Goal: Contribute content: Contribute content

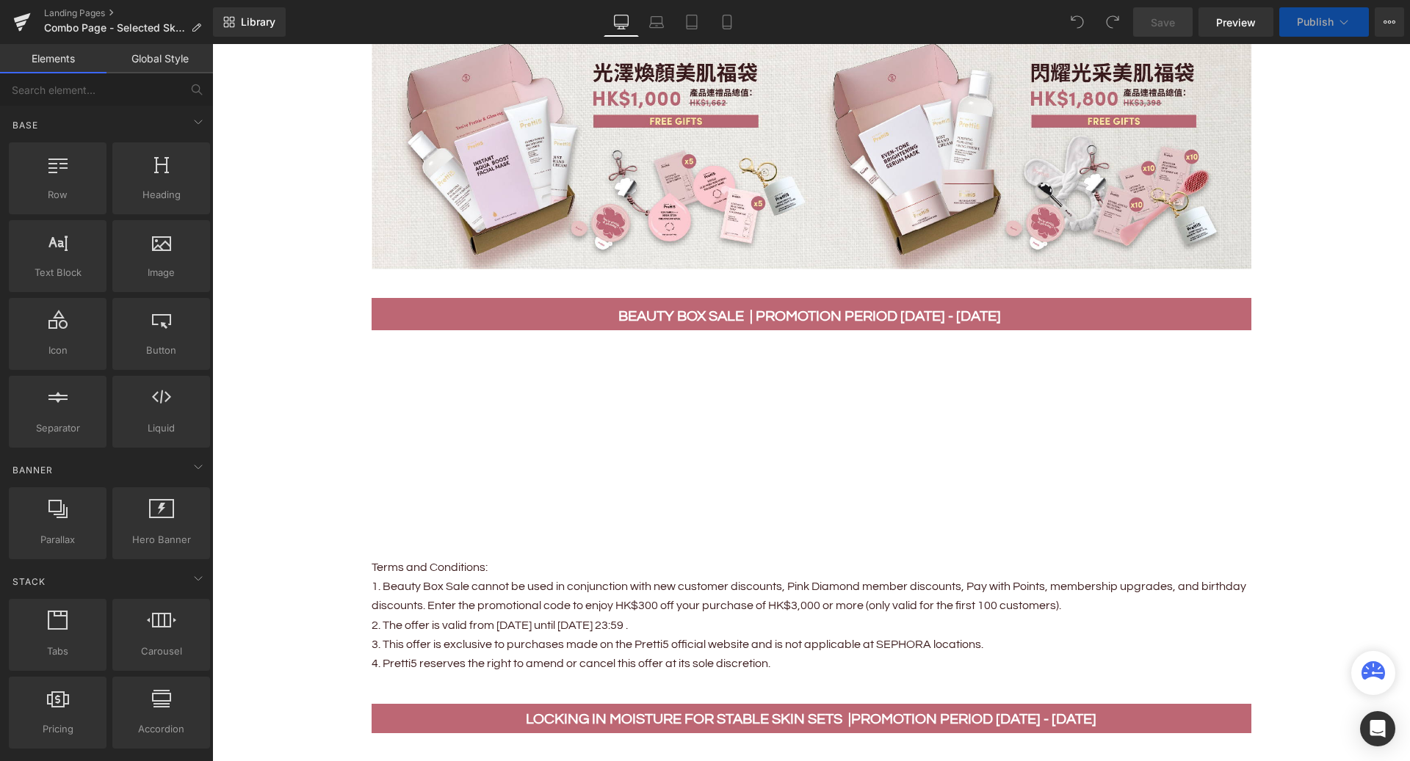
scroll to position [714, 0]
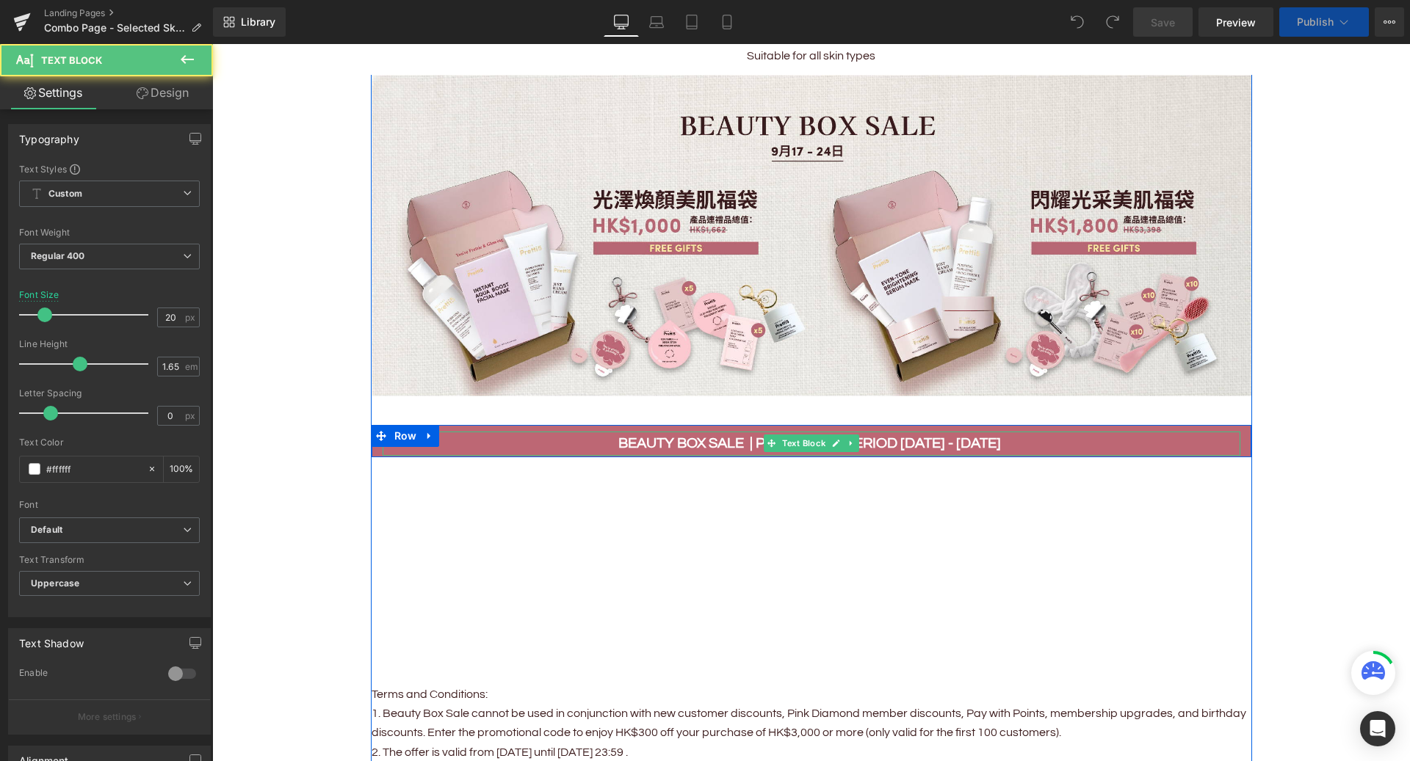
click at [736, 442] on b "beauty box sale | Promotion period 17 - 24 SEP" at bounding box center [809, 443] width 383 height 15
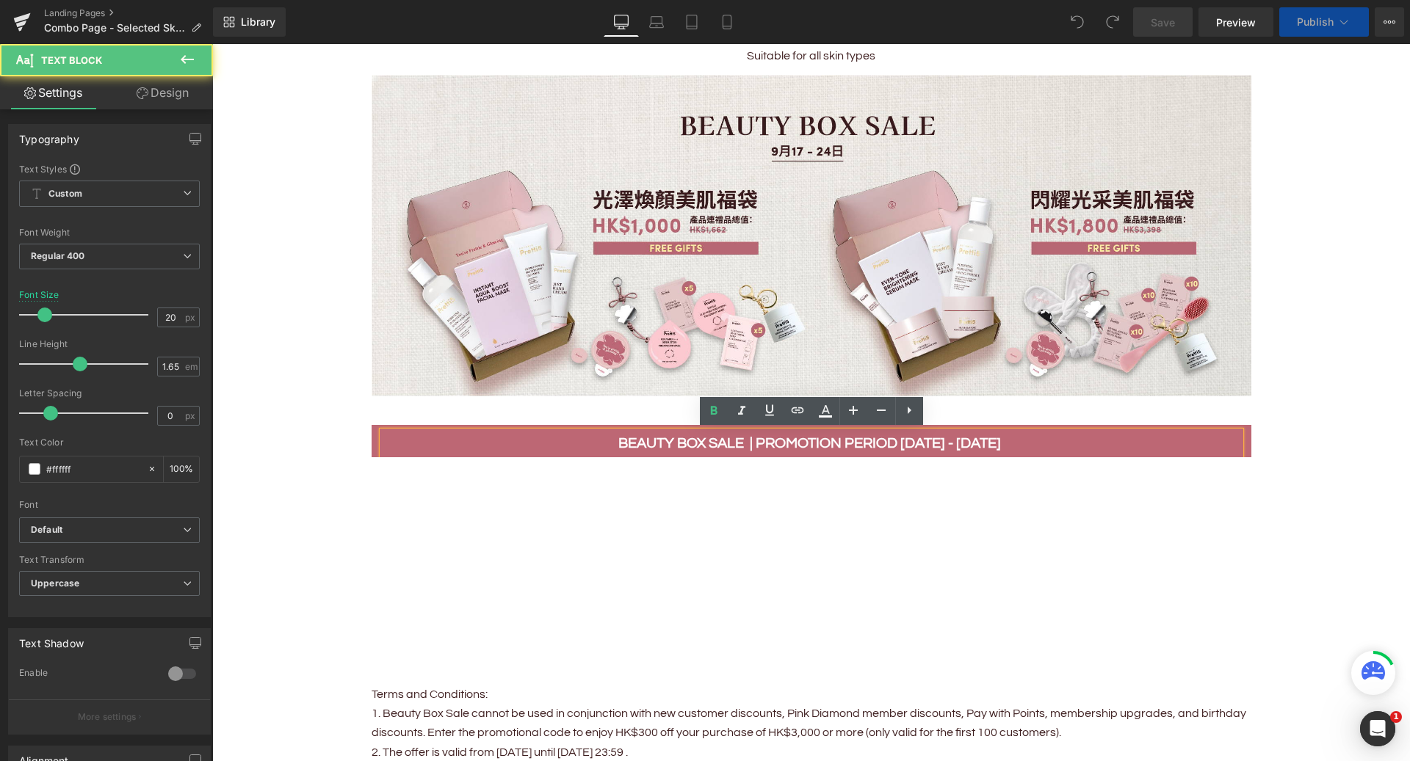
scroll to position [0, 0]
click at [457, 435] on p "beauty box sale | Promotion period 17 - 24 SEP" at bounding box center [812, 444] width 858 height 24
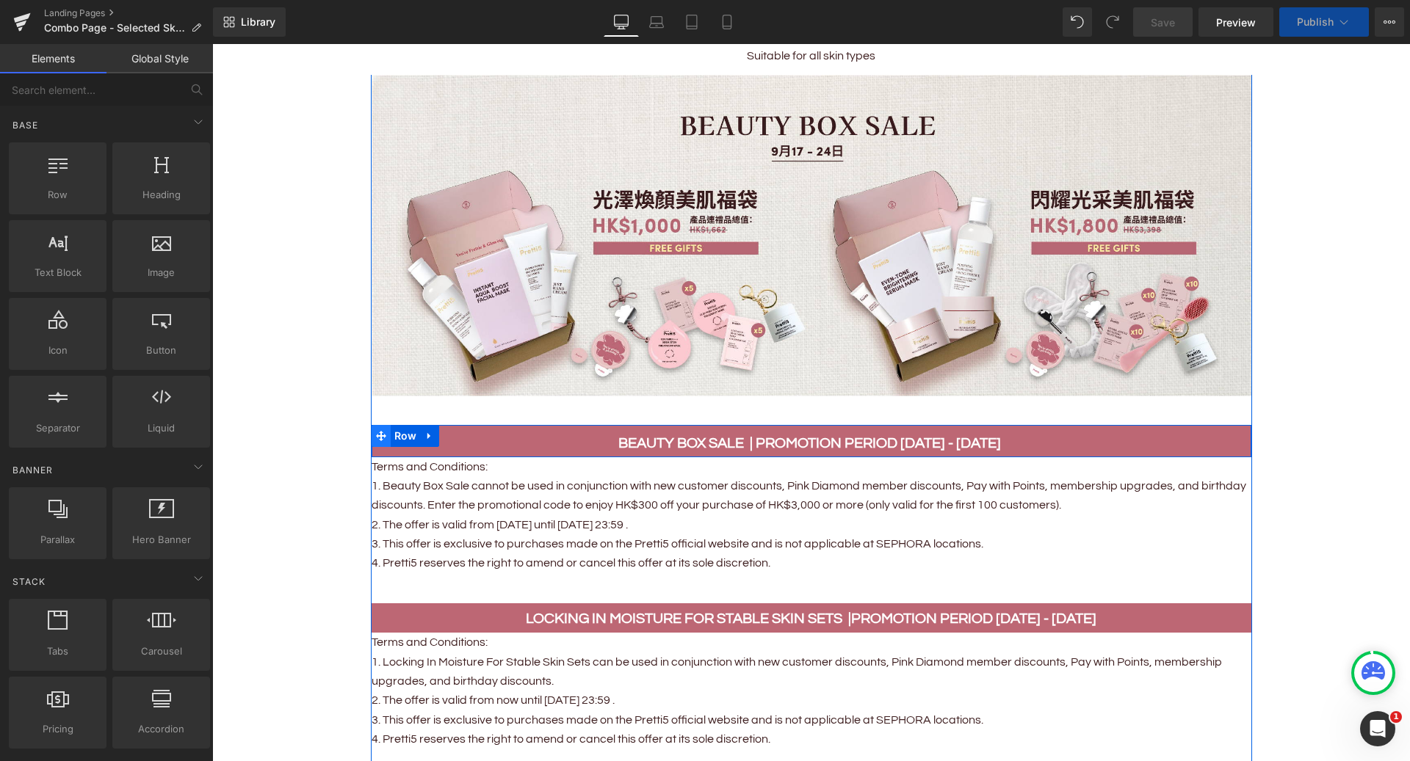
click at [378, 435] on icon at bounding box center [381, 436] width 10 height 10
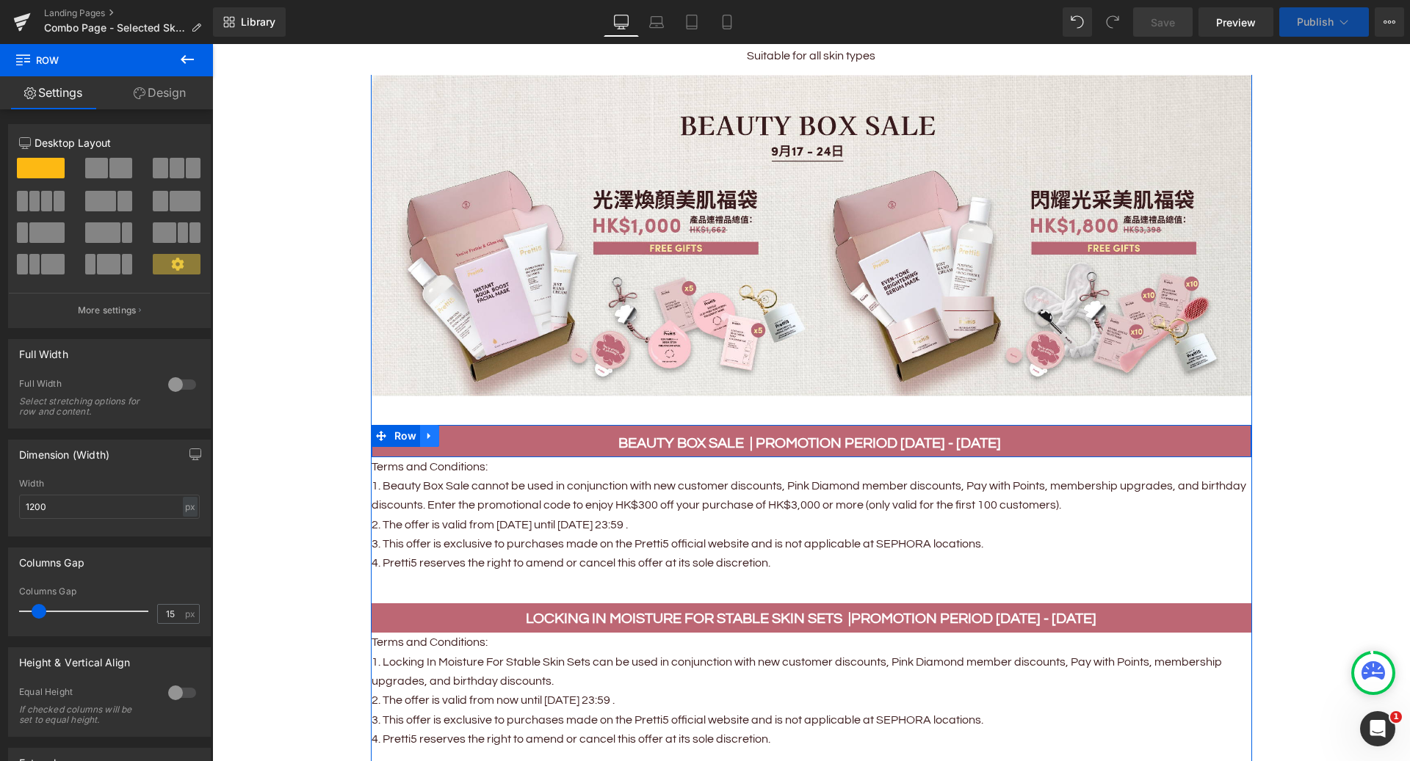
click at [432, 438] on icon at bounding box center [429, 435] width 10 height 11
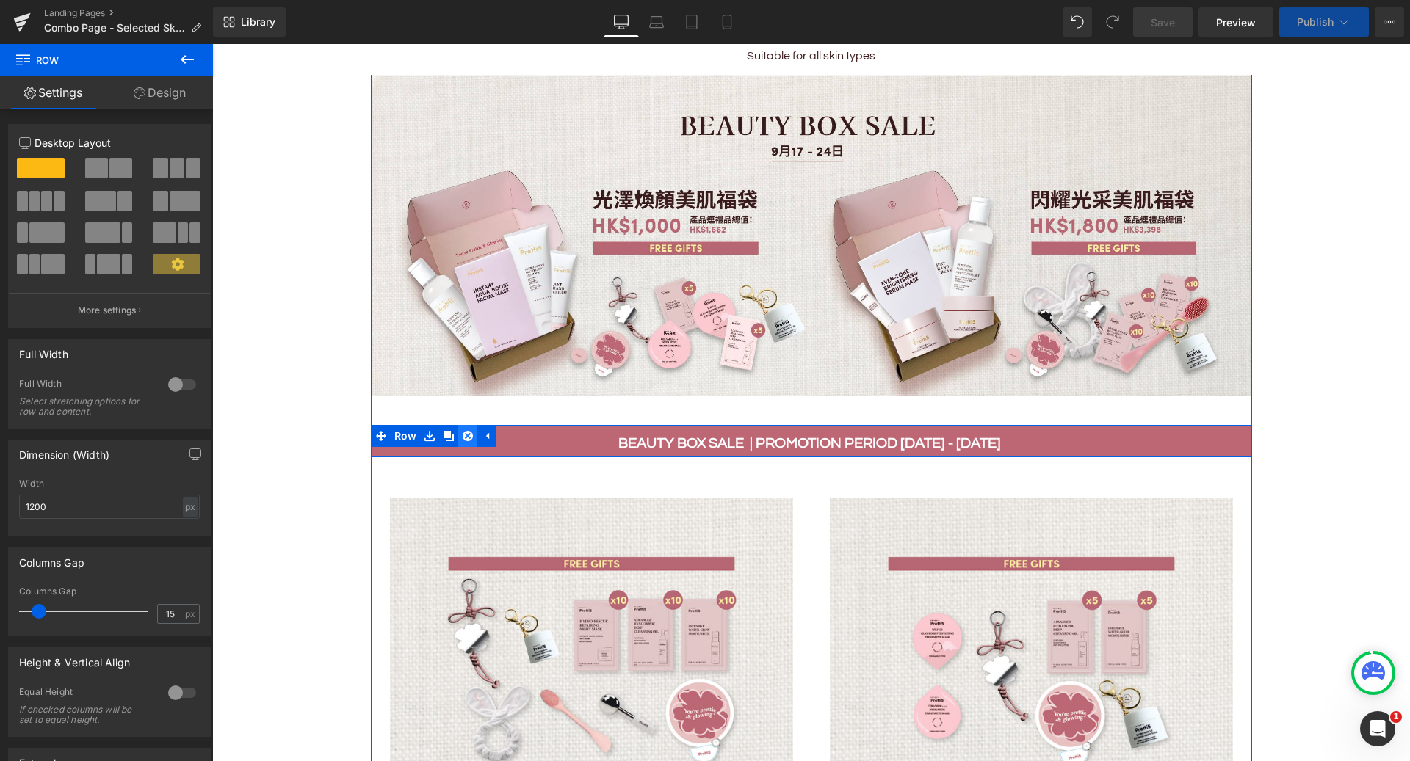
click at [468, 437] on icon at bounding box center [468, 435] width 10 height 11
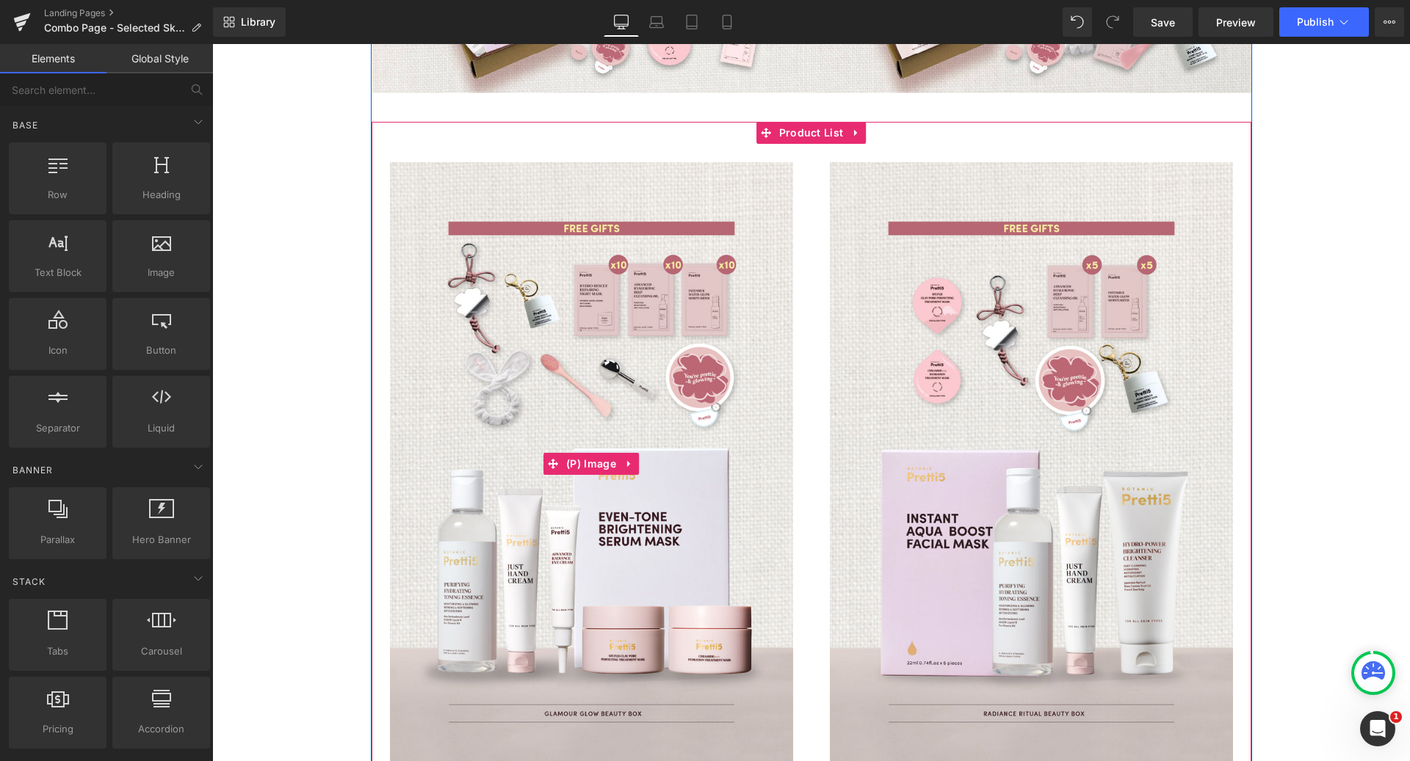
scroll to position [1046, 0]
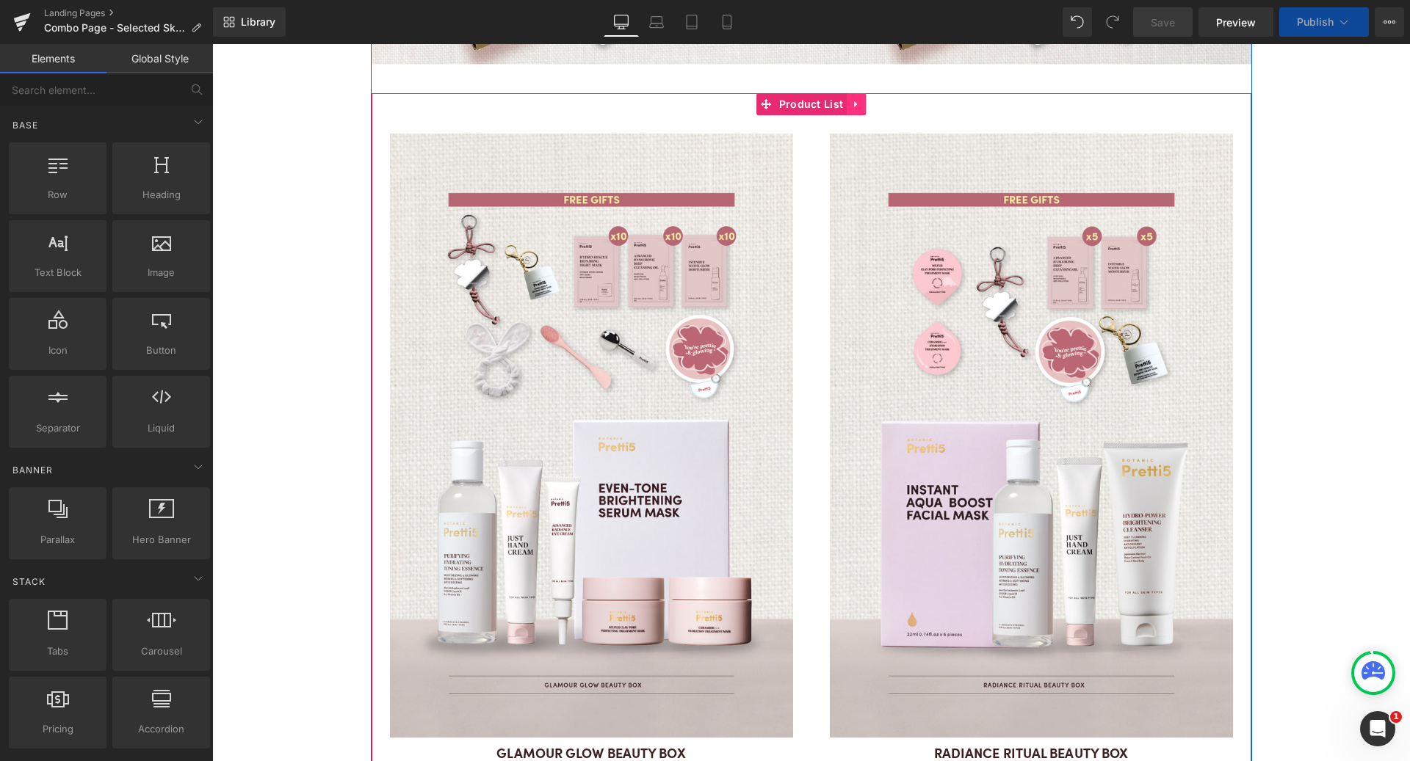
click at [852, 103] on icon at bounding box center [856, 103] width 10 height 11
click at [868, 105] on icon at bounding box center [866, 104] width 10 height 10
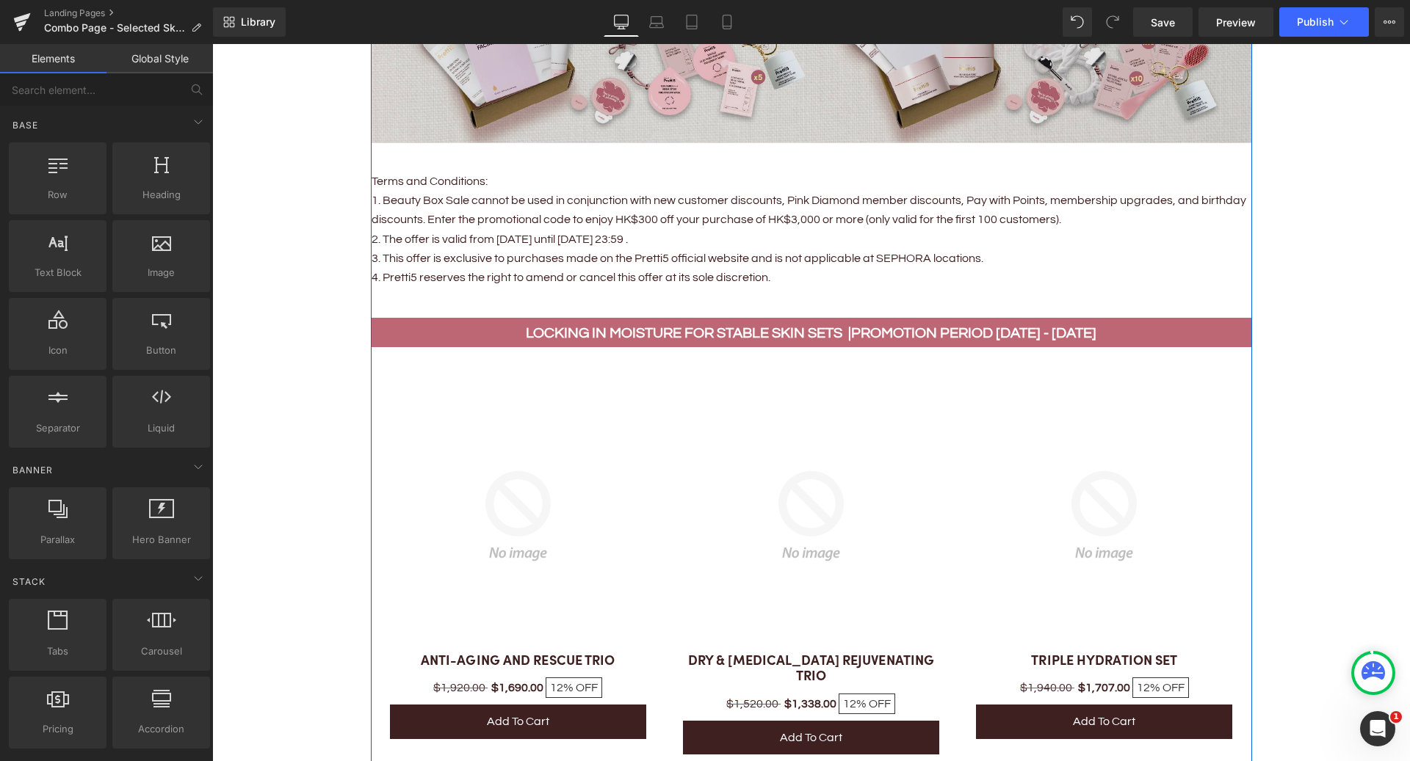
scroll to position [629, 0]
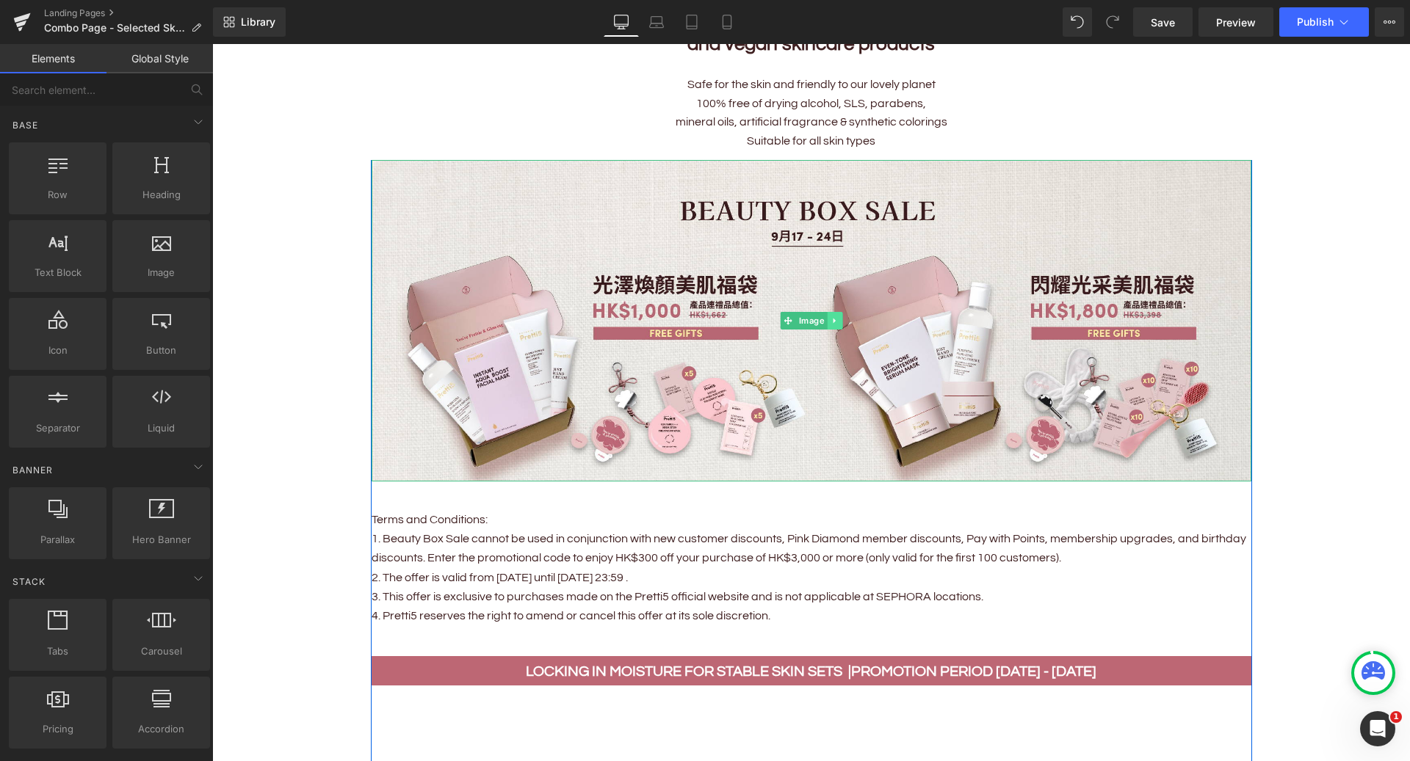
click at [836, 322] on icon at bounding box center [834, 320] width 8 height 9
click at [842, 322] on icon at bounding box center [842, 320] width 8 height 8
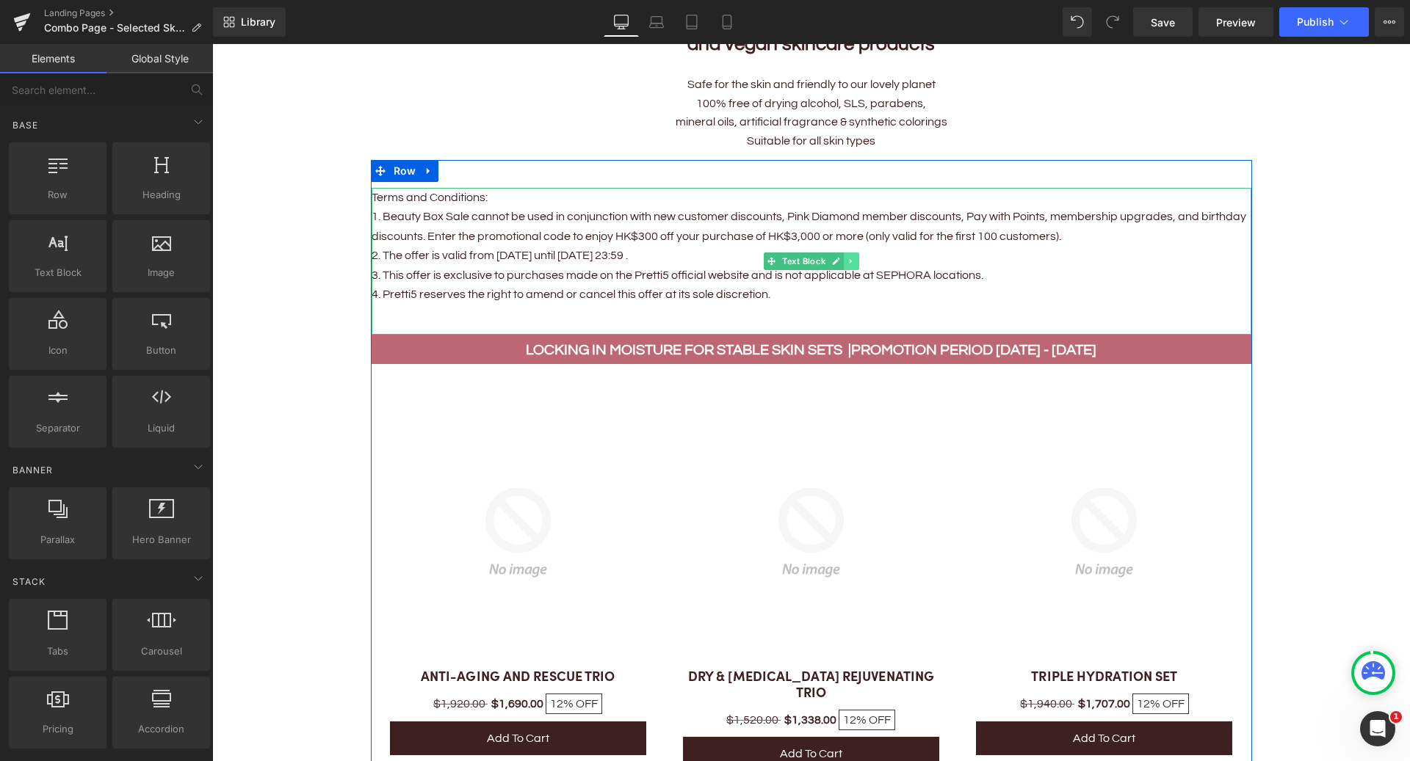
click at [851, 258] on icon at bounding box center [851, 261] width 8 height 9
click at [855, 261] on icon at bounding box center [859, 261] width 8 height 8
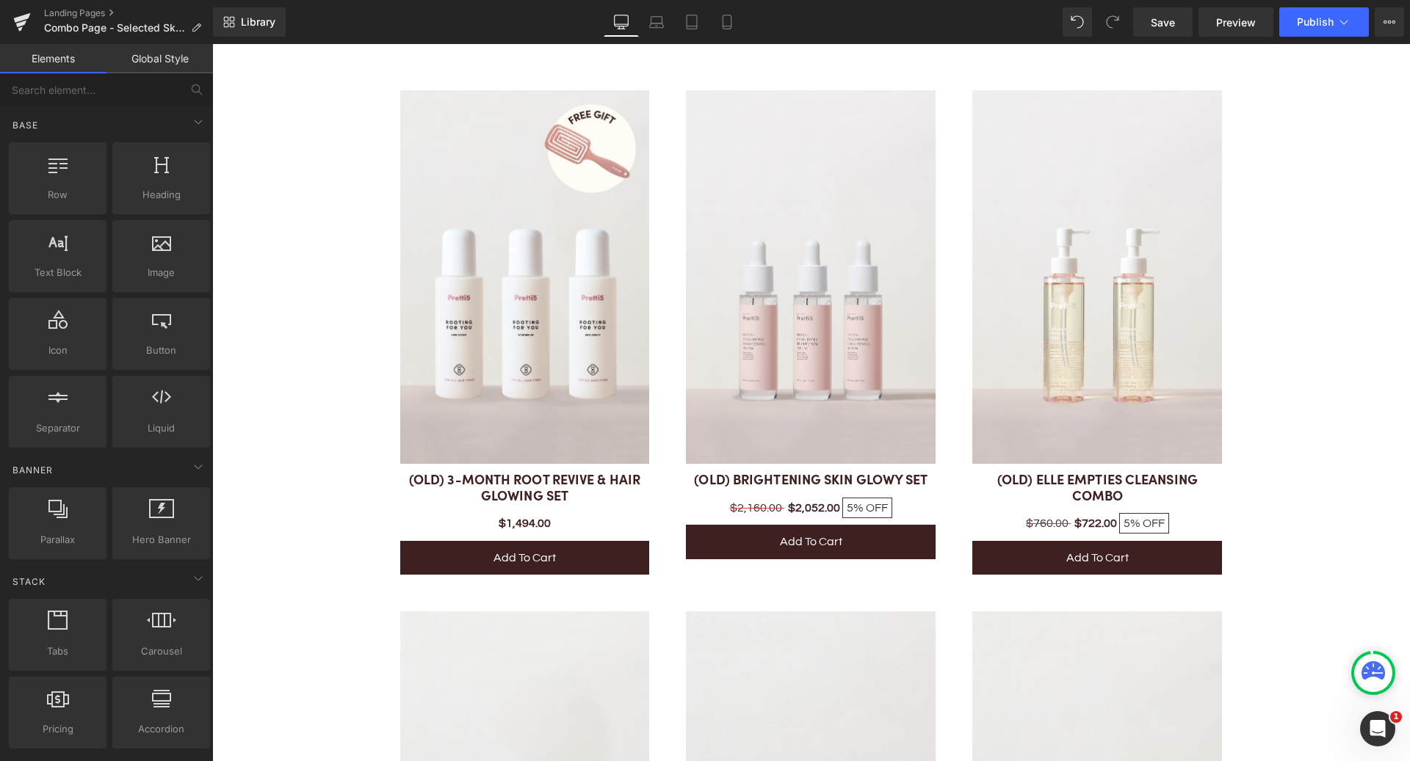
scroll to position [2166, 0]
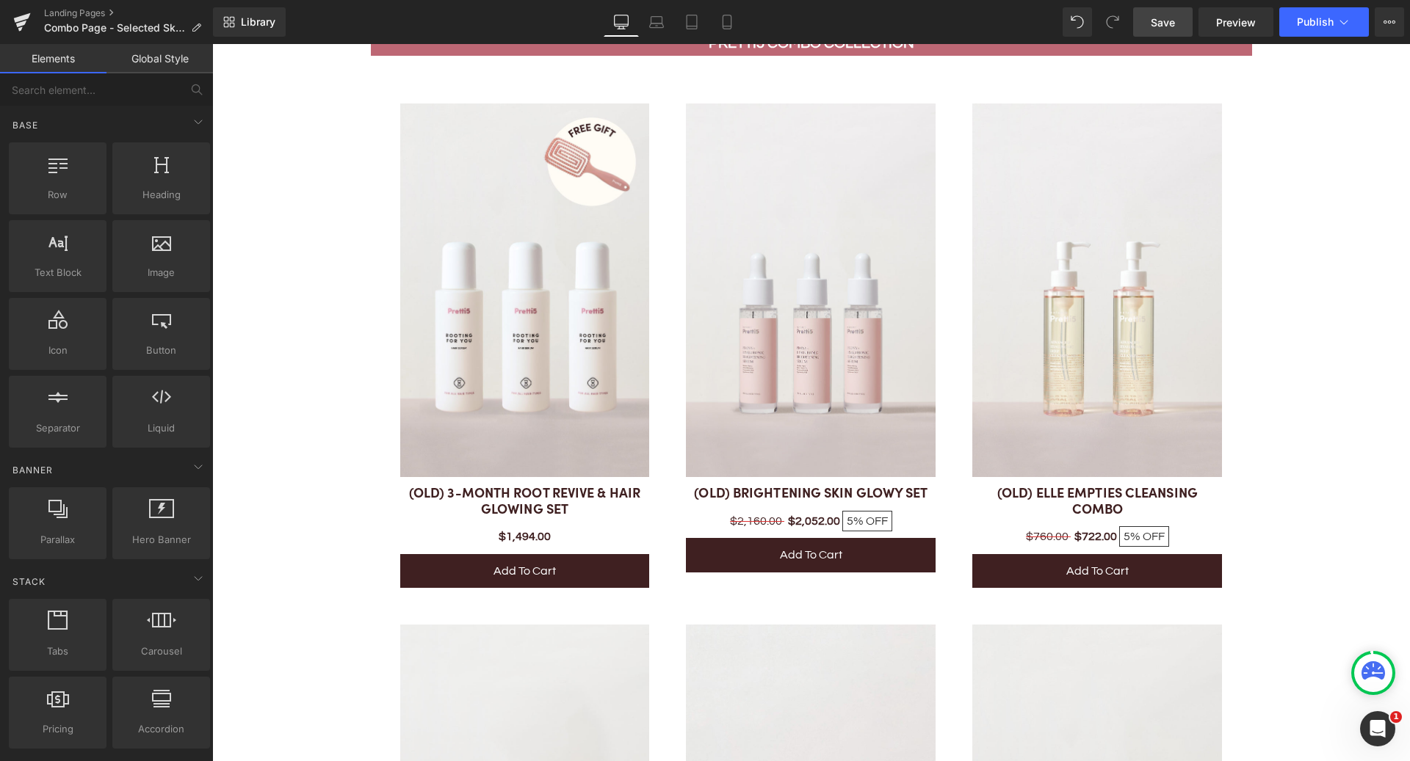
drag, startPoint x: 1177, startPoint y: 24, endPoint x: 869, endPoint y: 212, distance: 360.5
click at [1177, 24] on link "Save" at bounding box center [1162, 21] width 59 height 29
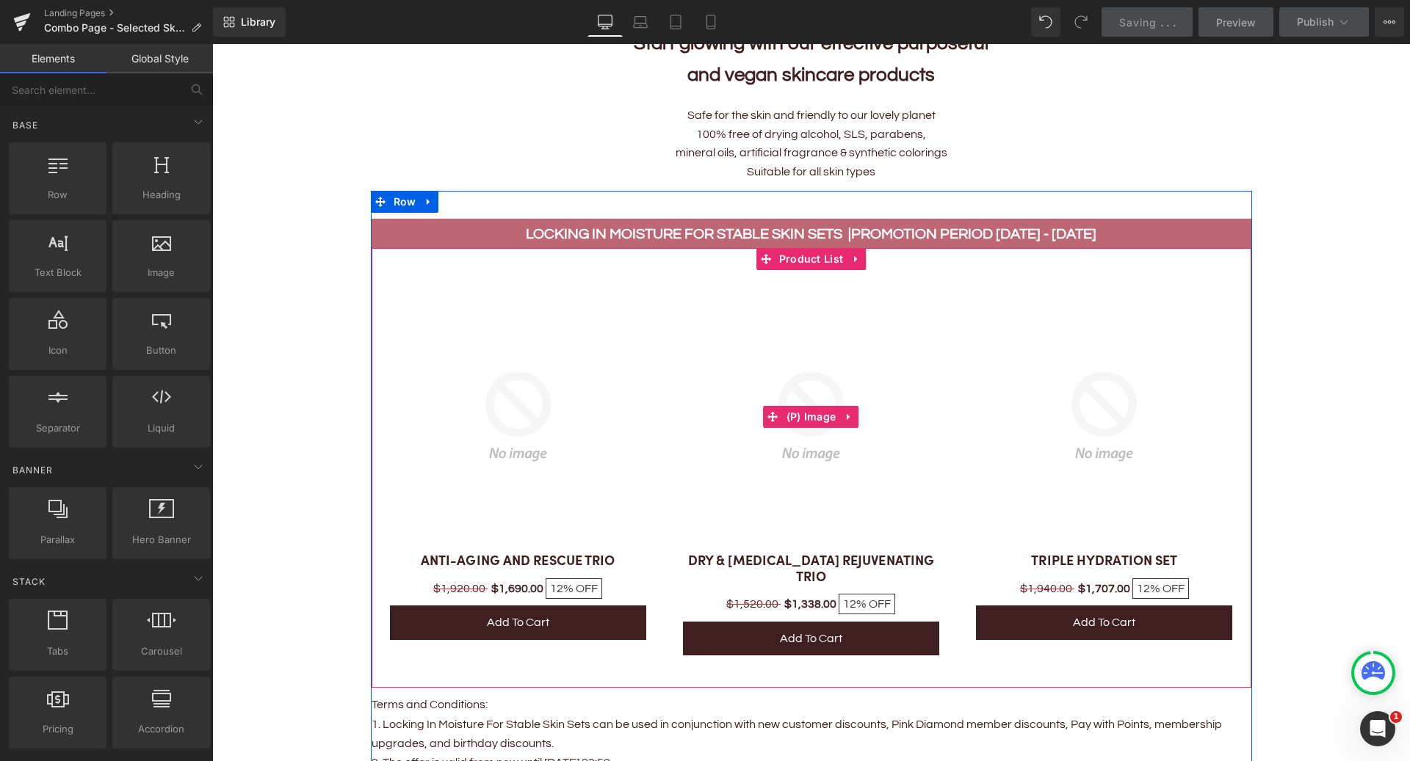
scroll to position [602, 0]
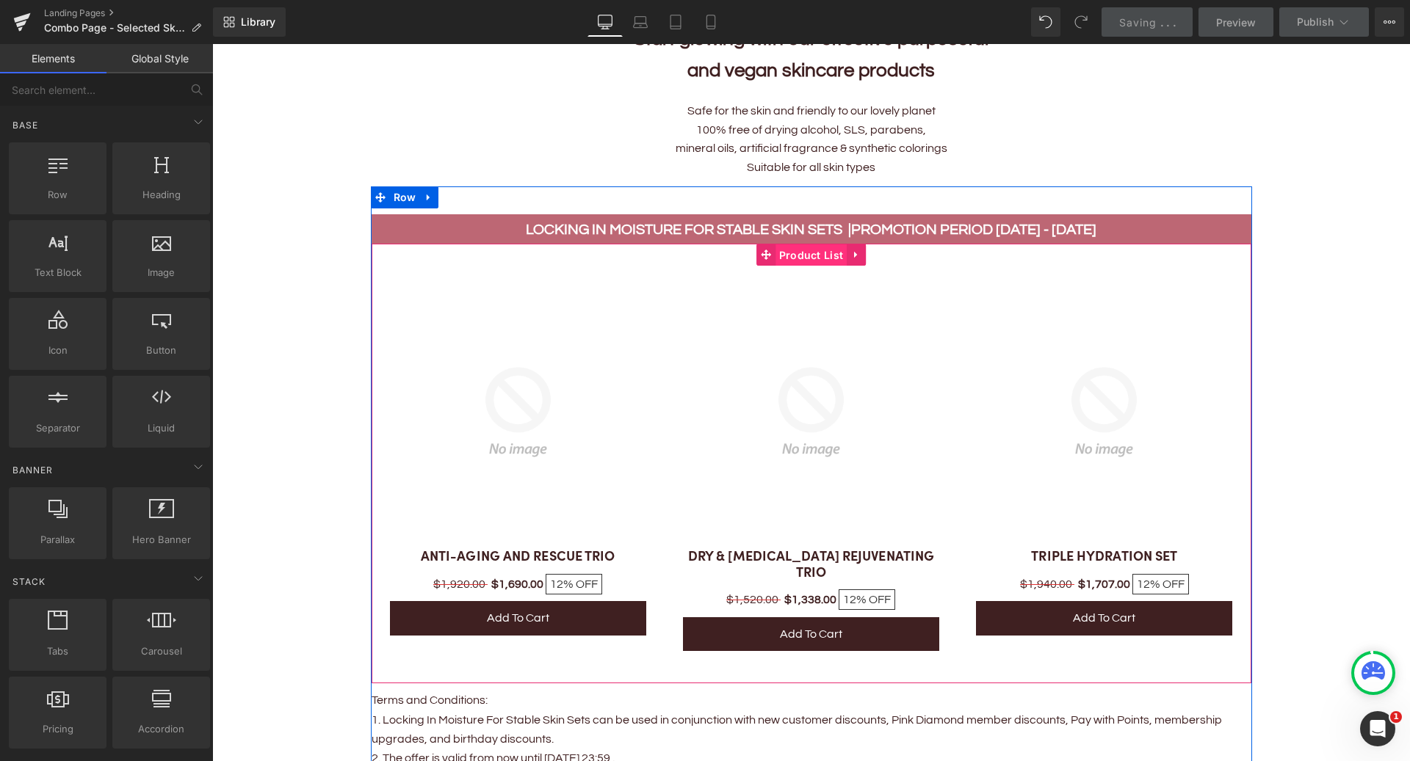
click at [822, 254] on span "Product List" at bounding box center [811, 256] width 72 height 22
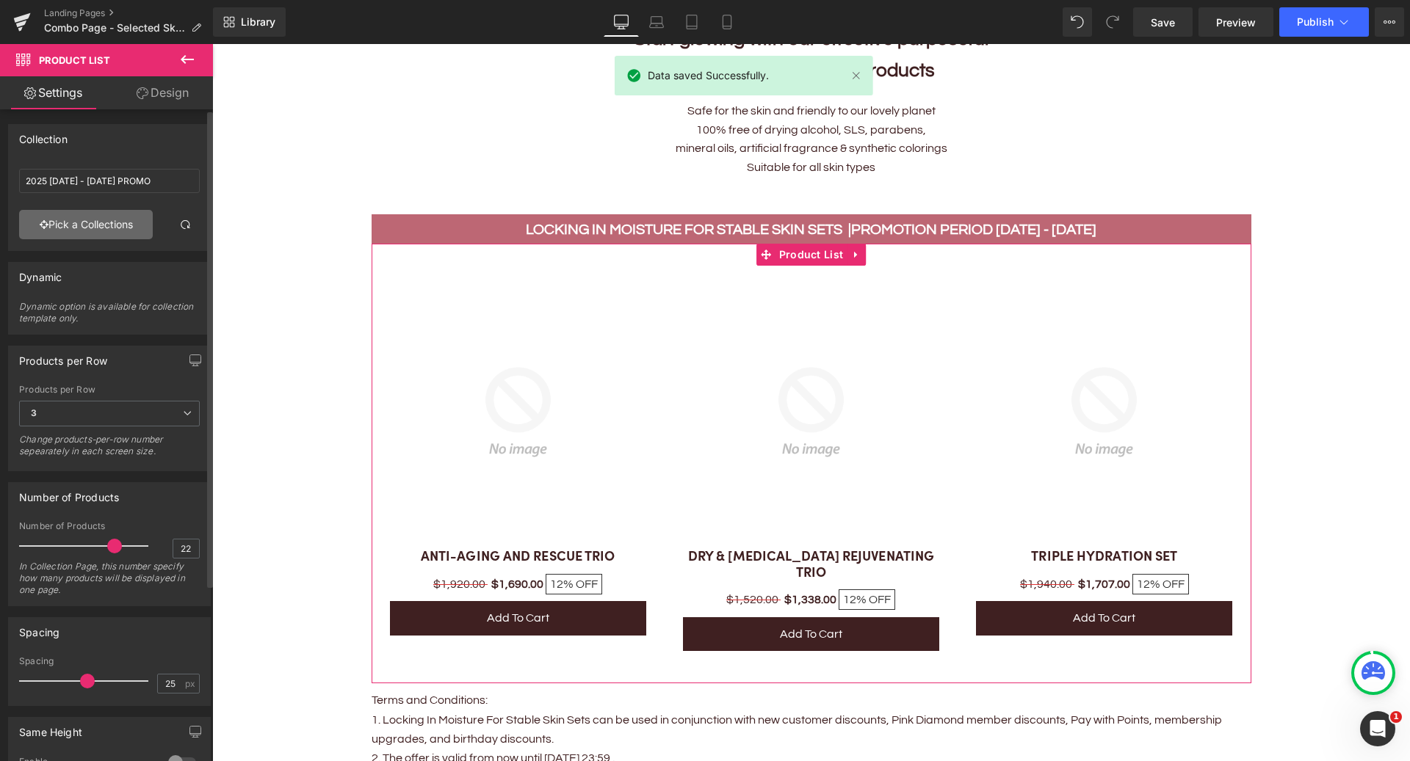
click at [116, 225] on link "Pick a Collections" at bounding box center [86, 224] width 134 height 29
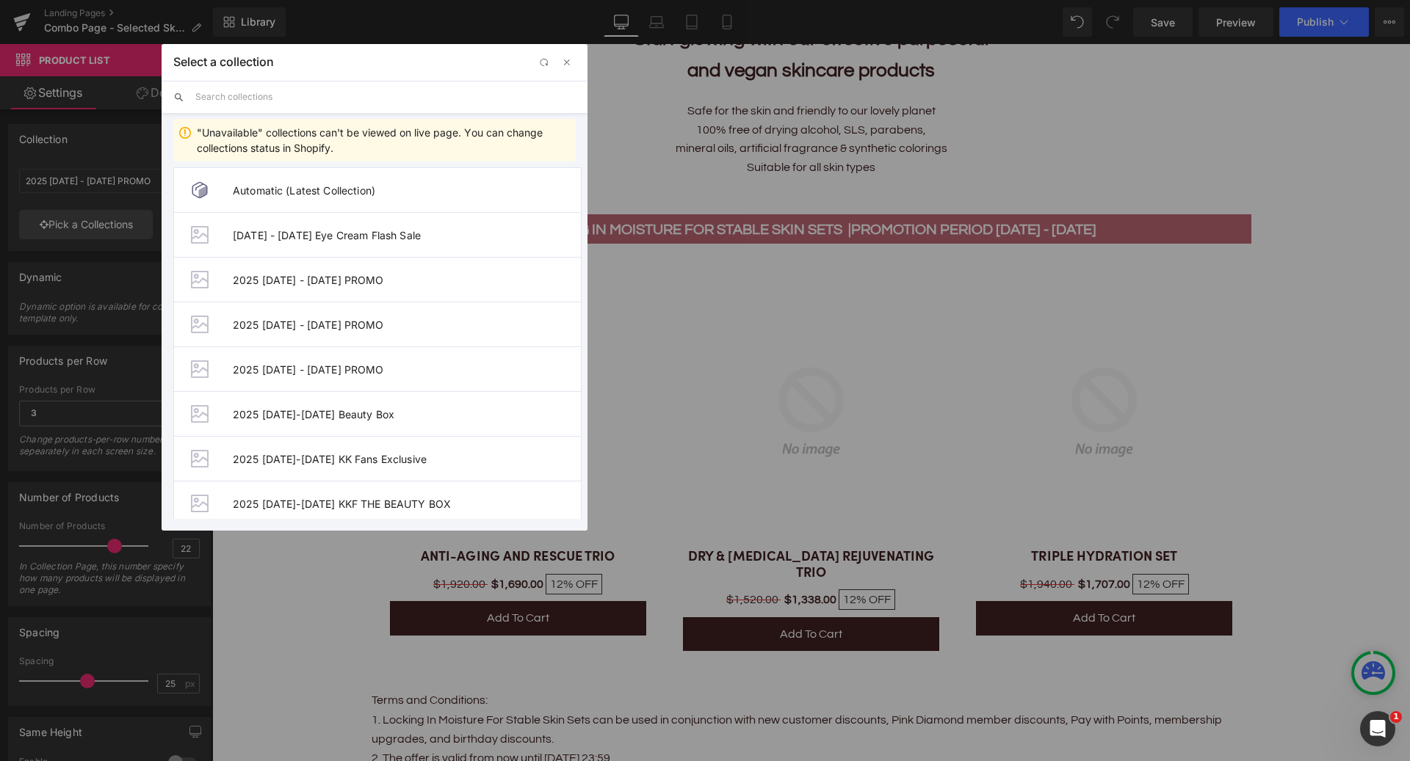
click at [345, 106] on input "text" at bounding box center [385, 97] width 380 height 32
type input "2025"
click at [339, 196] on span "2025 1 - 30 SEP PROMO" at bounding box center [407, 190] width 348 height 12
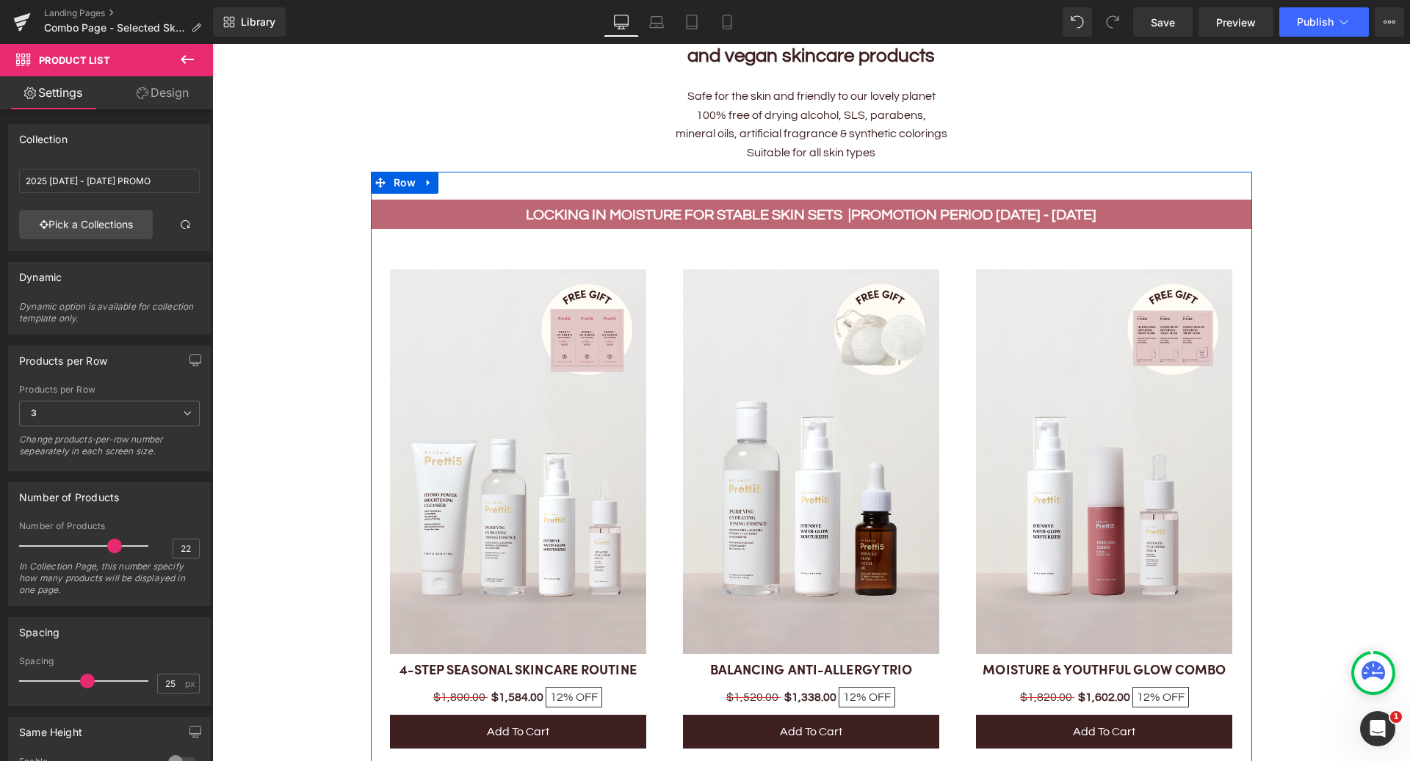
scroll to position [612, 0]
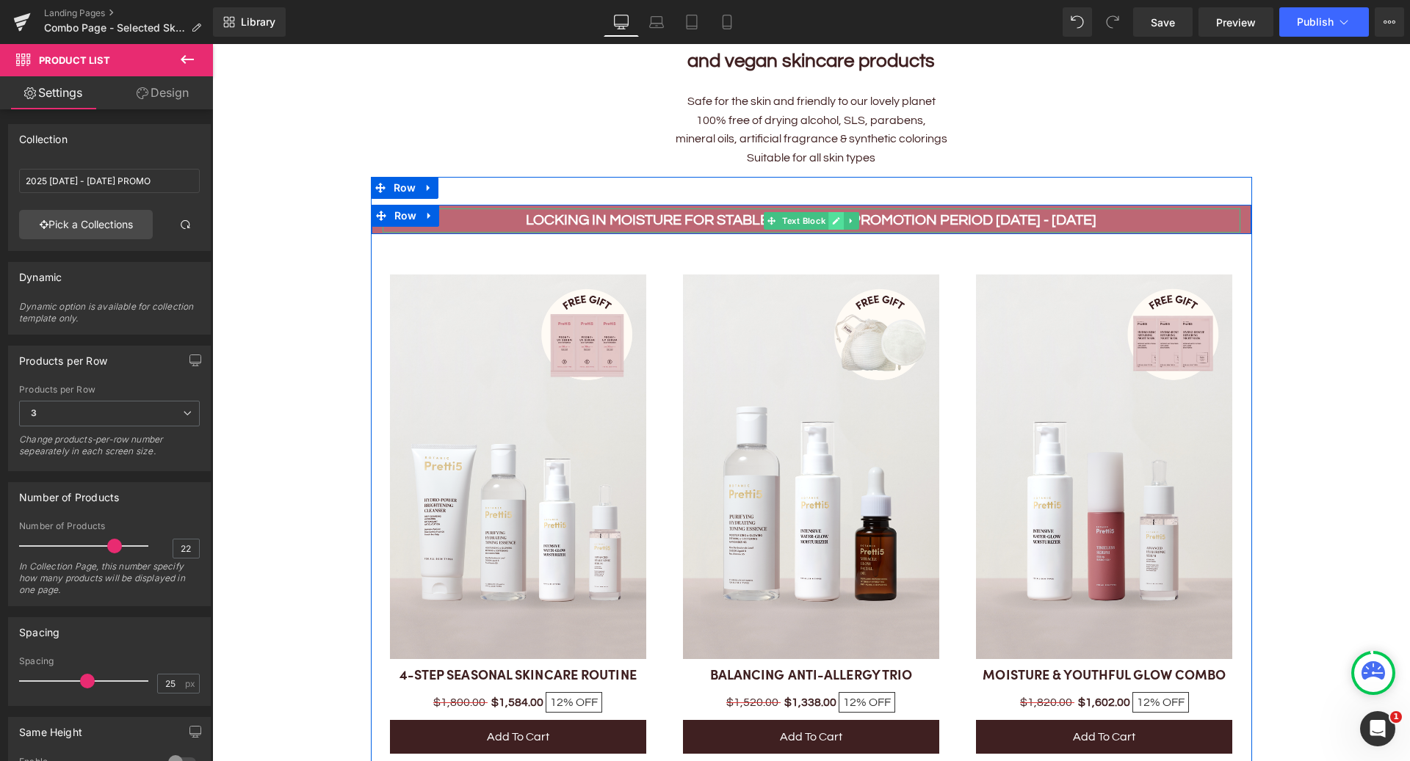
click at [835, 220] on icon at bounding box center [835, 220] width 7 height 7
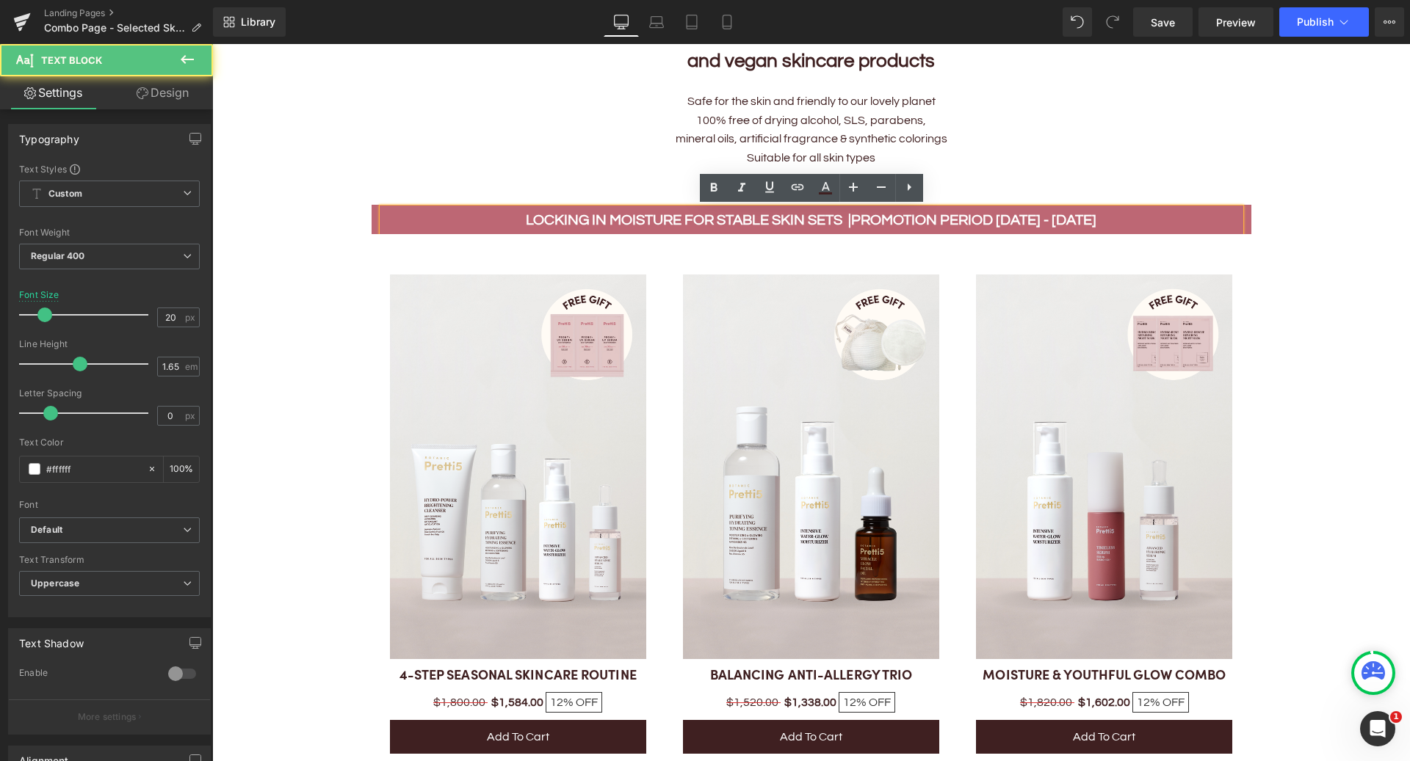
click at [884, 231] on p "LOCKING IN MOISTURE FOR STABLE SKIN SETS | Promotion period 1 - 31 OCT" at bounding box center [812, 221] width 858 height 24
click at [884, 220] on b "Promotion period 1 - 31 OCT" at bounding box center [973, 220] width 245 height 15
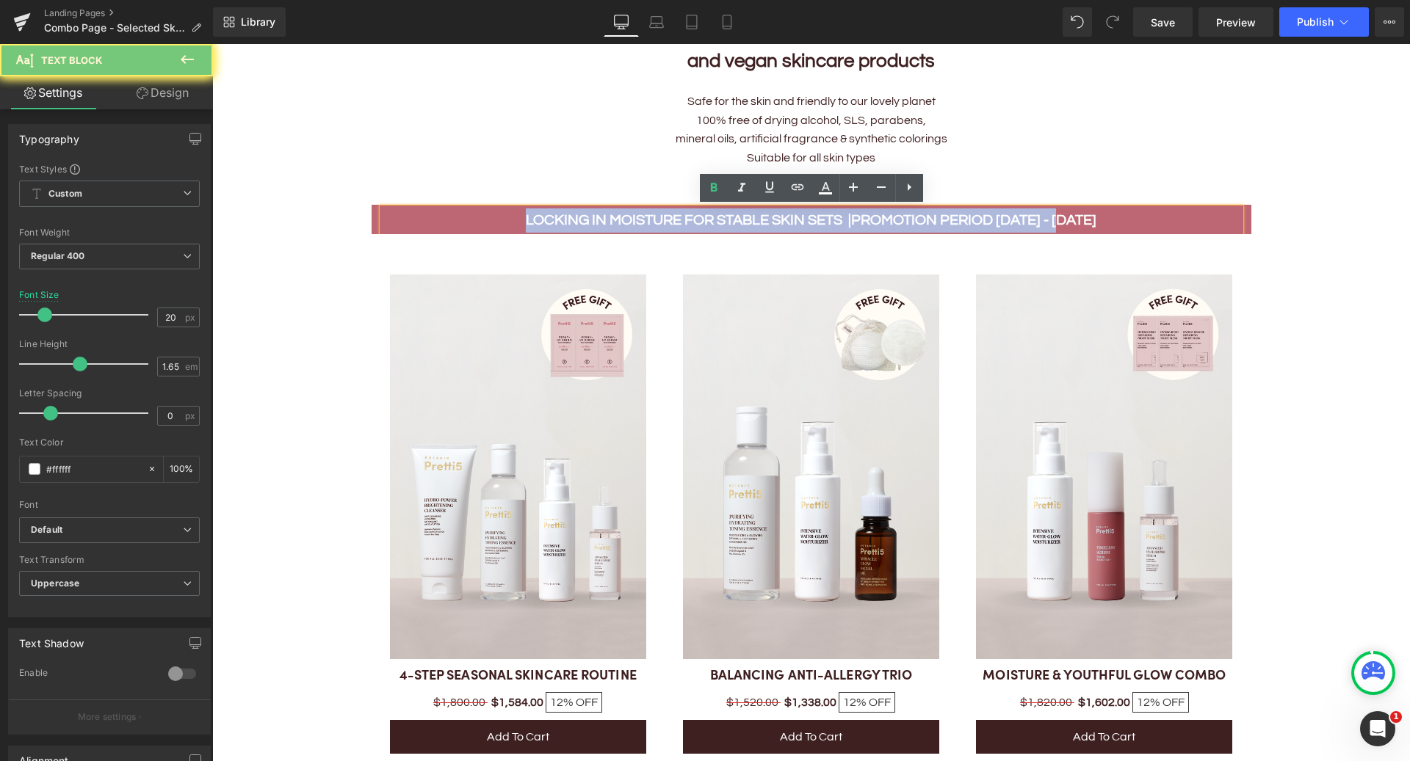
click at [884, 220] on b "Promotion period 1 - 31 OCT" at bounding box center [973, 220] width 245 height 15
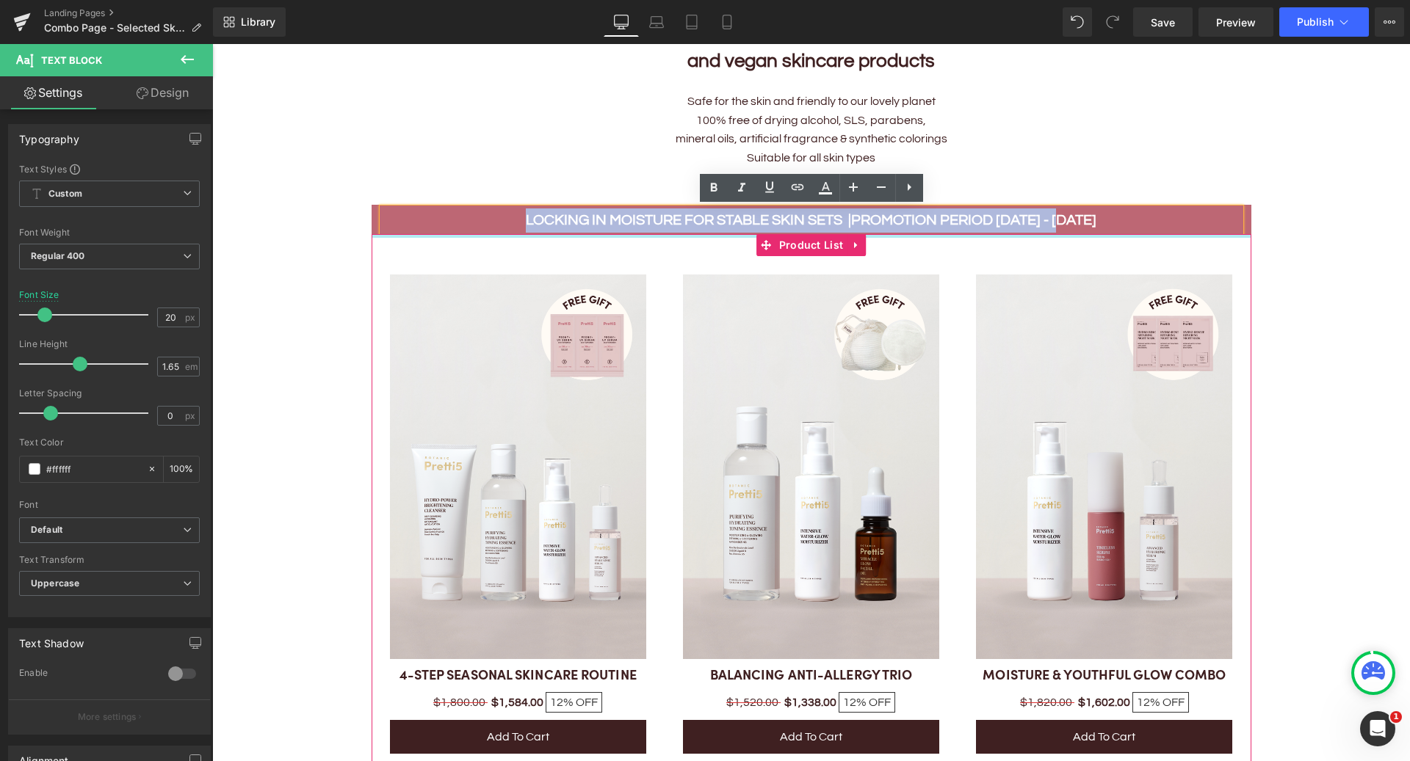
click at [606, 225] on b "LOCKING IN MOISTURE FOR STABLE SKIN SETS |" at bounding box center [688, 220] width 325 height 15
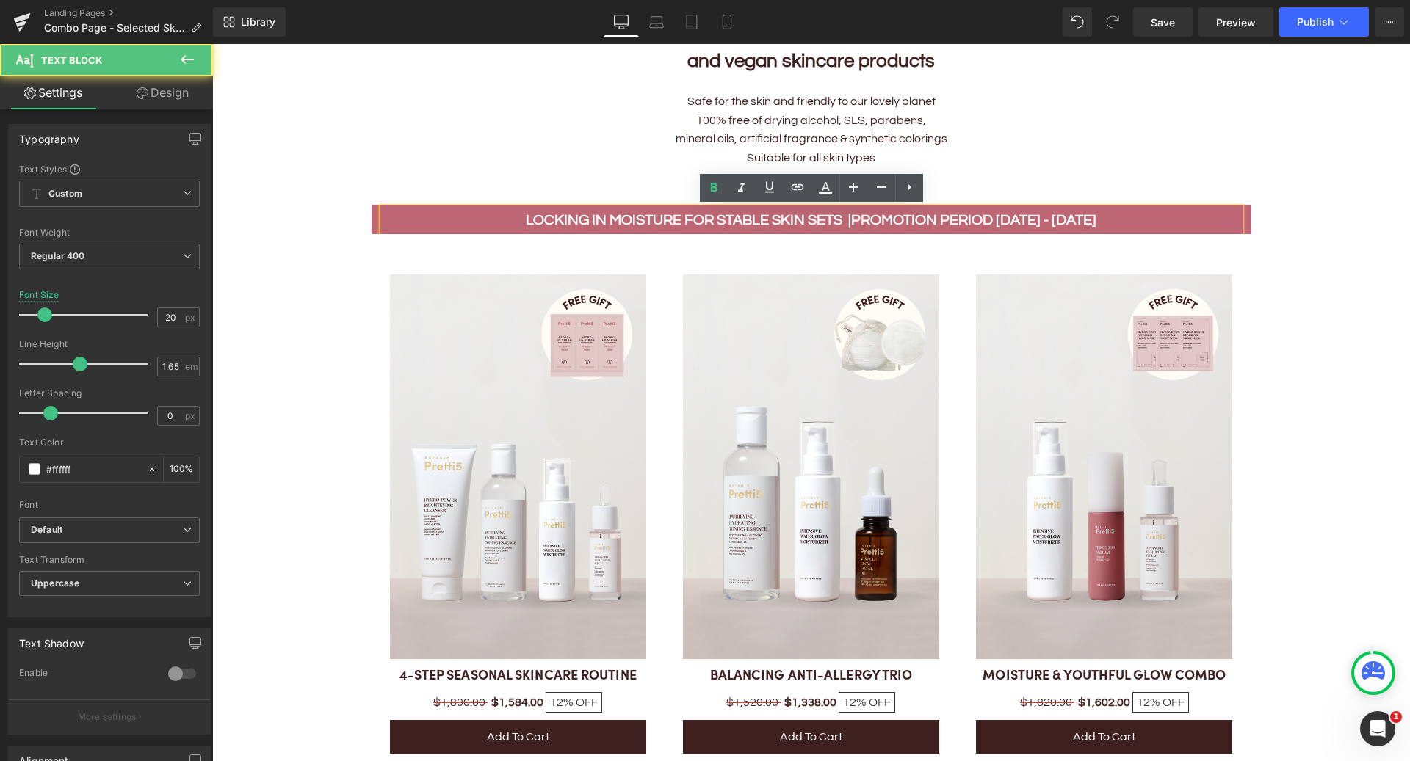
click at [606, 225] on b "LOCKING IN MOISTURE FOR STABLE SKIN SETS |" at bounding box center [688, 220] width 325 height 15
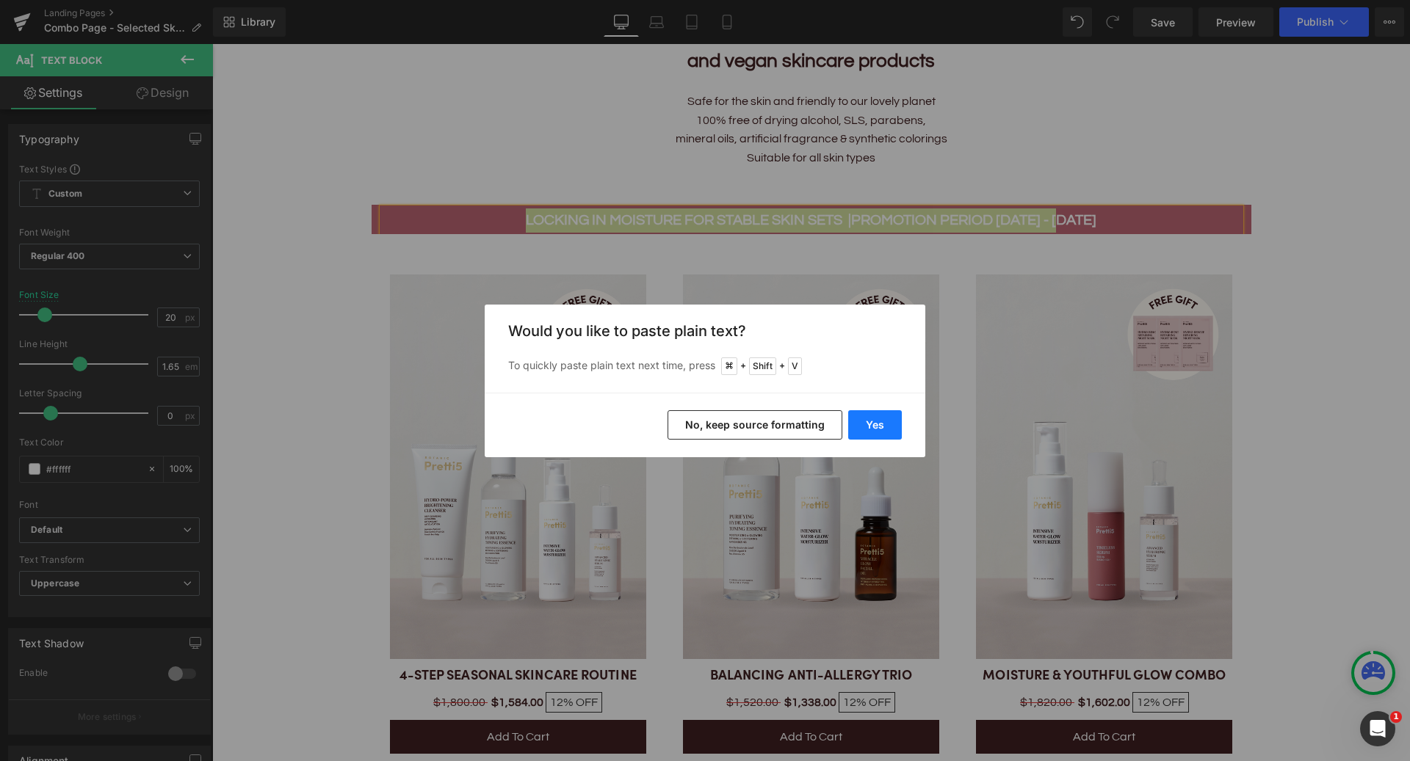
click at [888, 429] on button "Yes" at bounding box center [875, 424] width 54 height 29
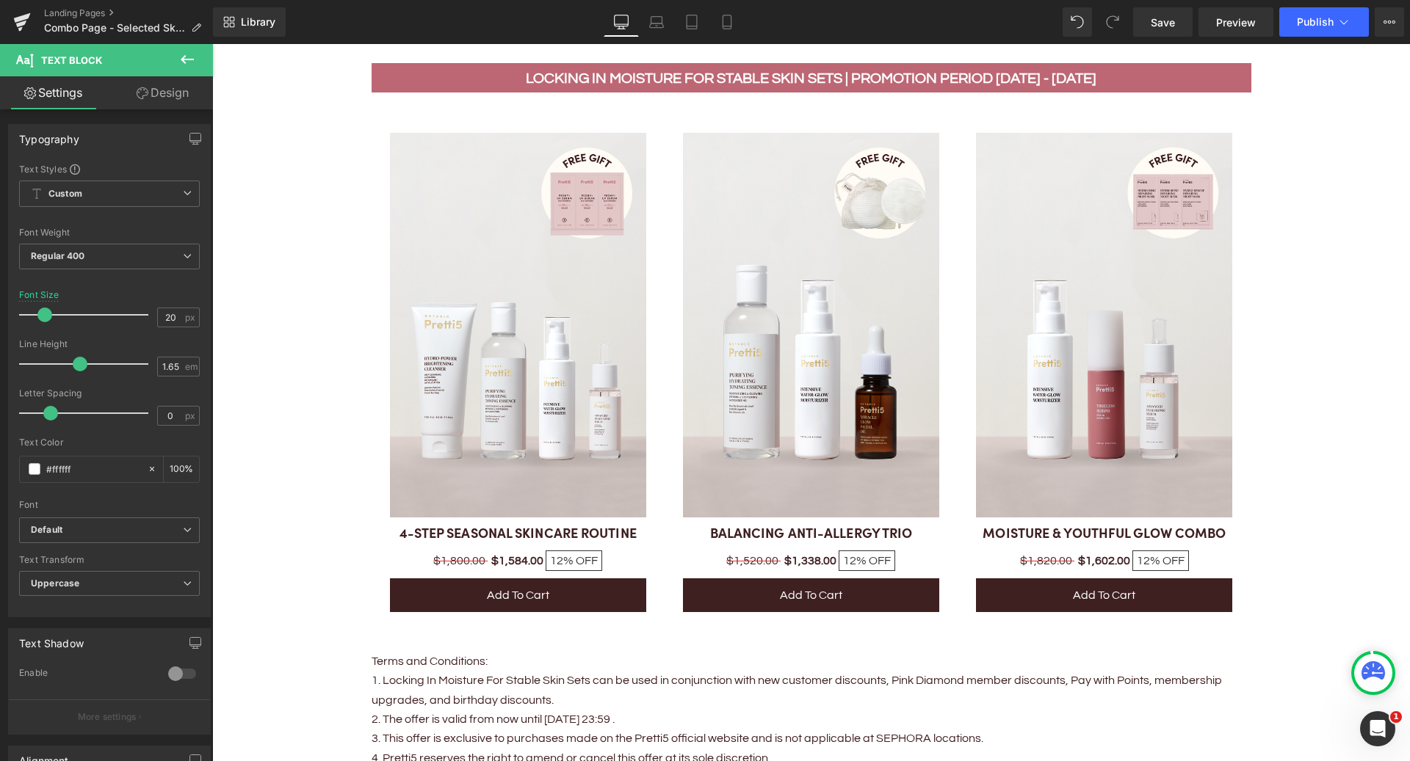
scroll to position [794, 0]
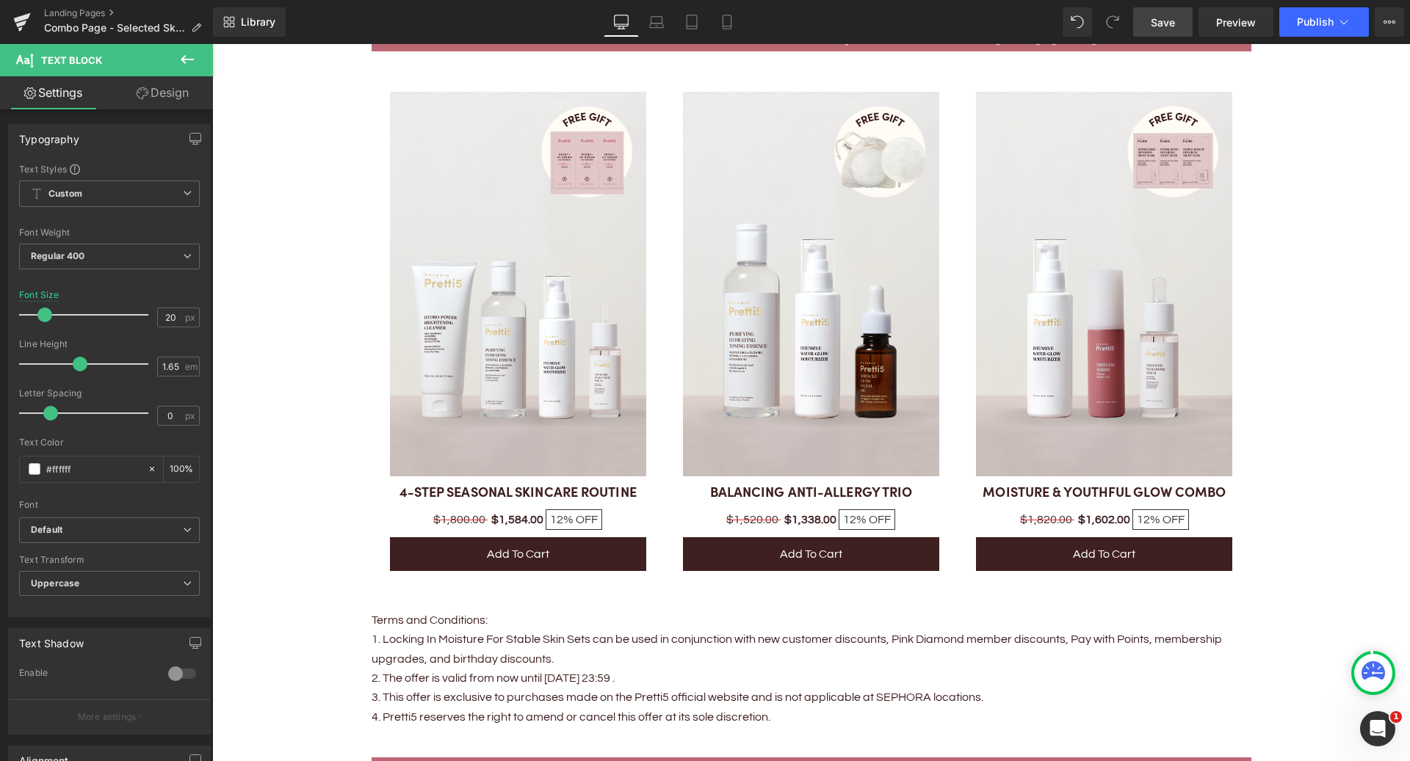
click at [1173, 20] on span "Save" at bounding box center [1163, 22] width 24 height 15
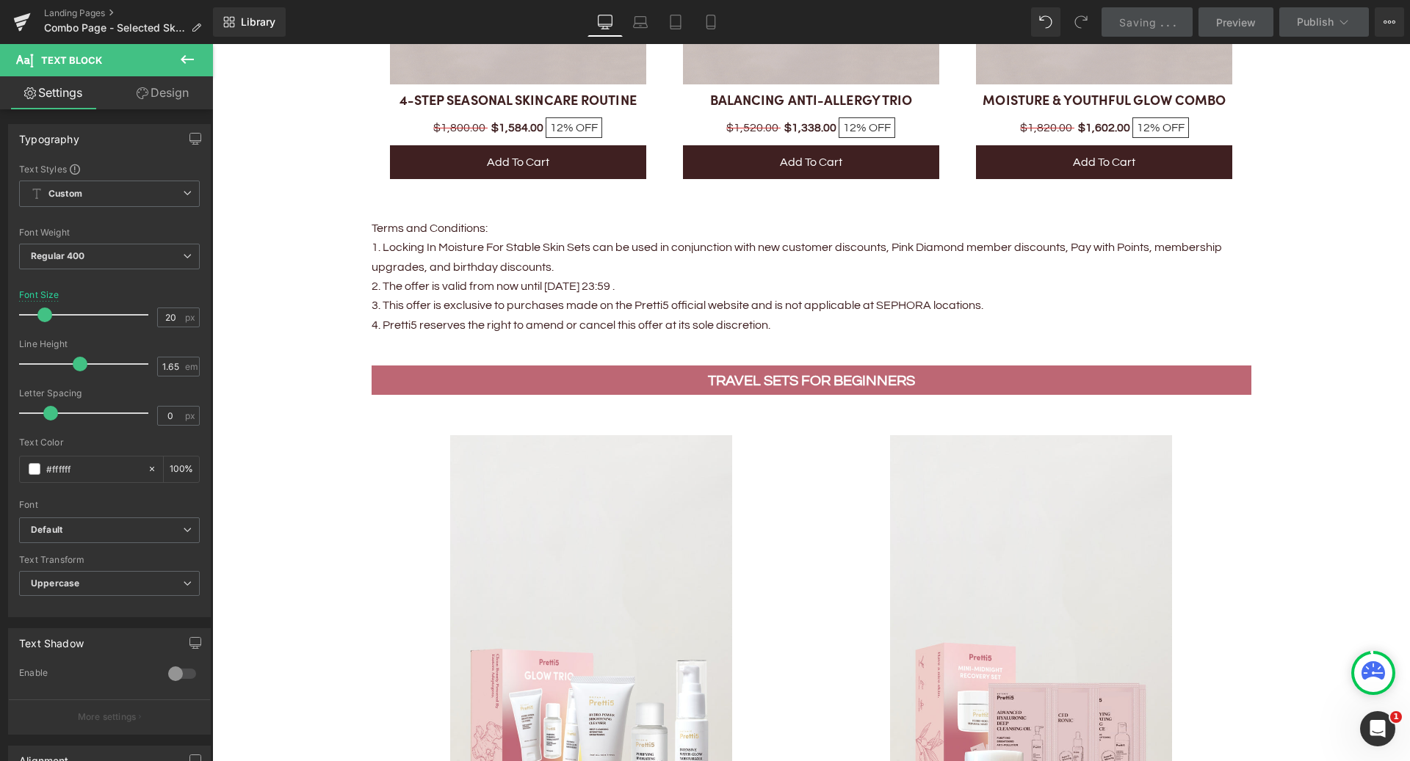
scroll to position [1155, 0]
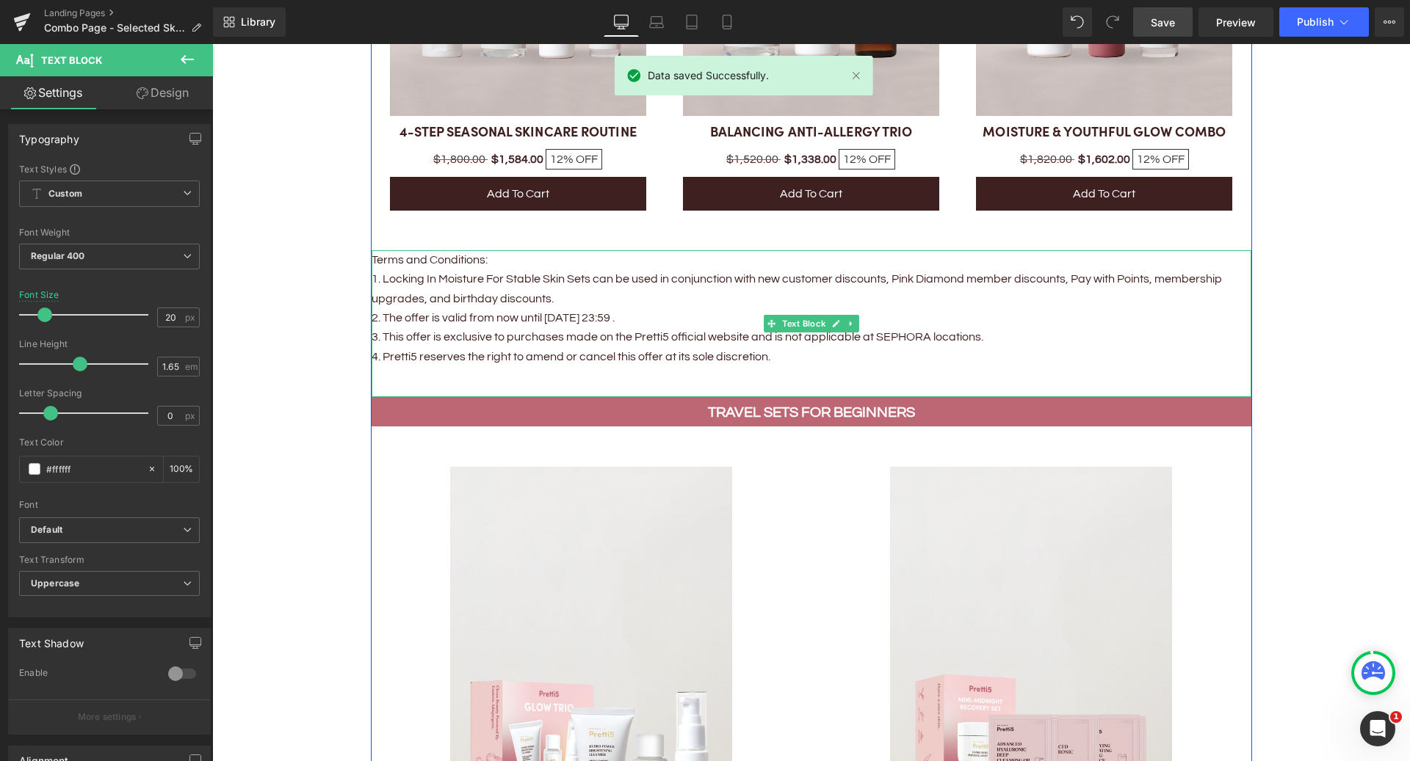
click at [579, 315] on p "2. The offer is valid from now until Oct 31, 23:59 ." at bounding box center [812, 317] width 880 height 19
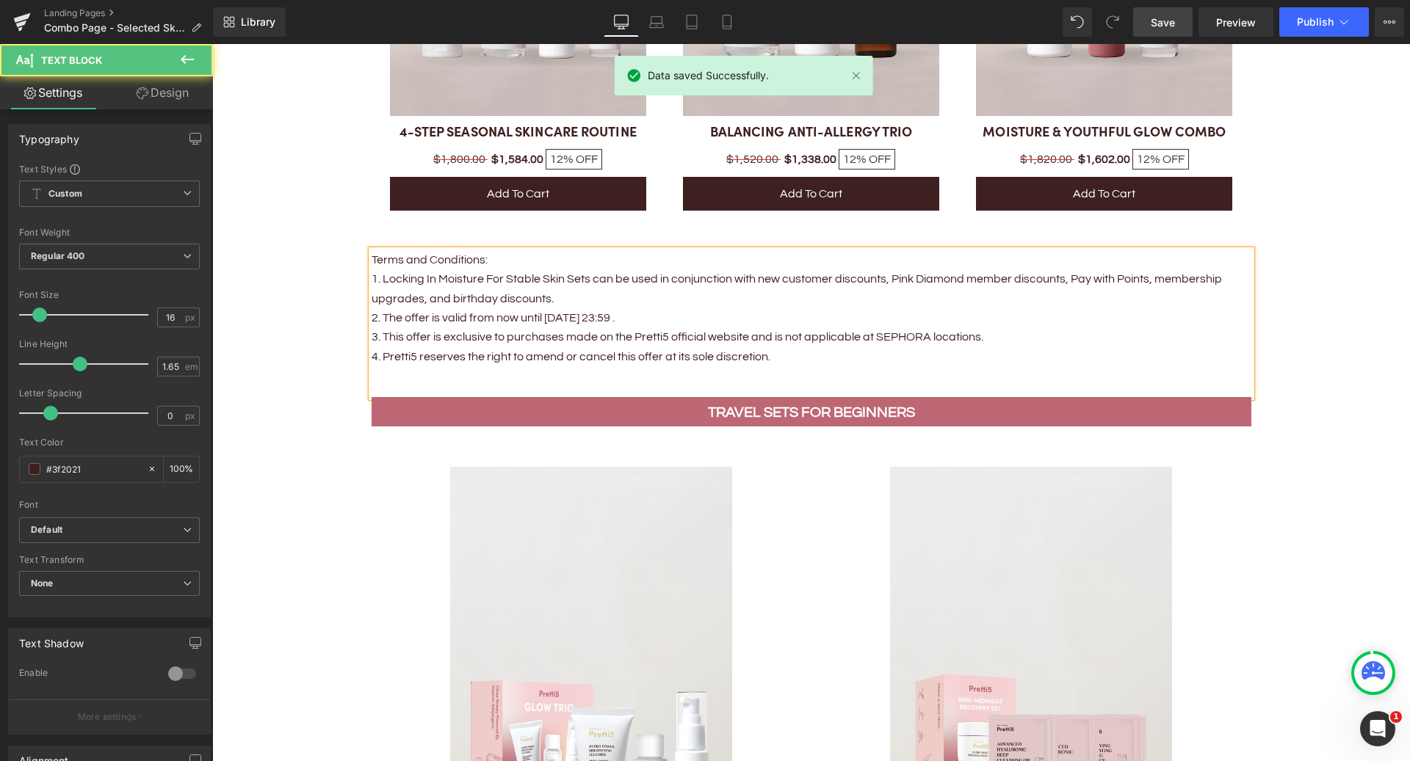
click at [579, 322] on p "2. The offer is valid from now until Oct 31, 23:59 ." at bounding box center [812, 317] width 880 height 19
click at [564, 313] on p "2. The offer is valid from now until Oct 30, 23:59 ." at bounding box center [812, 317] width 880 height 19
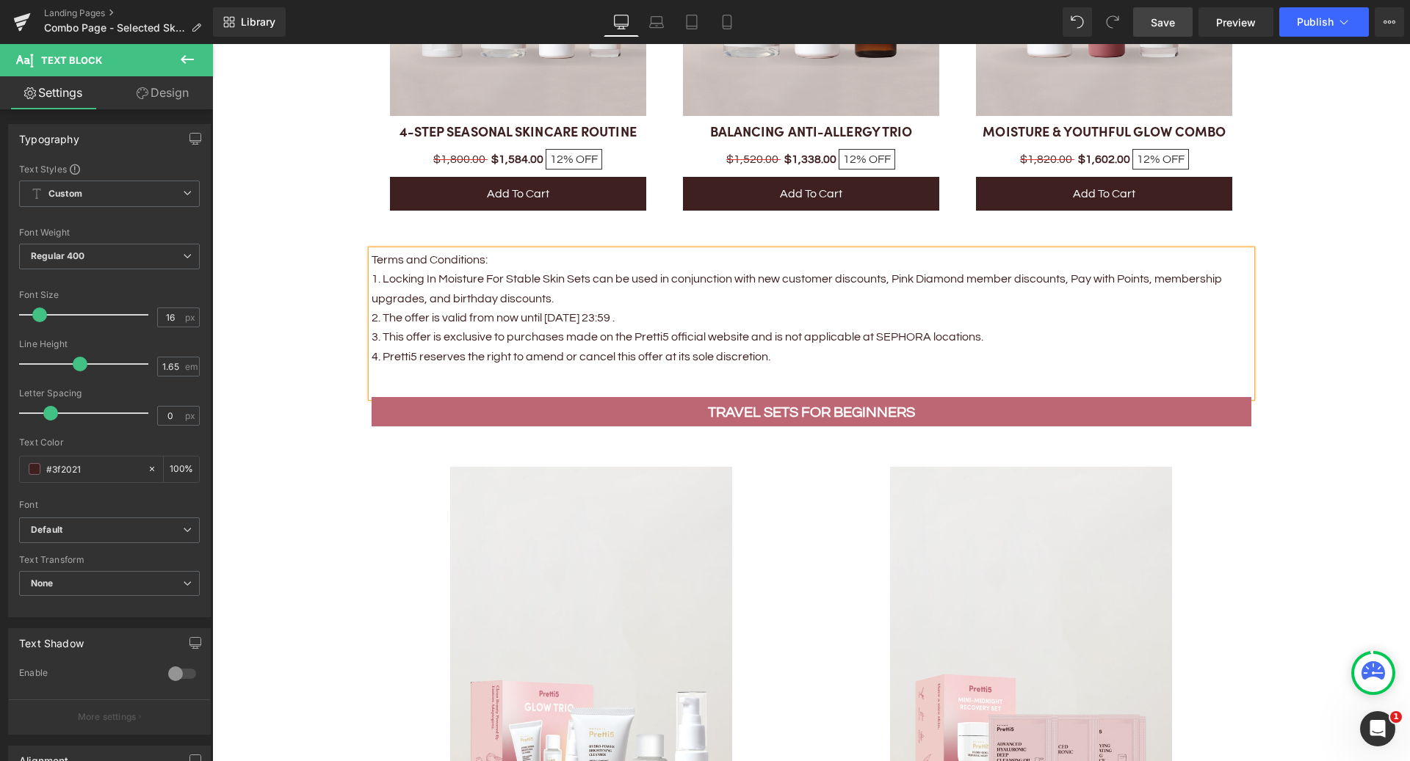
click at [703, 300] on p "1. Locking In Moisture For Stable Skin Sets can be used in conjunction with new…" at bounding box center [812, 288] width 880 height 39
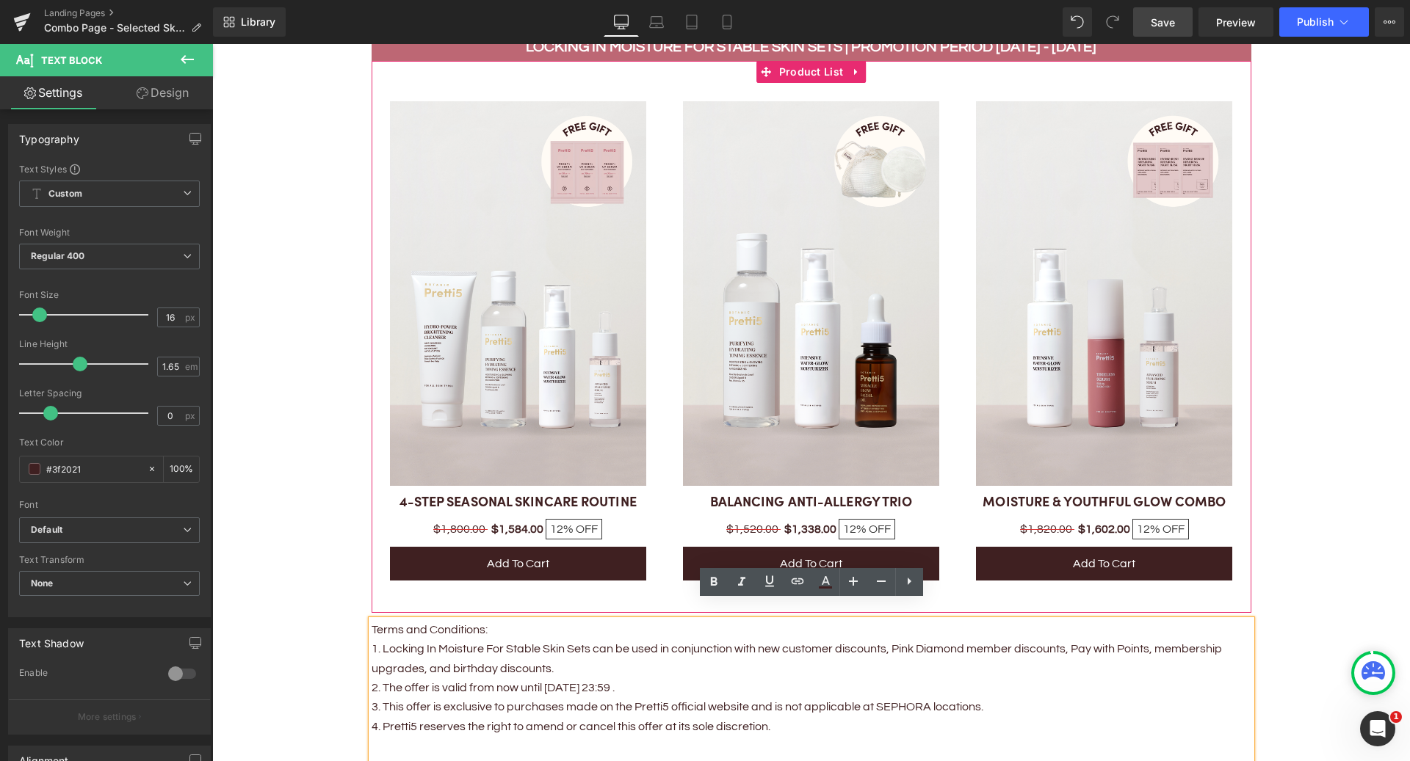
scroll to position [770, 0]
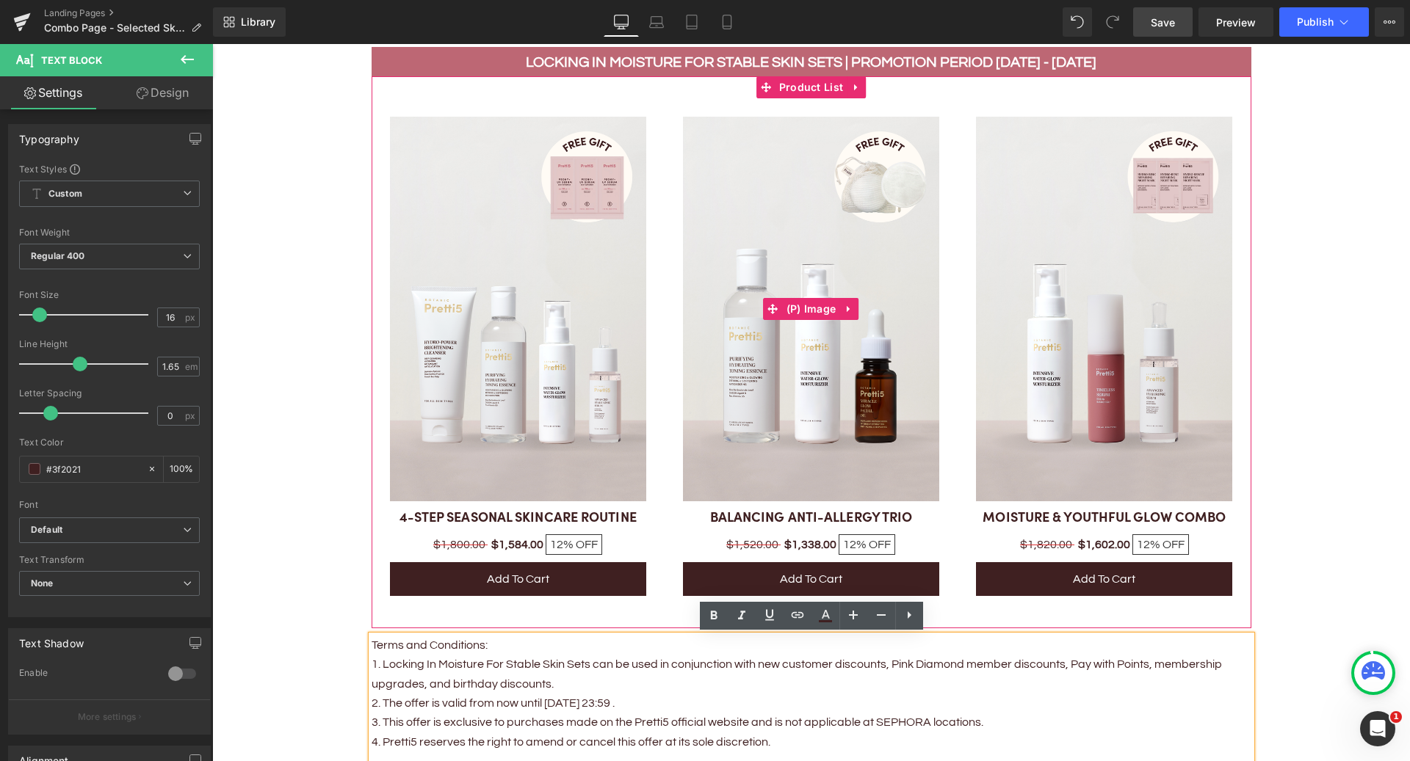
click at [796, 329] on img at bounding box center [811, 309] width 256 height 385
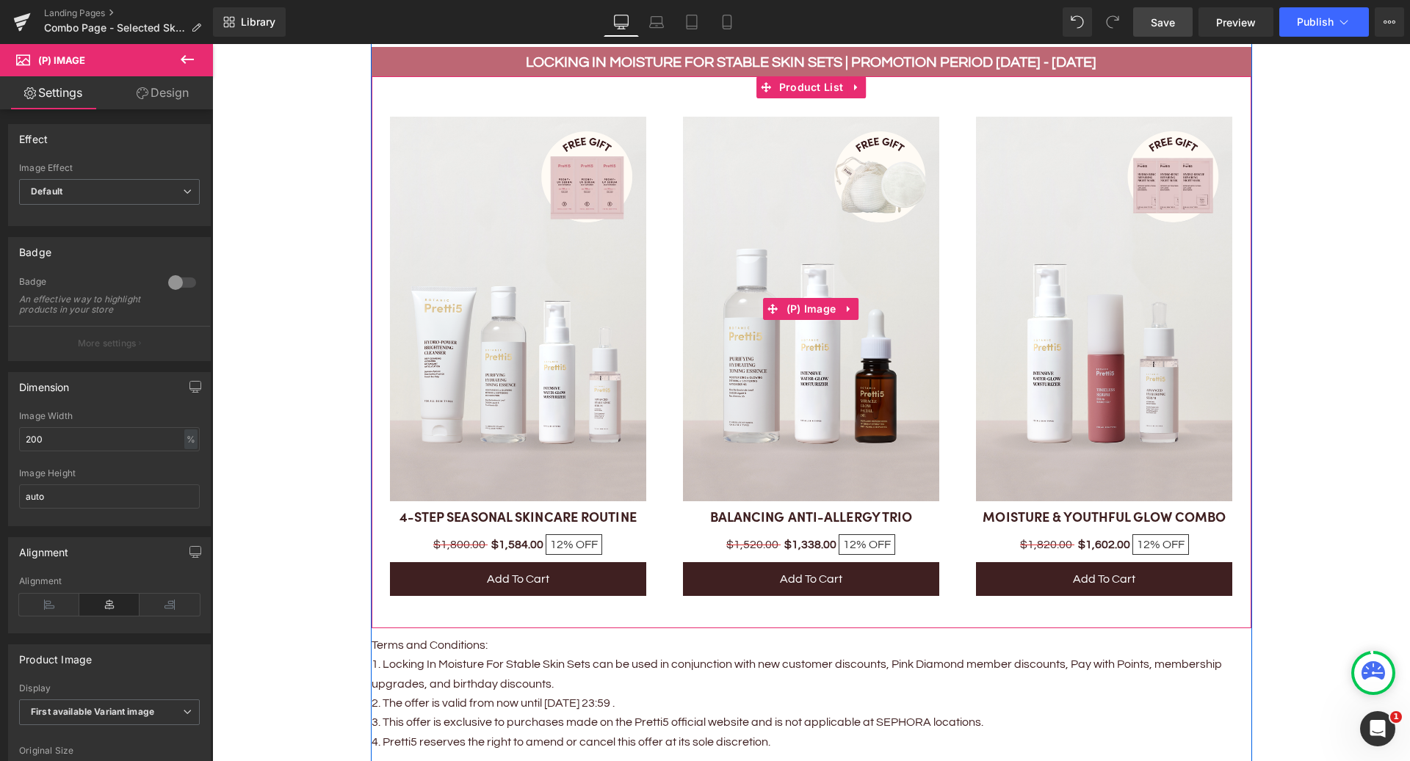
click at [798, 366] on img at bounding box center [811, 309] width 256 height 385
click at [811, 471] on img at bounding box center [811, 309] width 256 height 385
click at [806, 309] on span "(P) Image" at bounding box center [811, 309] width 57 height 22
click at [780, 441] on img at bounding box center [811, 309] width 256 height 385
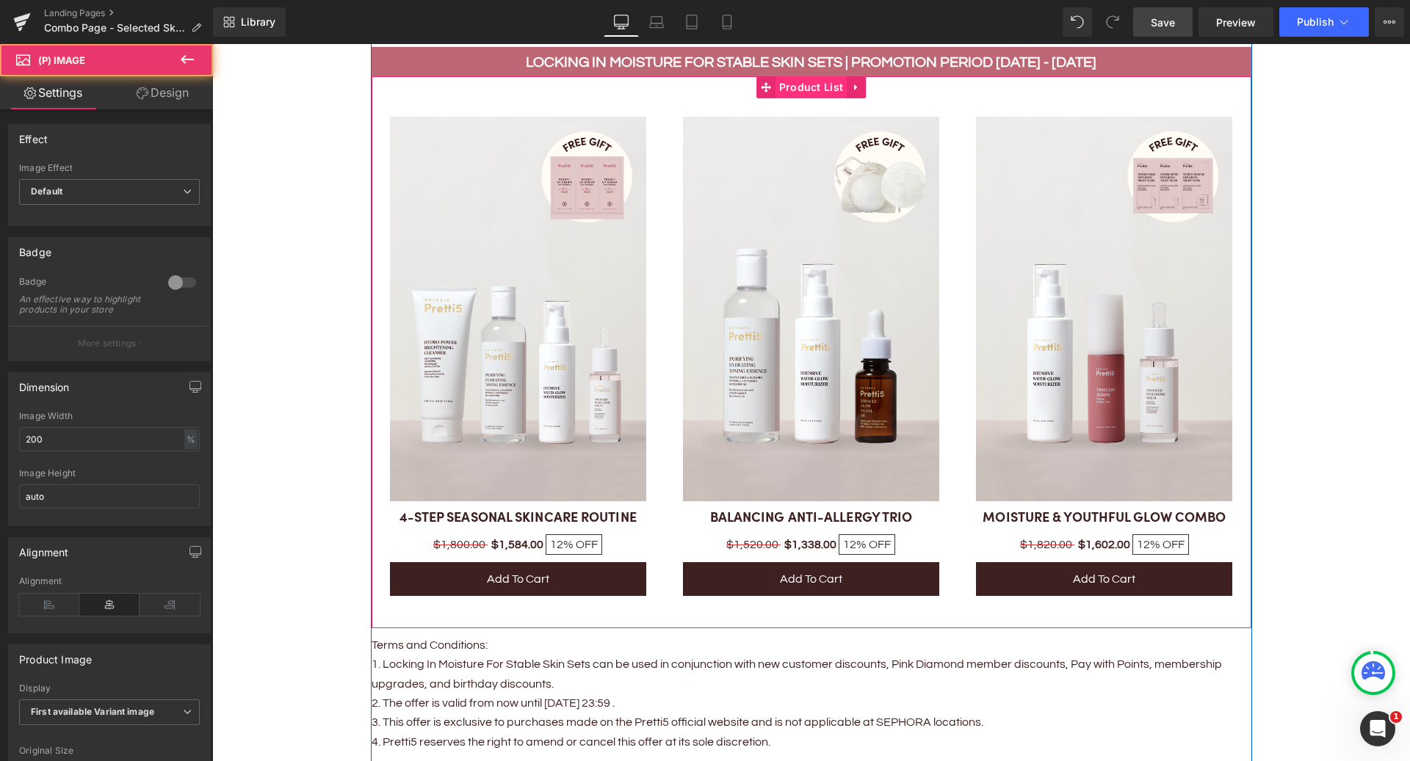
click at [817, 86] on span "Product List" at bounding box center [811, 87] width 72 height 22
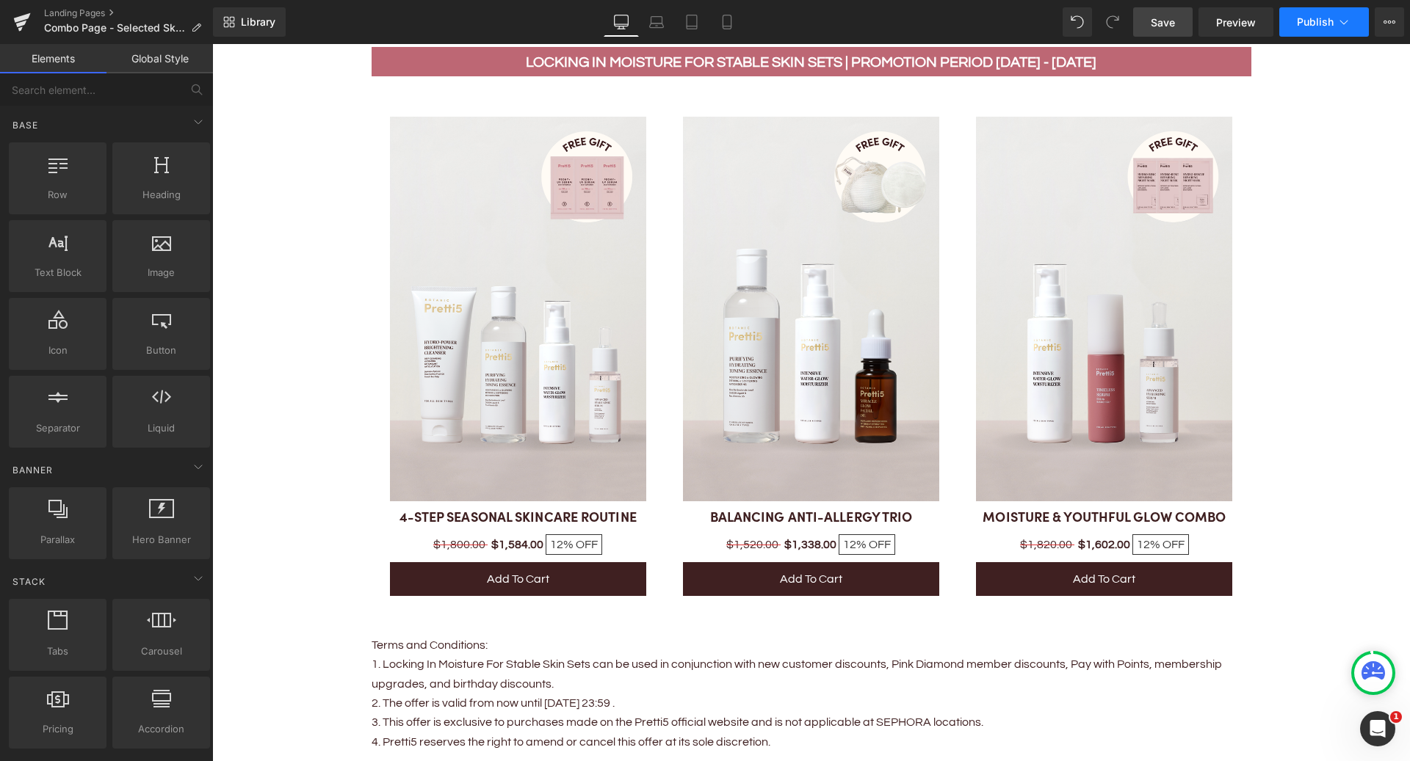
click at [1314, 21] on span "Publish" at bounding box center [1315, 22] width 37 height 12
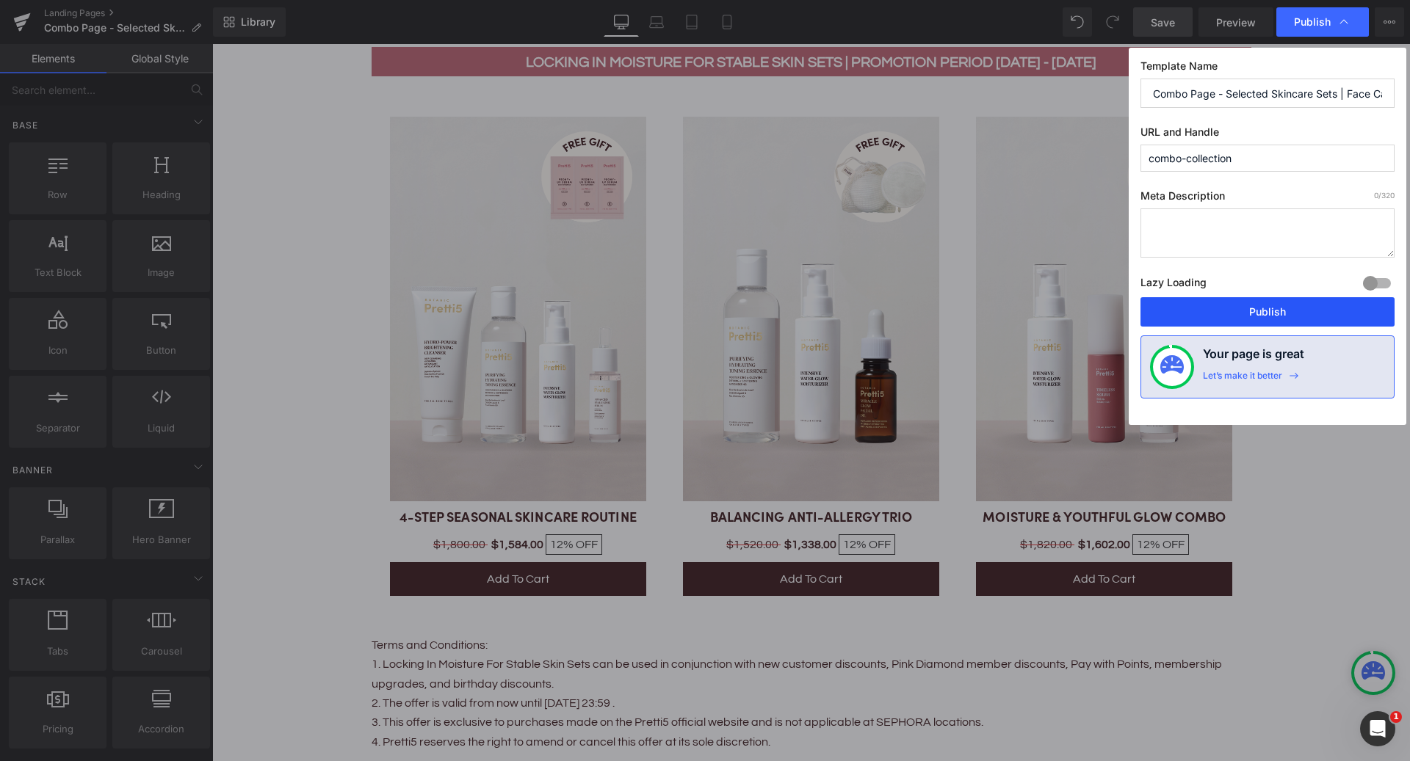
click at [1212, 314] on button "Publish" at bounding box center [1267, 311] width 254 height 29
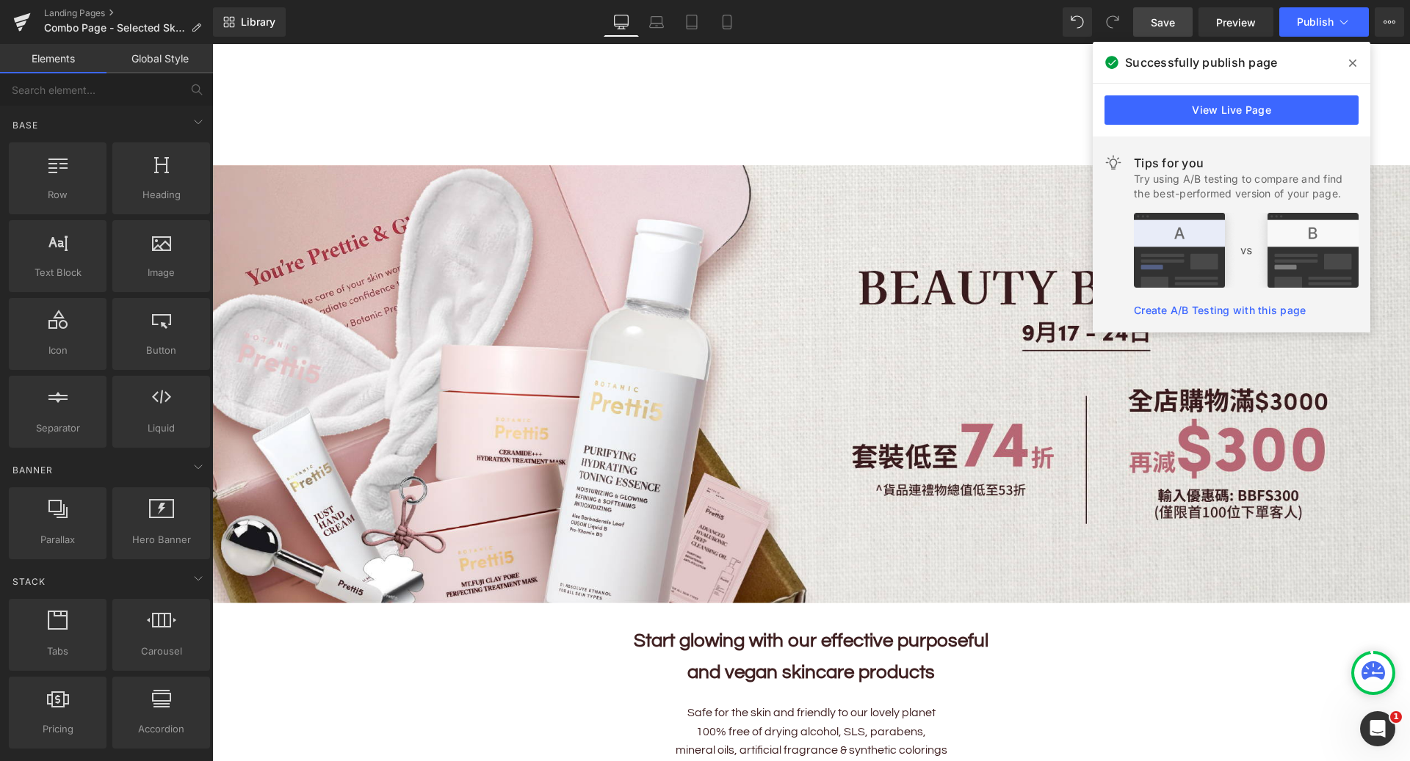
click at [303, 153] on ul "Home Home About Us About Us Our Story Our 5 Beliefs Ingredients Glossary OUR ST…" at bounding box center [811, 142] width 1198 height 28
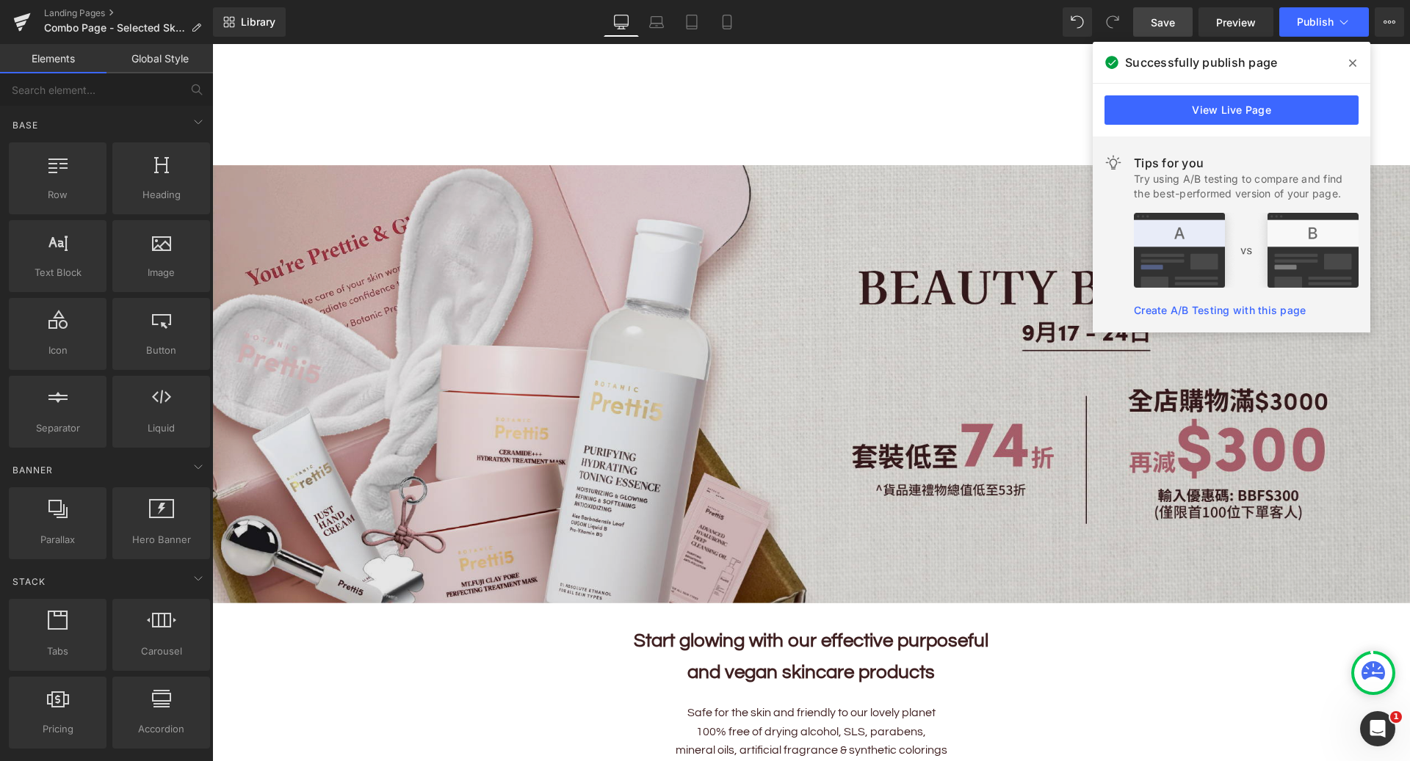
click at [298, 210] on img at bounding box center [811, 384] width 1198 height 438
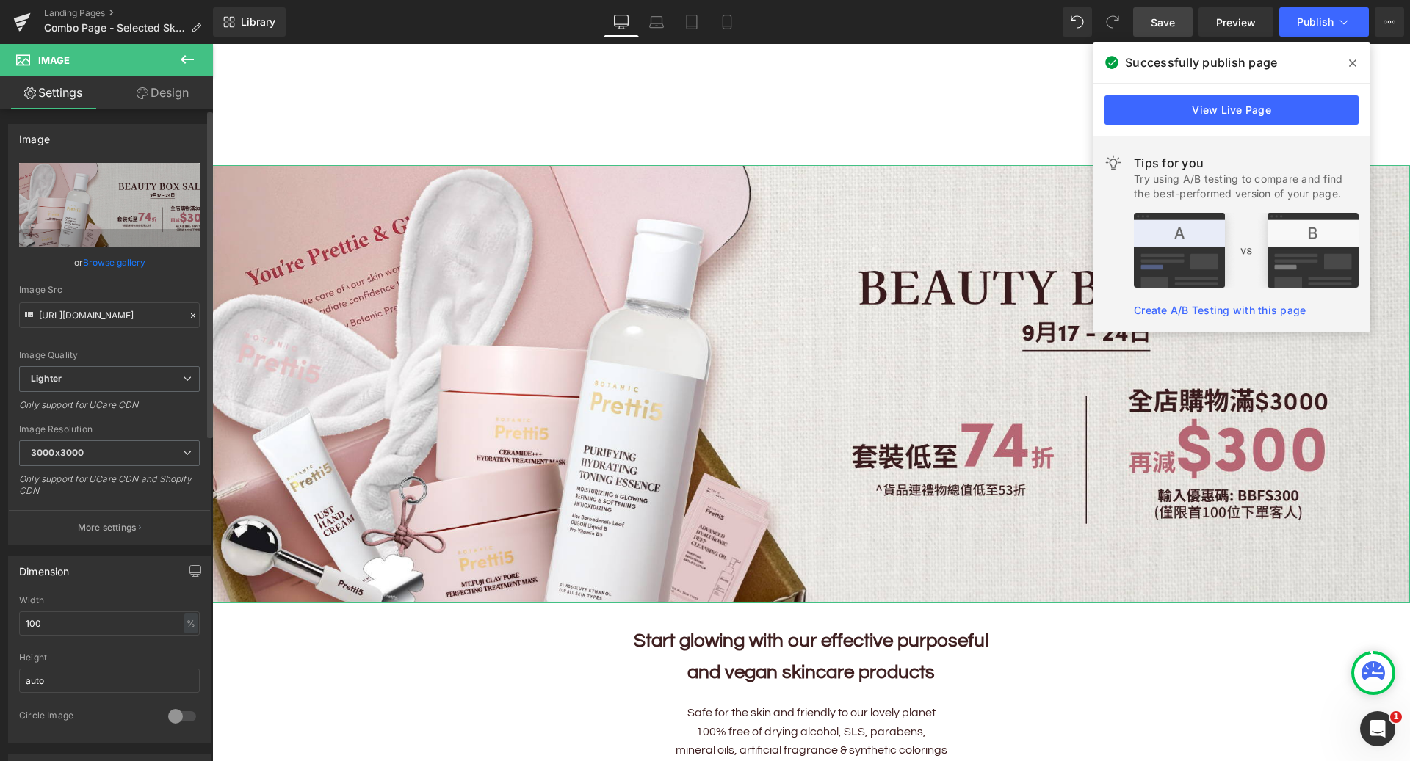
click at [114, 261] on link "Browse gallery" at bounding box center [114, 263] width 62 height 26
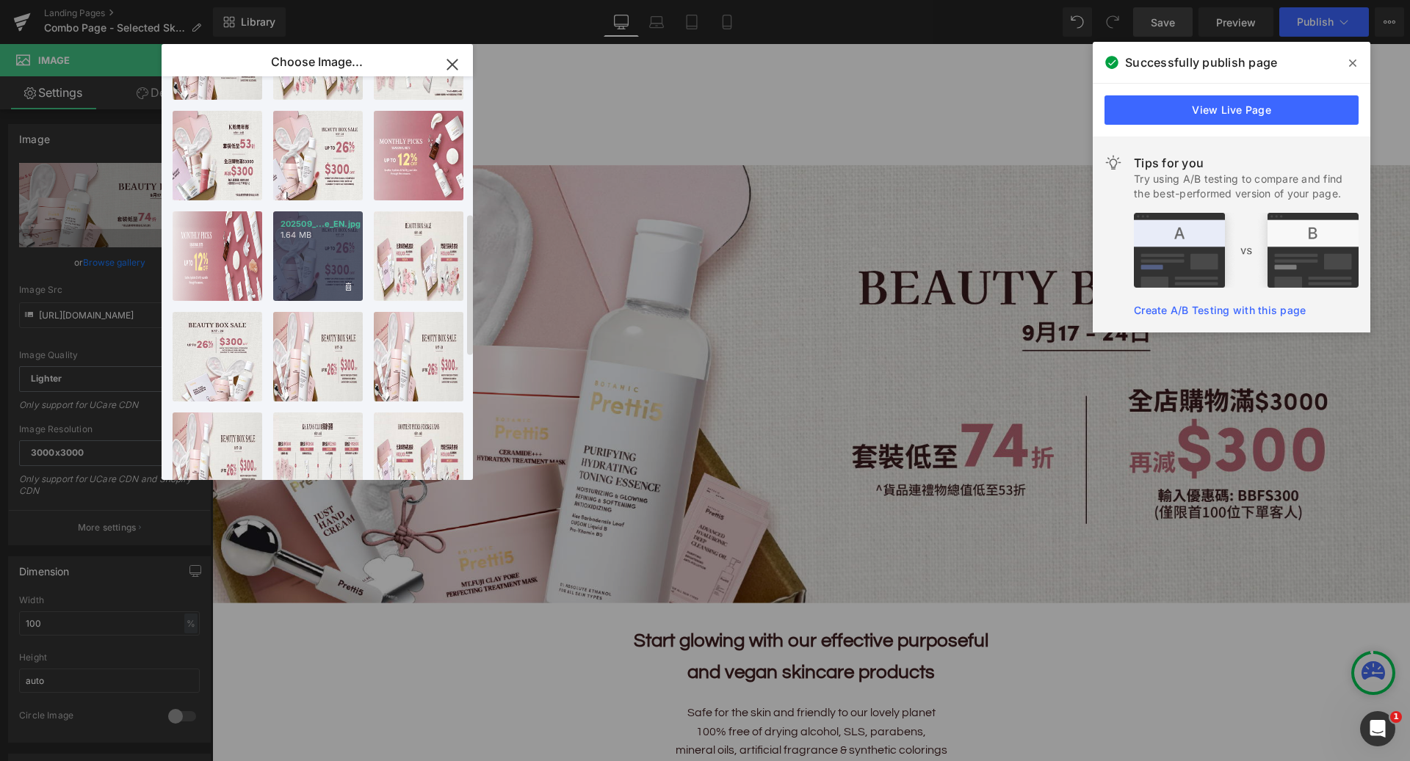
scroll to position [430, 0]
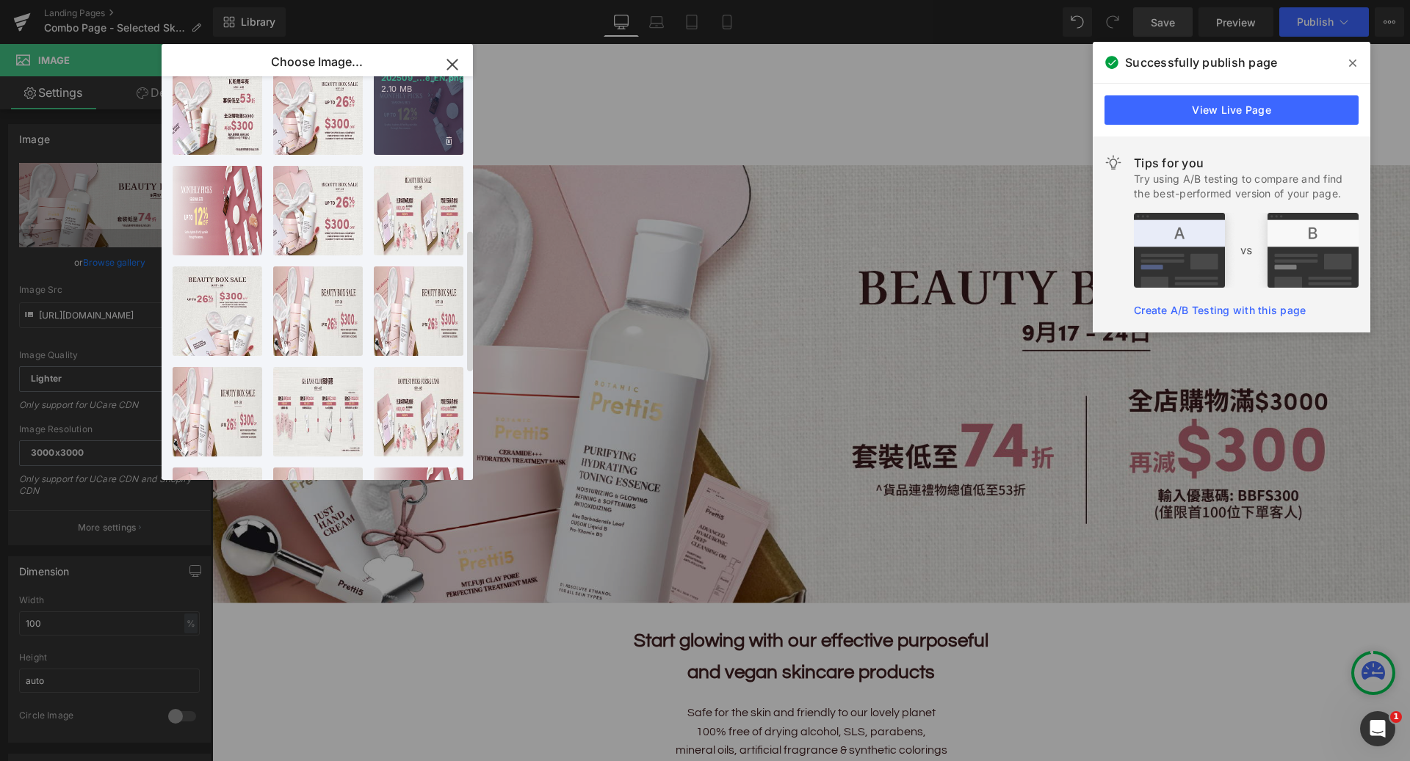
click at [430, 98] on div "202509_...e_EN.png 2.10 MB" at bounding box center [419, 110] width 90 height 90
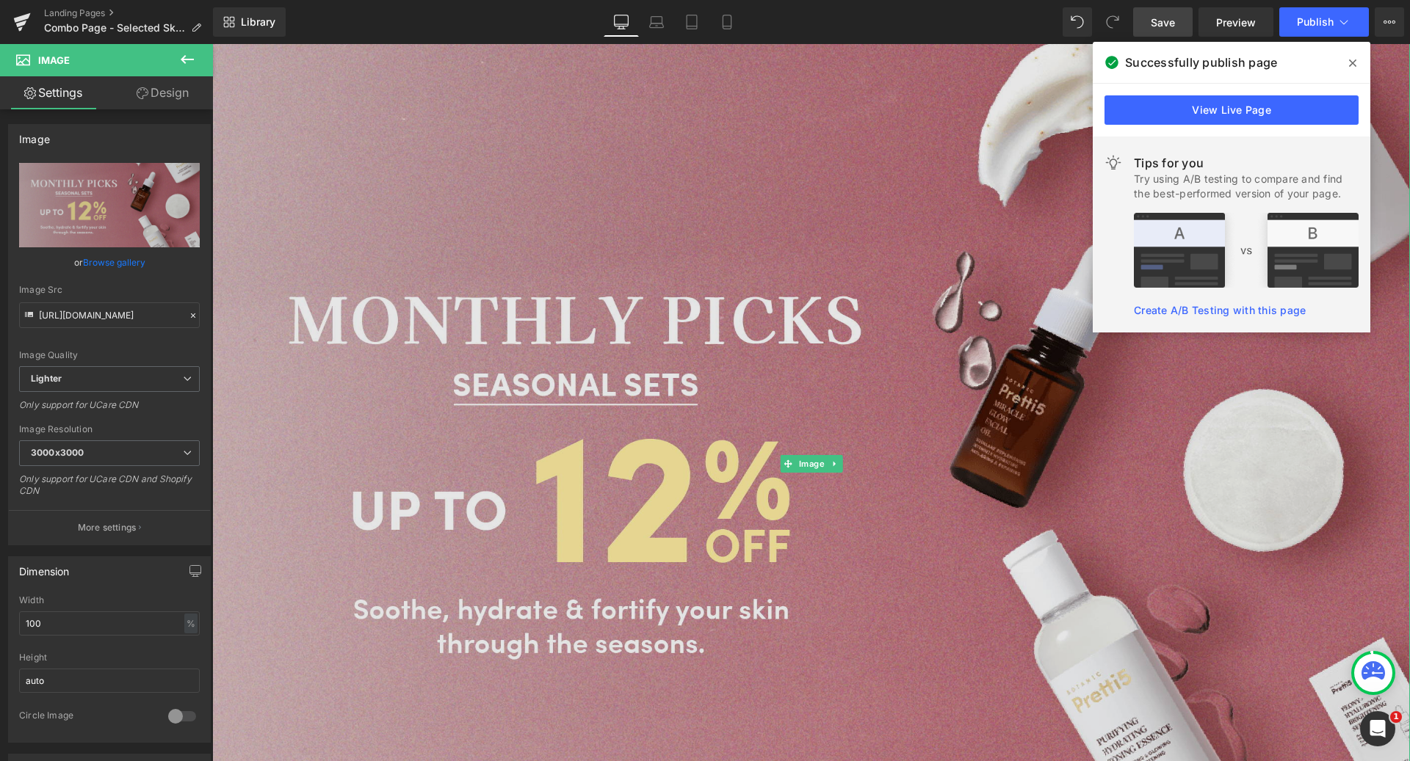
scroll to position [402, 0]
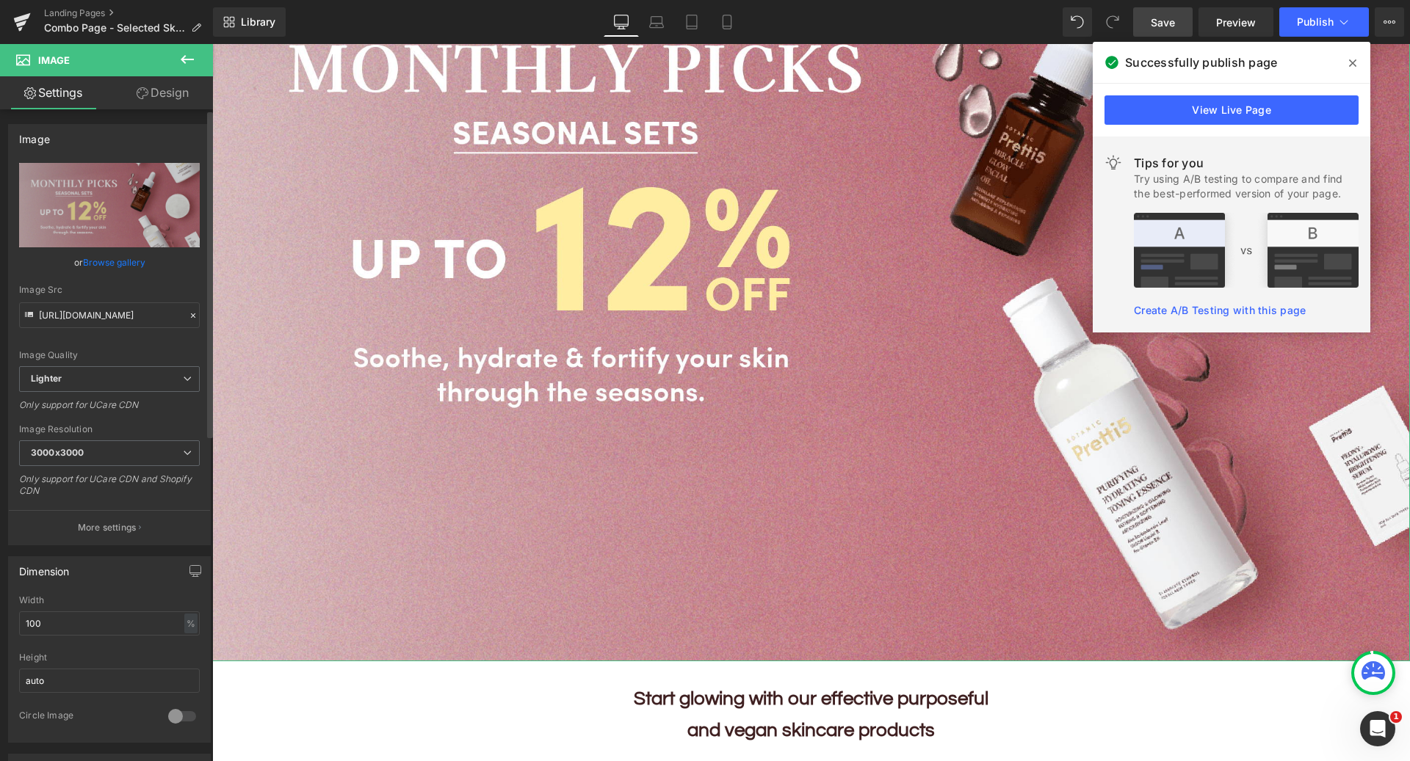
click at [120, 260] on link "Browse gallery" at bounding box center [114, 263] width 62 height 26
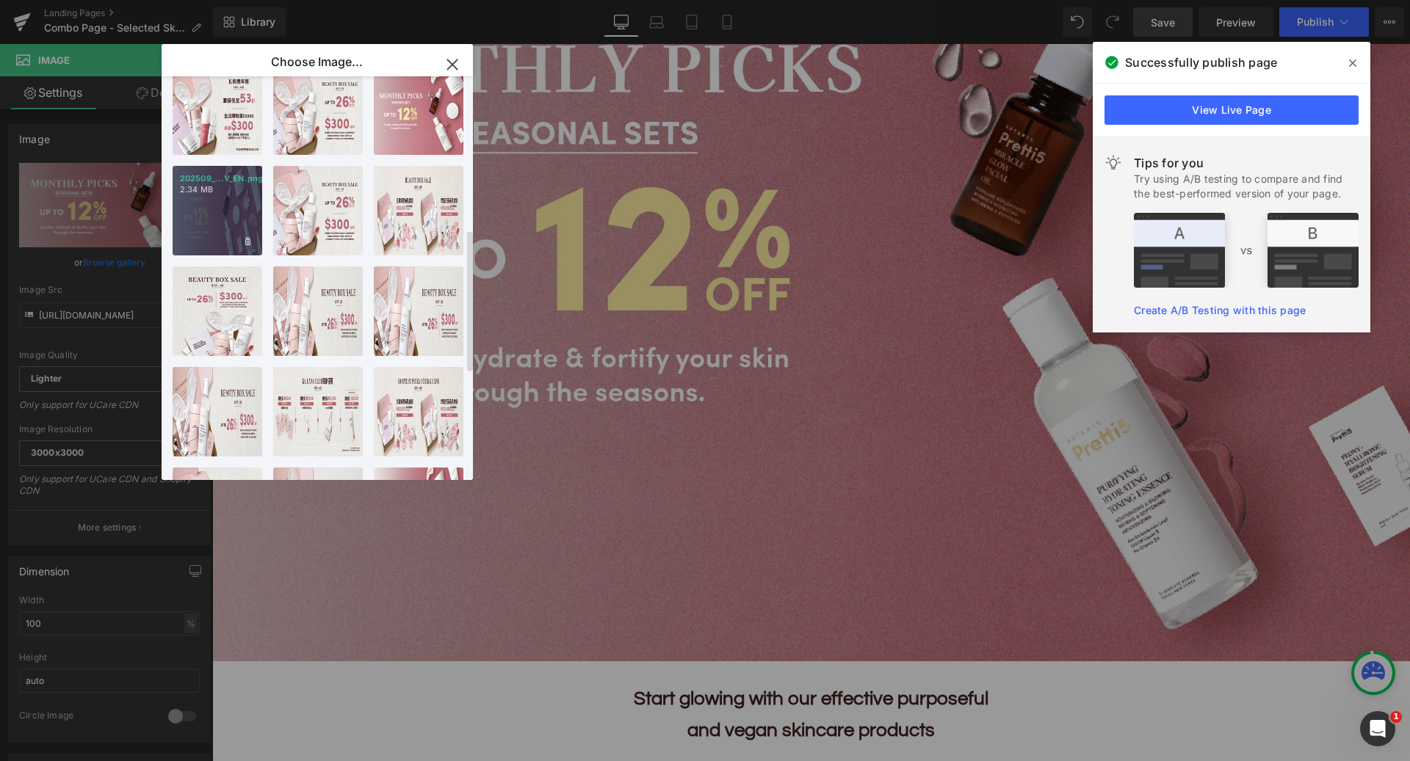
click at [198, 203] on div "202509_...V_EN.png 2.34 MB" at bounding box center [218, 211] width 90 height 90
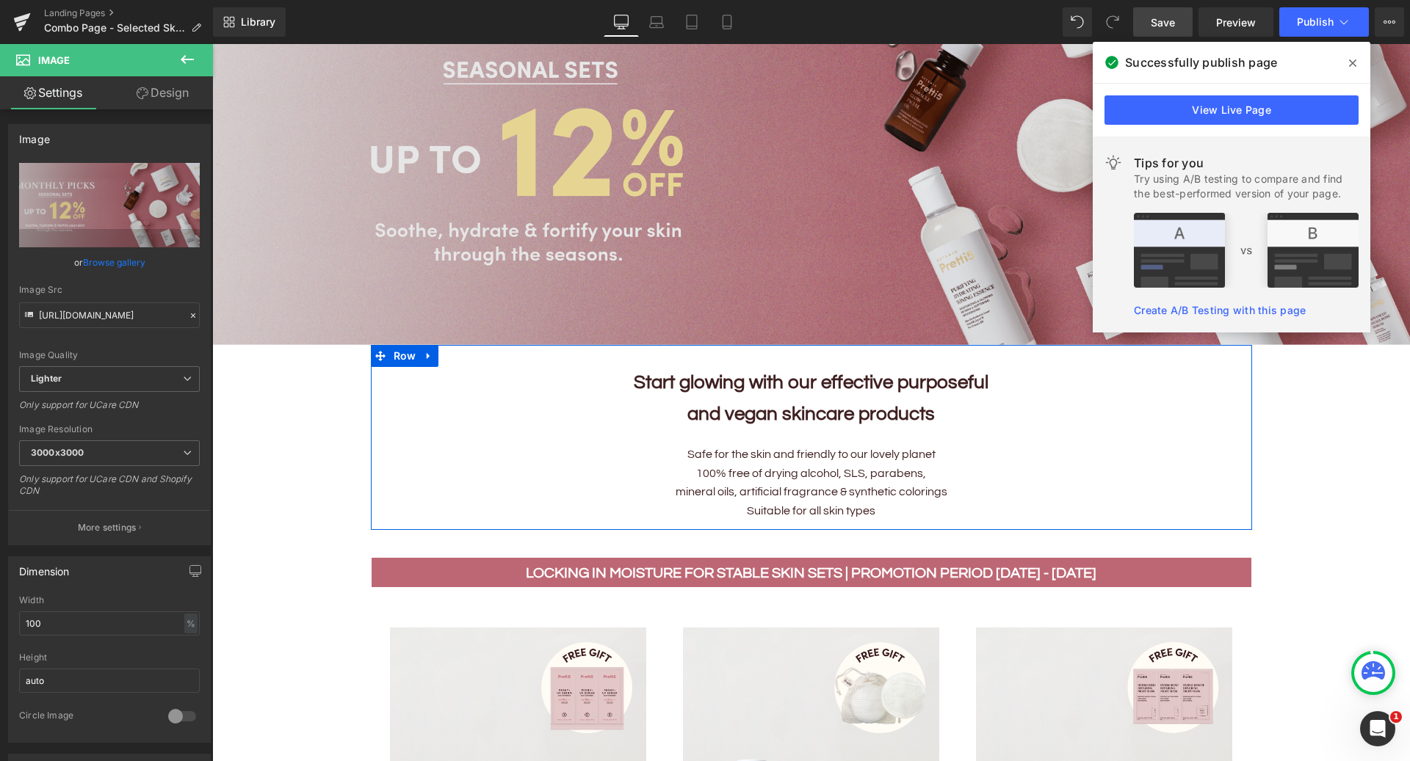
scroll to position [65, 0]
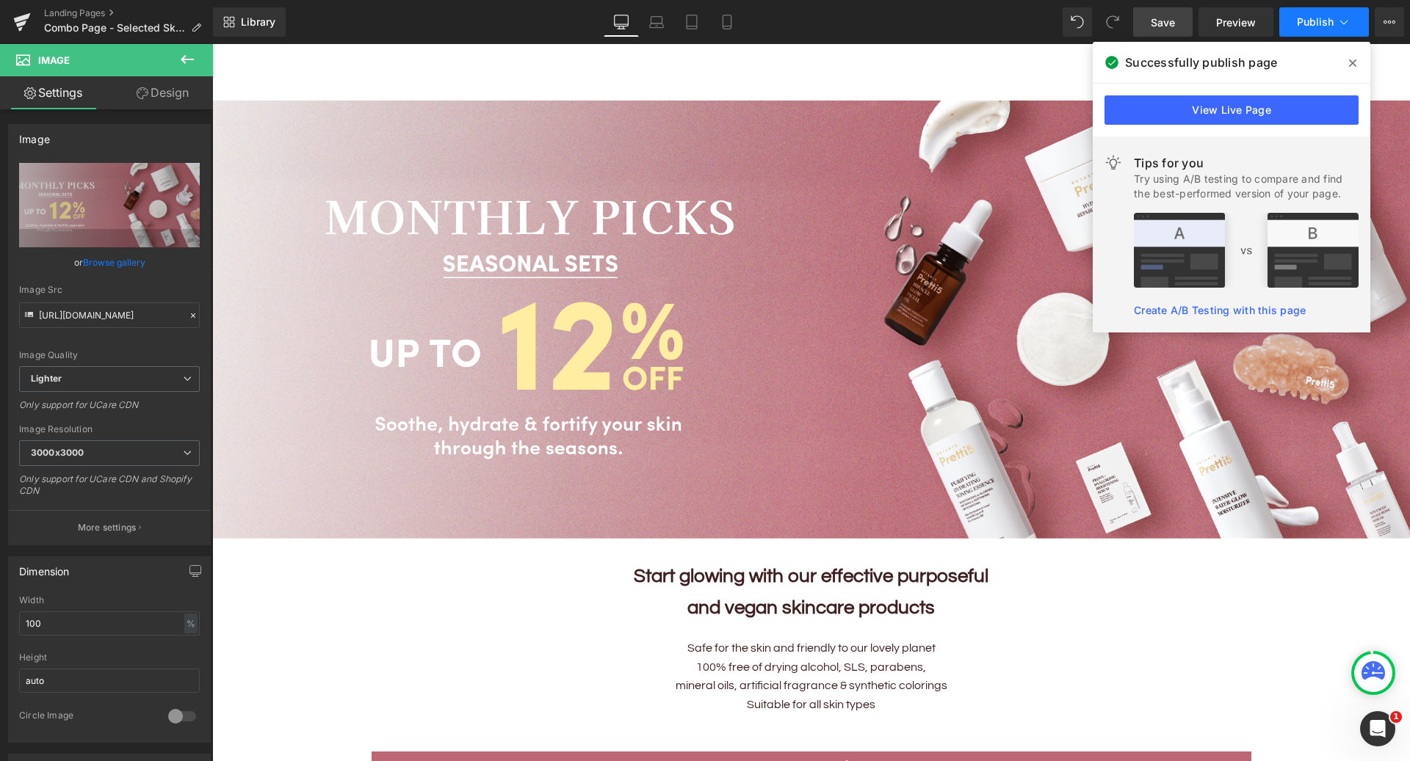
click at [1311, 24] on span "Publish" at bounding box center [1315, 22] width 37 height 12
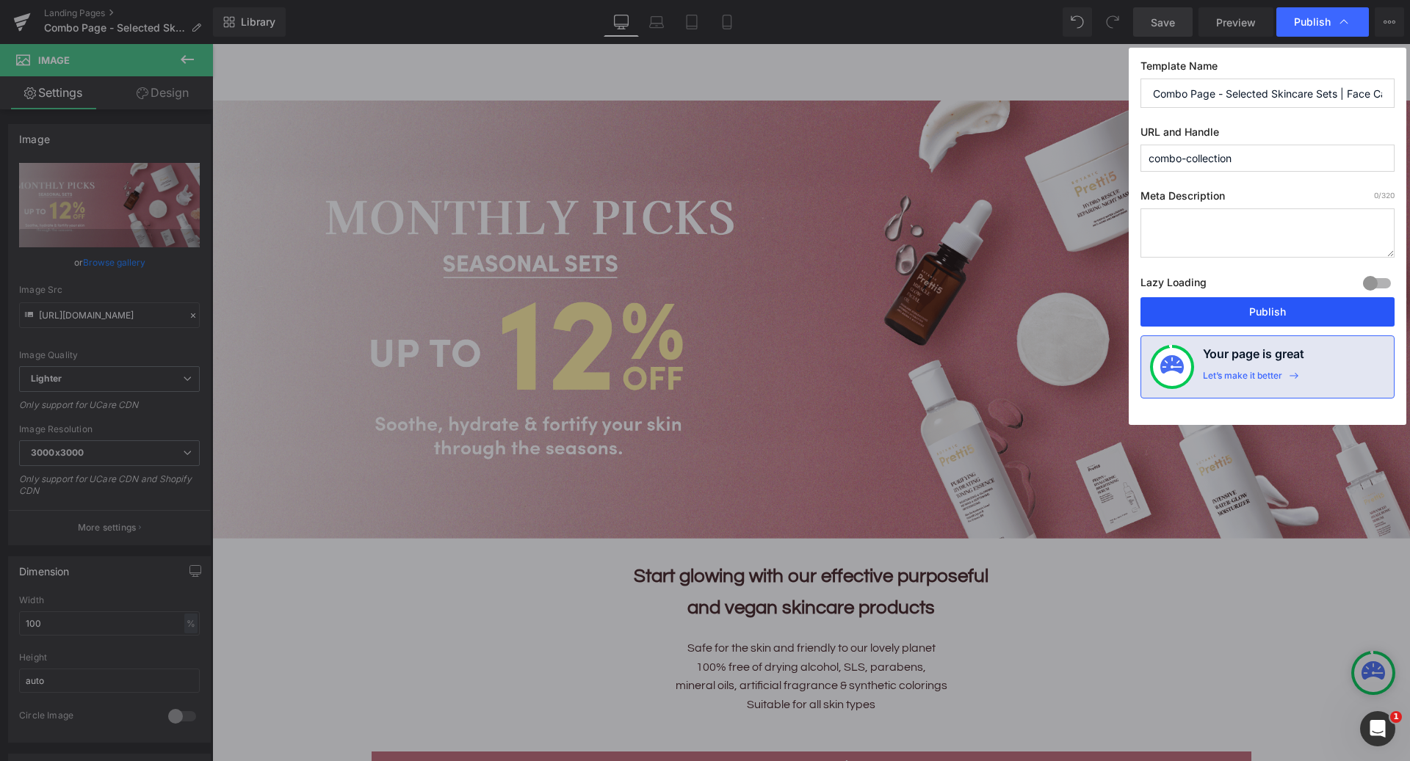
click at [1198, 309] on button "Publish" at bounding box center [1267, 311] width 254 height 29
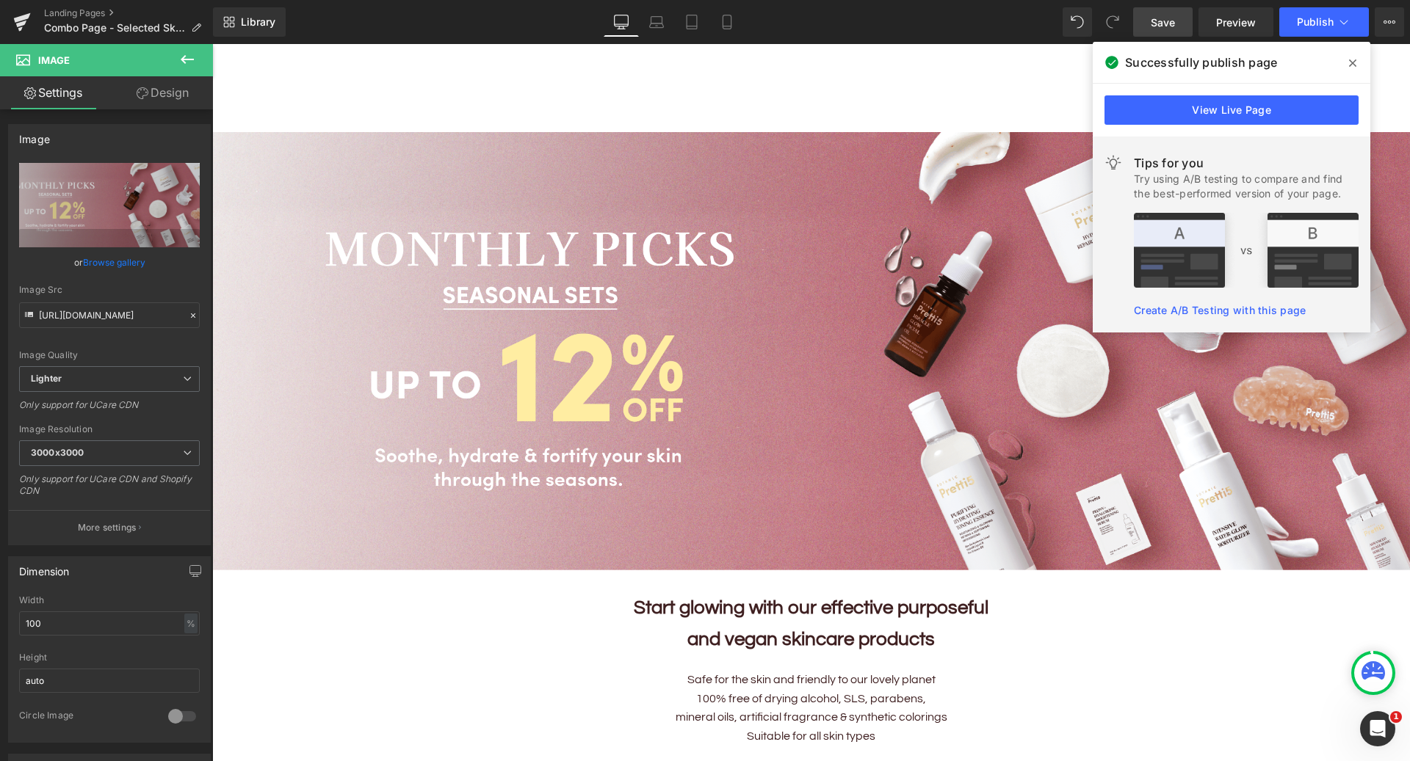
scroll to position [0, 0]
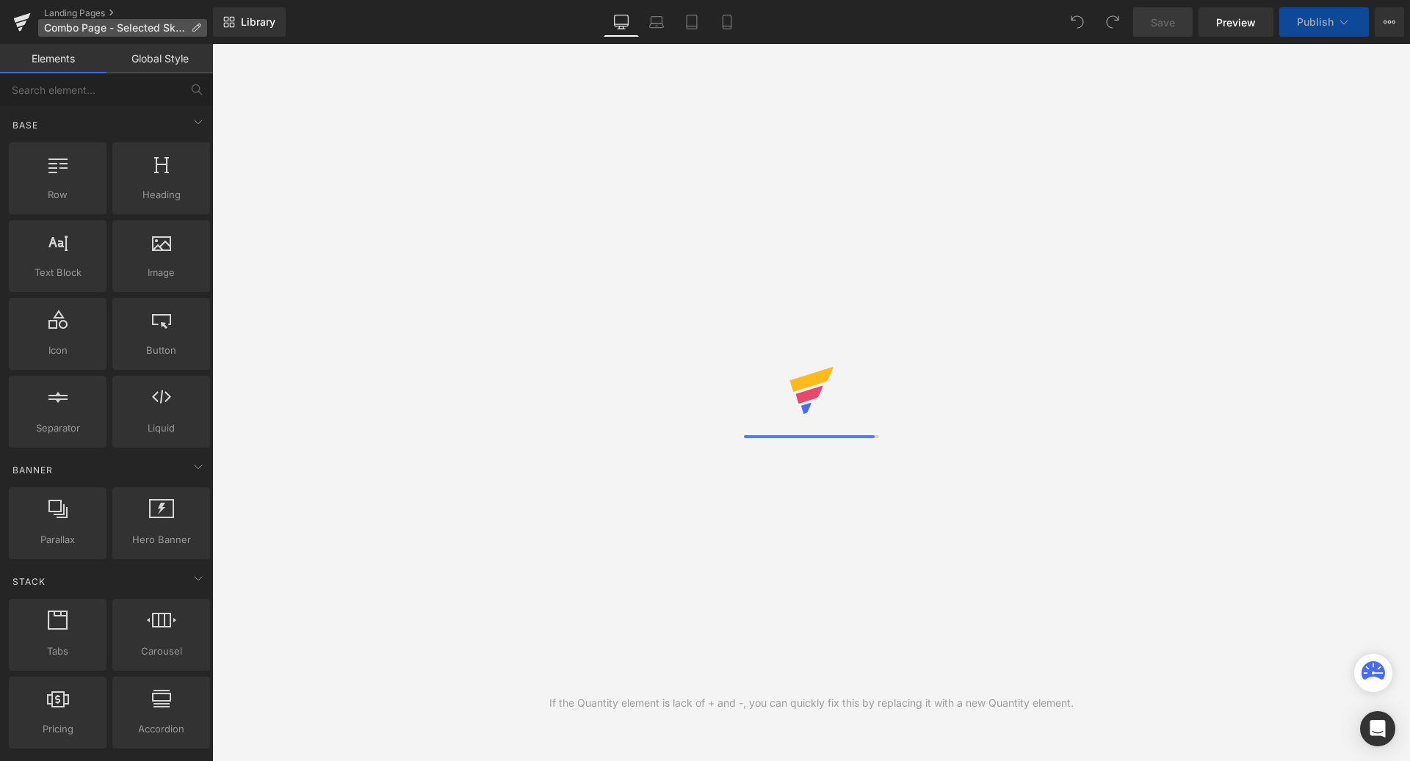
click at [134, 23] on span "Combo Page - Selected Skincare Sets | Face Care Combos | Skincare Gift Sets" at bounding box center [114, 28] width 141 height 12
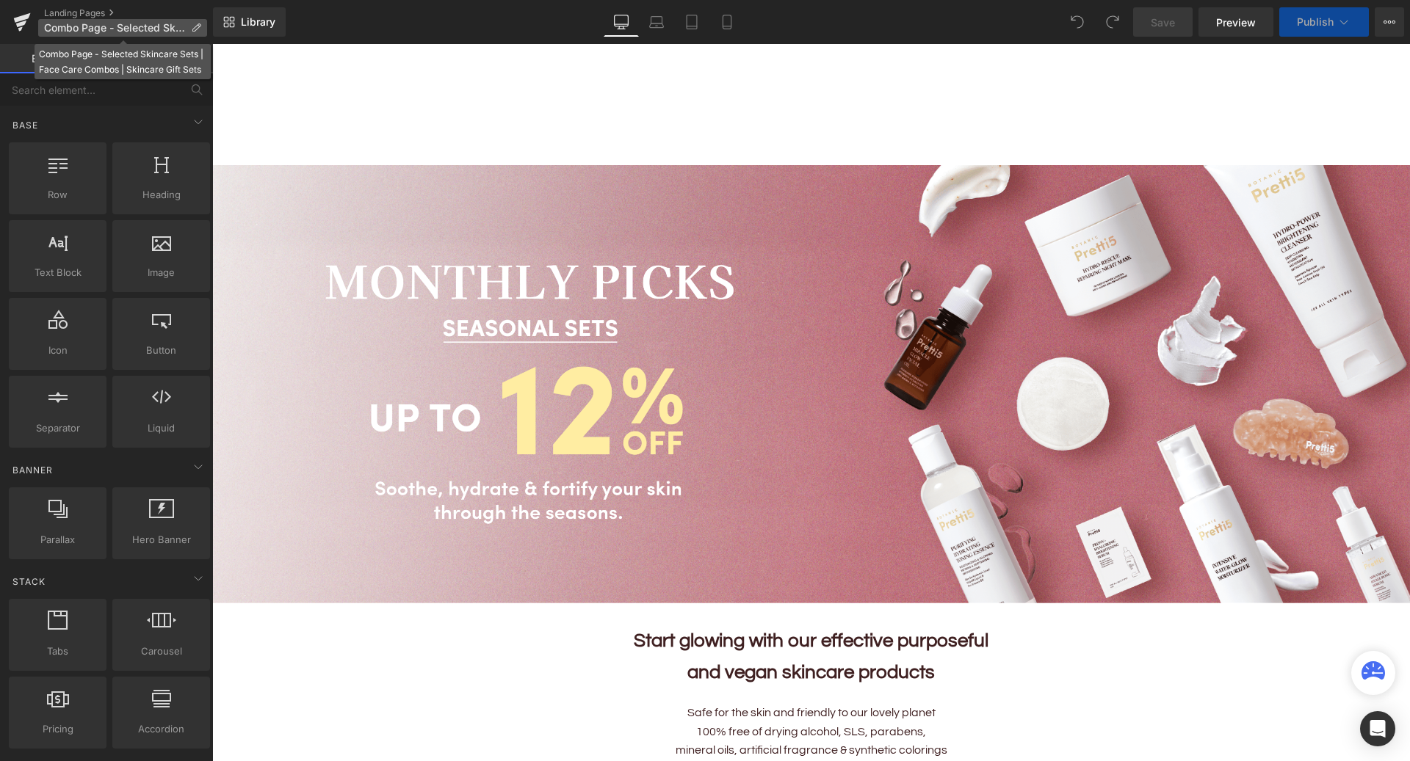
click at [192, 26] on icon at bounding box center [196, 28] width 10 height 10
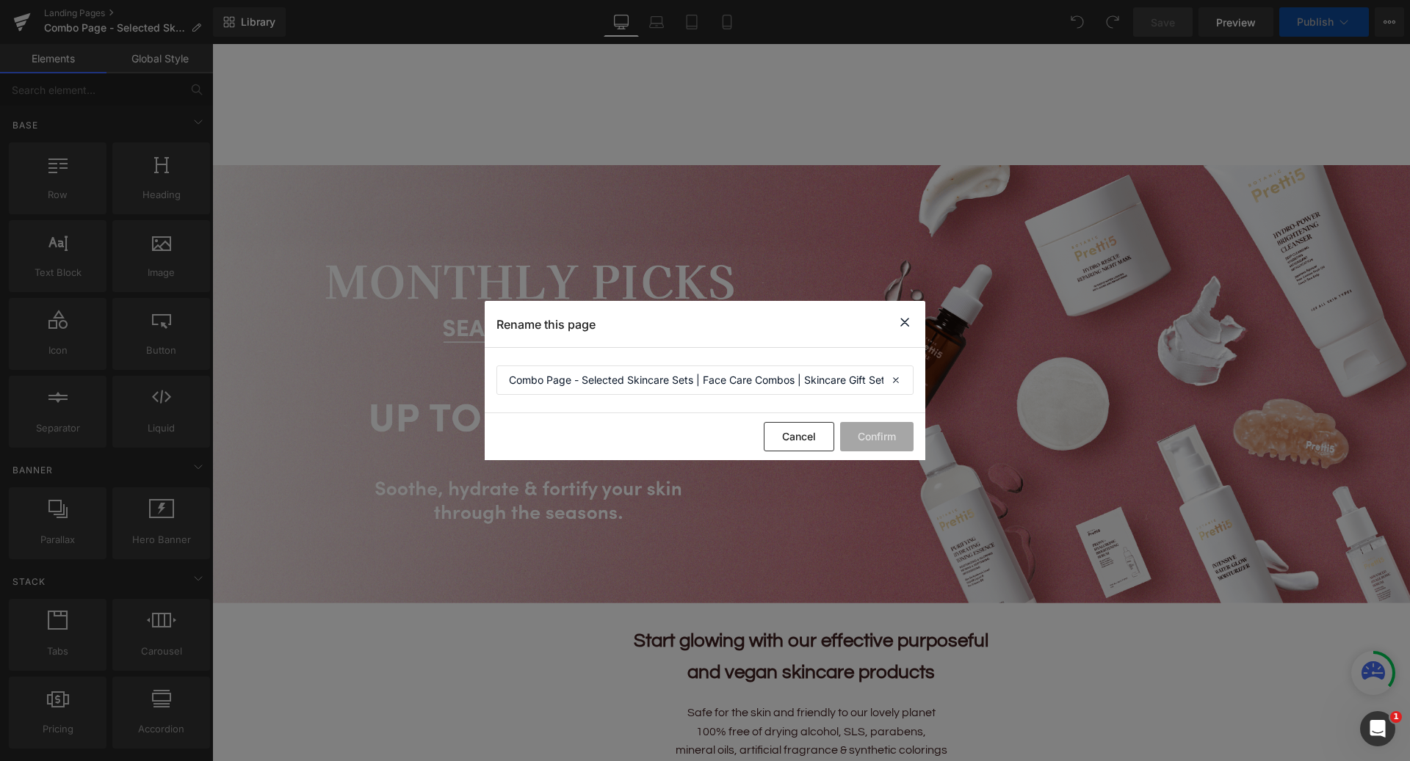
click at [906, 319] on icon at bounding box center [905, 323] width 18 height 18
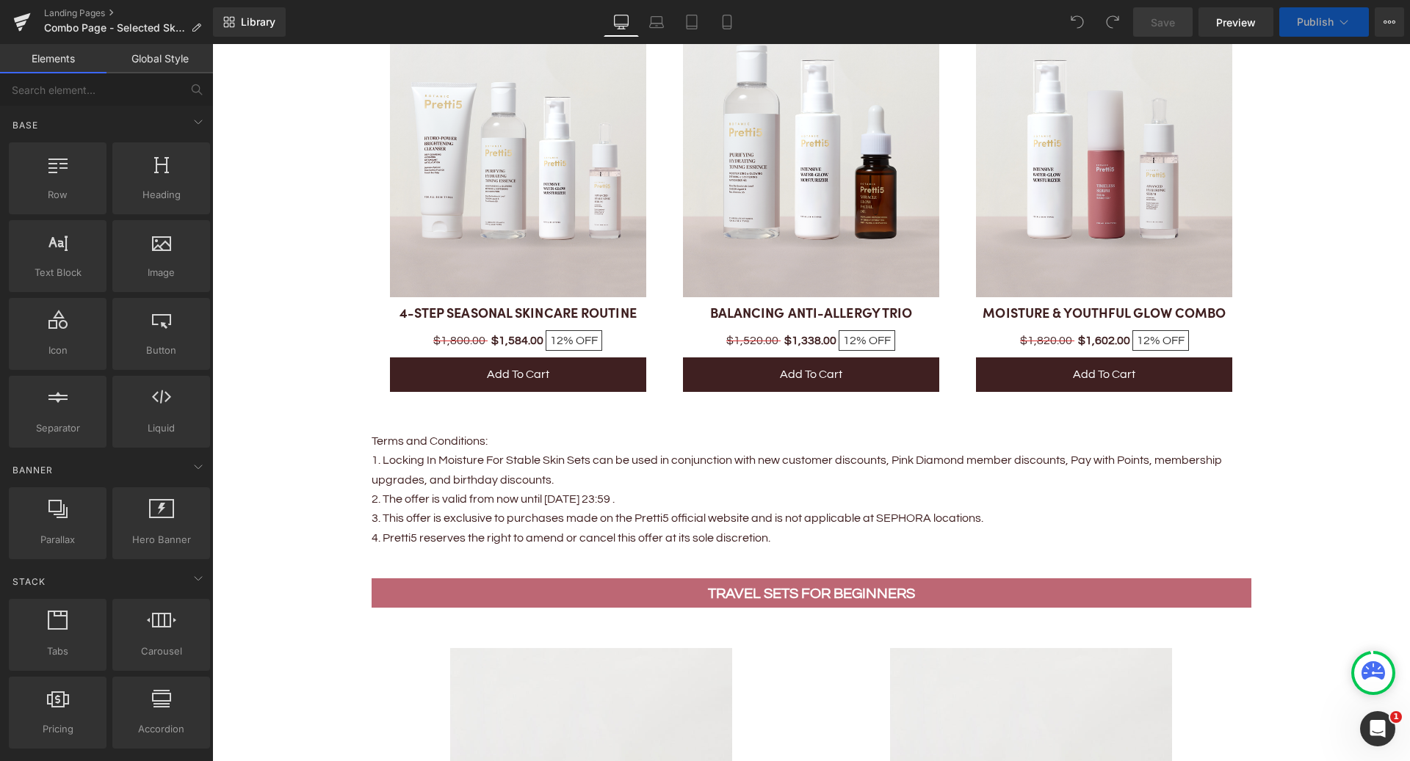
scroll to position [253, 0]
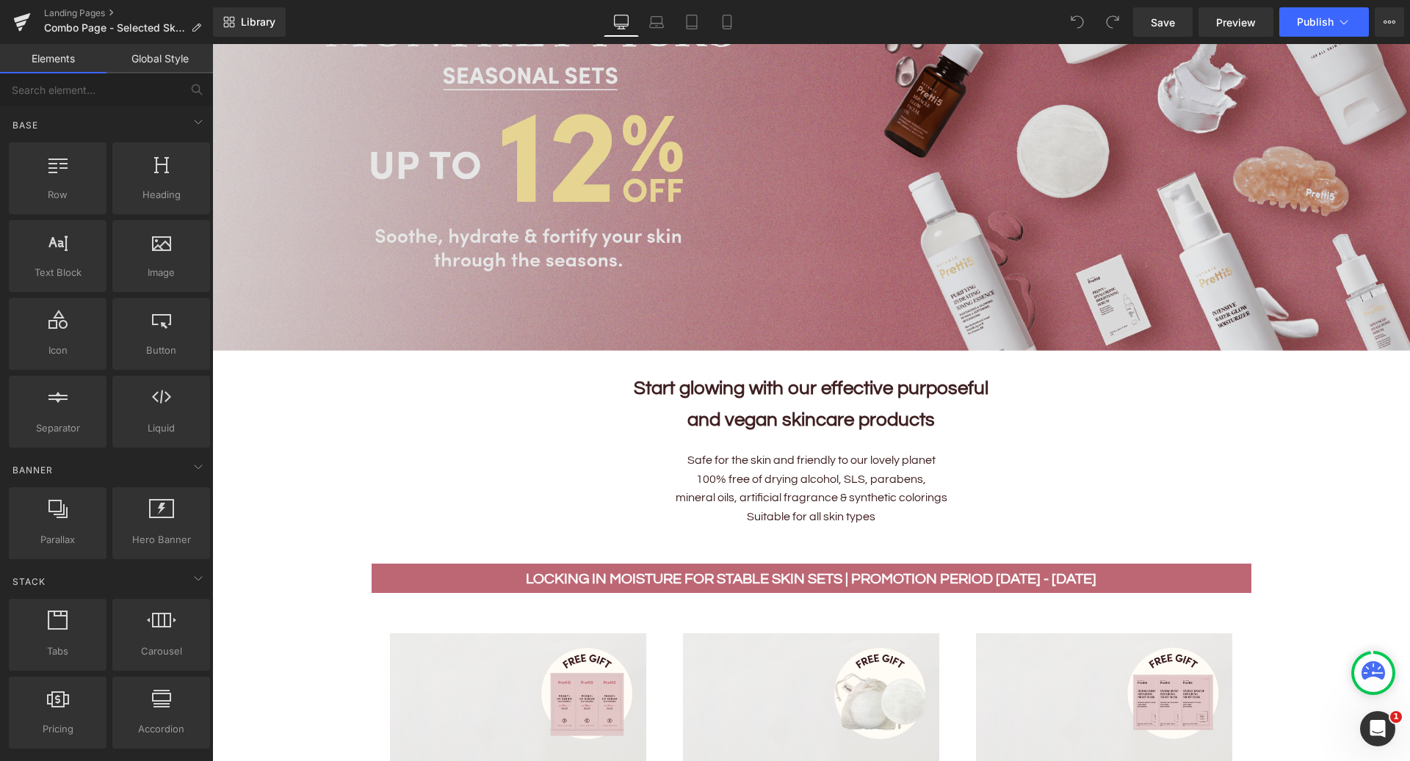
click at [419, 218] on img at bounding box center [811, 132] width 1198 height 438
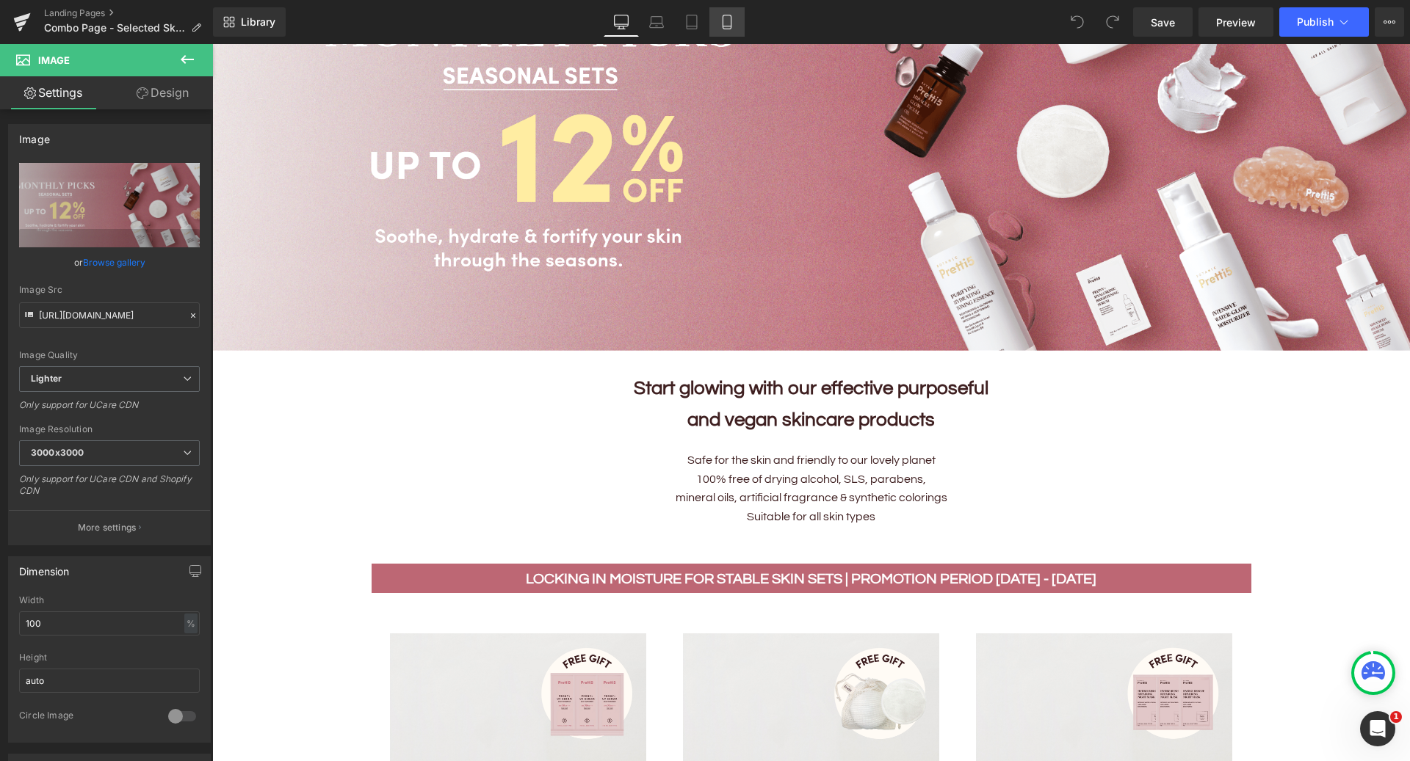
click at [732, 18] on icon at bounding box center [727, 22] width 15 height 15
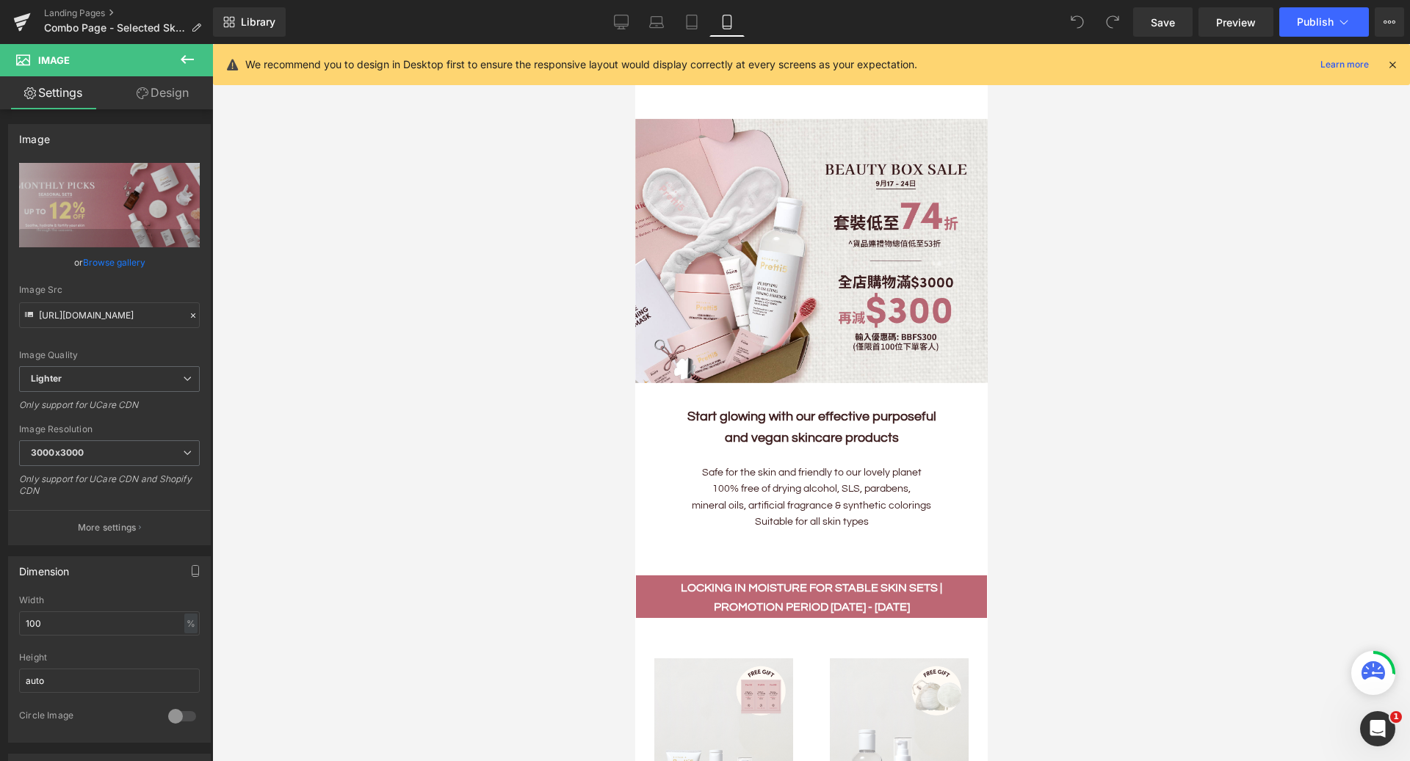
scroll to position [0, 0]
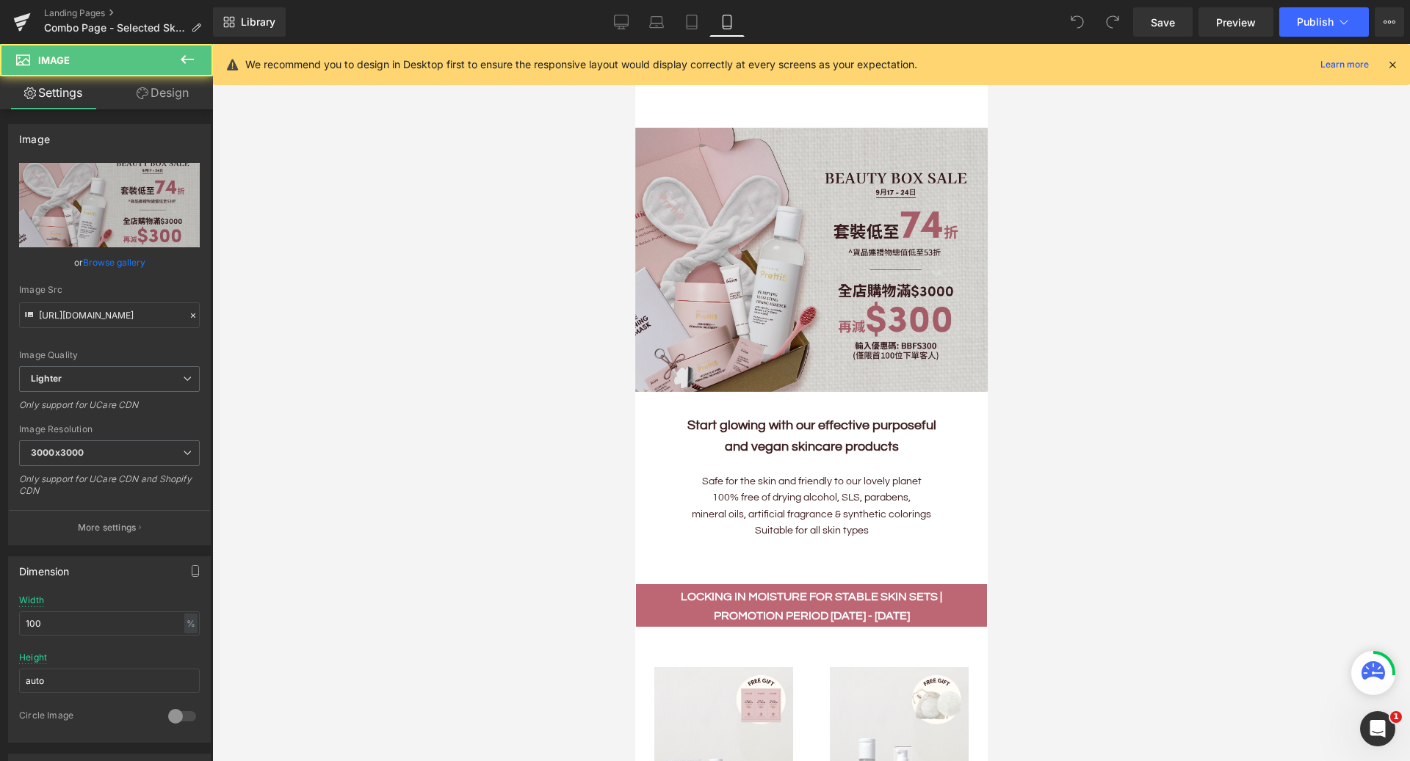
click at [736, 239] on img at bounding box center [810, 260] width 352 height 264
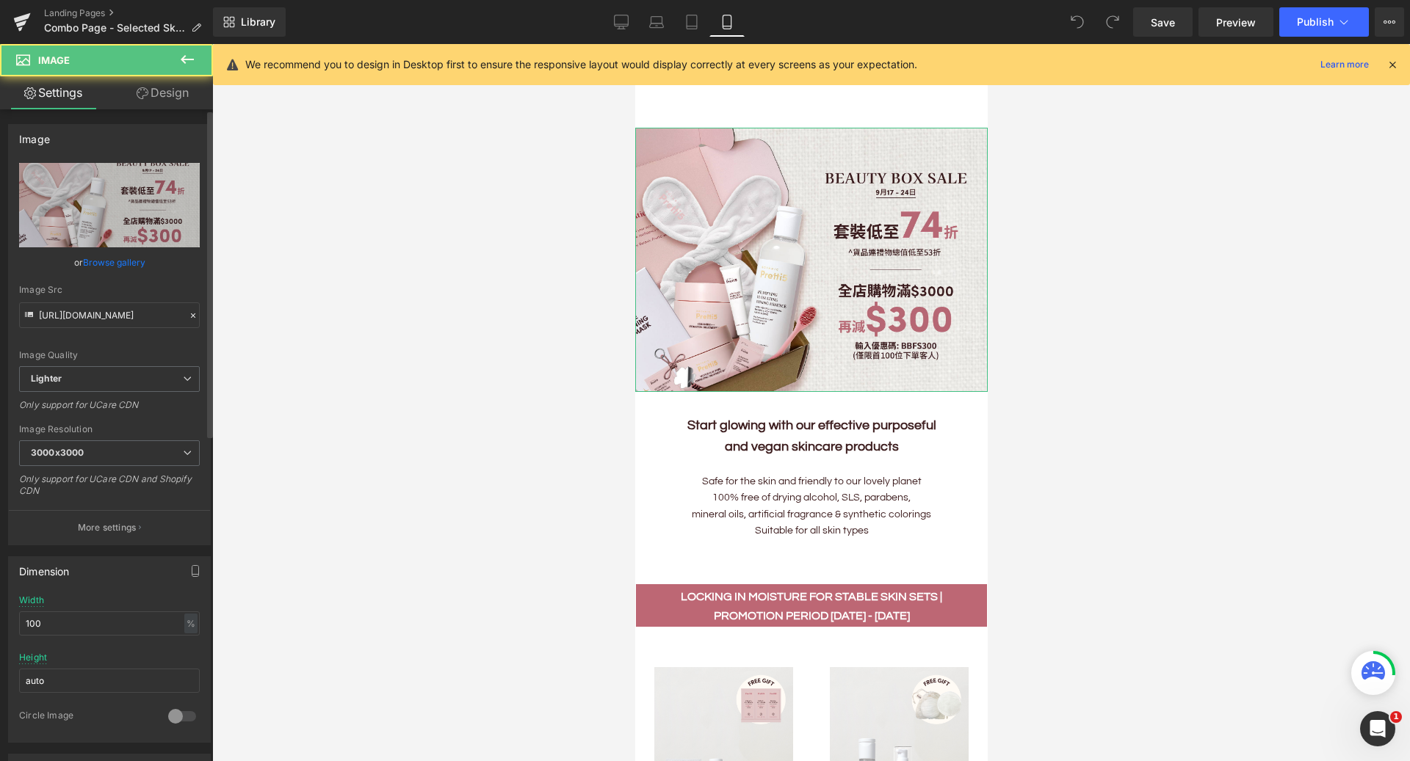
click at [117, 269] on link "Browse gallery" at bounding box center [114, 263] width 62 height 26
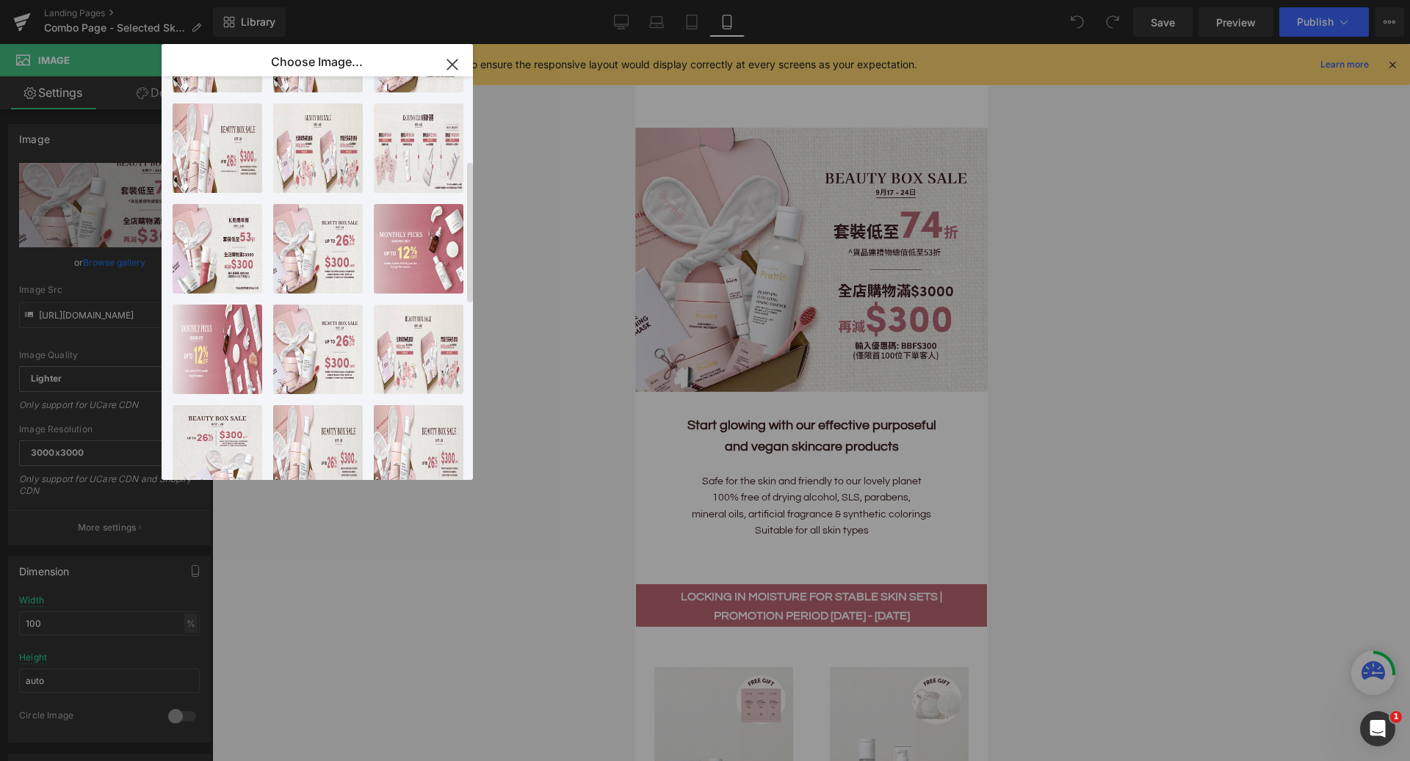
scroll to position [371, 0]
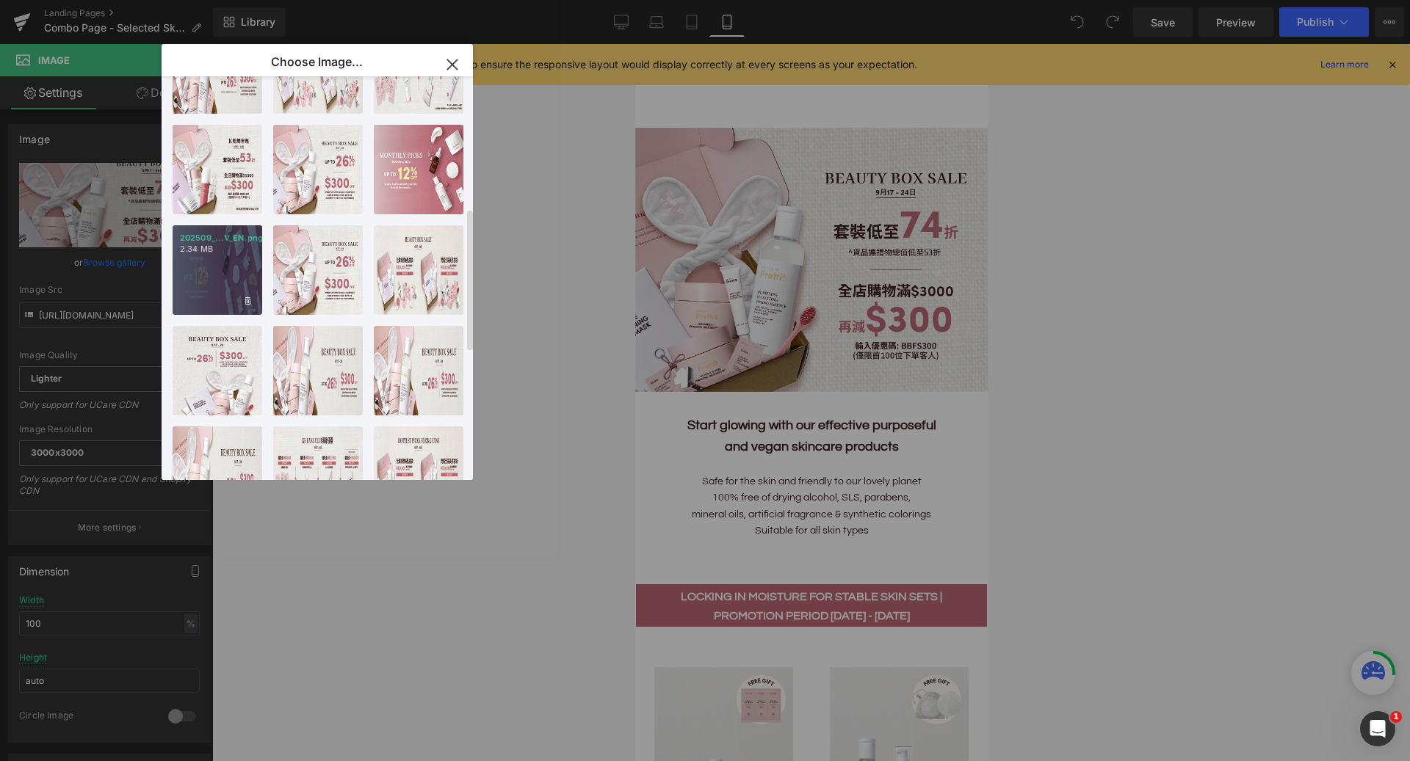
click at [198, 261] on div "202509_...V_EN.png 2.34 MB" at bounding box center [218, 270] width 90 height 90
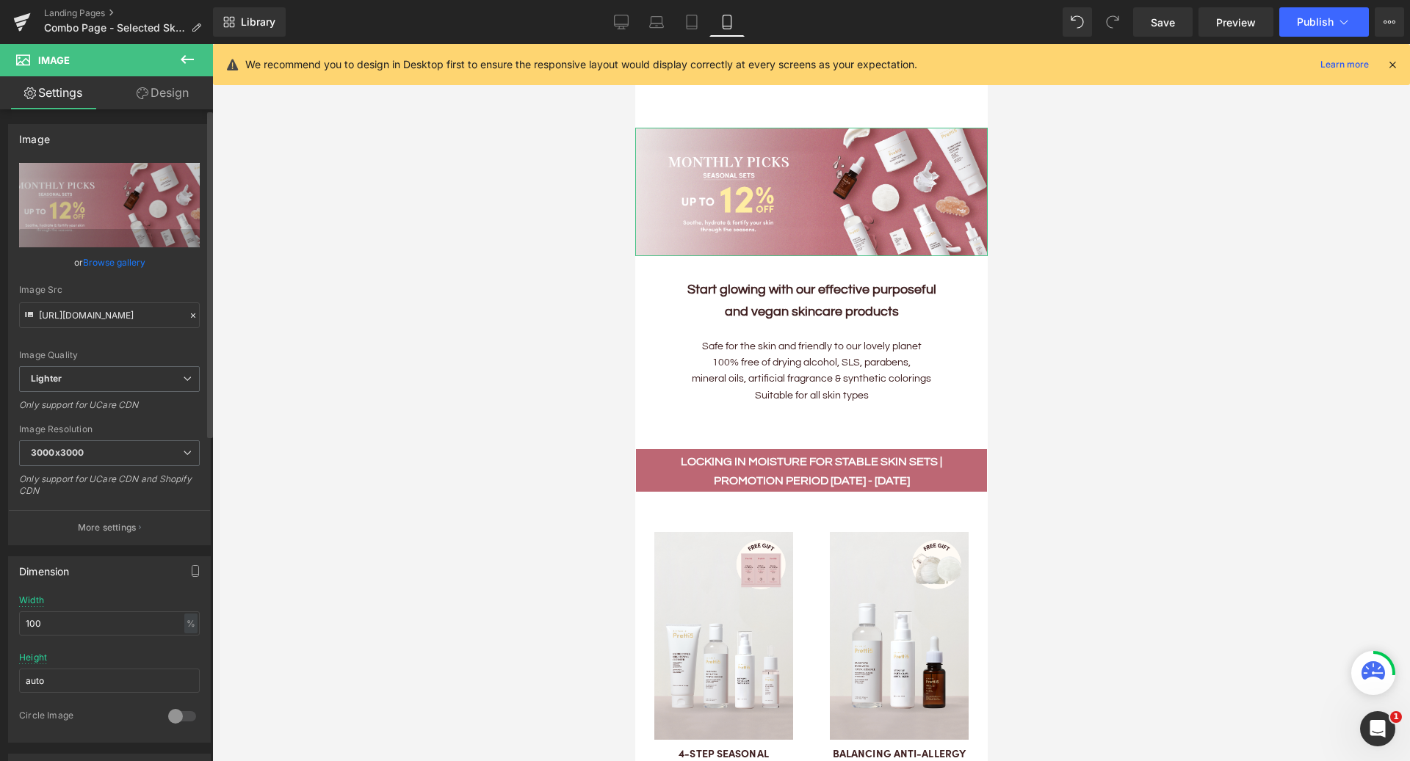
click at [136, 257] on link "Browse gallery" at bounding box center [114, 263] width 62 height 26
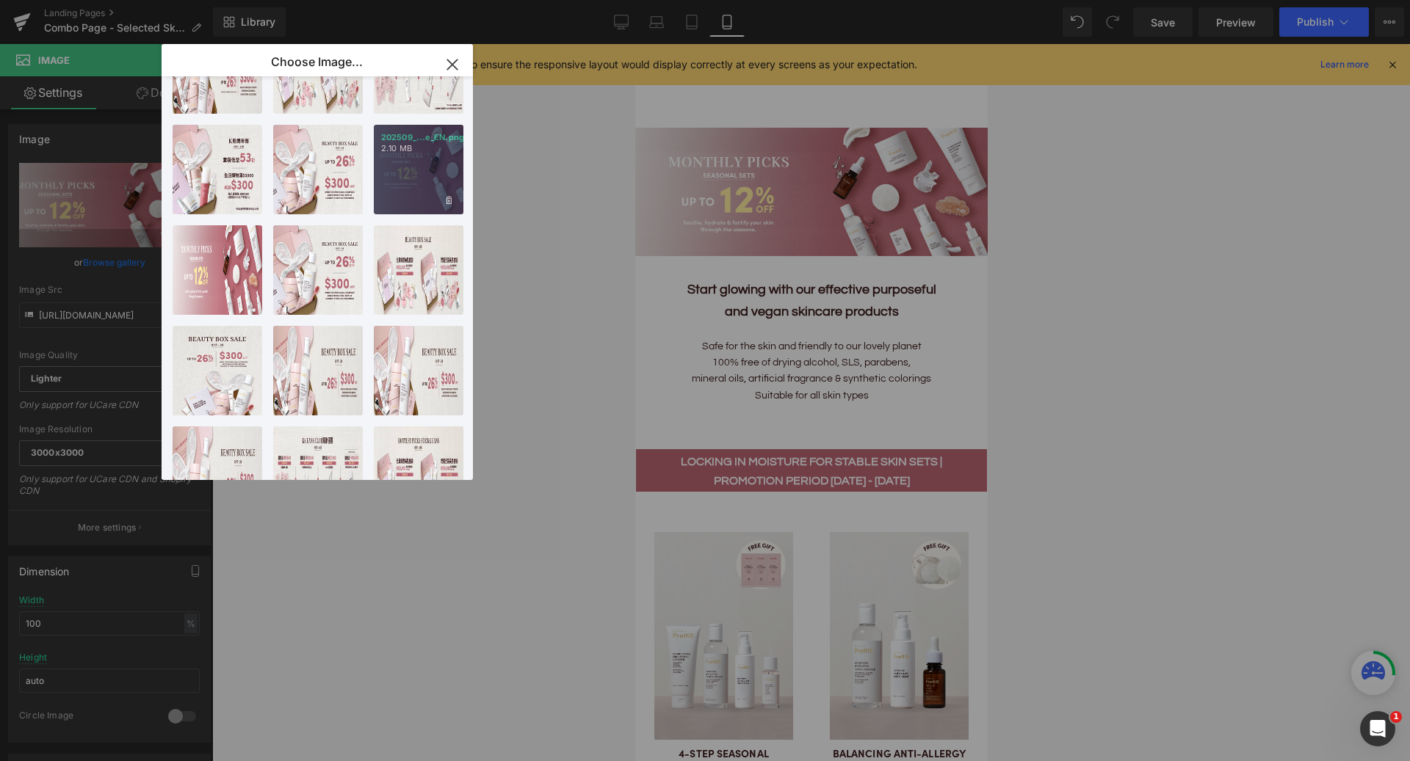
click at [392, 195] on div "202509_...e_EN.png 2.10 MB" at bounding box center [419, 170] width 90 height 90
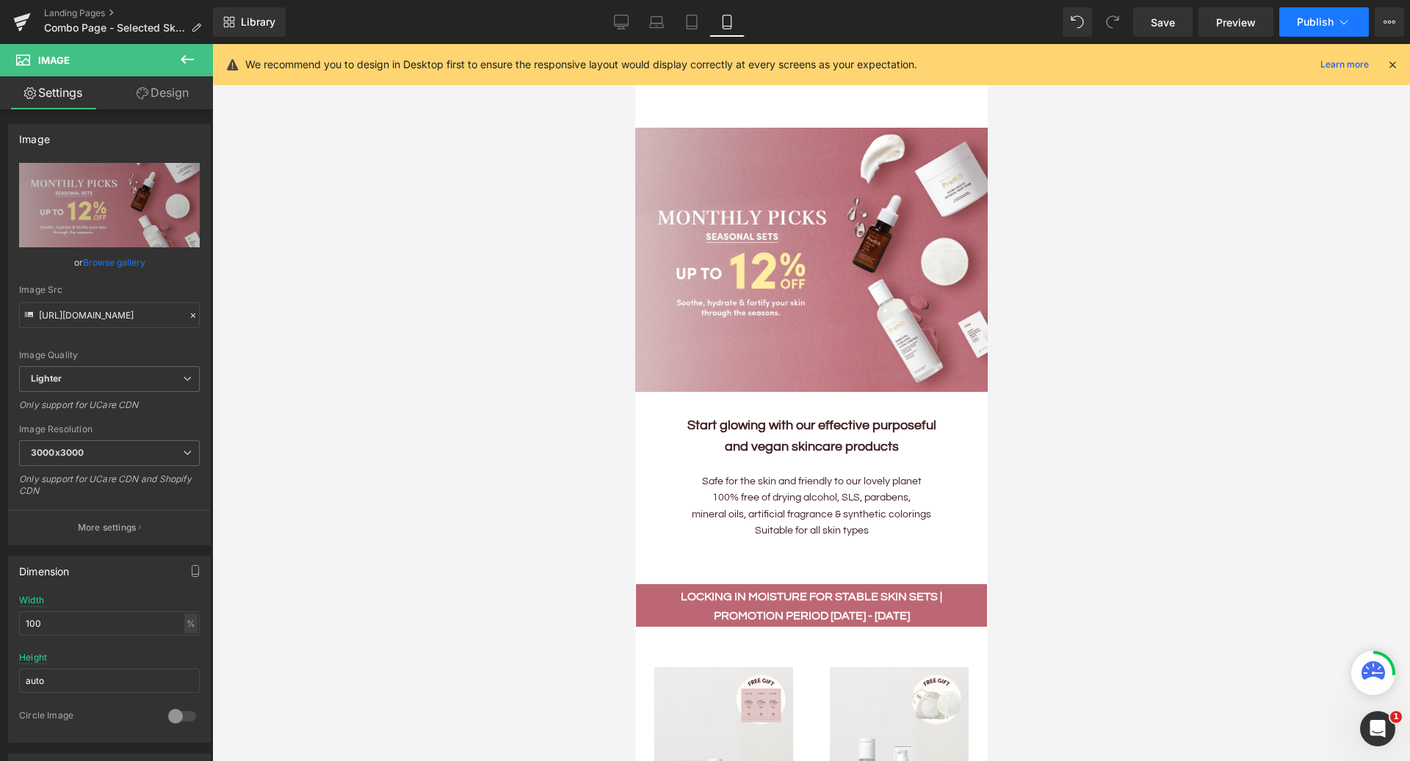
click at [1306, 19] on span "Publish" at bounding box center [1315, 22] width 37 height 12
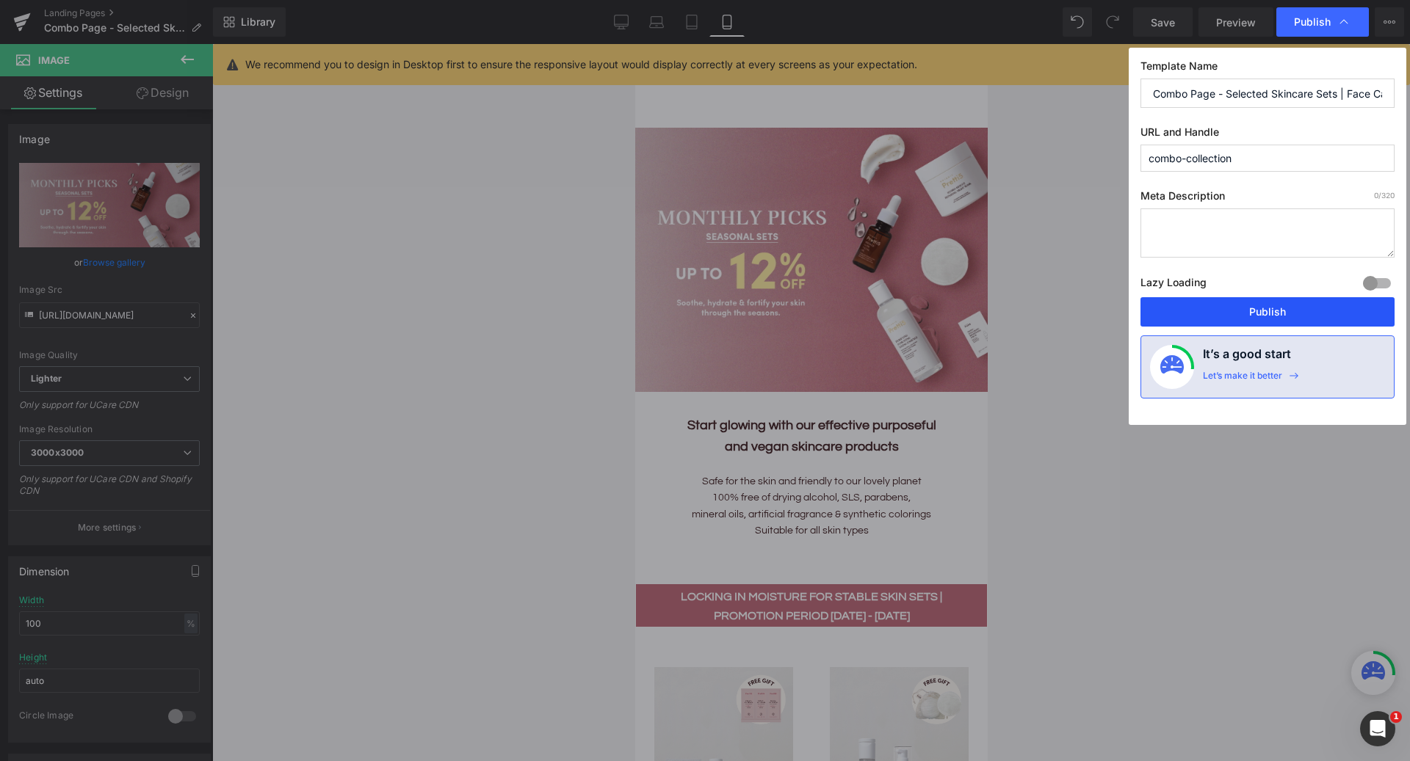
click at [1216, 318] on button "Publish" at bounding box center [1267, 311] width 254 height 29
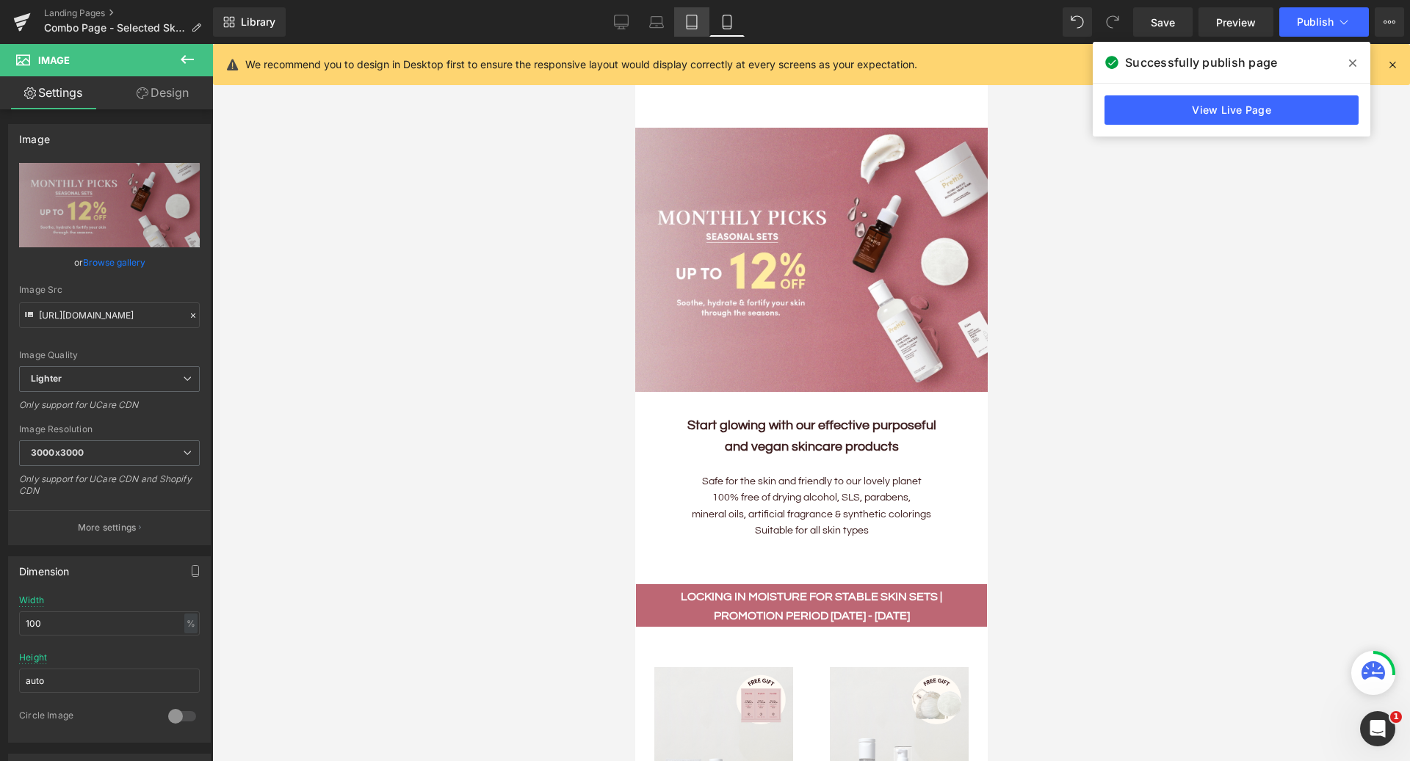
click at [689, 22] on icon at bounding box center [691, 22] width 15 height 15
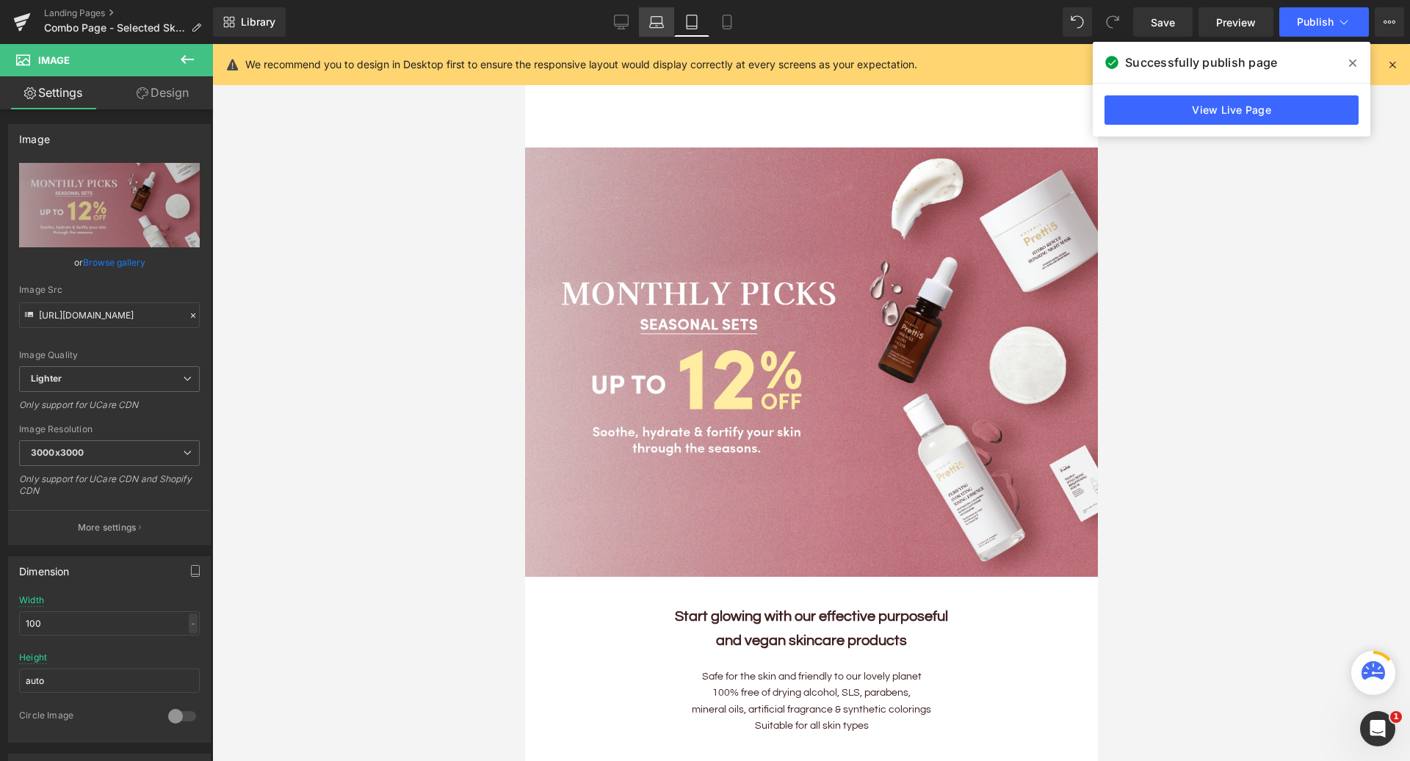
scroll to position [4, 0]
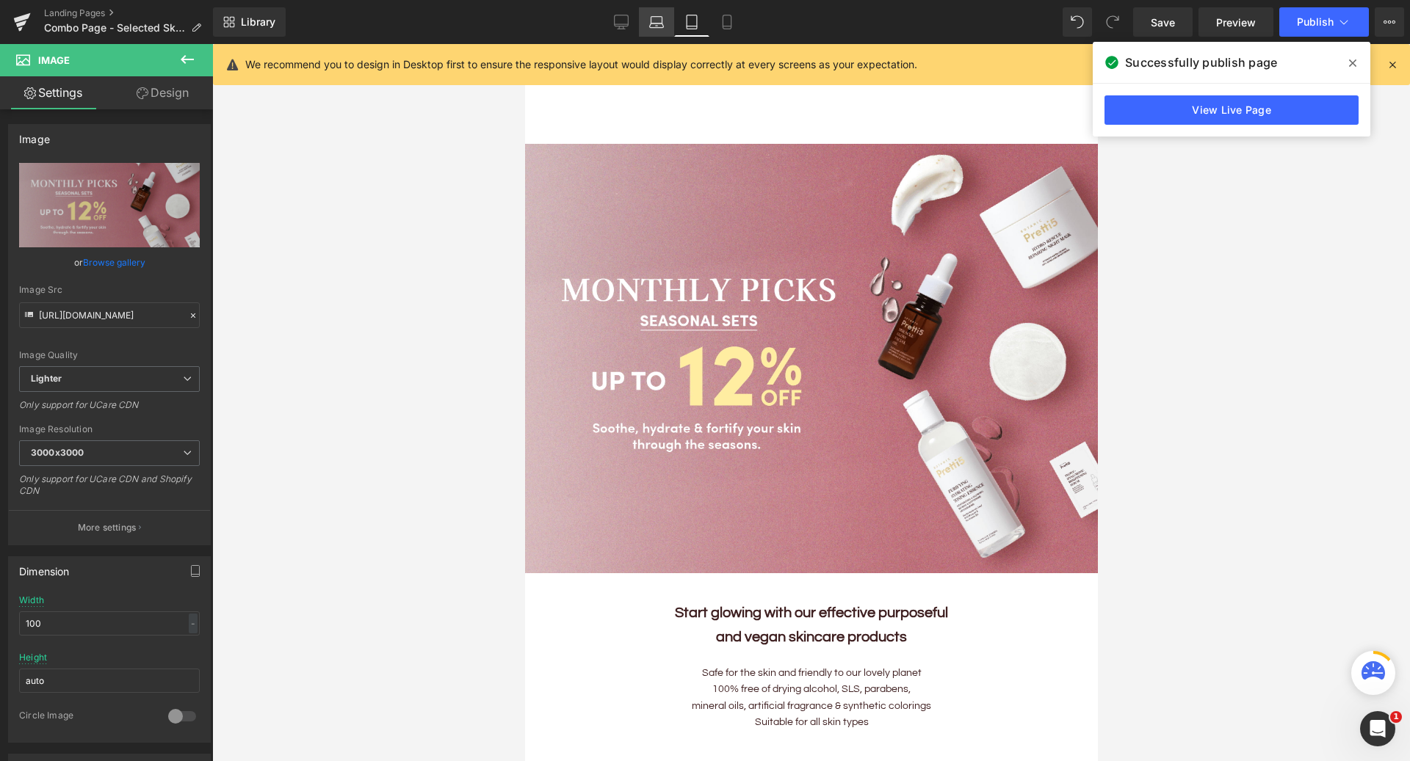
click at [661, 28] on icon at bounding box center [657, 25] width 14 height 4
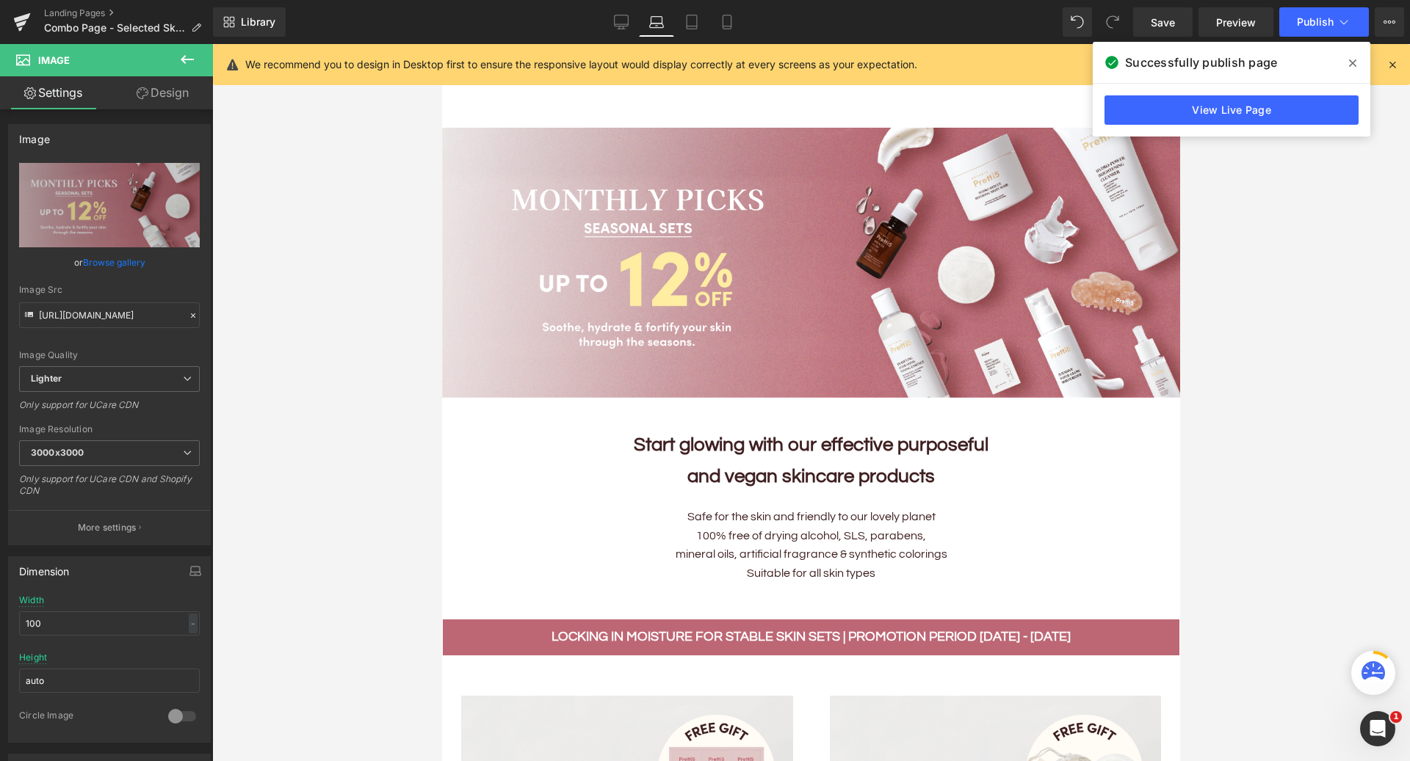
scroll to position [0, 0]
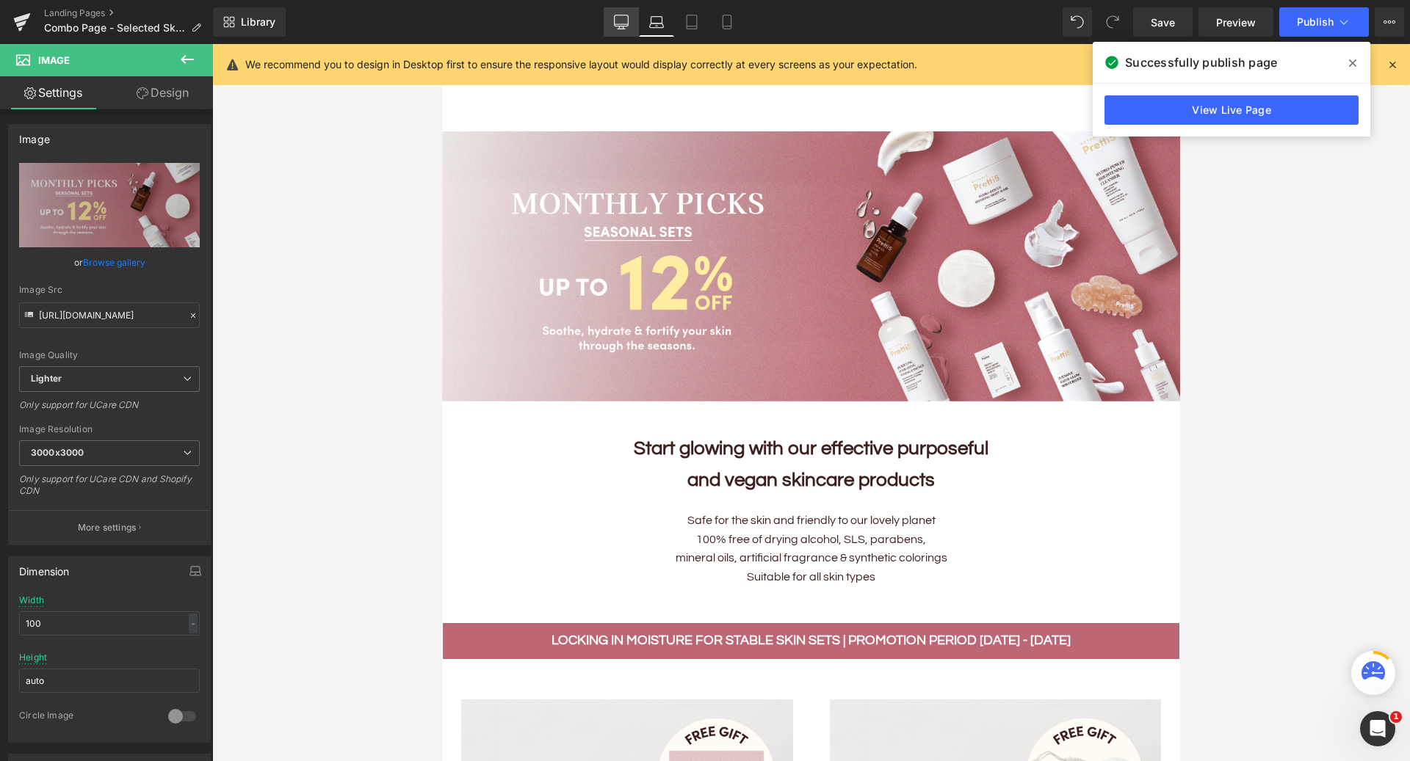
click at [623, 31] on link "Desktop" at bounding box center [621, 21] width 35 height 29
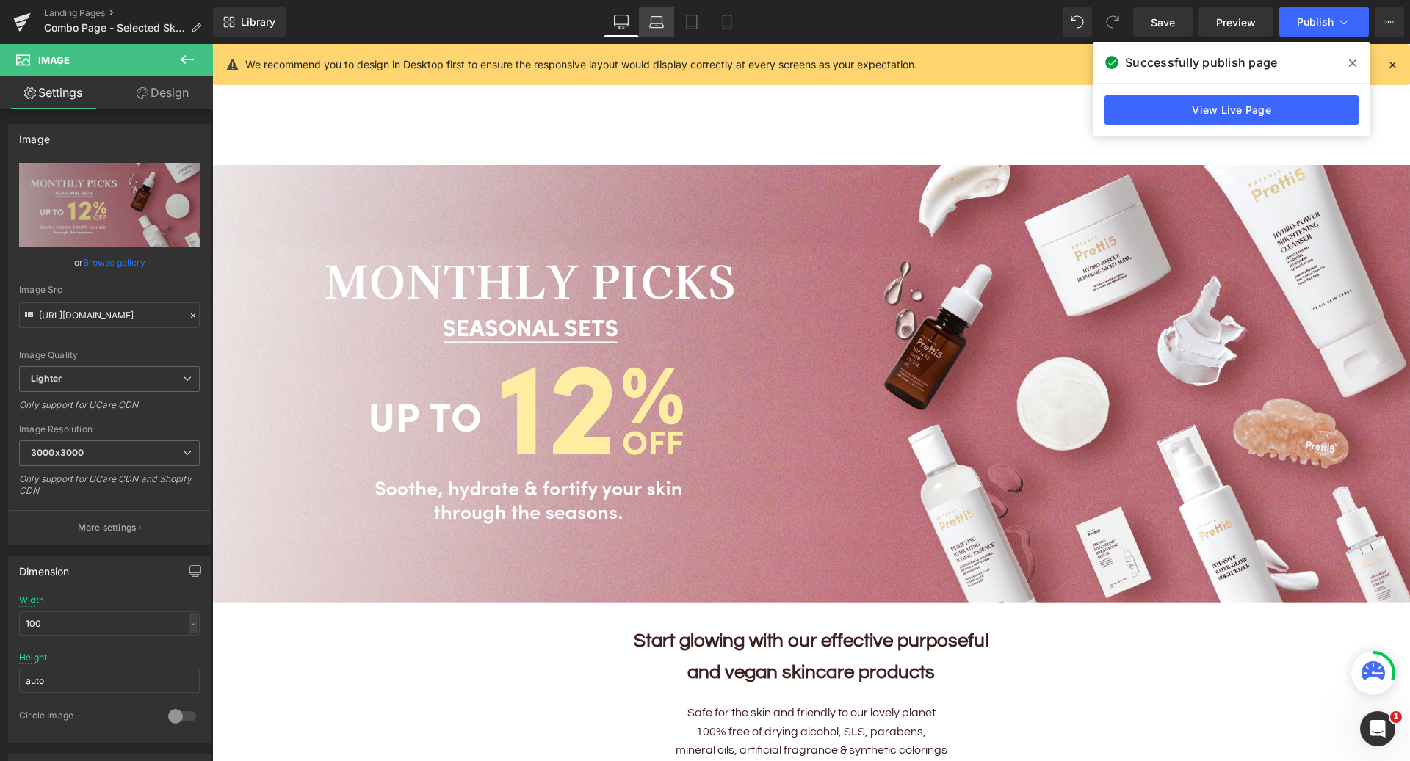
click at [648, 29] on link "Laptop" at bounding box center [656, 21] width 35 height 29
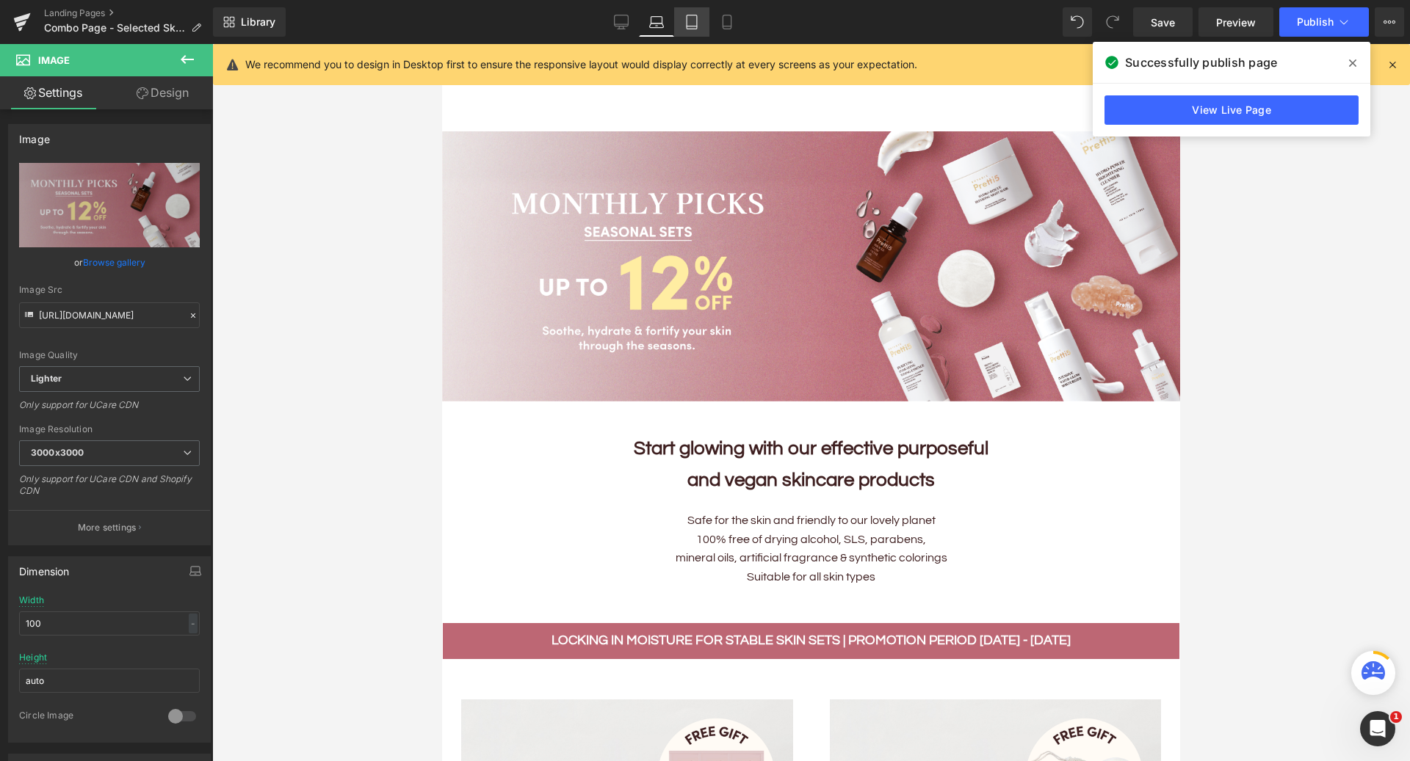
click at [686, 29] on link "Tablet" at bounding box center [691, 21] width 35 height 29
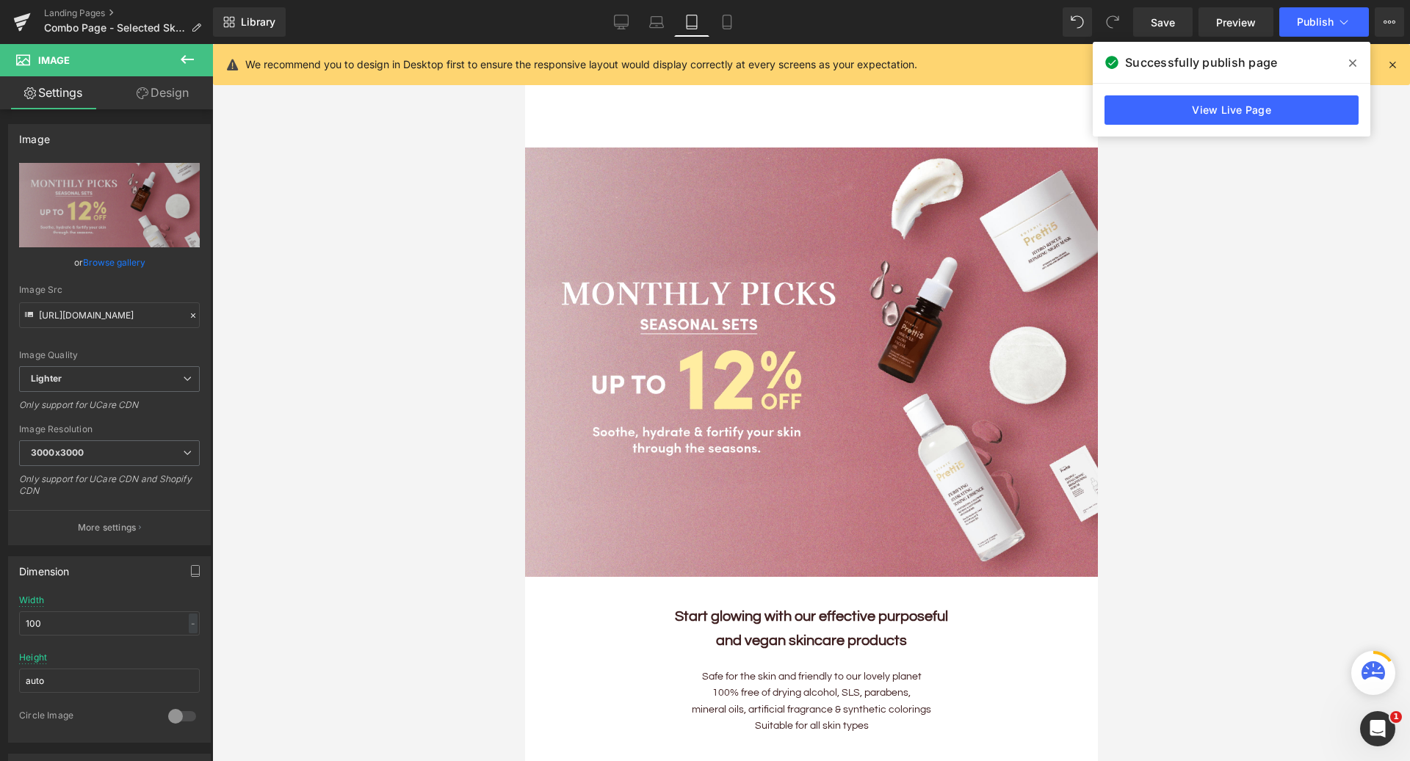
click at [707, 30] on link "Tablet" at bounding box center [691, 21] width 35 height 29
click at [730, 29] on link "Mobile" at bounding box center [726, 21] width 35 height 29
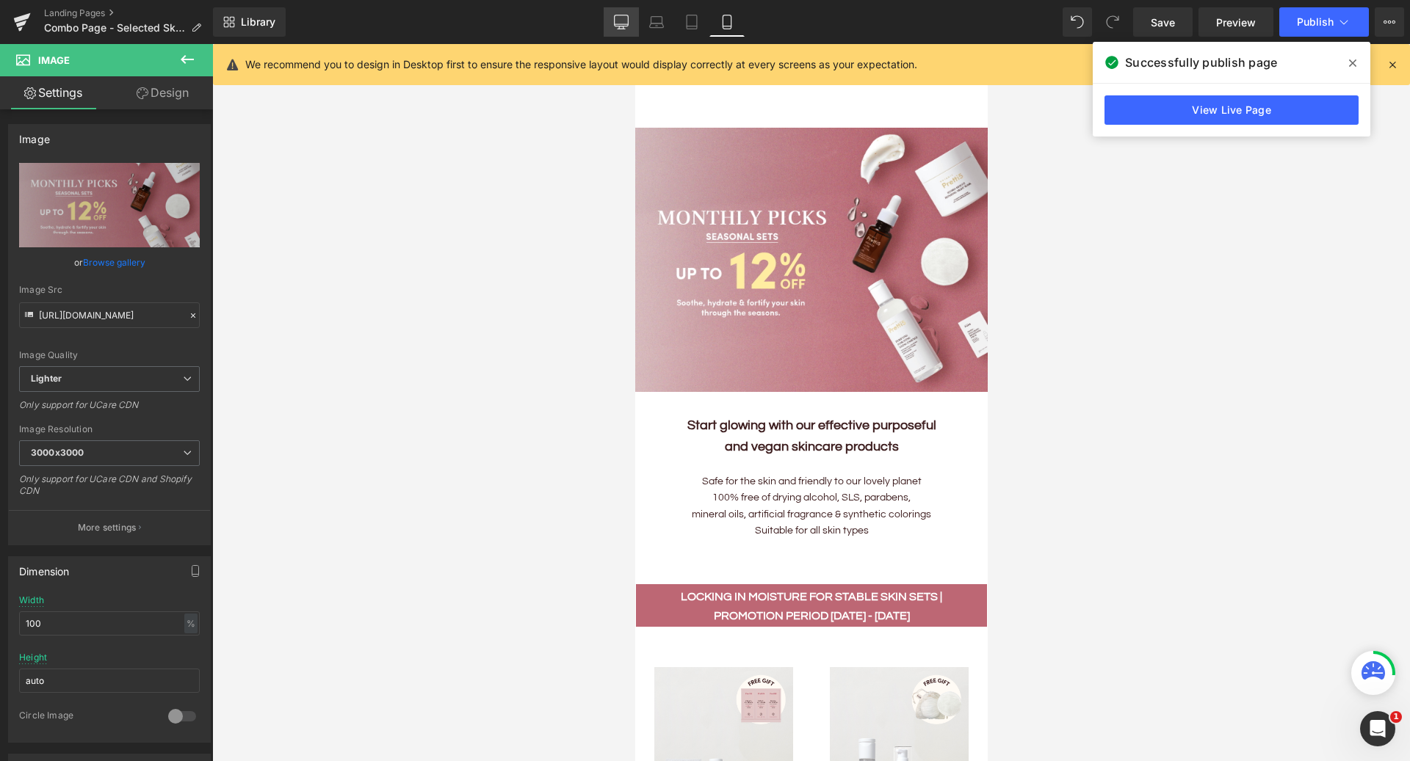
click at [623, 27] on icon at bounding box center [621, 22] width 15 height 15
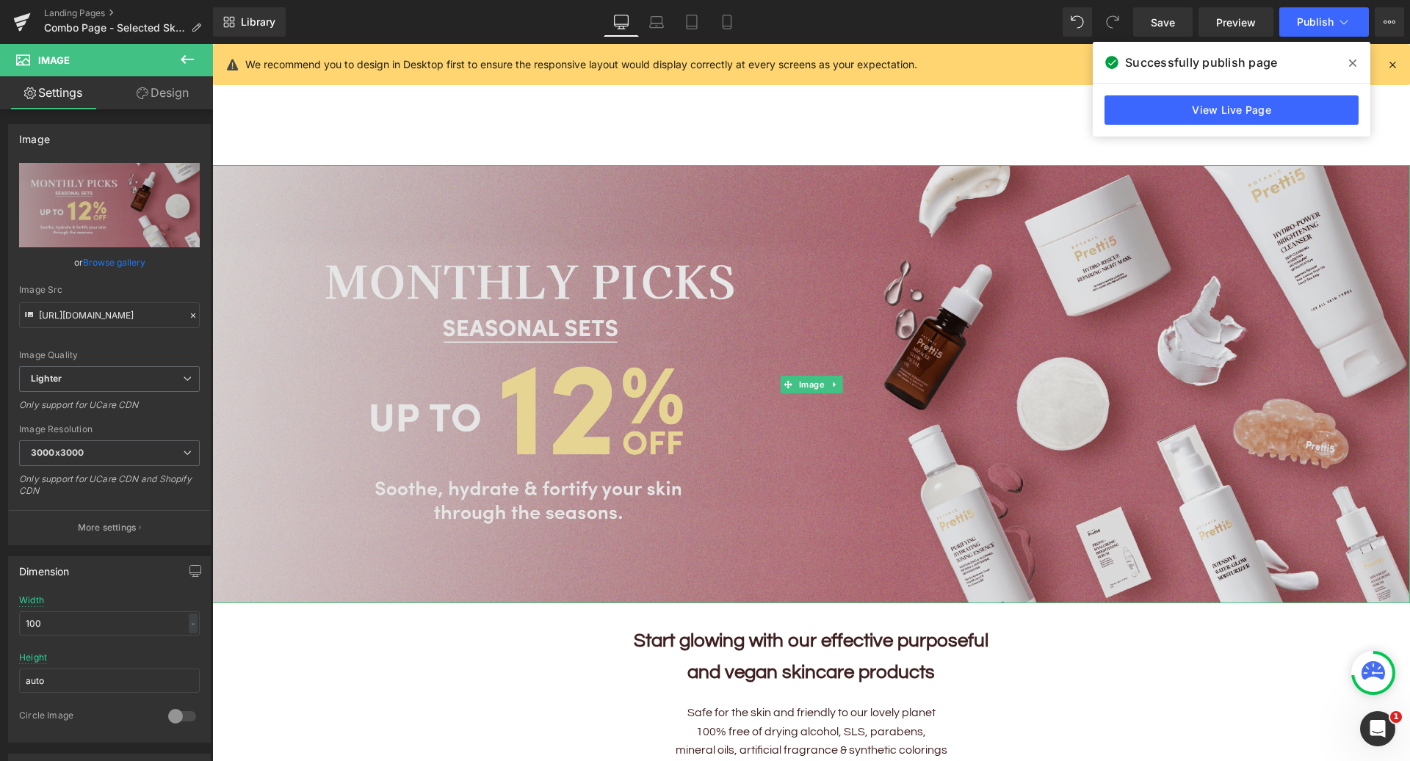
click at [496, 375] on img at bounding box center [811, 384] width 1198 height 438
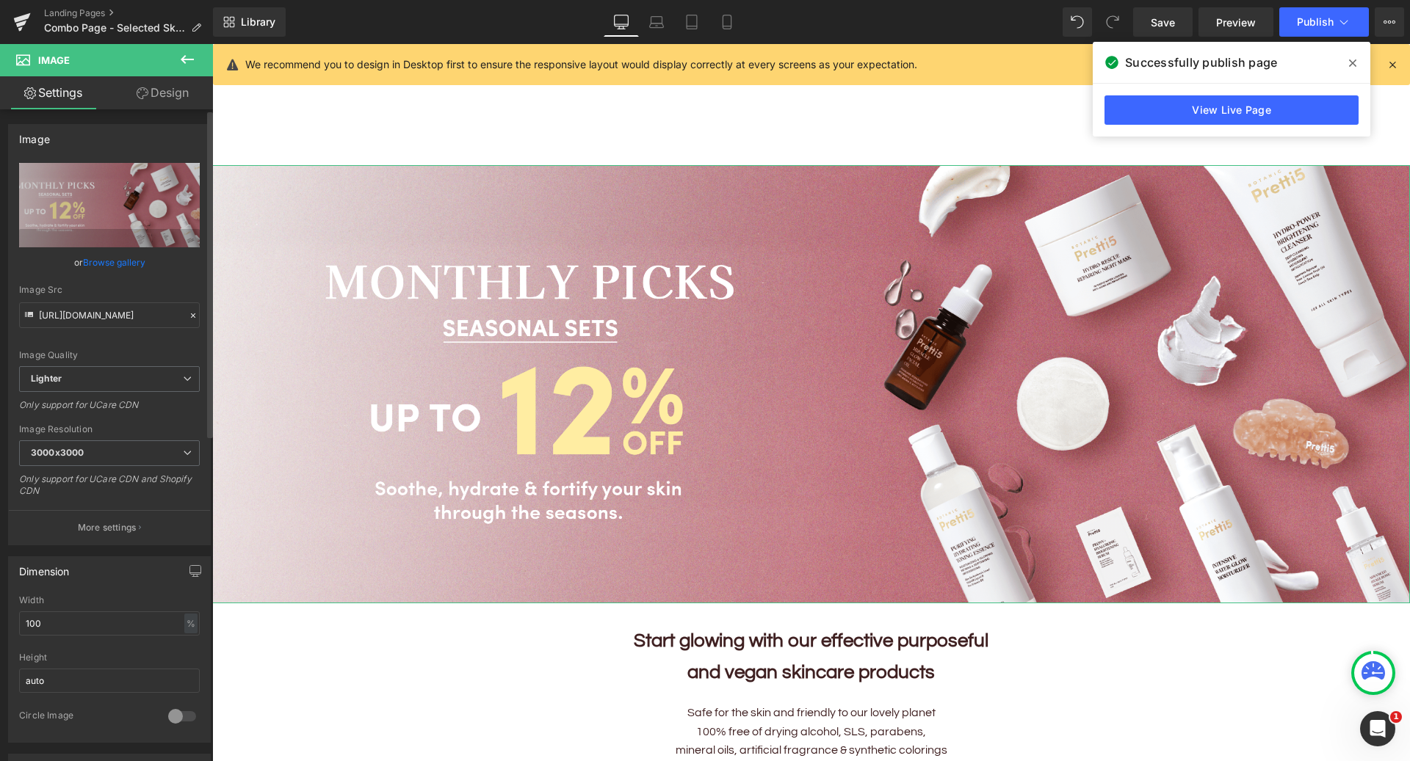
click at [125, 269] on link "Browse gallery" at bounding box center [114, 263] width 62 height 26
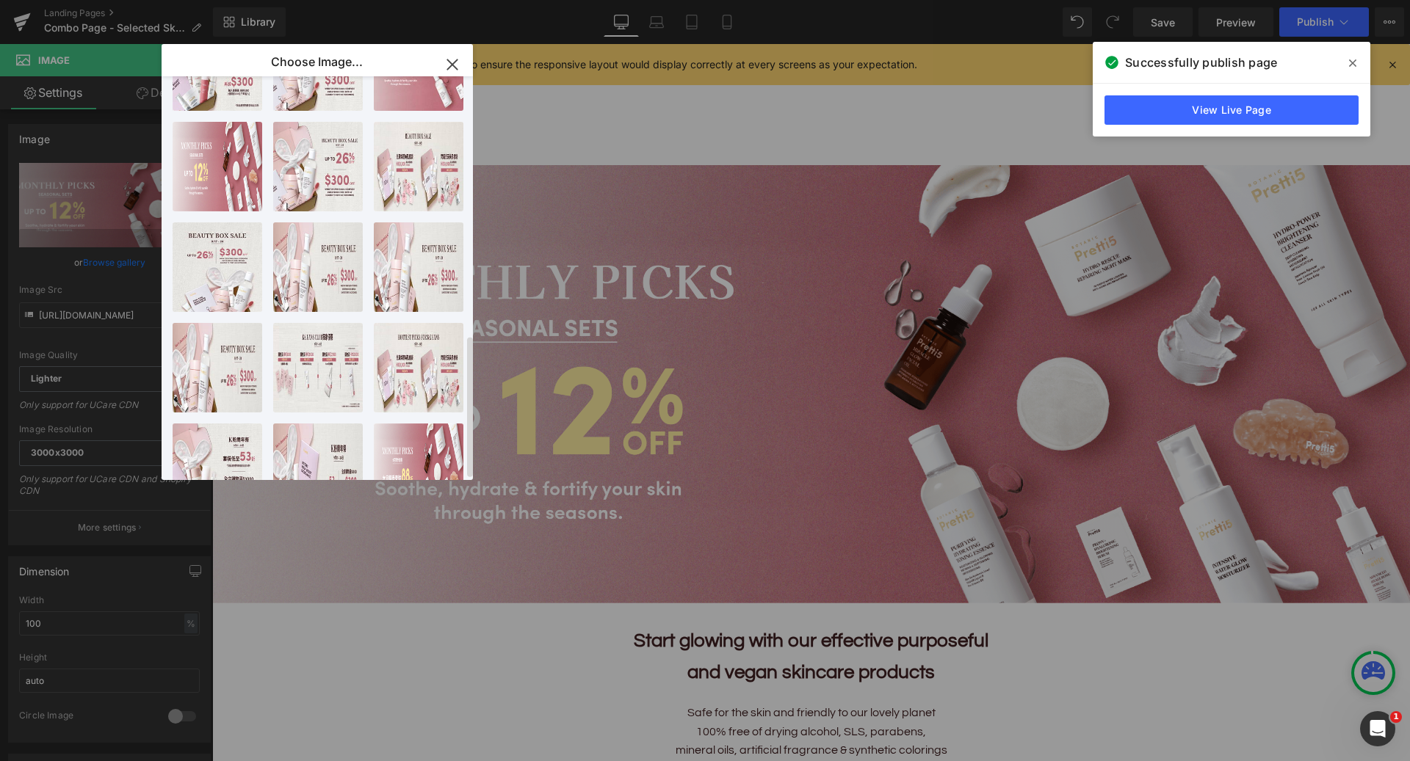
scroll to position [729, 0]
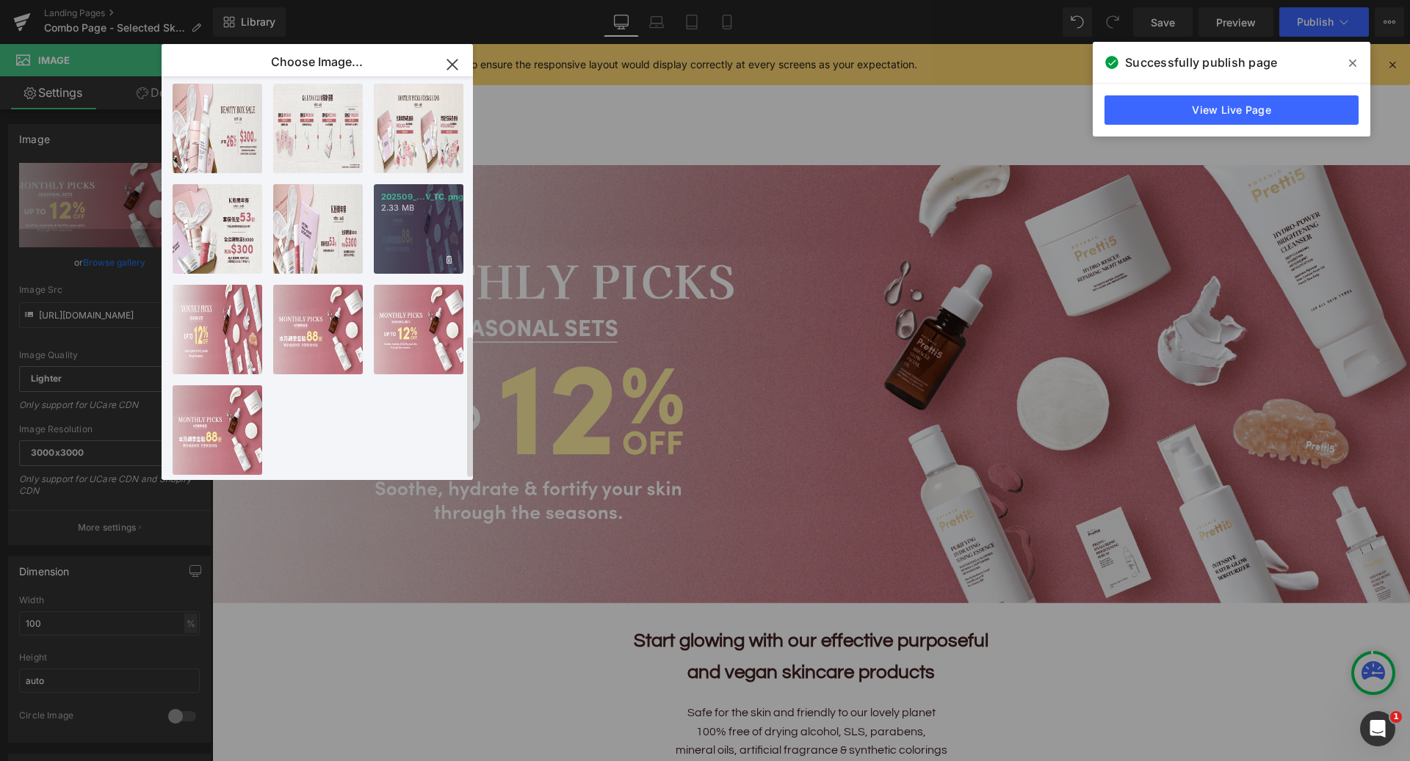
click at [399, 228] on div "202509_...V_TC.png 2.33 MB" at bounding box center [419, 229] width 90 height 90
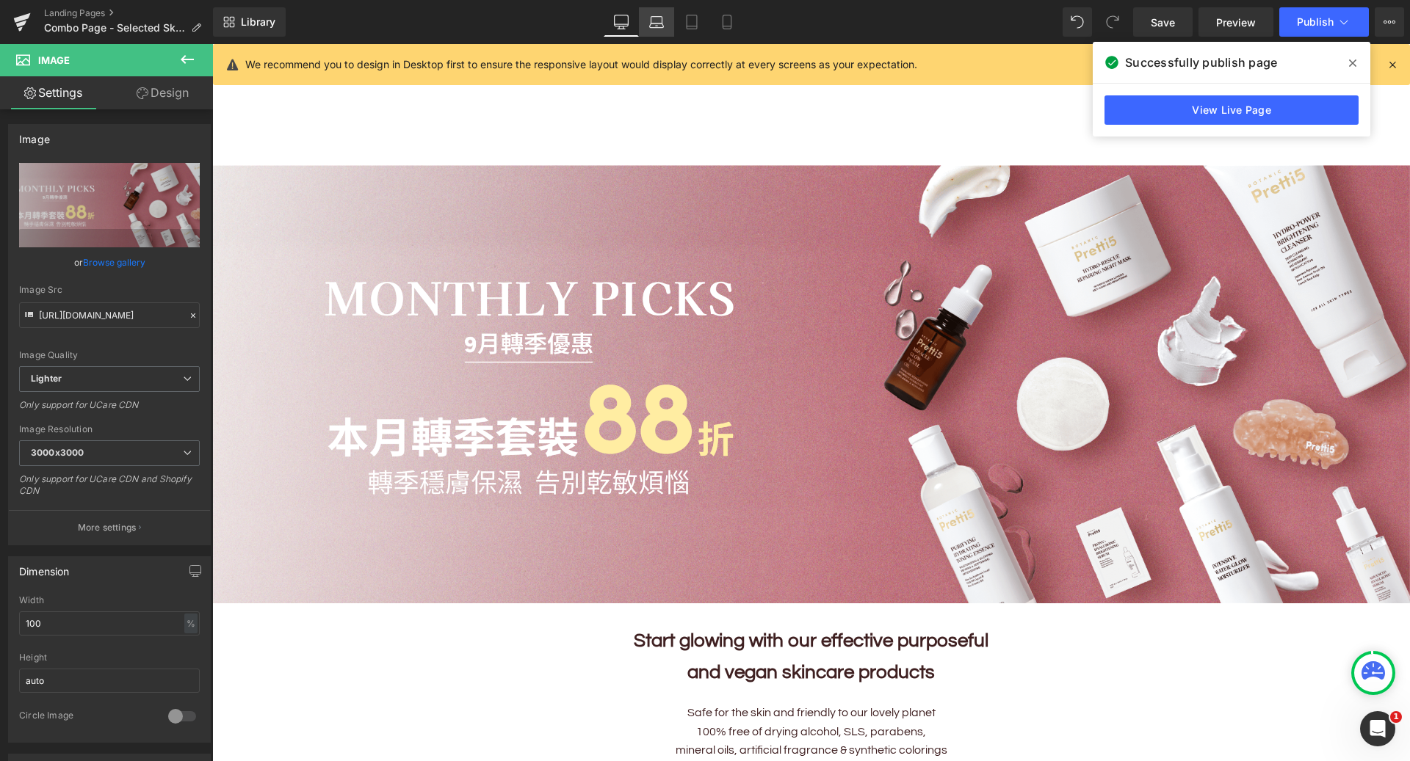
click at [653, 24] on icon at bounding box center [656, 22] width 15 height 15
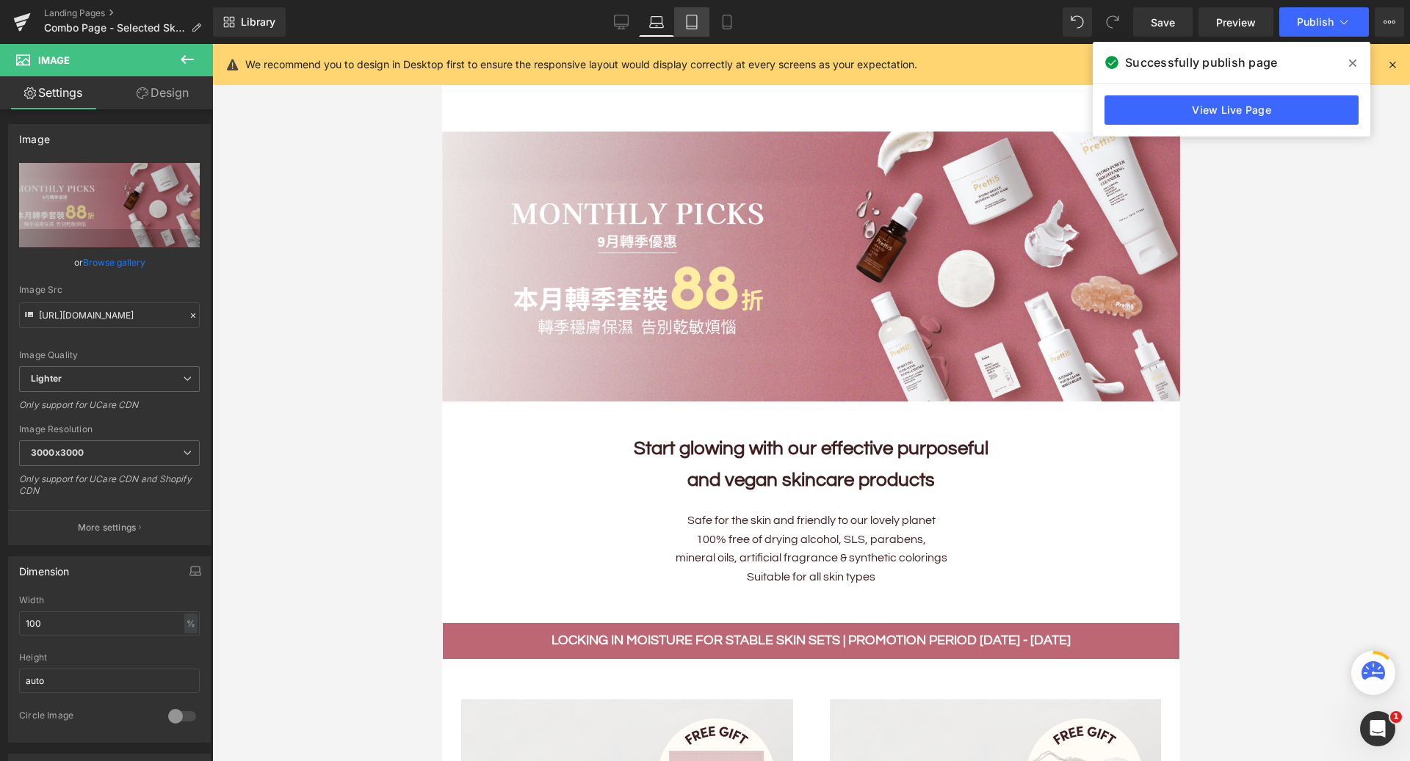
click at [689, 24] on icon at bounding box center [691, 22] width 15 height 15
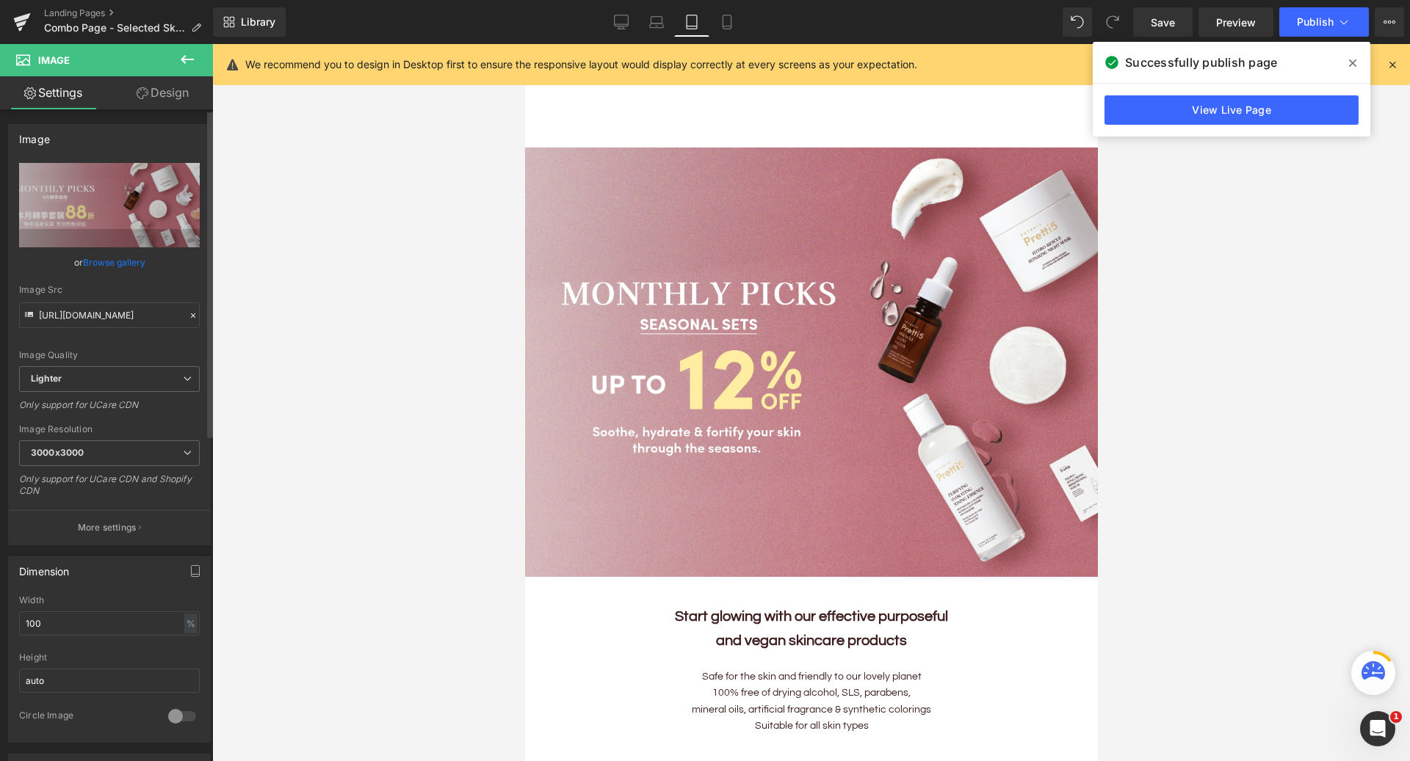
click at [130, 267] on link "Browse gallery" at bounding box center [114, 263] width 62 height 26
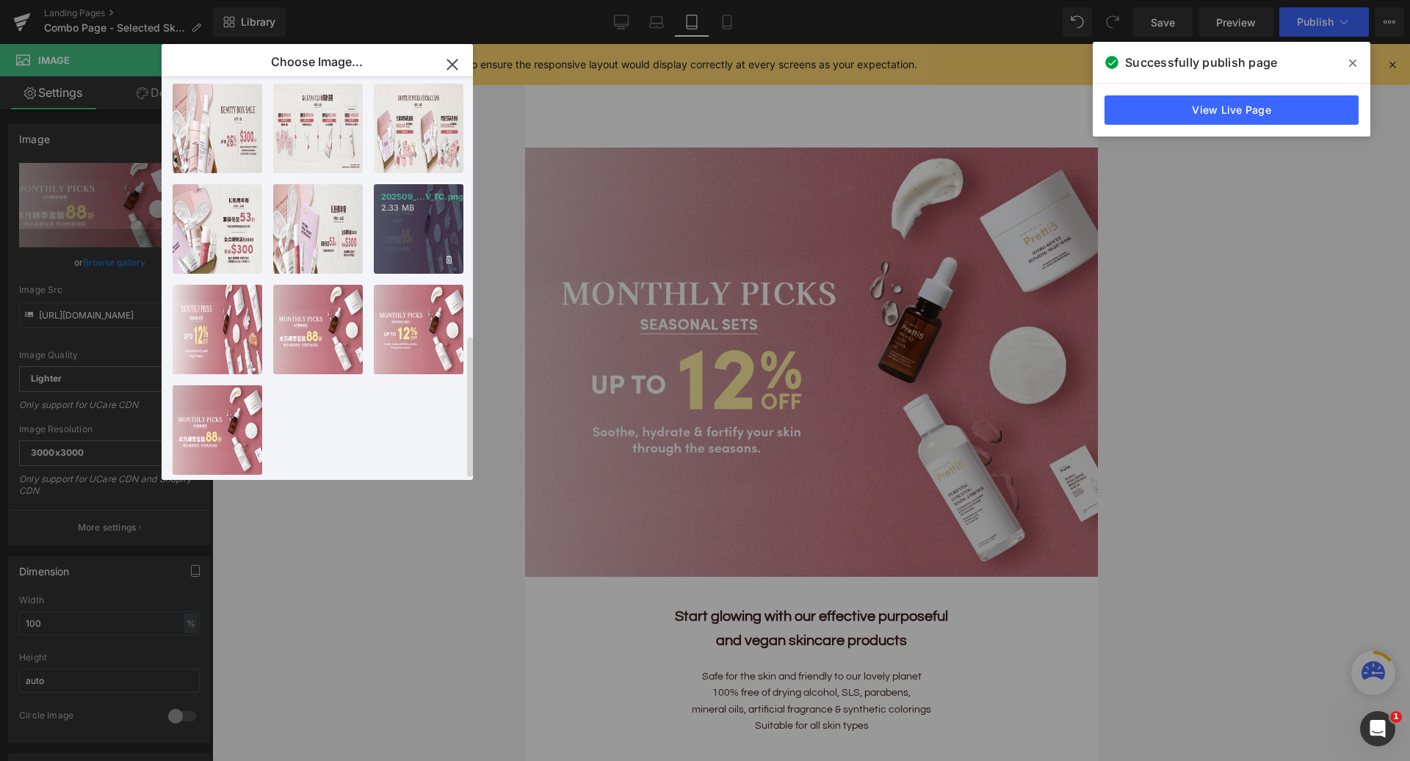
click at [451, 210] on div "202509_...V_TC.png 2.33 MB" at bounding box center [419, 229] width 90 height 90
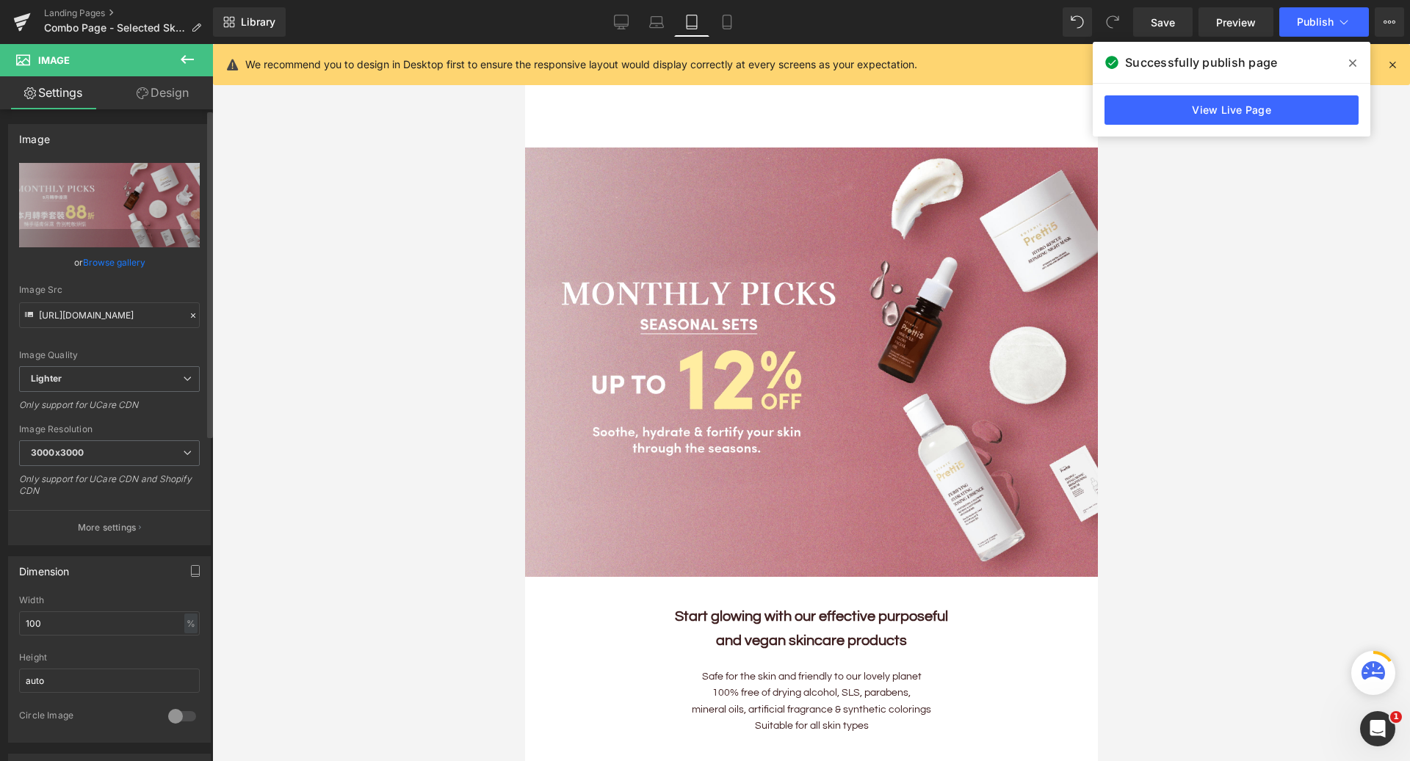
click at [135, 267] on link "Browse gallery" at bounding box center [114, 263] width 62 height 26
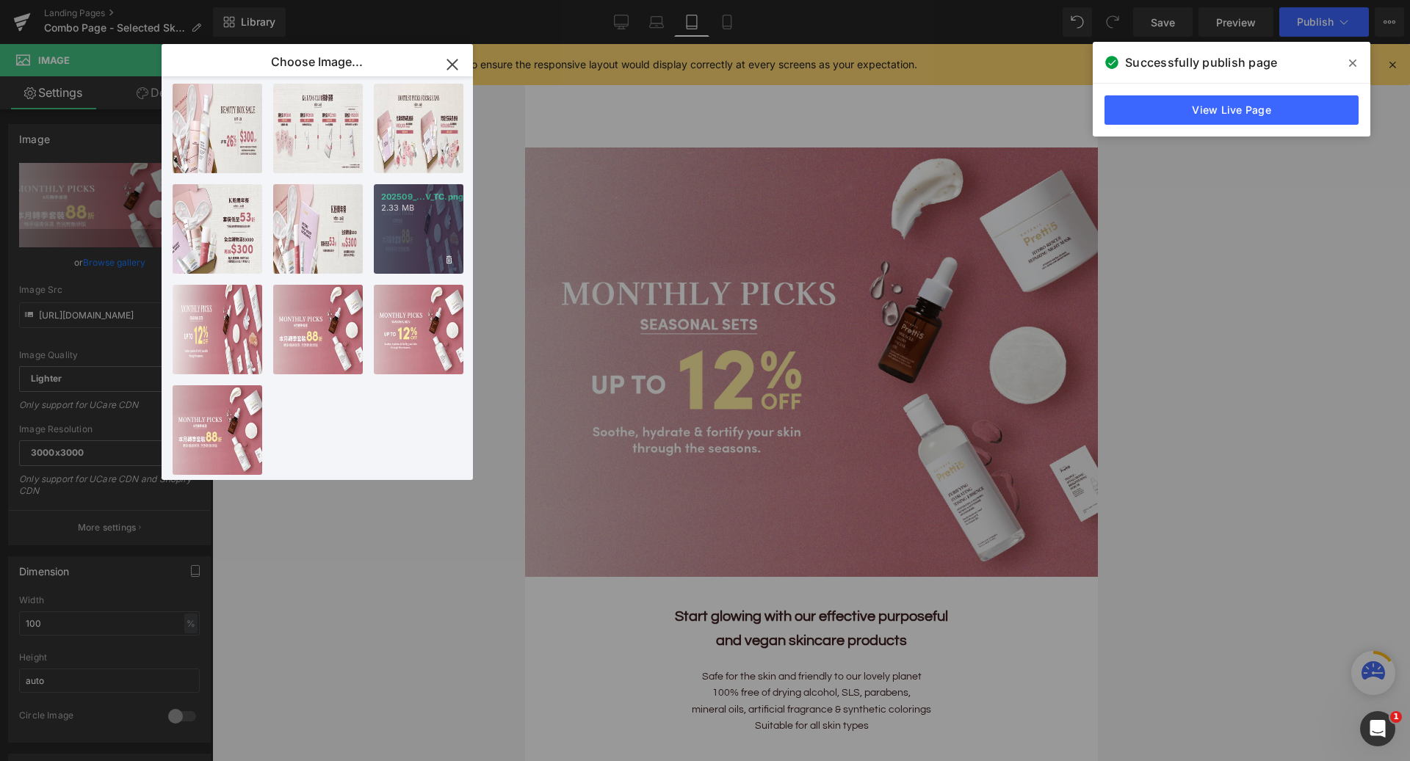
click at [440, 228] on div "202509_...V_TC.png 2.33 MB" at bounding box center [419, 229] width 90 height 90
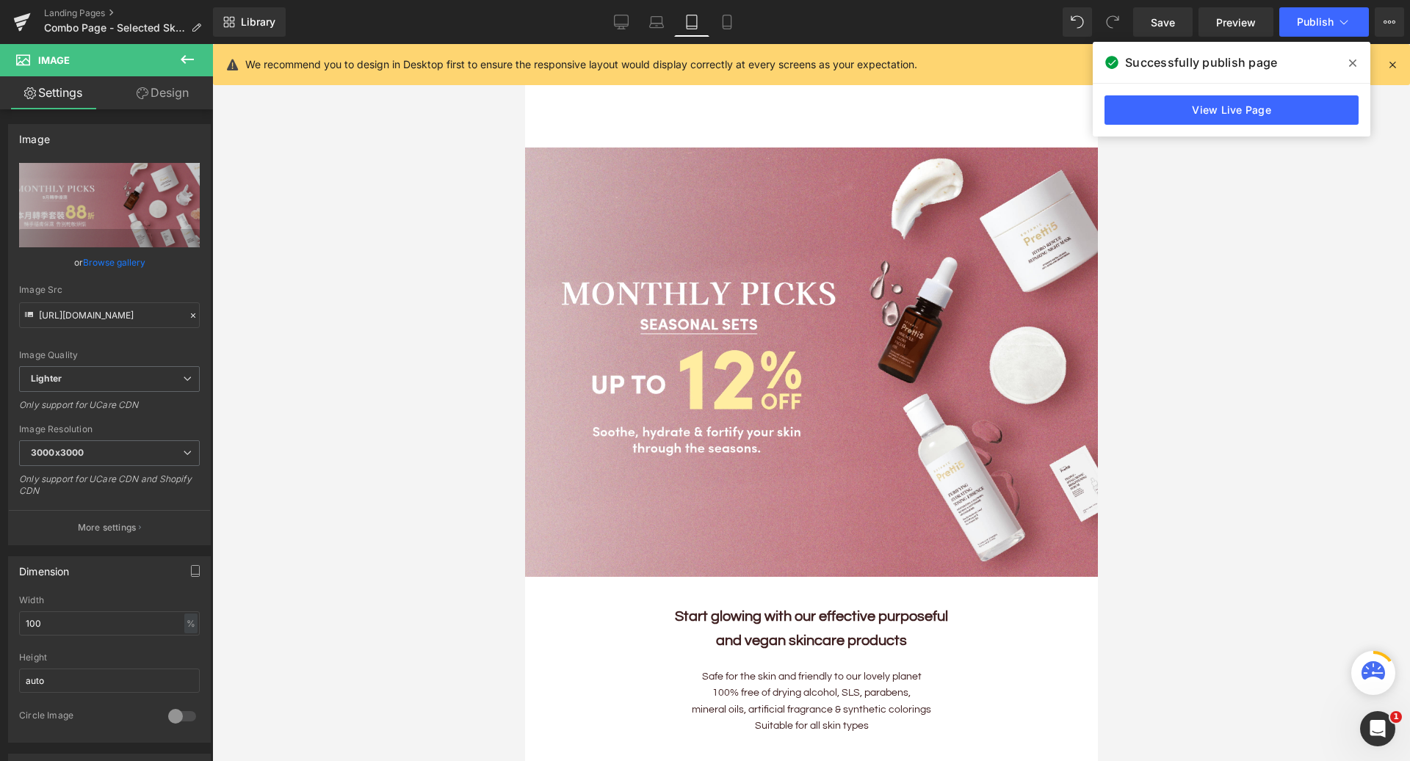
click at [132, 259] on link "Browse gallery" at bounding box center [114, 263] width 62 height 26
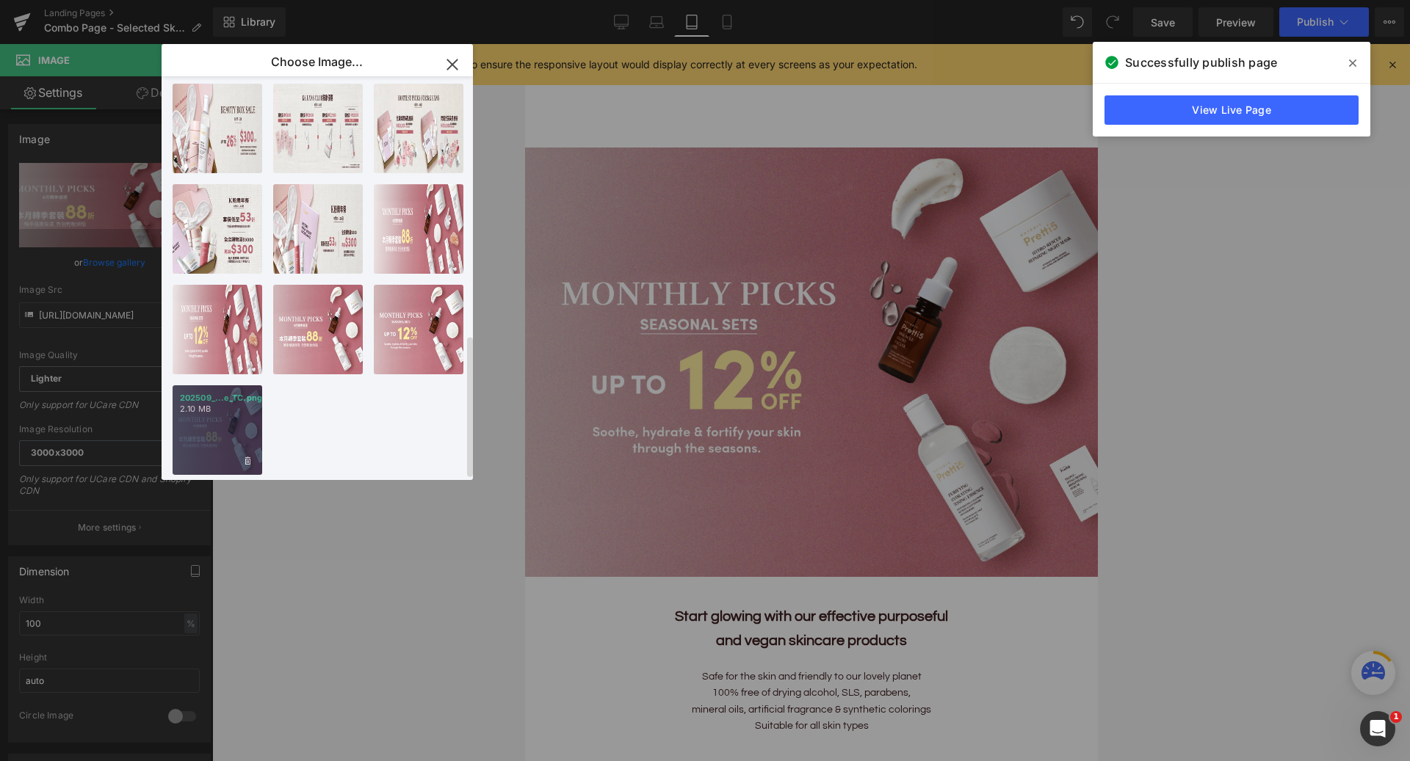
click at [217, 409] on div "202509_...e_TC.png 2.10 MB" at bounding box center [218, 430] width 90 height 90
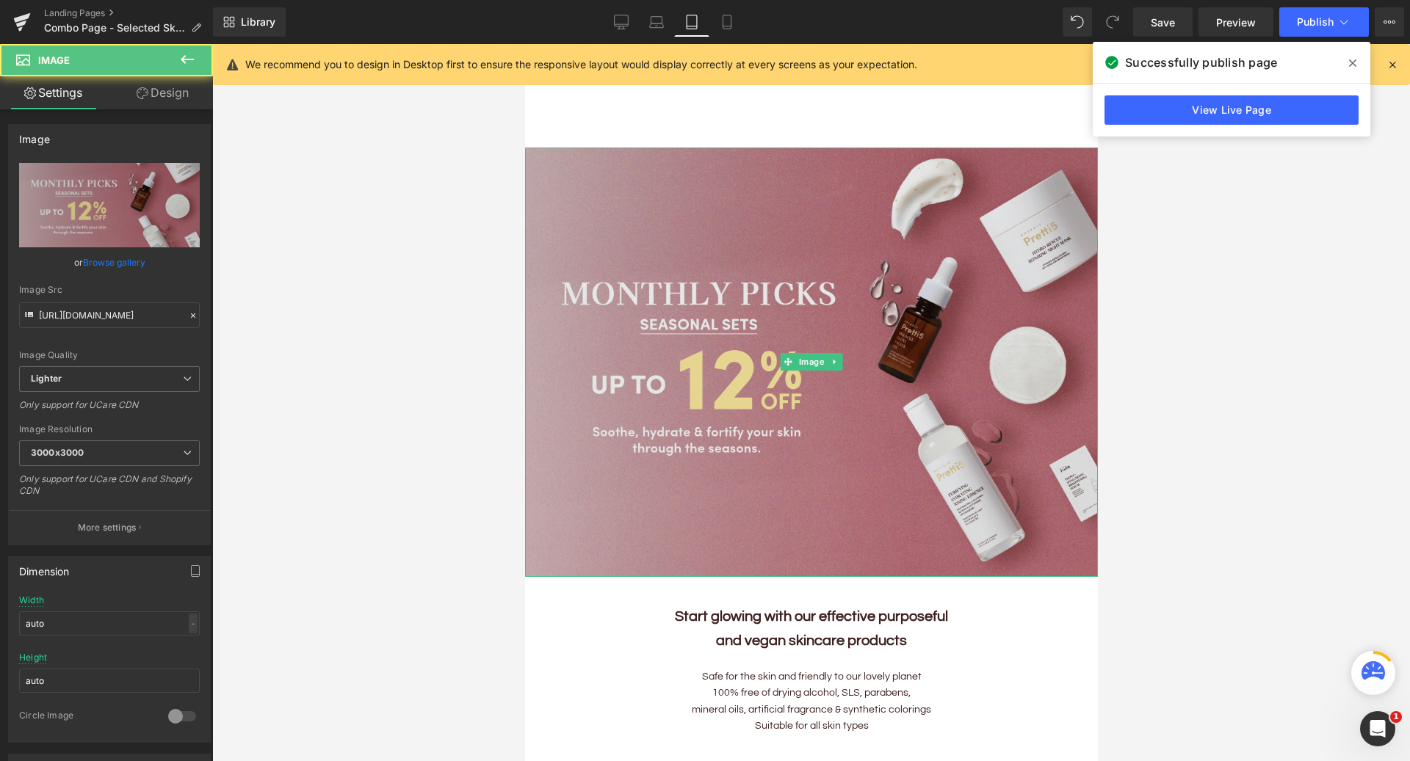
drag, startPoint x: 629, startPoint y: 211, endPoint x: 663, endPoint y: 331, distance: 125.3
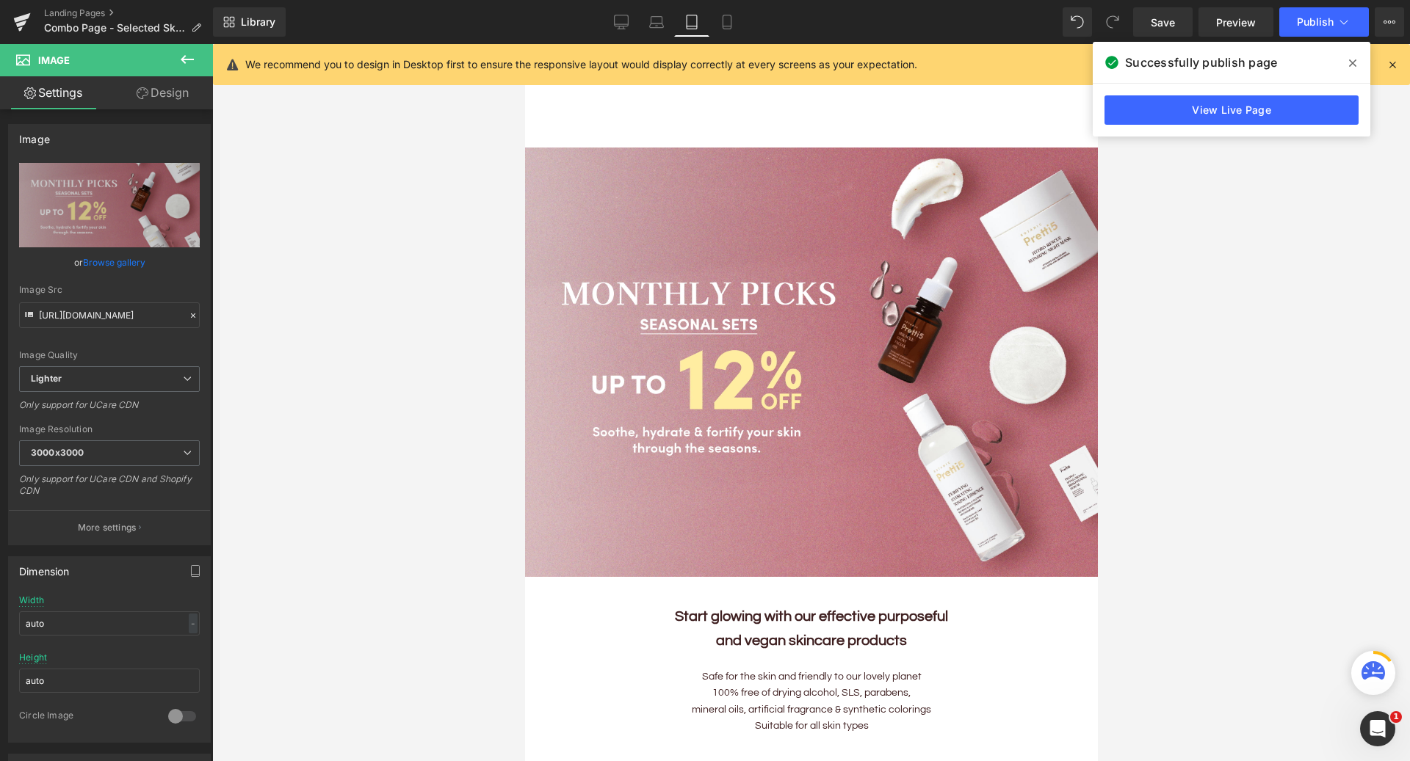
click at [598, 23] on div "Library Tablet Desktop Laptop Tablet Mobile Save Preview Publish Scheduled View…" at bounding box center [811, 21] width 1197 height 29
click at [642, 24] on link "Laptop" at bounding box center [656, 21] width 35 height 29
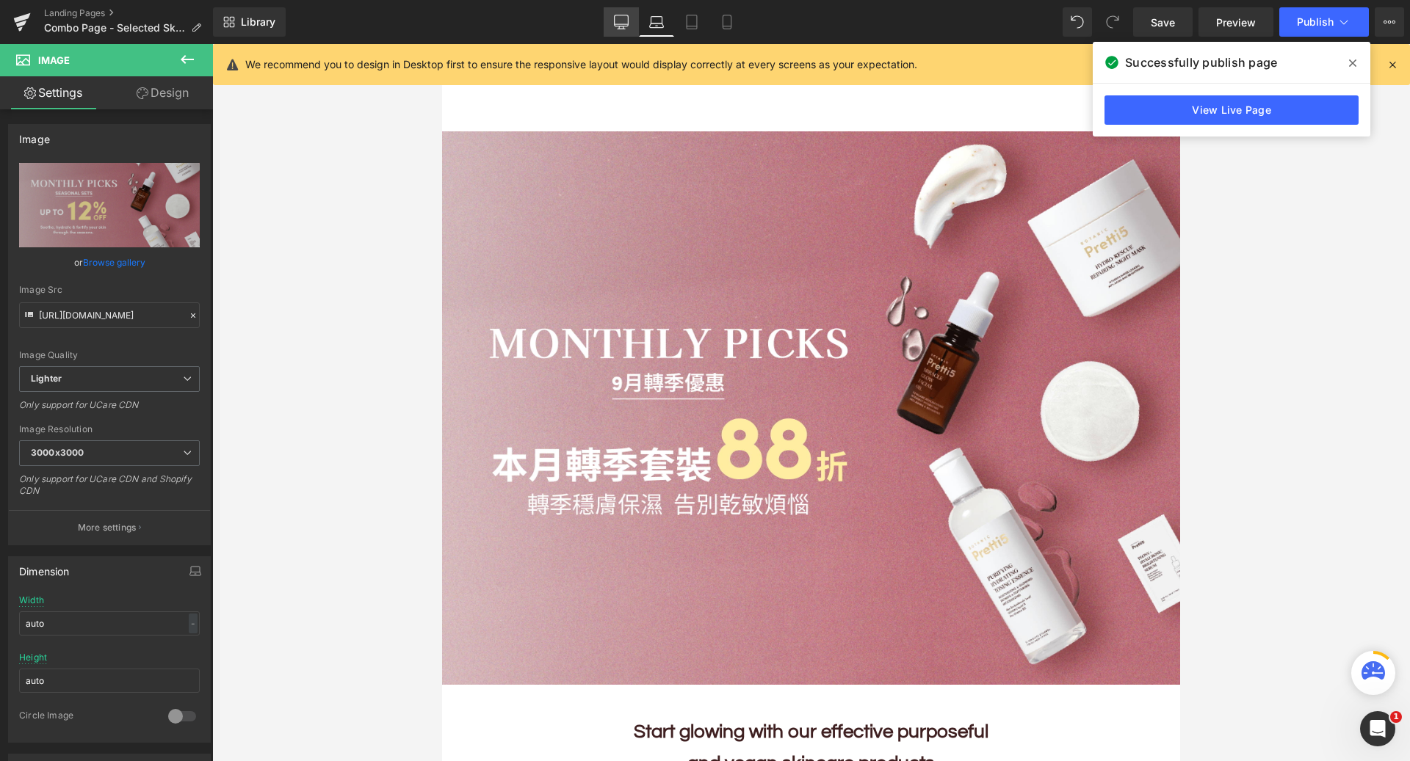
click at [618, 24] on icon at bounding box center [622, 24] width 14 height 0
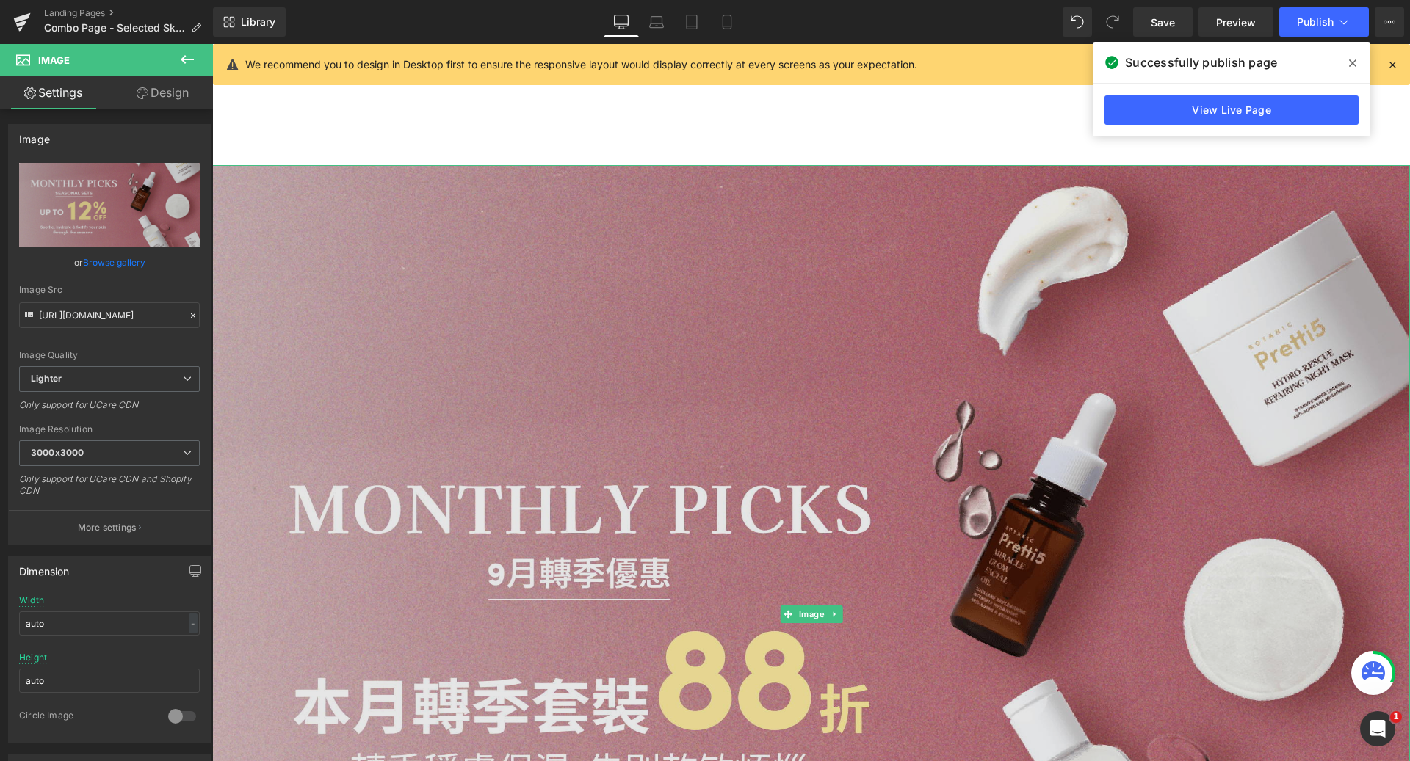
click at [587, 244] on img at bounding box center [811, 614] width 1198 height 898
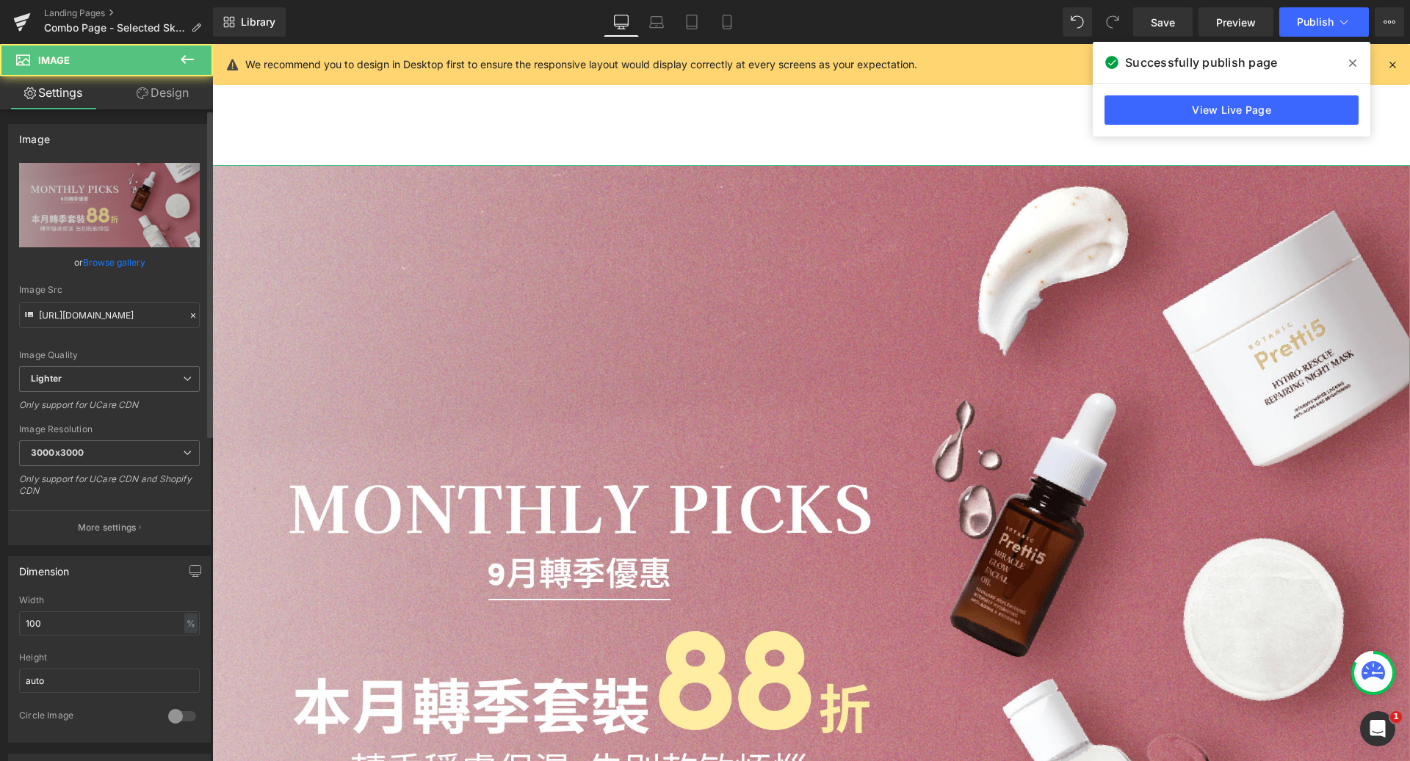
click at [101, 269] on link "Browse gallery" at bounding box center [114, 263] width 62 height 26
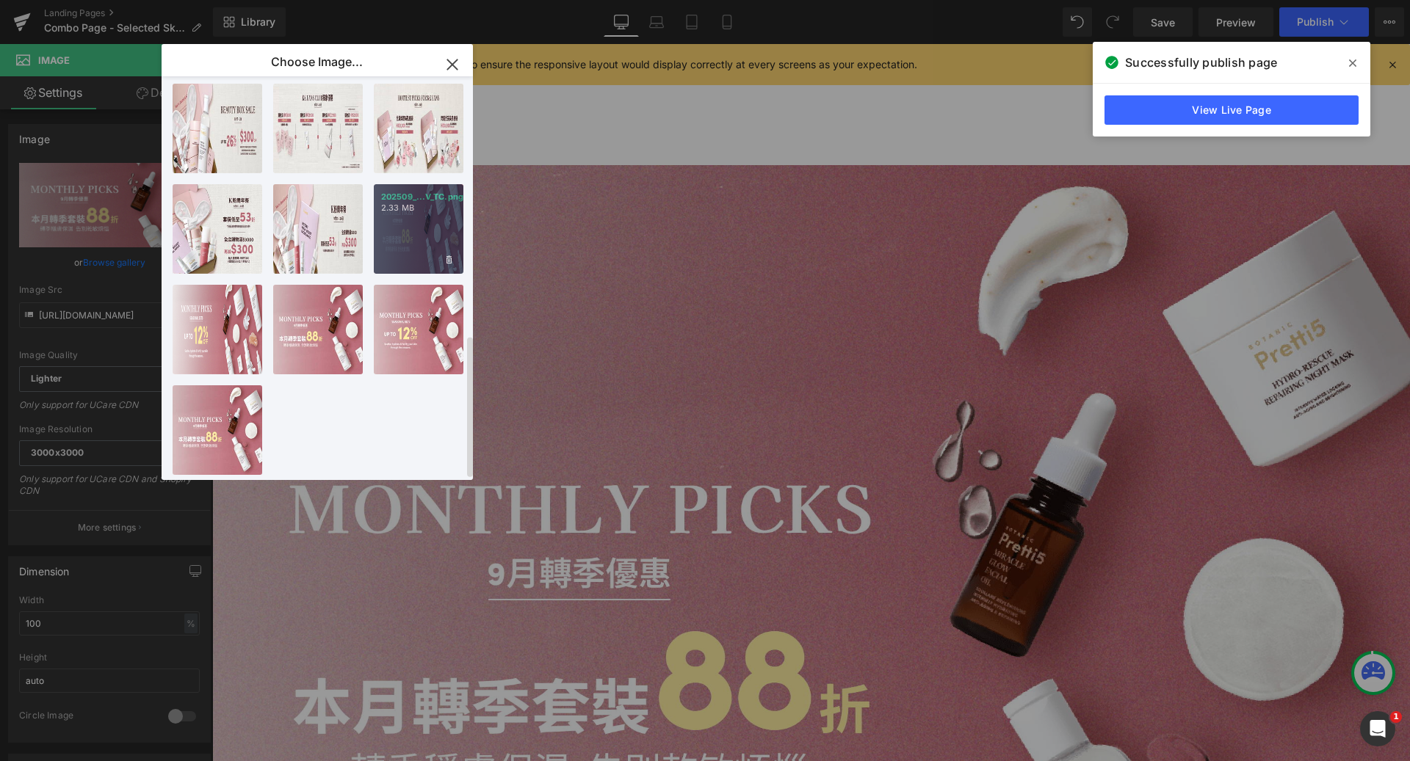
click at [432, 214] on div "202509_...V_TC.png 2.33 MB" at bounding box center [419, 229] width 90 height 90
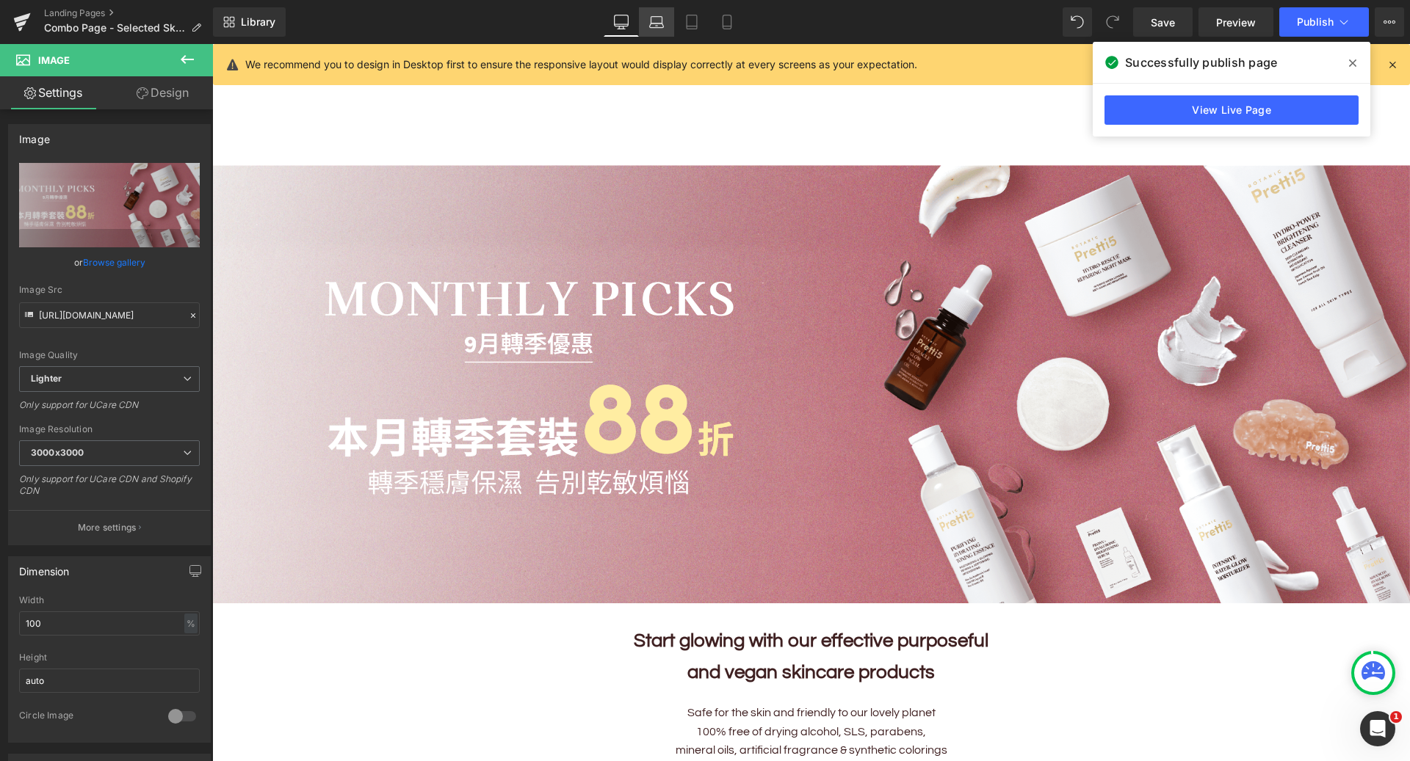
click at [665, 23] on link "Laptop" at bounding box center [656, 21] width 35 height 29
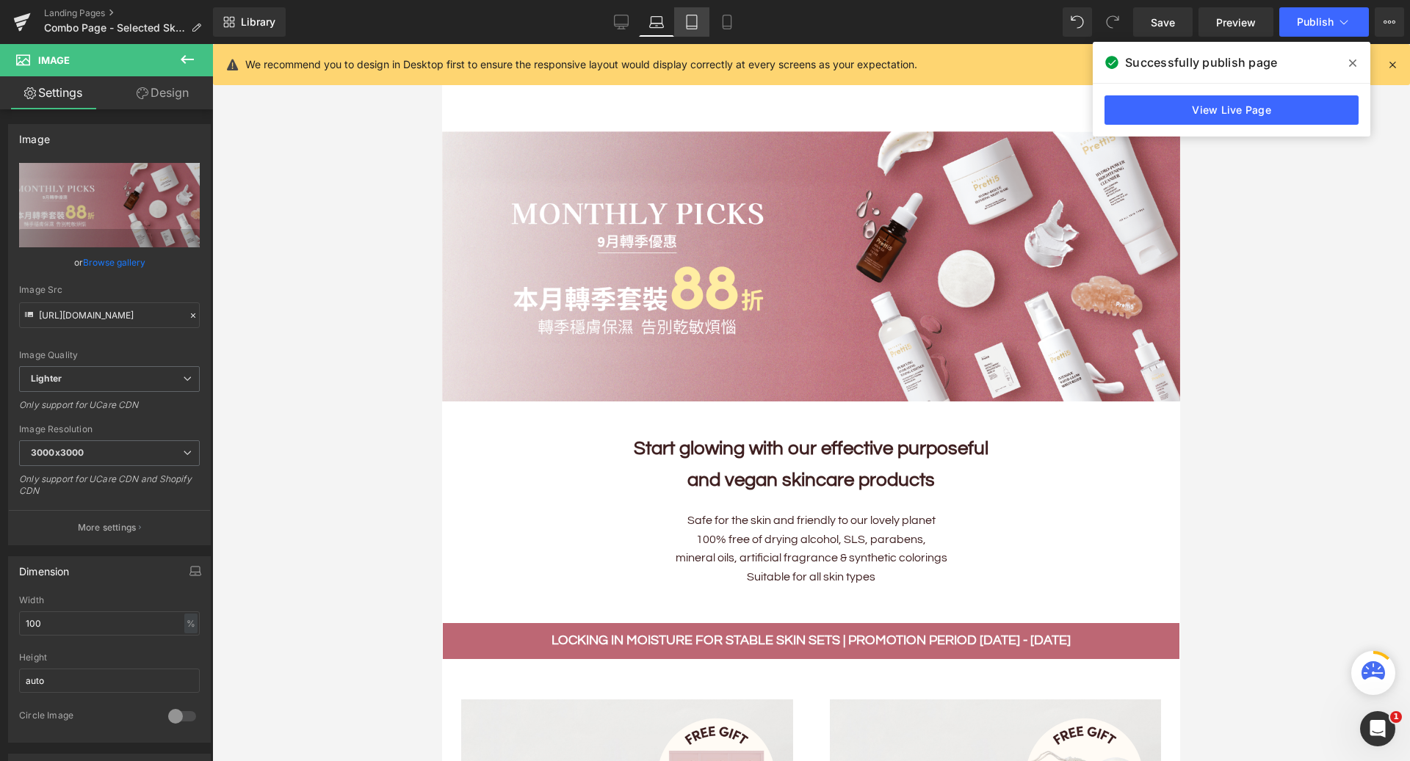
click at [689, 23] on icon at bounding box center [691, 22] width 15 height 15
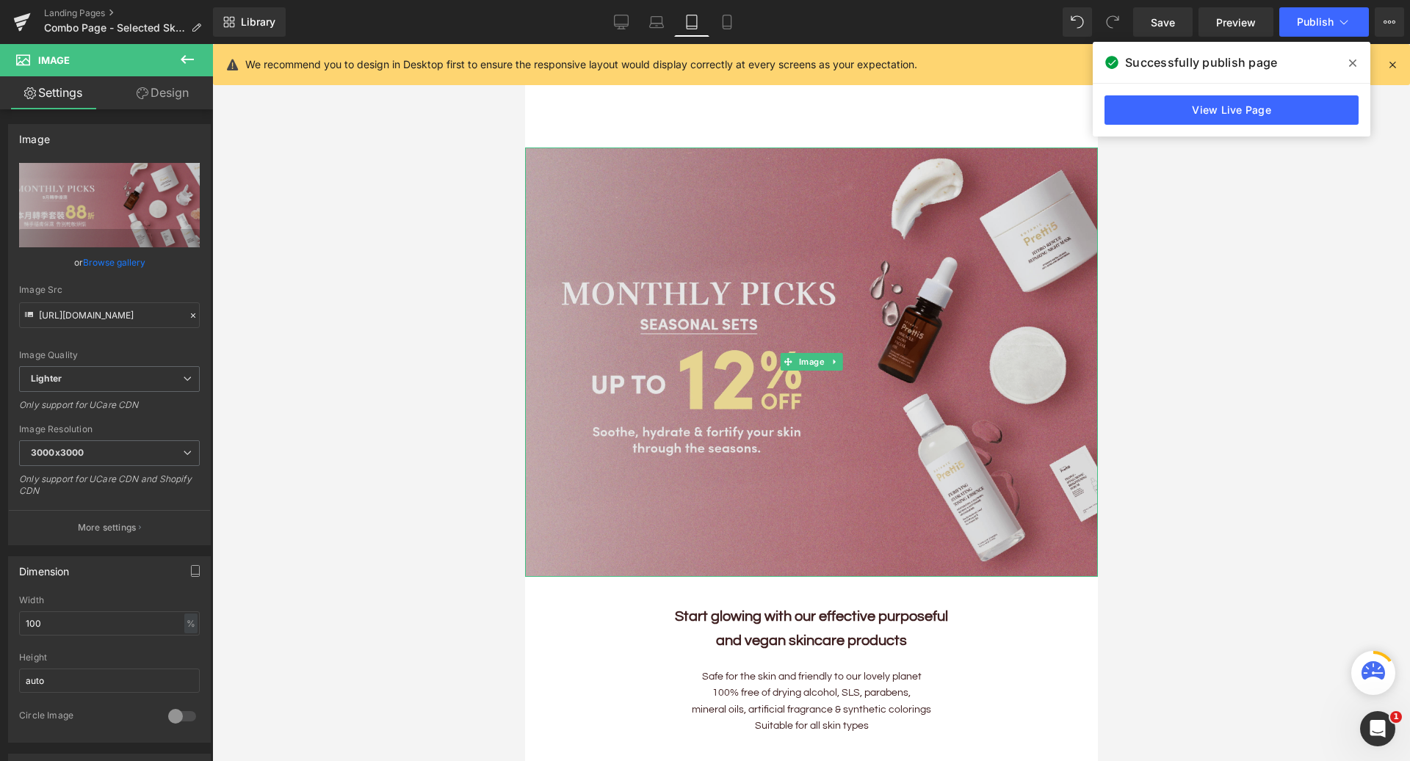
click at [603, 236] on img at bounding box center [810, 363] width 573 height 430
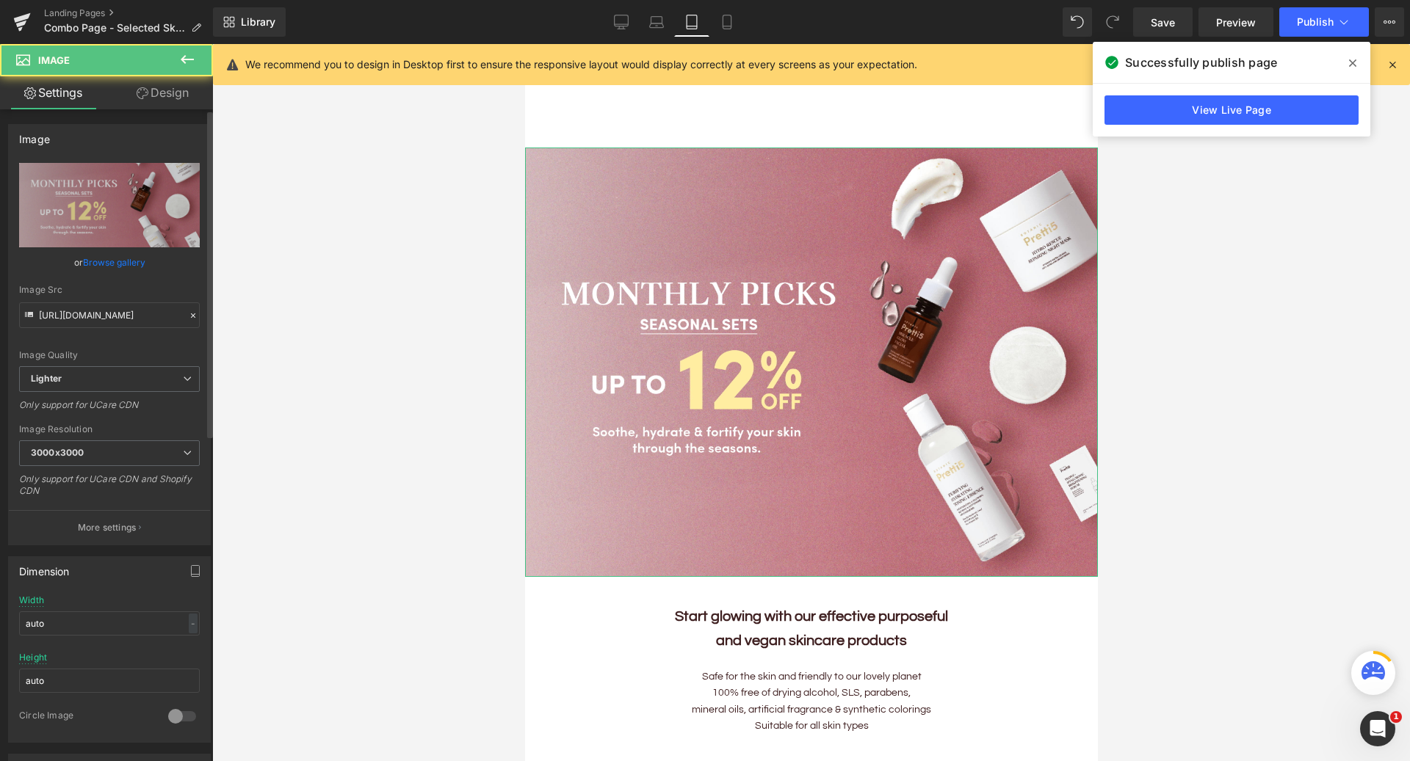
click at [128, 261] on link "Browse gallery" at bounding box center [114, 263] width 62 height 26
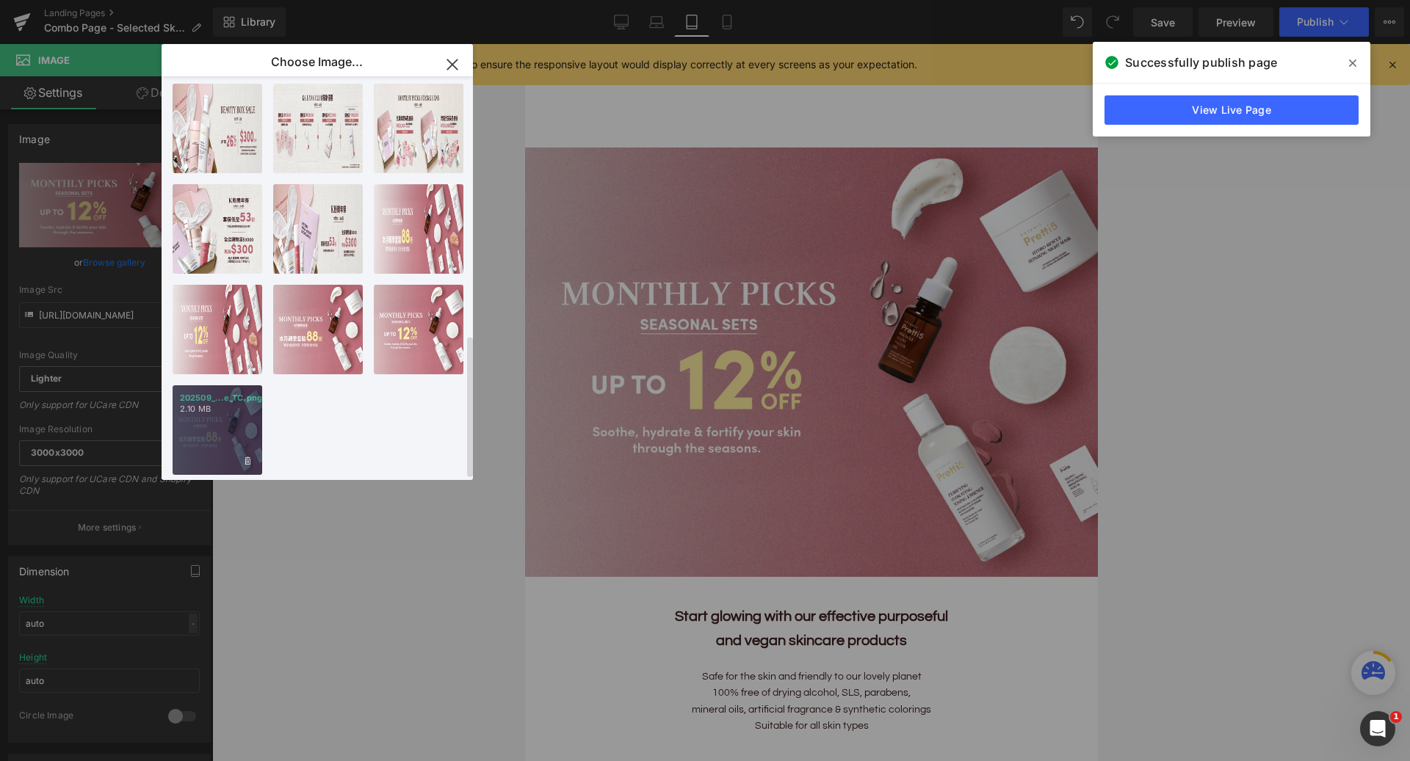
click at [194, 399] on div "202509_...e_TC.png 2.10 MB" at bounding box center [218, 430] width 90 height 90
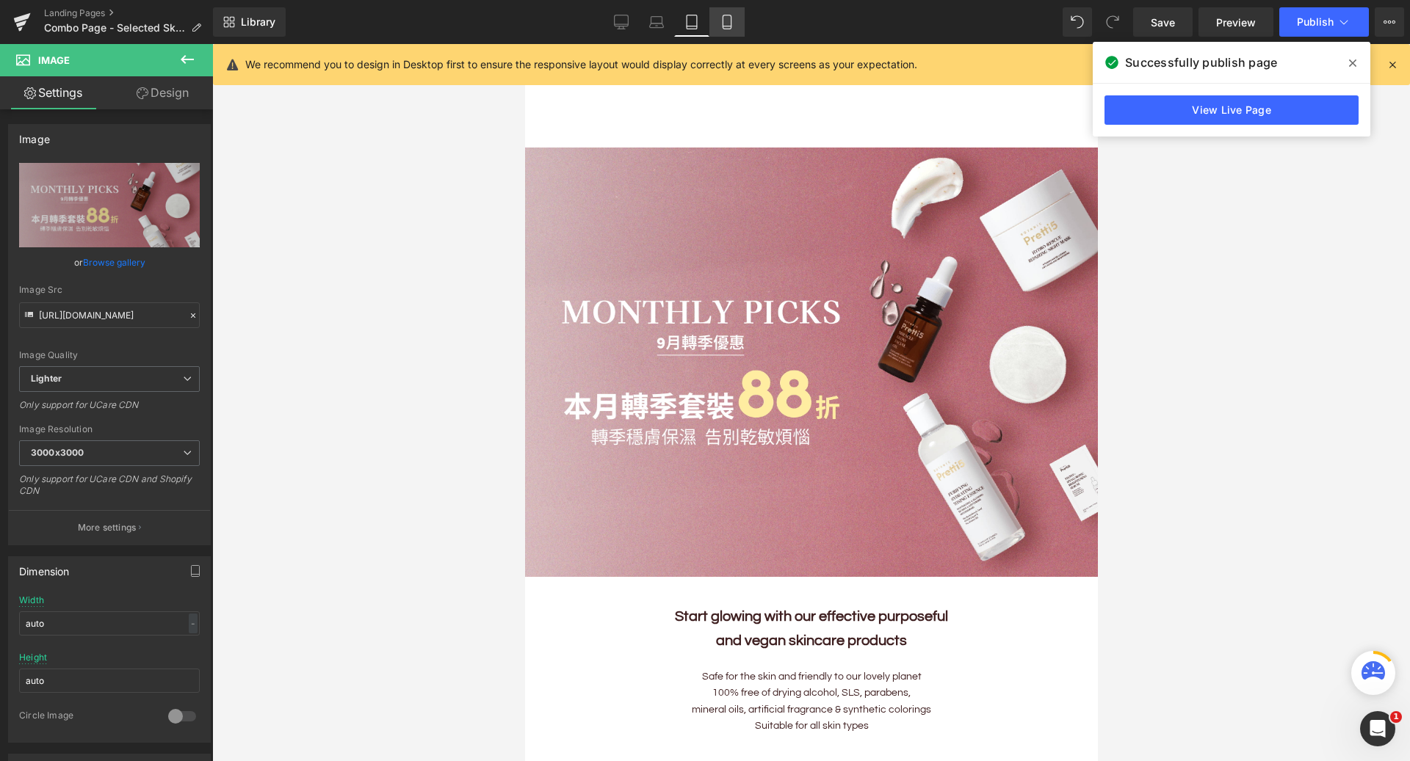
click at [725, 23] on icon at bounding box center [727, 22] width 15 height 15
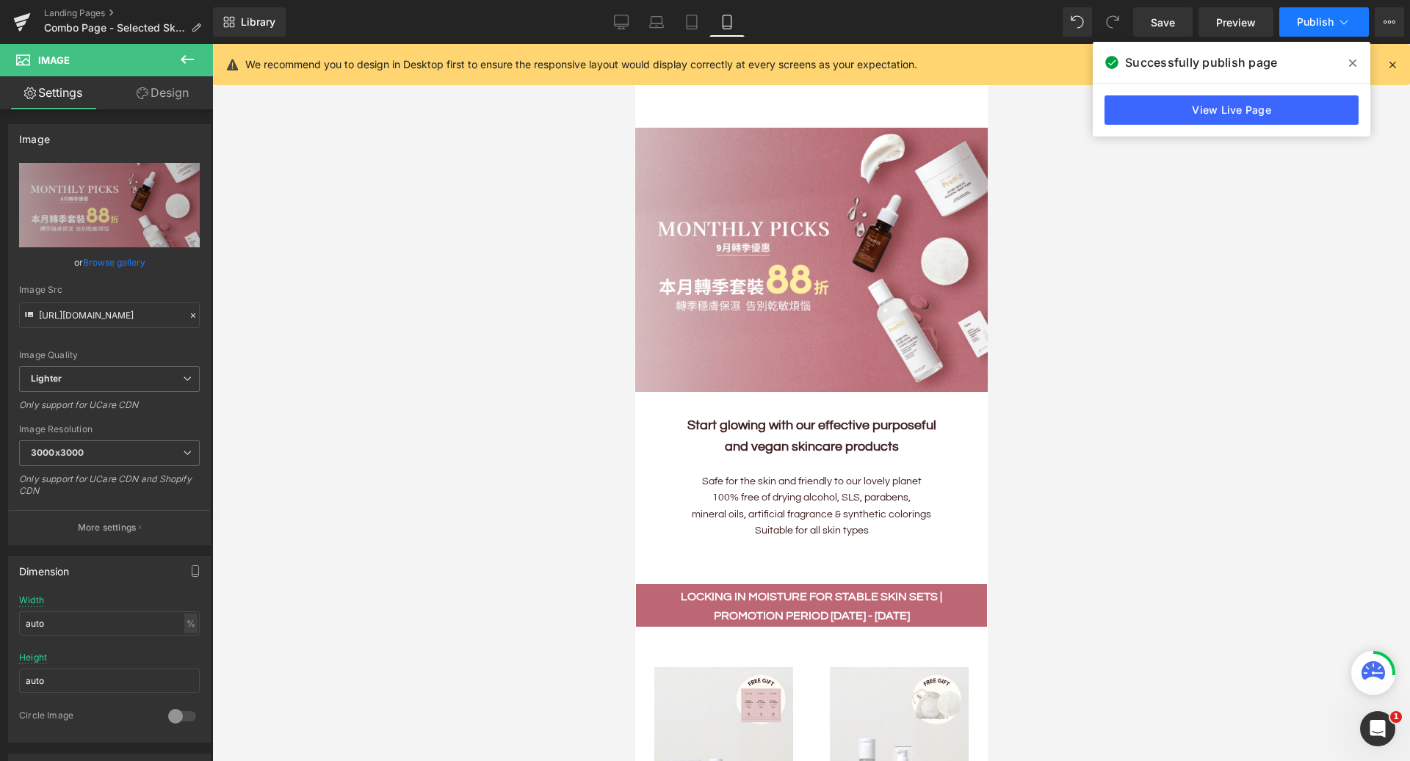
click at [1310, 29] on button "Publish" at bounding box center [1324, 21] width 90 height 29
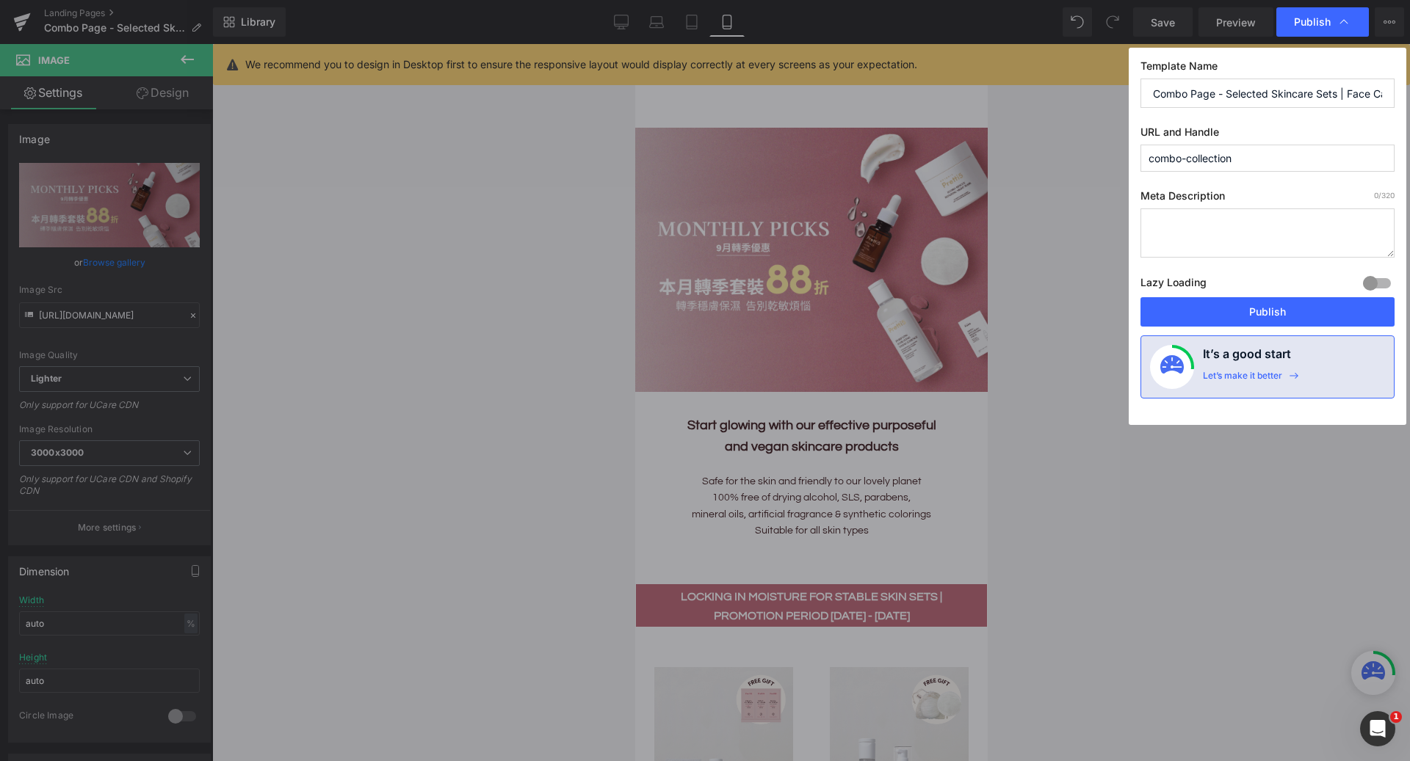
click at [1224, 309] on button "Publish" at bounding box center [1267, 311] width 254 height 29
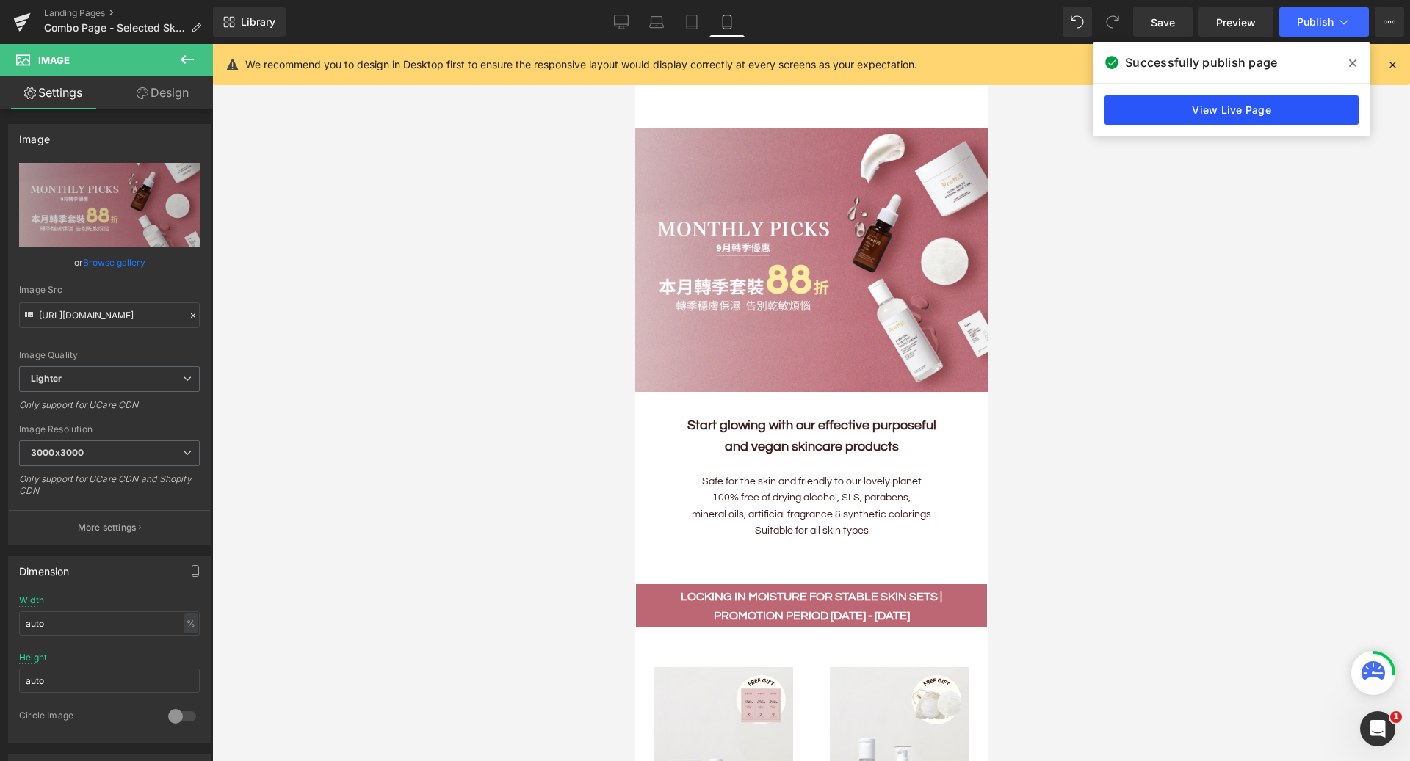
click at [1178, 100] on link "View Live Page" at bounding box center [1231, 109] width 254 height 29
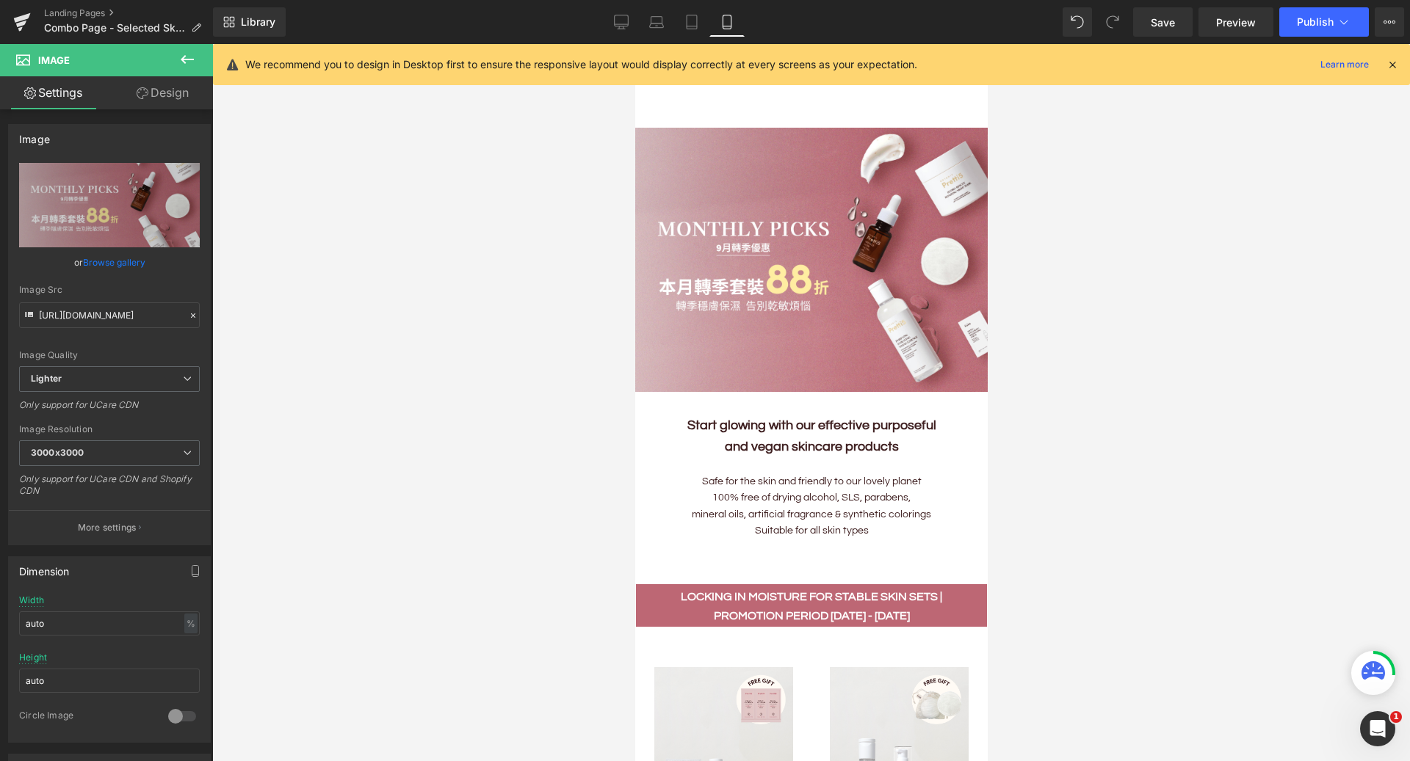
click at [416, 441] on div at bounding box center [811, 402] width 1198 height 717
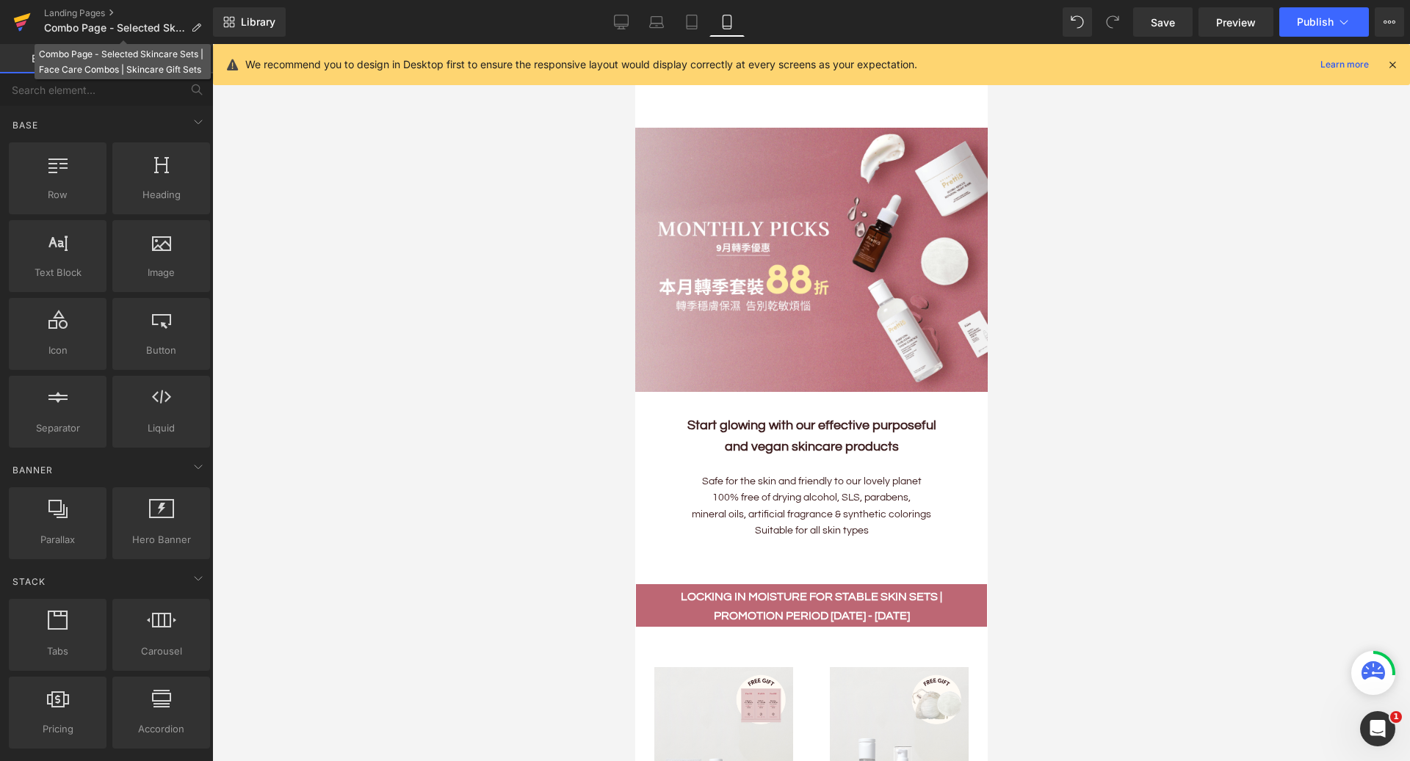
click at [32, 24] on link at bounding box center [22, 22] width 44 height 44
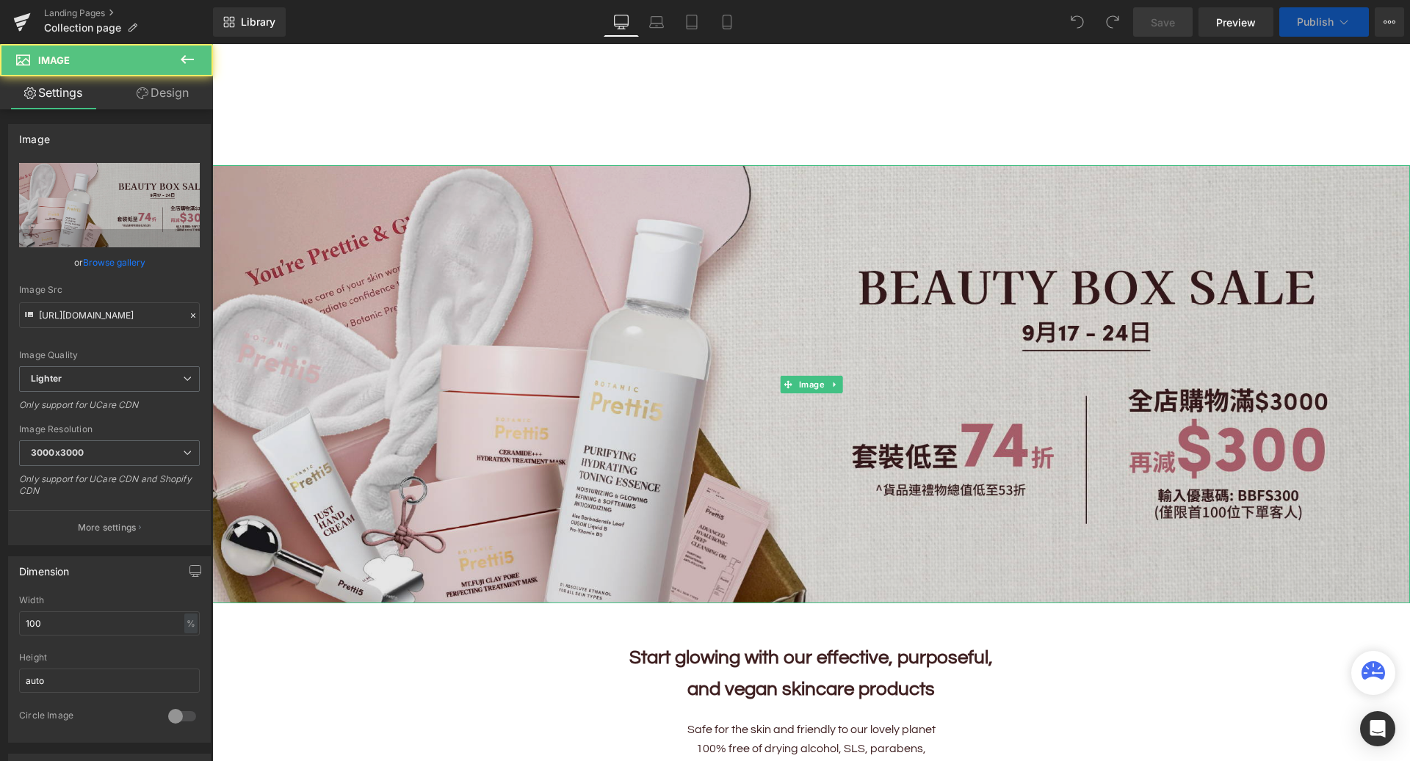
click at [783, 289] on img at bounding box center [811, 384] width 1198 height 438
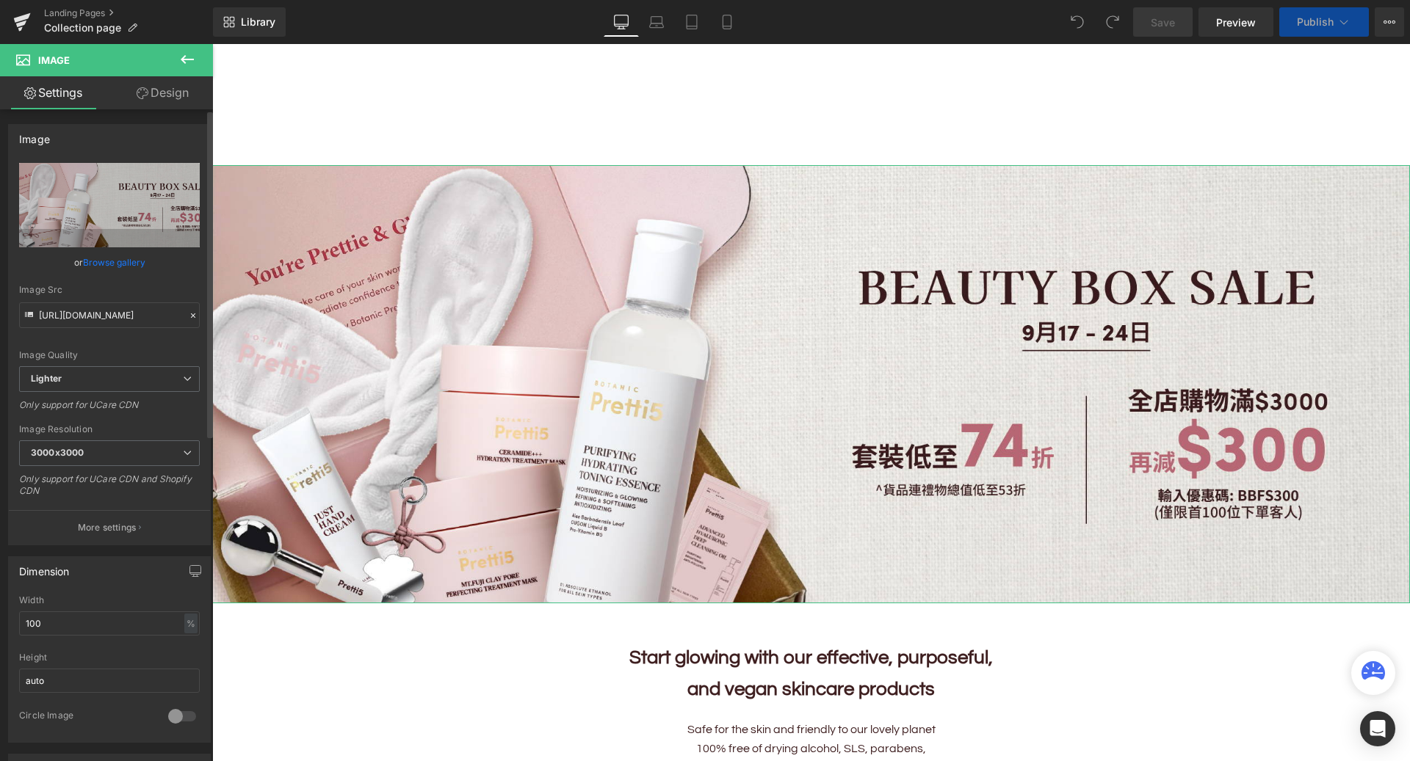
click at [124, 262] on link "Browse gallery" at bounding box center [114, 263] width 62 height 26
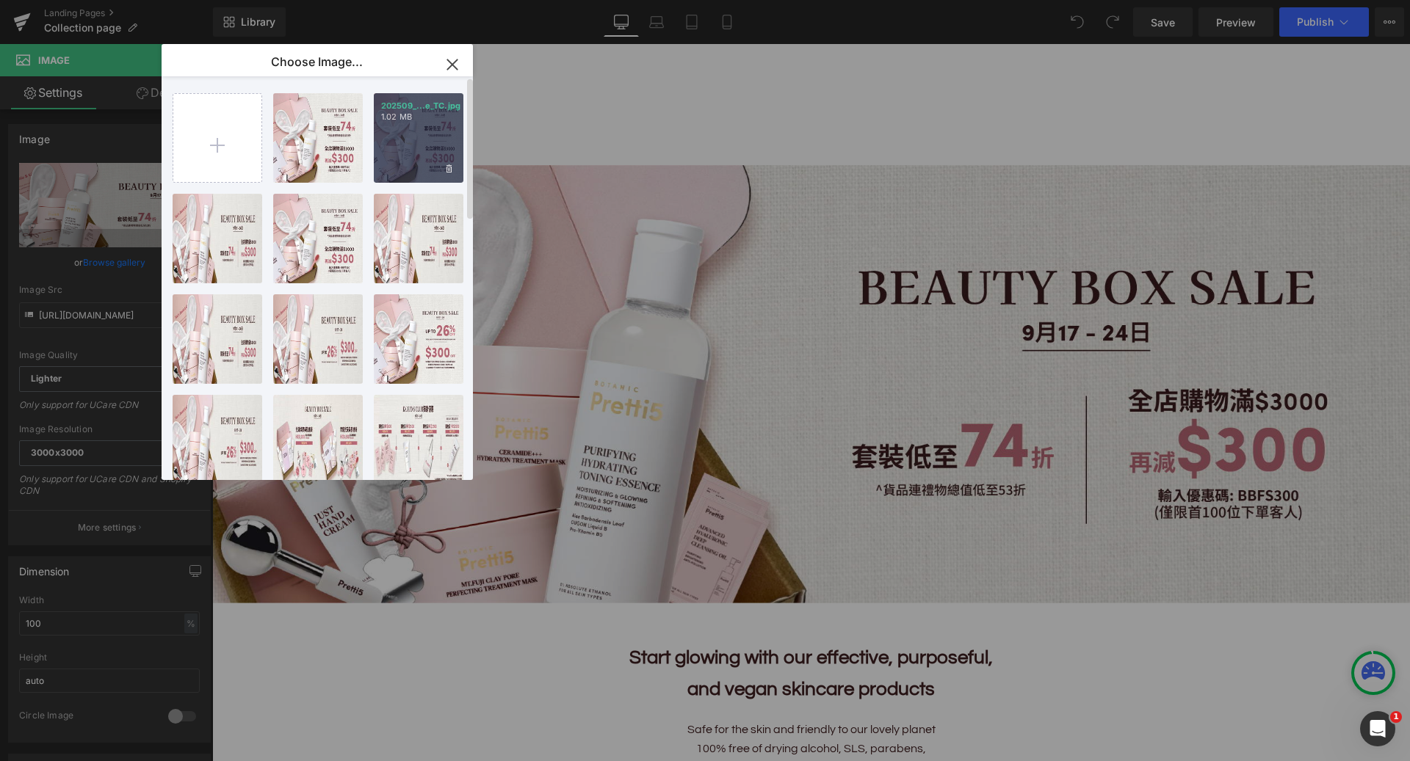
click at [430, 162] on div "202509_...e_TC.jpg 1.02 MB" at bounding box center [419, 138] width 90 height 90
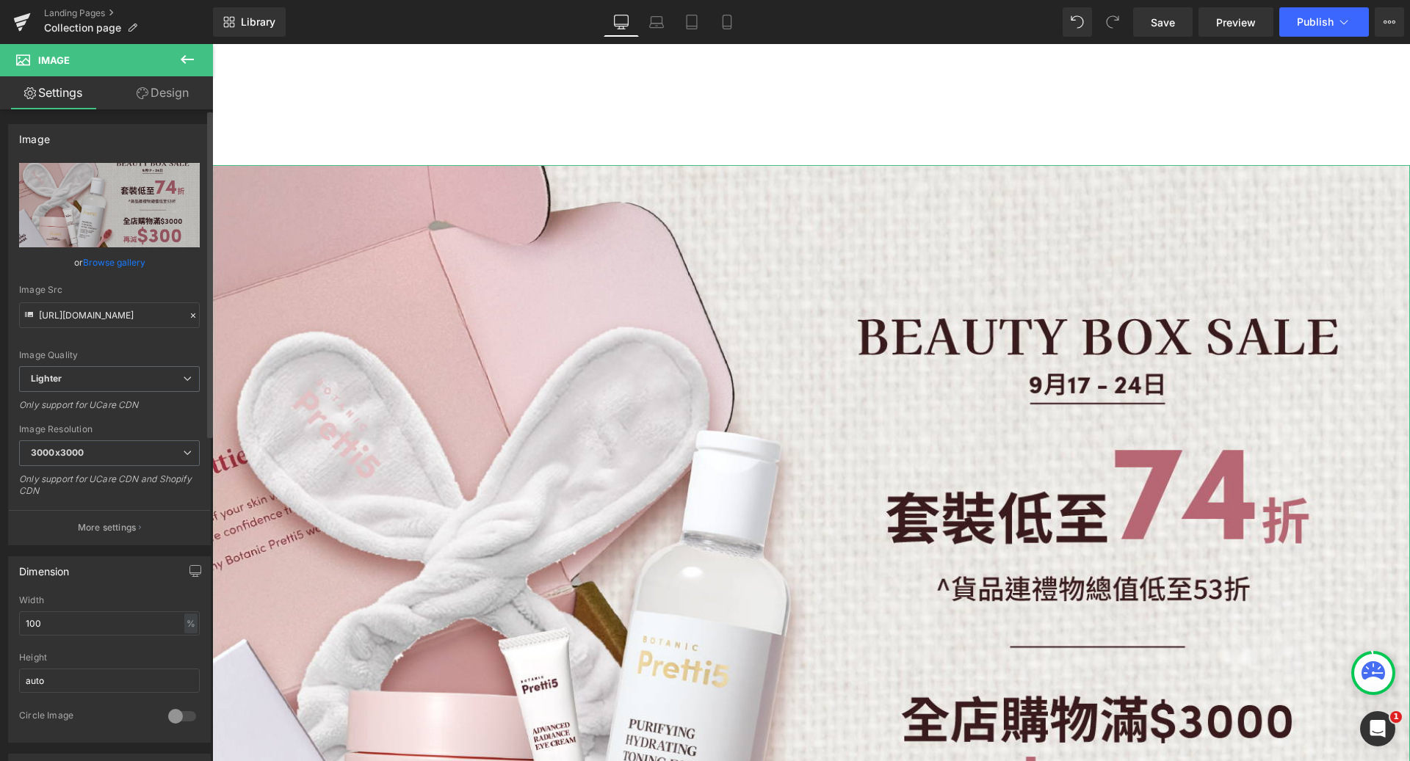
click at [123, 258] on link "Browse gallery" at bounding box center [114, 263] width 62 height 26
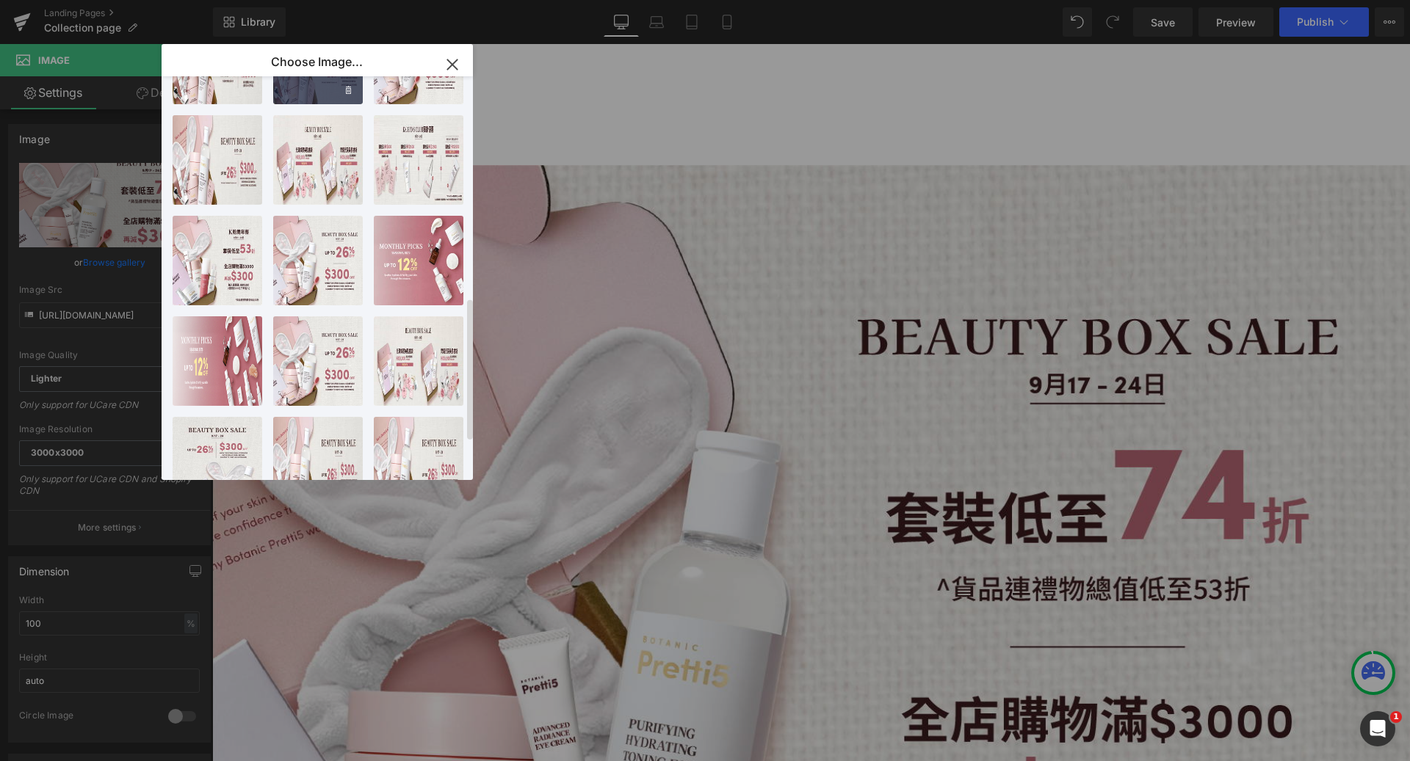
scroll to position [729, 0]
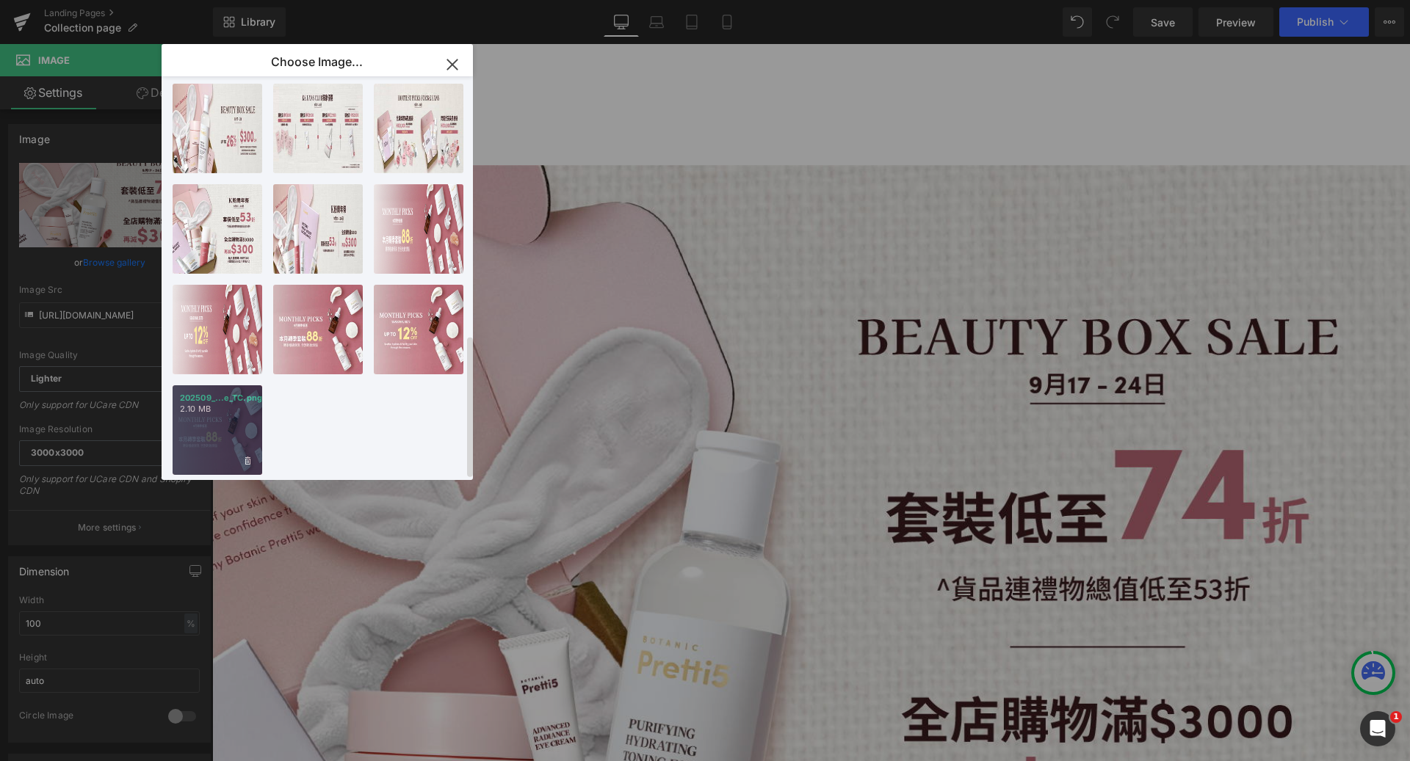
click at [195, 425] on div "202509_...e_TC.png 2.10 MB" at bounding box center [218, 430] width 90 height 90
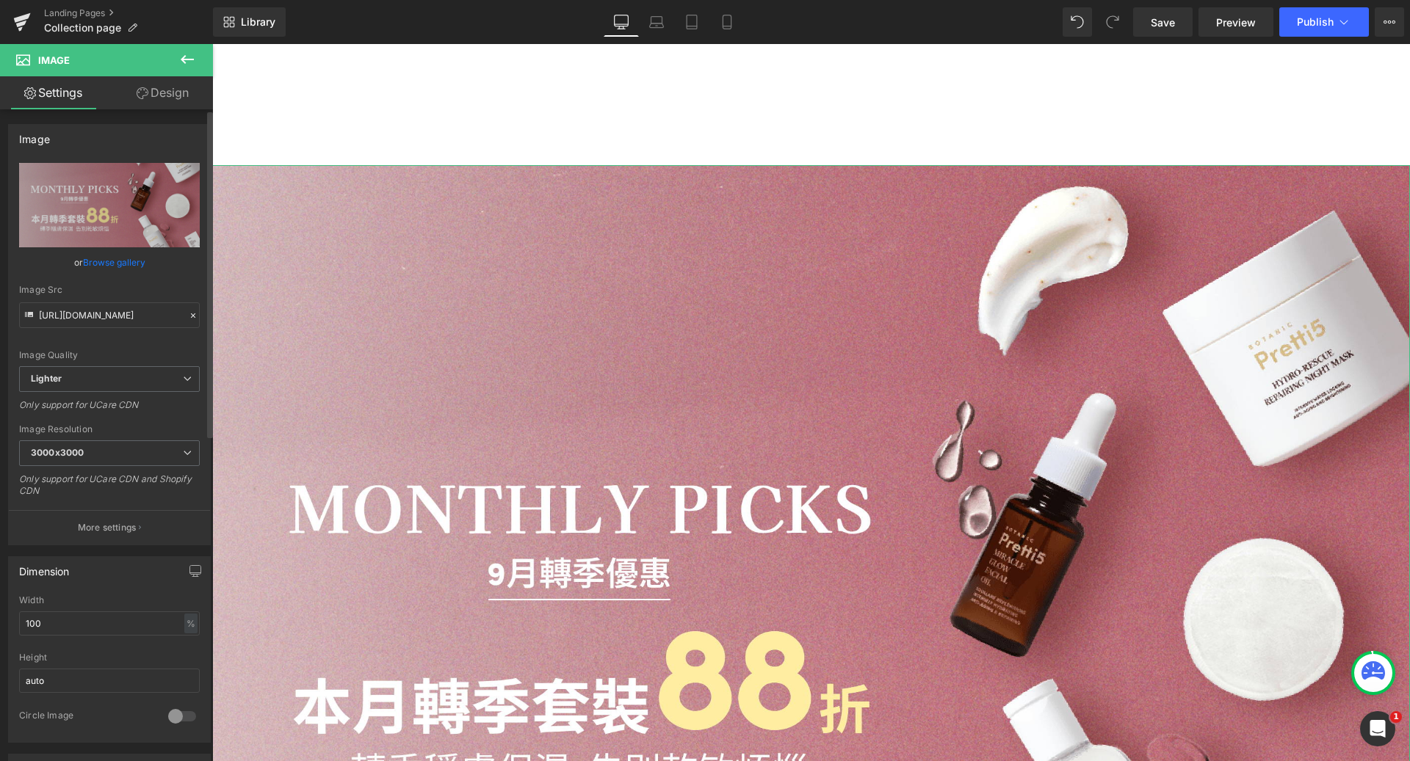
click at [136, 259] on link "Browse gallery" at bounding box center [114, 263] width 62 height 26
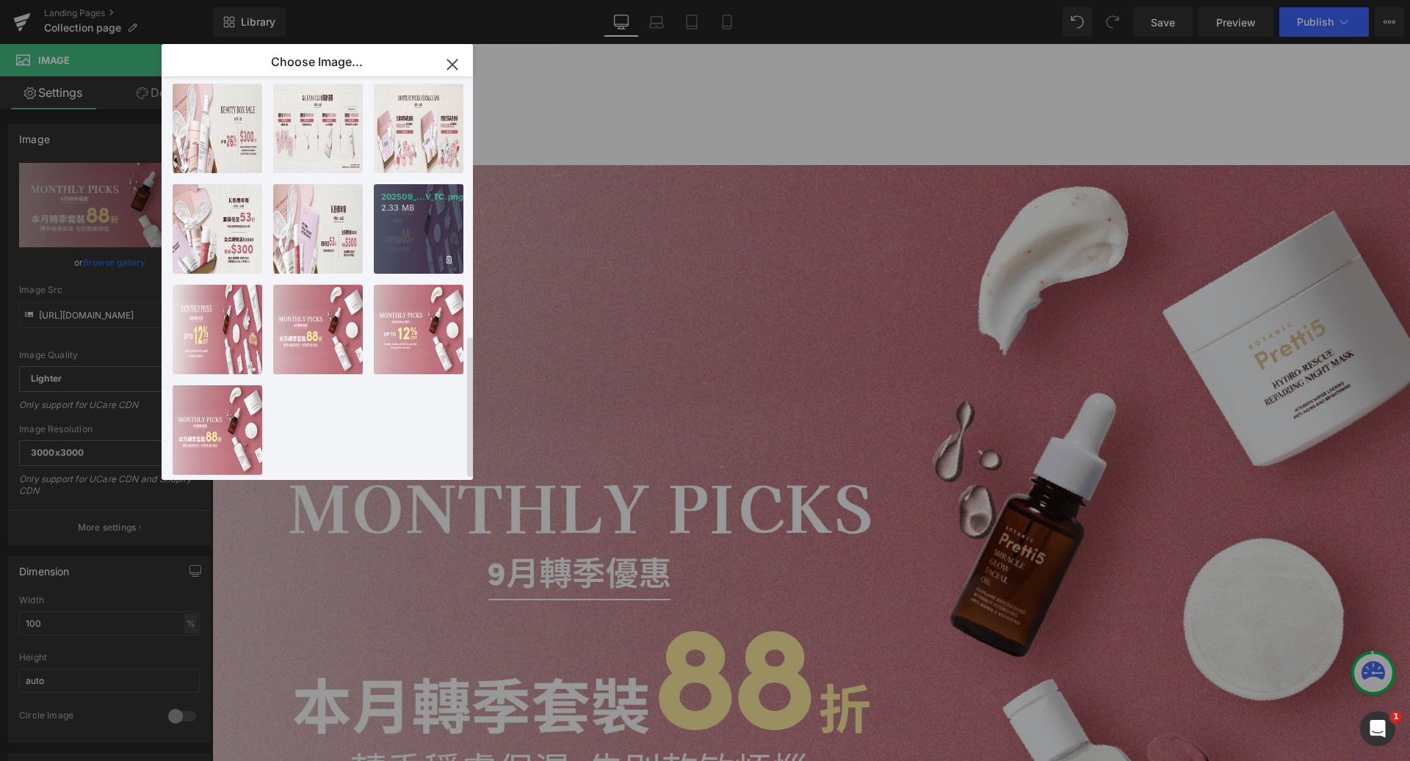
click at [422, 226] on div "202509_...V_TC.png 2.33 MB" at bounding box center [419, 229] width 90 height 90
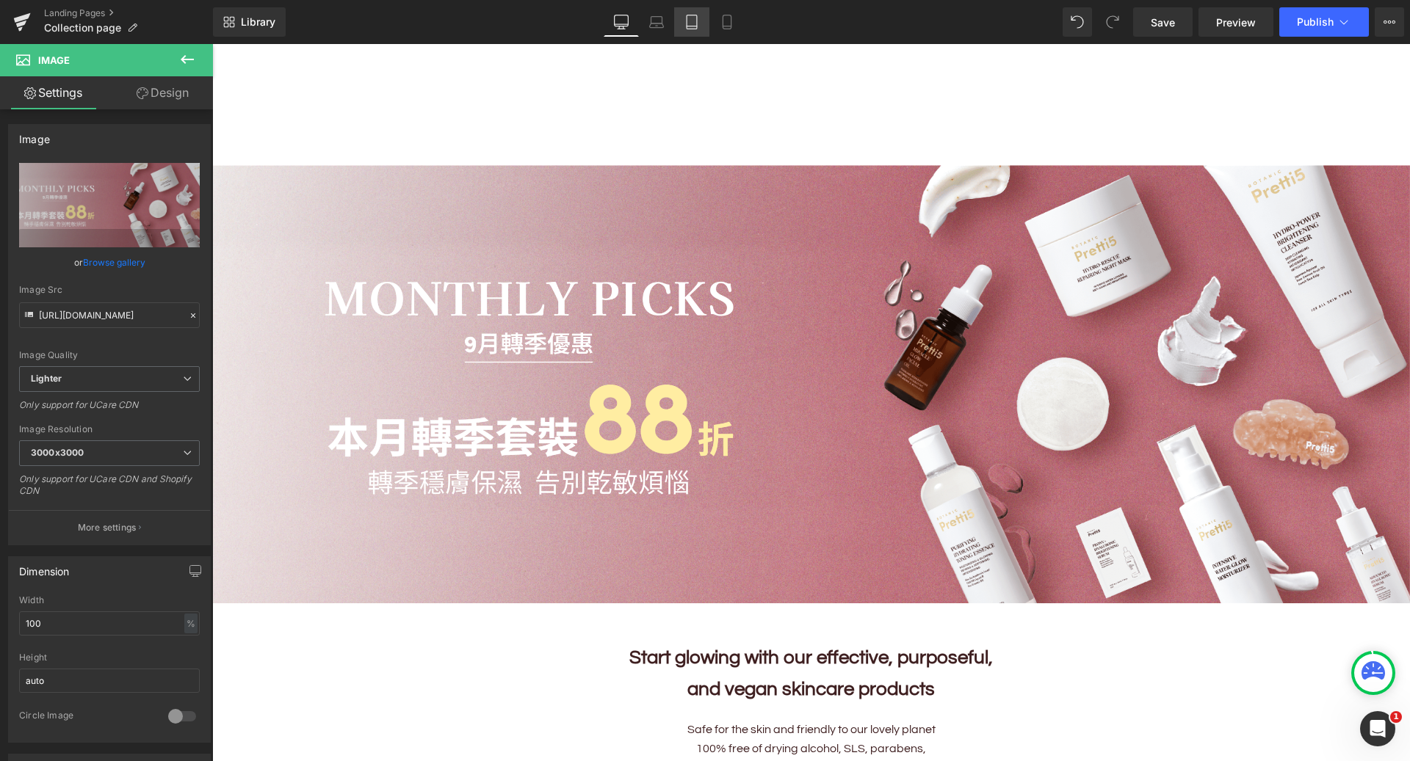
click at [687, 22] on icon at bounding box center [691, 22] width 15 height 15
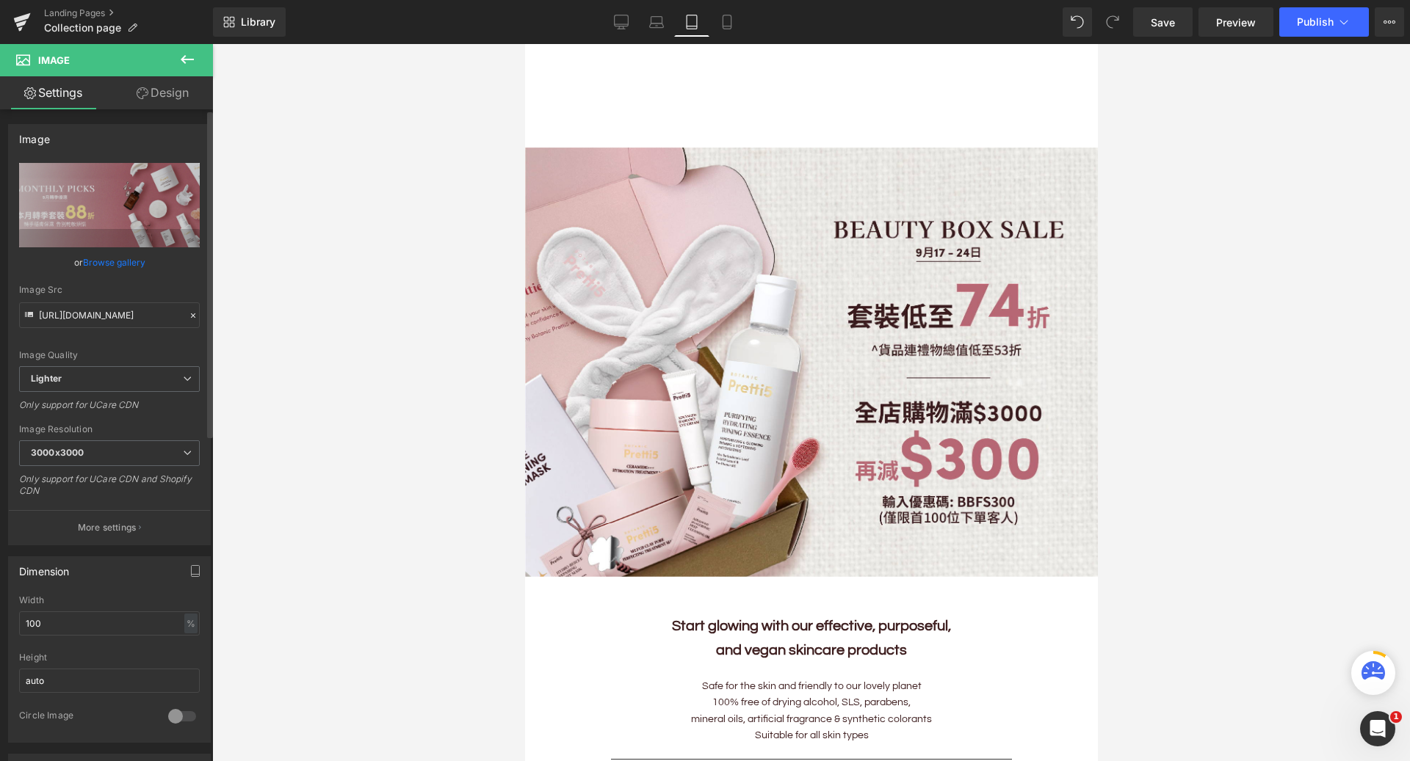
click at [130, 261] on link "Browse gallery" at bounding box center [114, 263] width 62 height 26
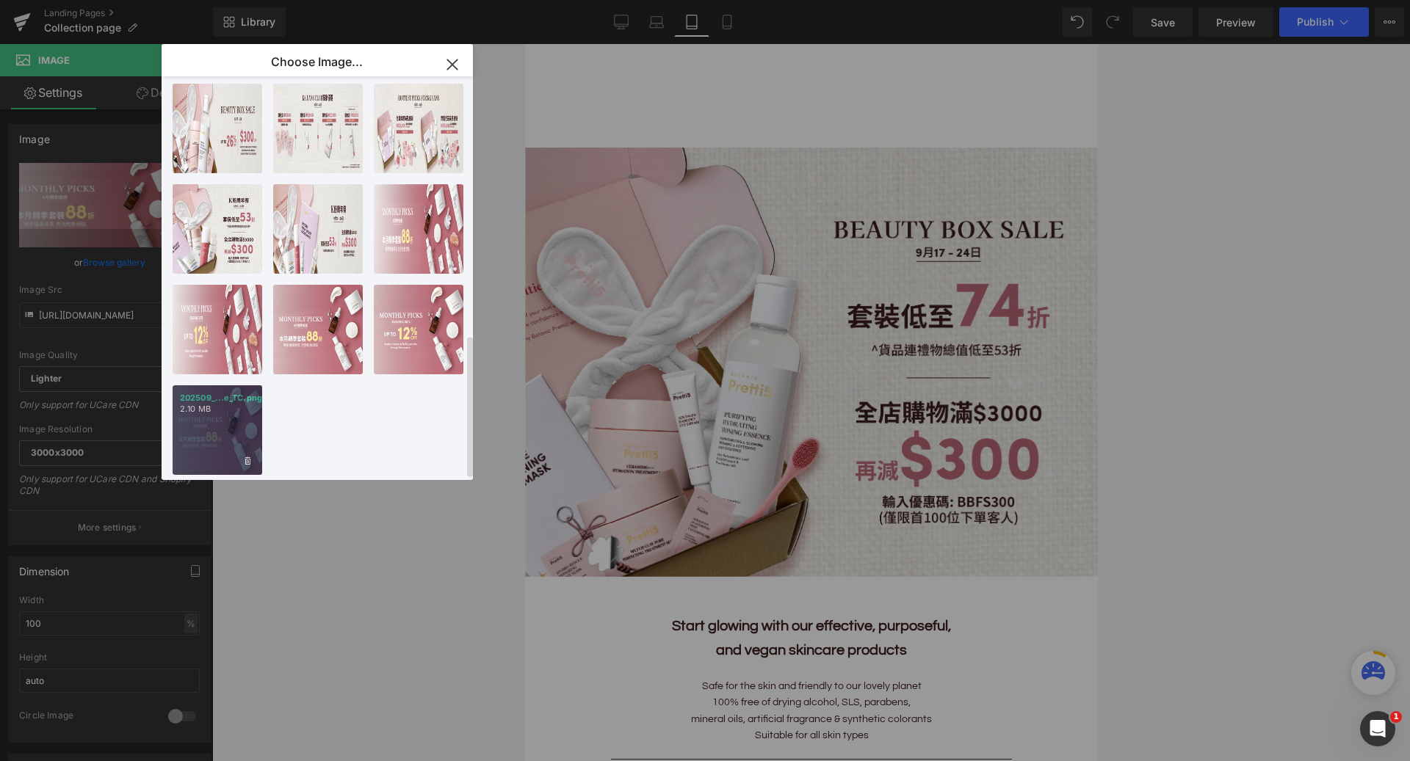
click at [202, 404] on p "2.10 MB" at bounding box center [217, 409] width 75 height 11
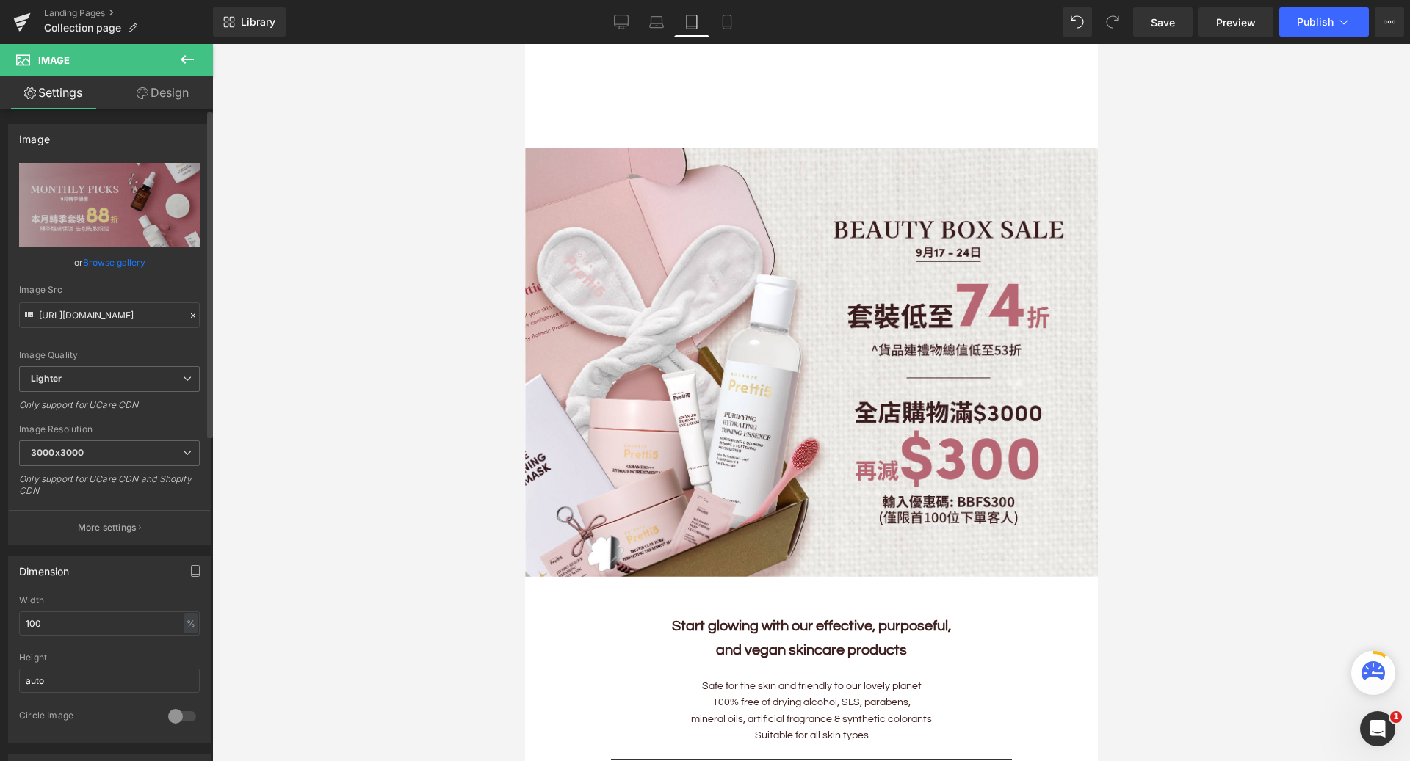
click at [120, 267] on link "Browse gallery" at bounding box center [114, 263] width 62 height 26
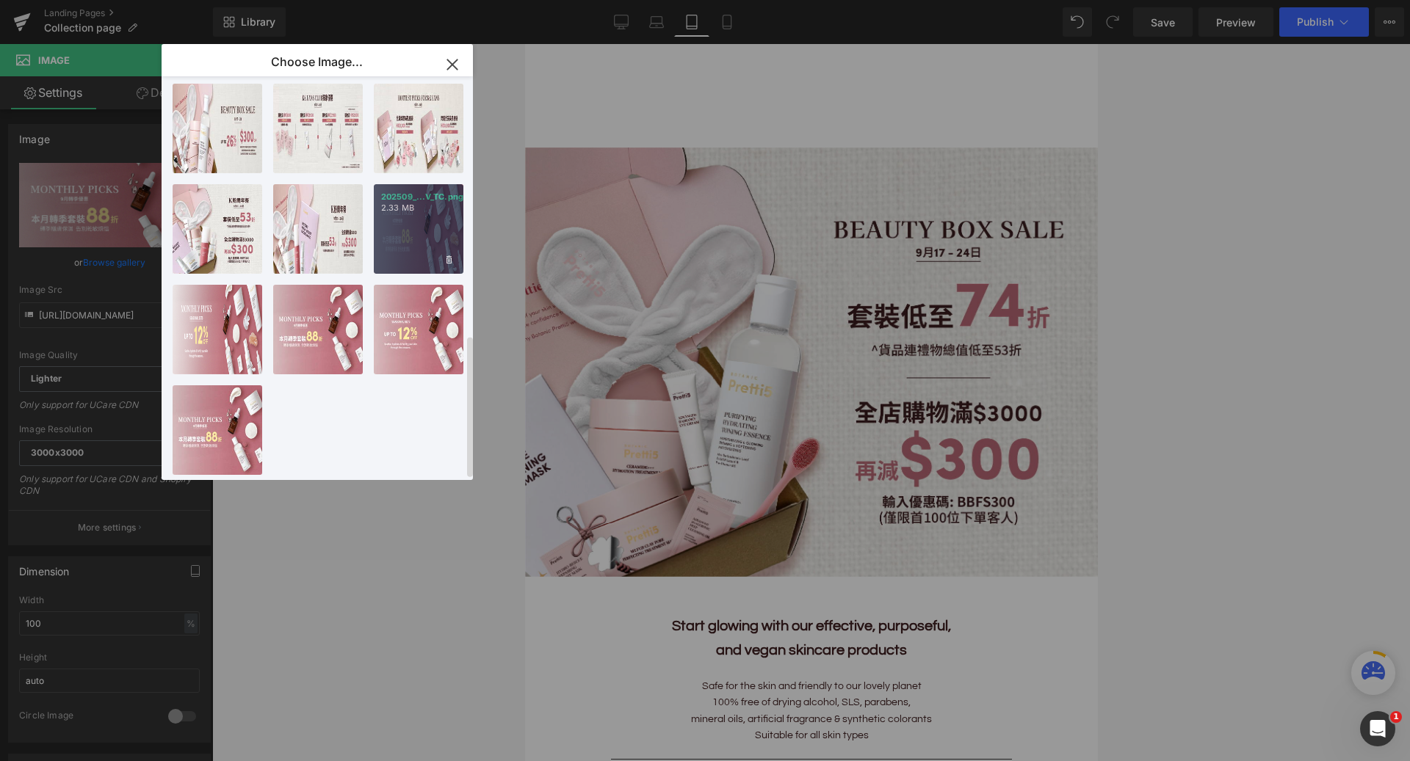
click at [431, 228] on div "202509_...V_TC.png 2.33 MB" at bounding box center [419, 229] width 90 height 90
type input "https://ucarecdn.com/6b80b4b5-e743-46fa-a11f-1fb1104ca034/-/format/auto/-/previ…"
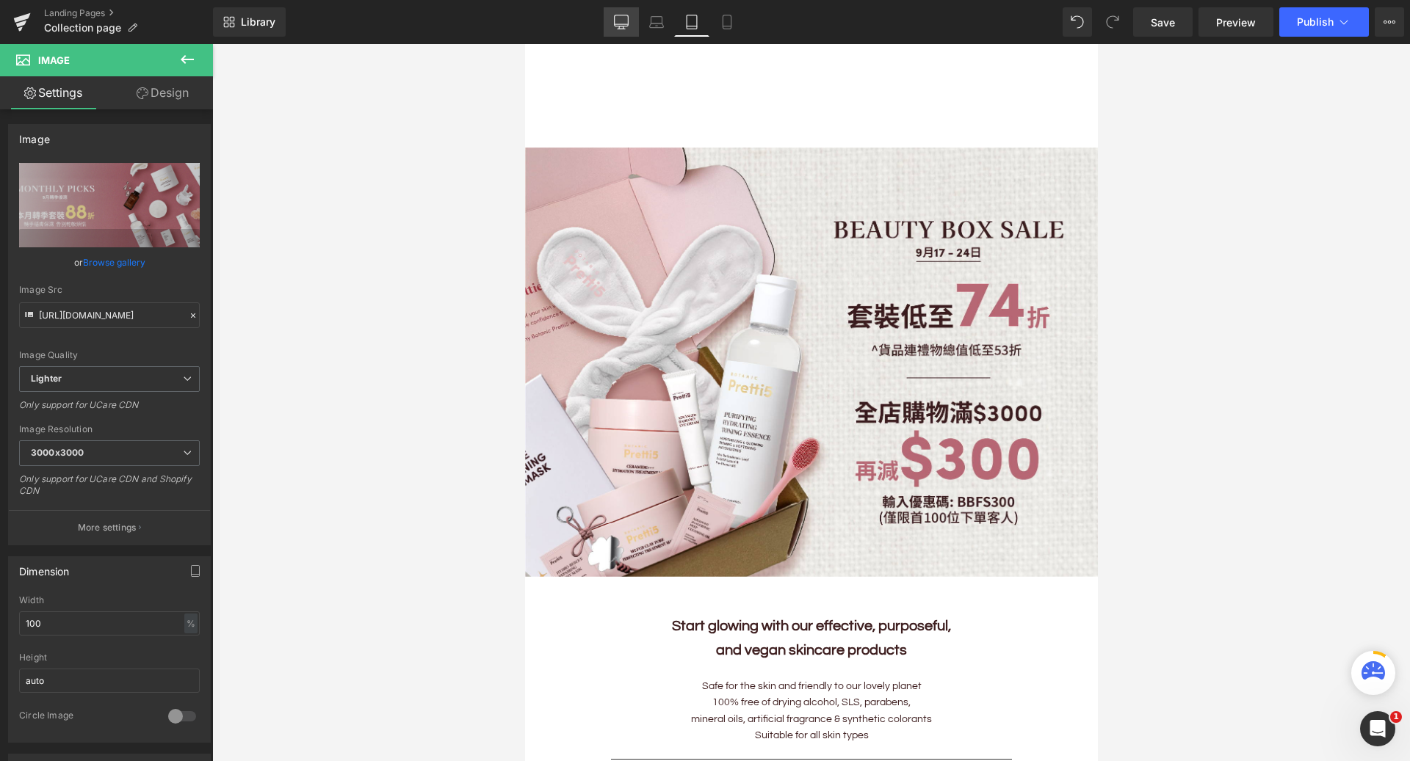
click at [620, 21] on icon at bounding box center [621, 22] width 15 height 15
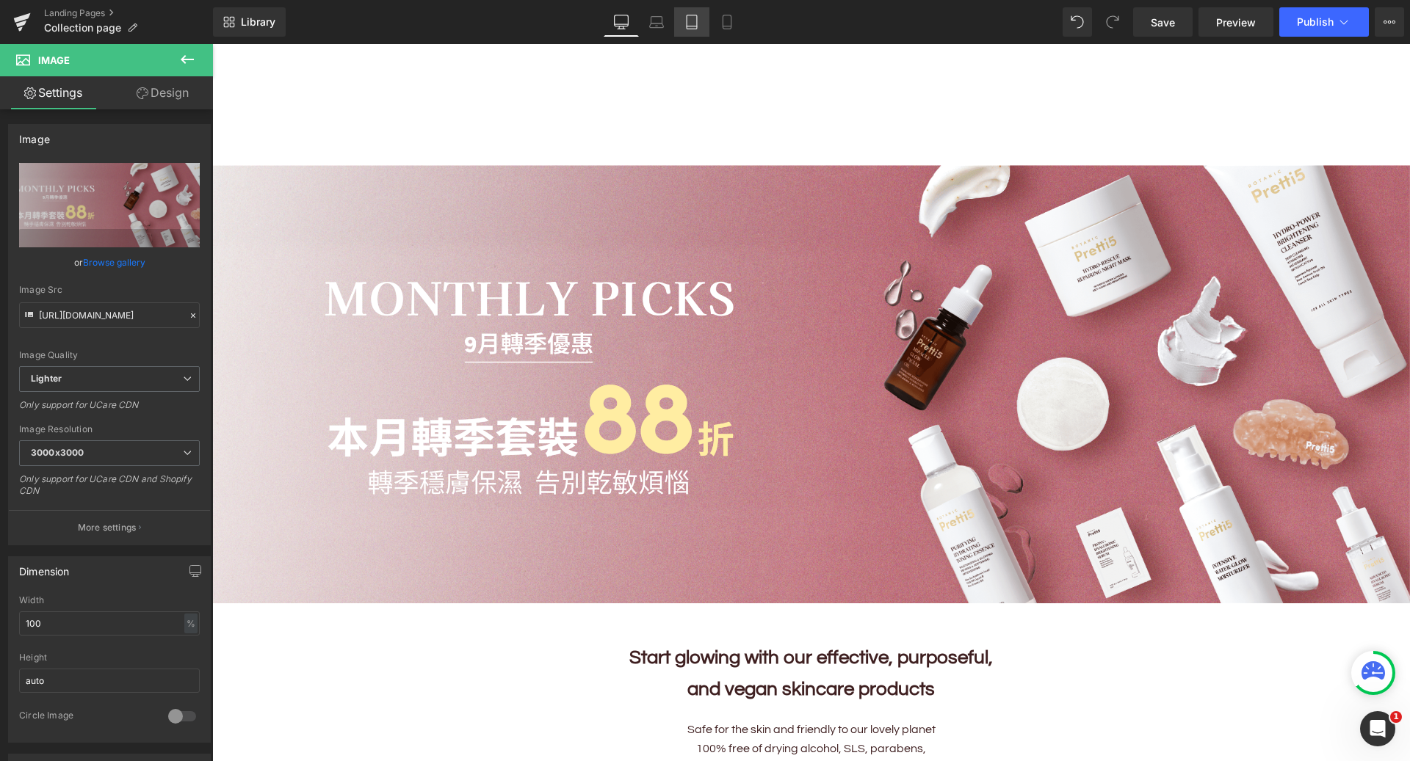
click at [701, 29] on link "Tablet" at bounding box center [691, 21] width 35 height 29
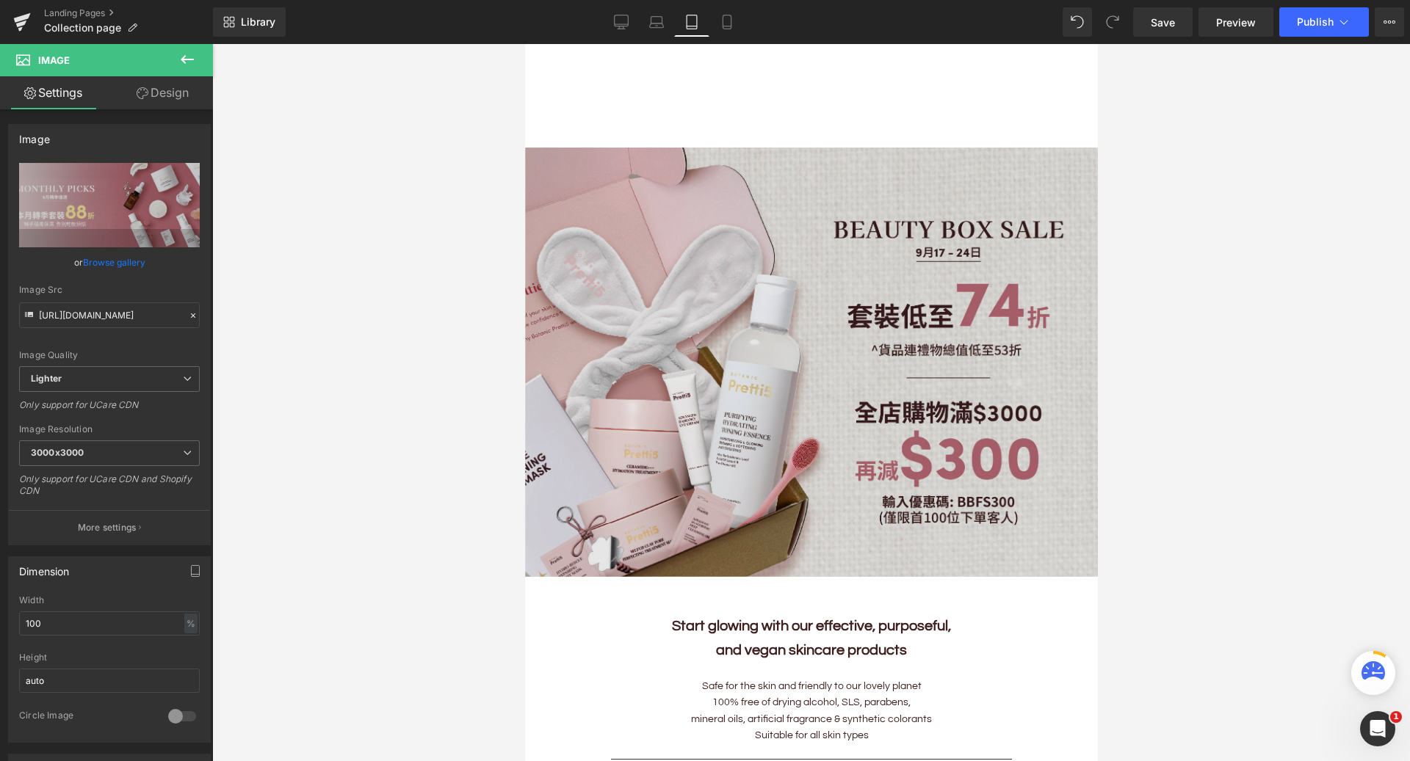
click at [698, 302] on img at bounding box center [810, 363] width 573 height 430
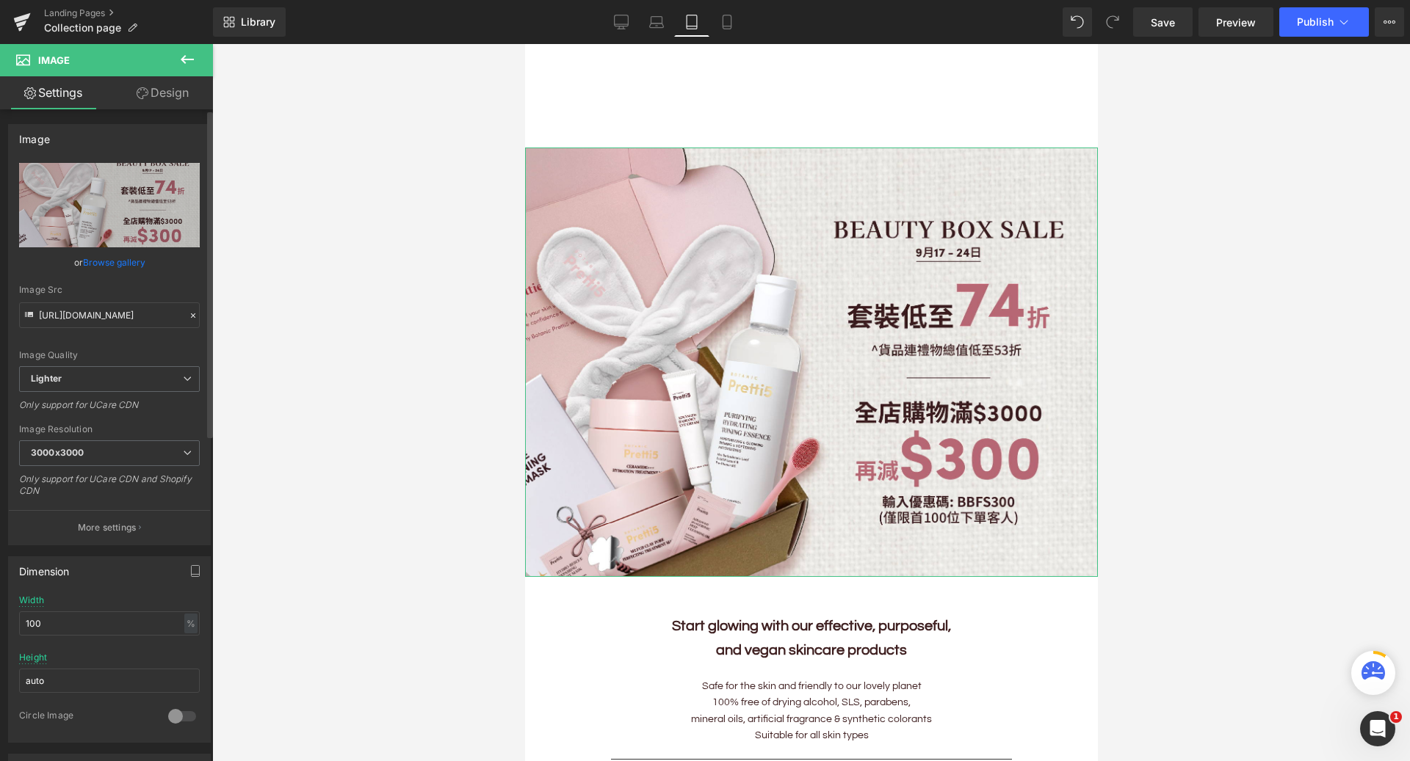
click at [80, 257] on div "or Browse gallery" at bounding box center [109, 262] width 181 height 15
click at [99, 258] on link "Browse gallery" at bounding box center [114, 263] width 62 height 26
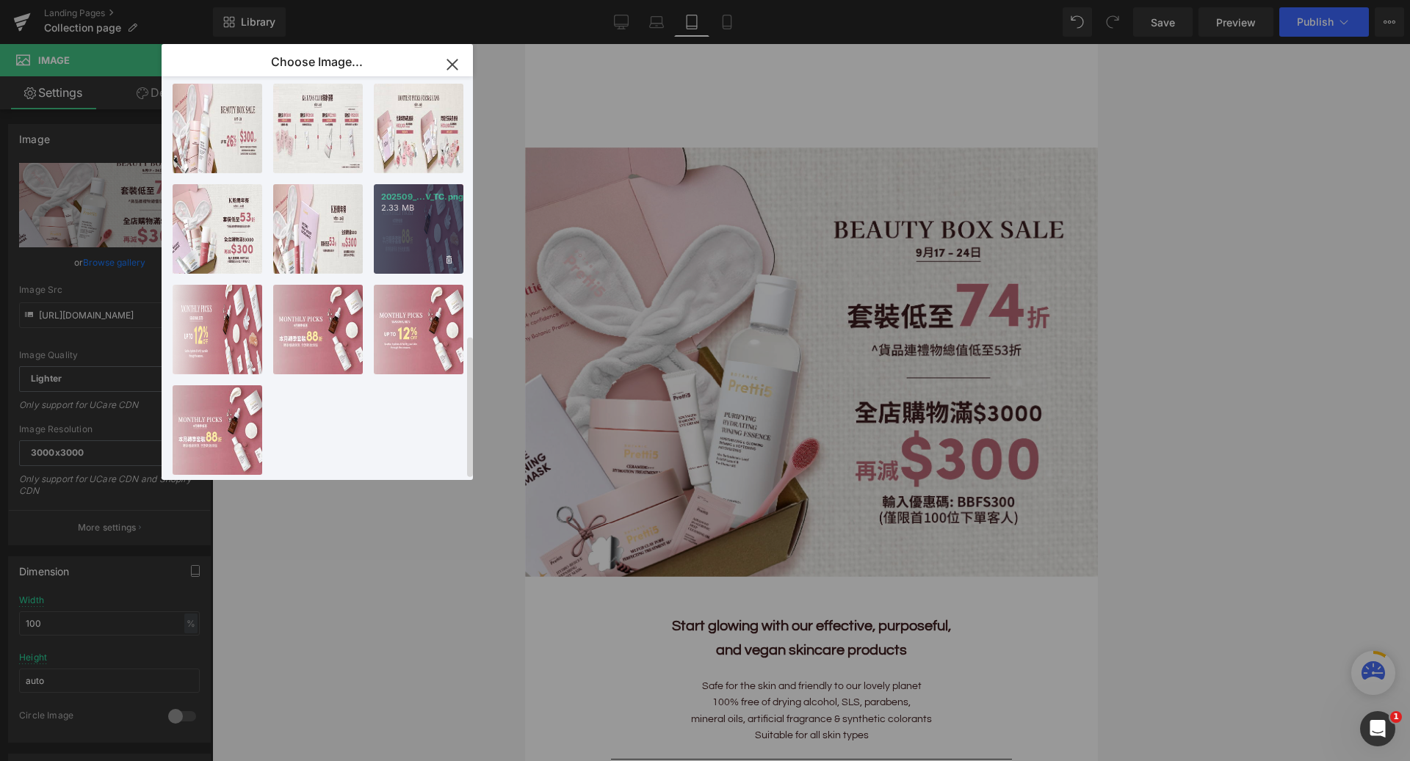
click at [415, 211] on div "202509_...V_TC.png 2.33 MB" at bounding box center [419, 229] width 90 height 90
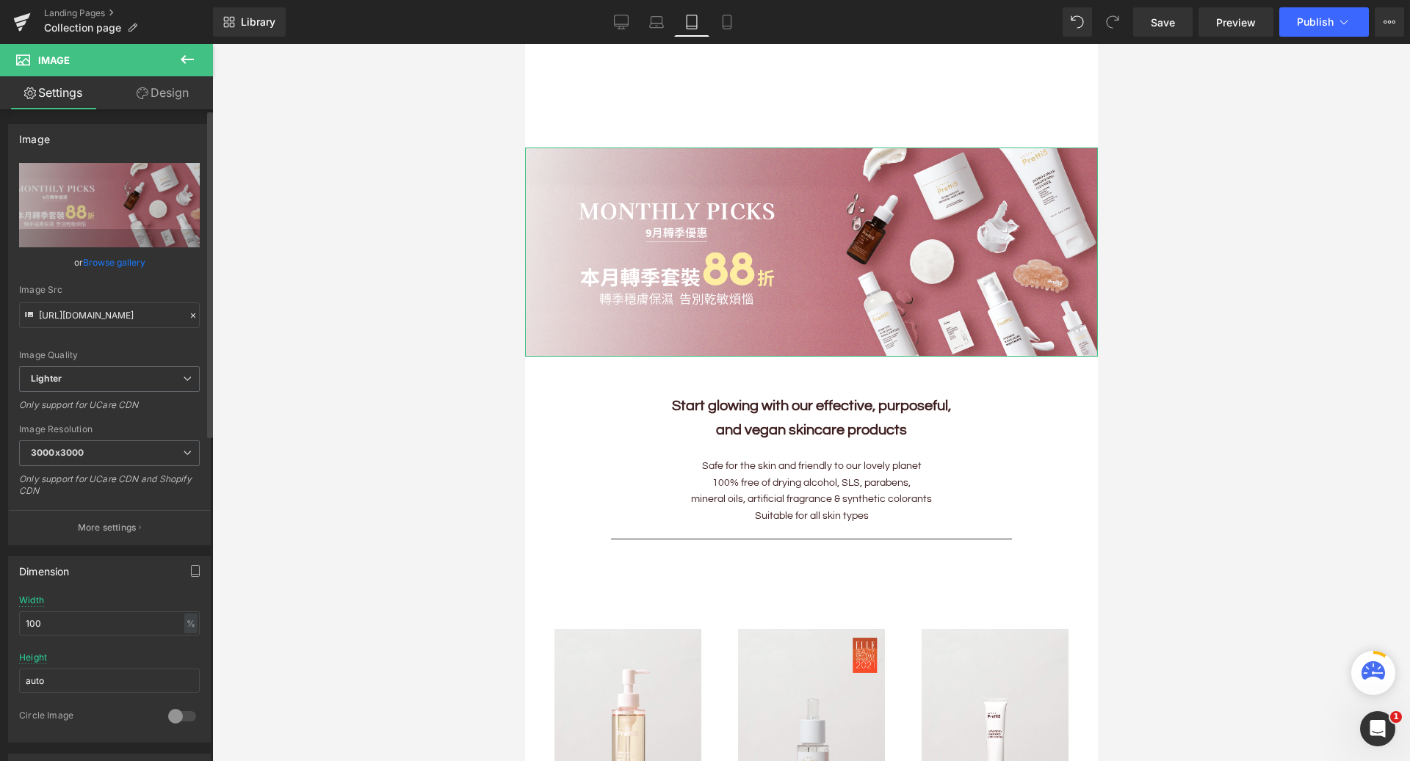
click at [126, 267] on link "Browse gallery" at bounding box center [114, 263] width 62 height 26
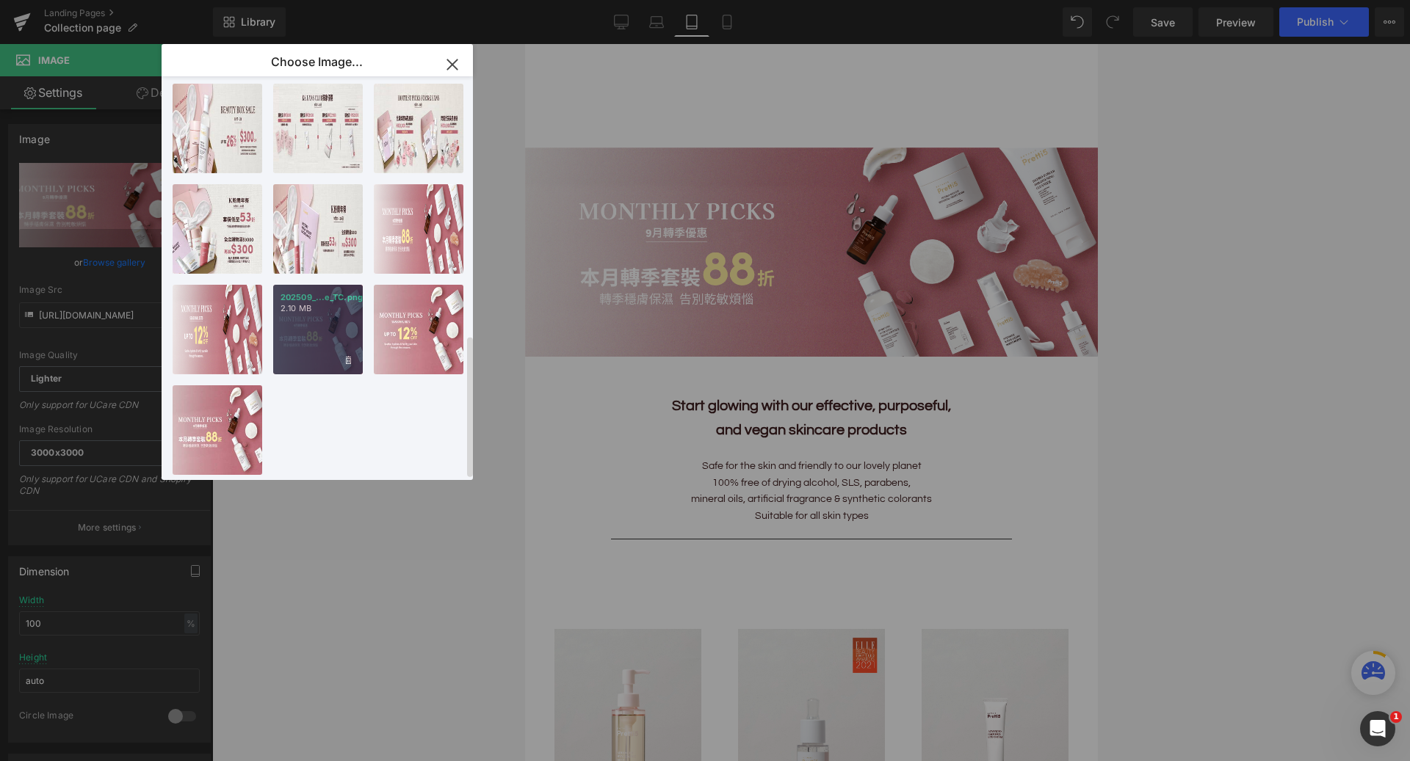
click at [335, 305] on div "202509_...e_TC.png 2.10 MB" at bounding box center [318, 330] width 90 height 90
type input "https://ucarecdn.com/ae65b3f4-e9bb-4695-9aca-a91e719c7456/-/format/auto/-/previ…"
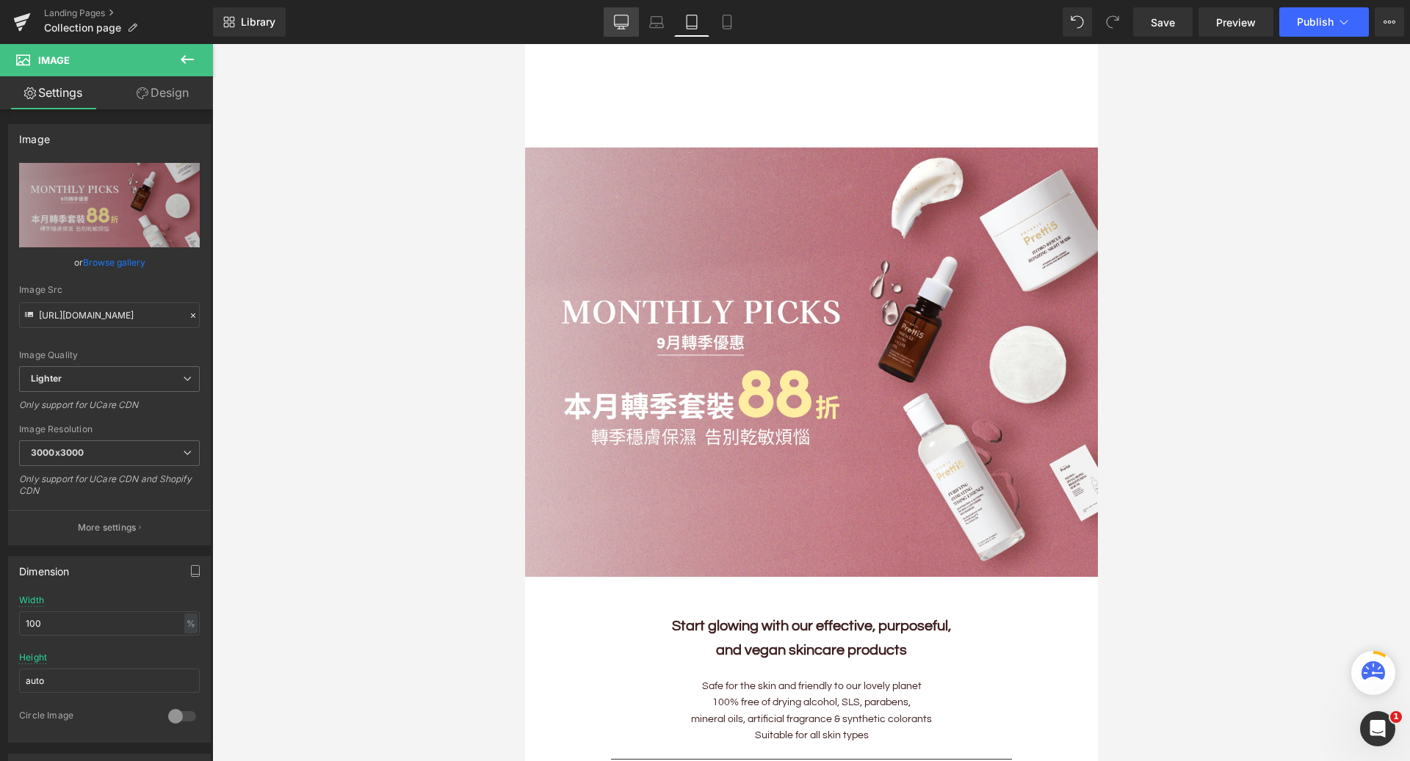
click at [612, 26] on link "Desktop" at bounding box center [621, 21] width 35 height 29
type input "auto"
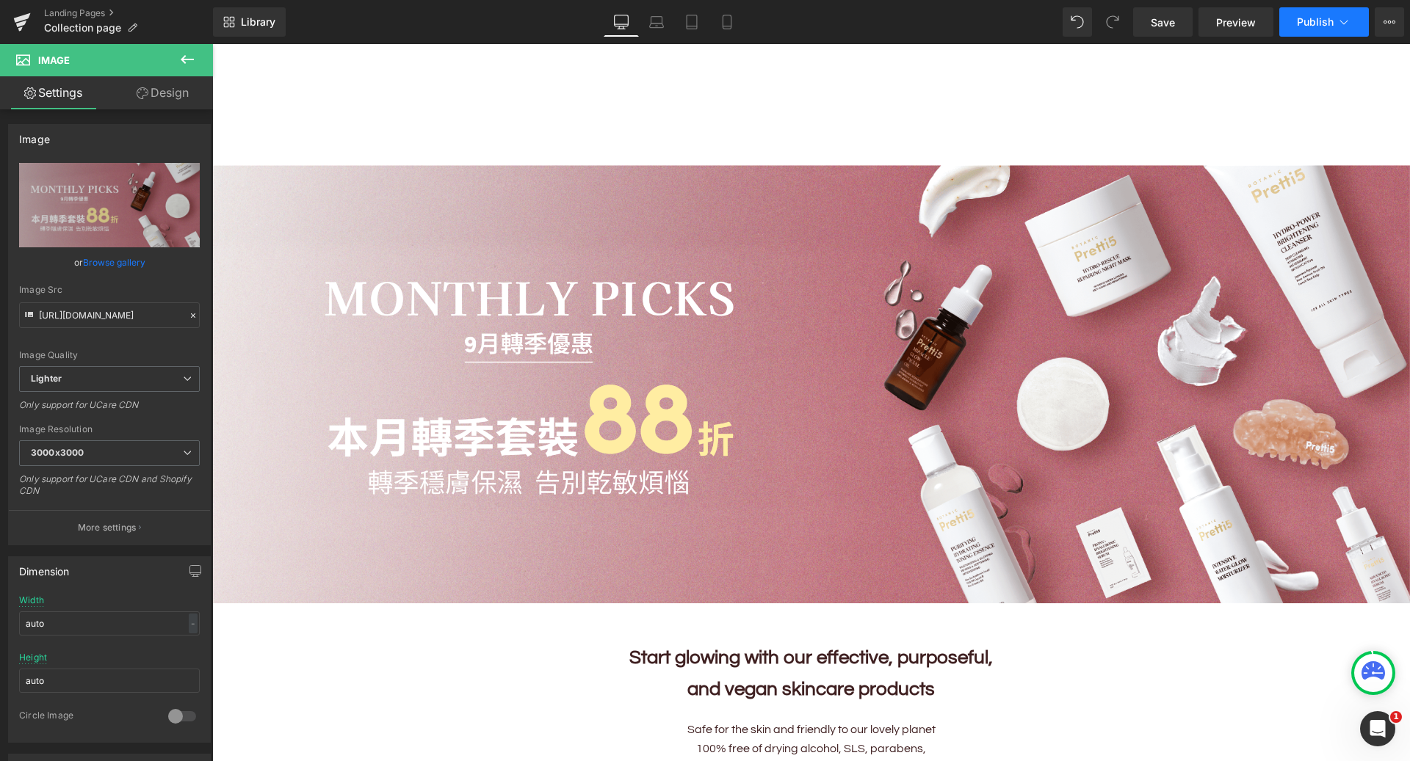
click at [1304, 29] on button "Publish" at bounding box center [1324, 21] width 90 height 29
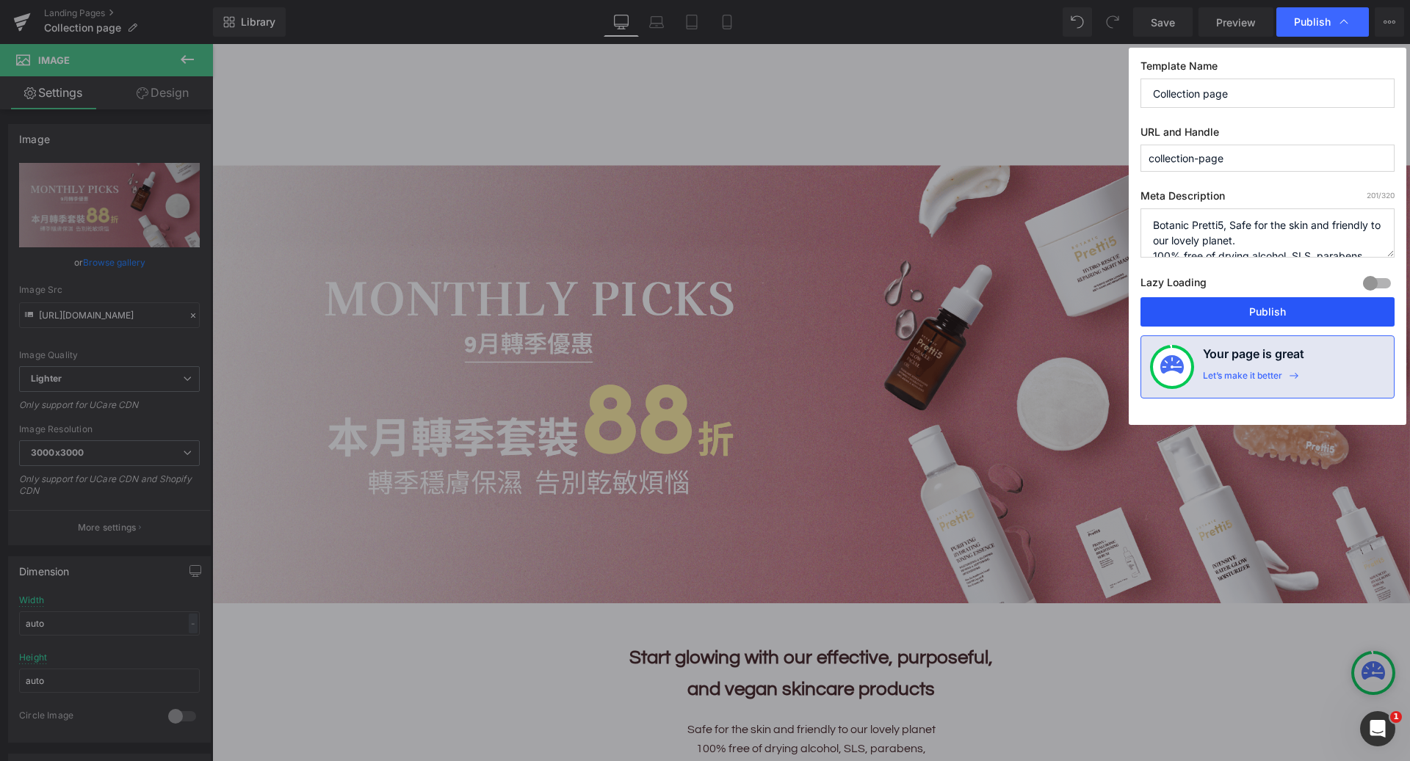
click at [1245, 313] on button "Publish" at bounding box center [1267, 311] width 254 height 29
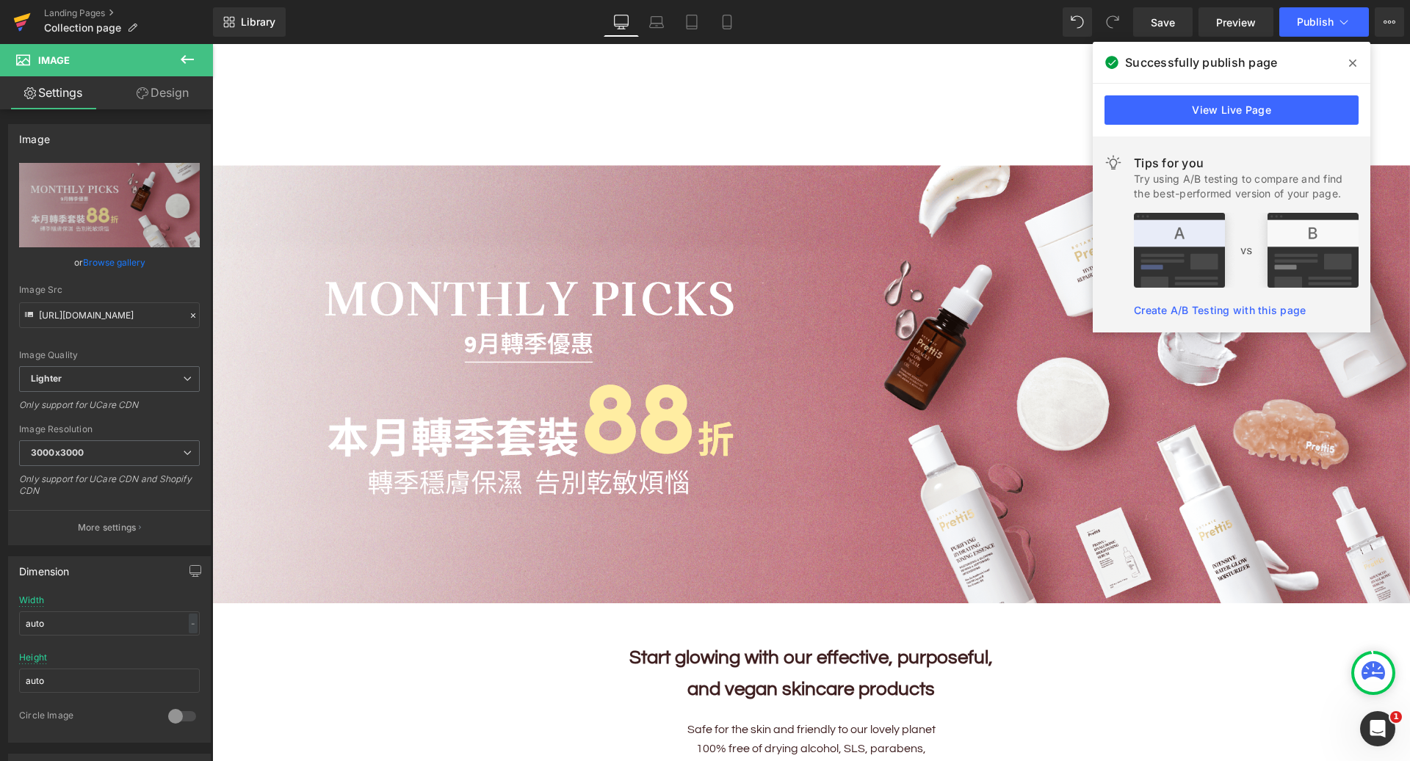
click at [24, 20] on icon at bounding box center [22, 22] width 18 height 37
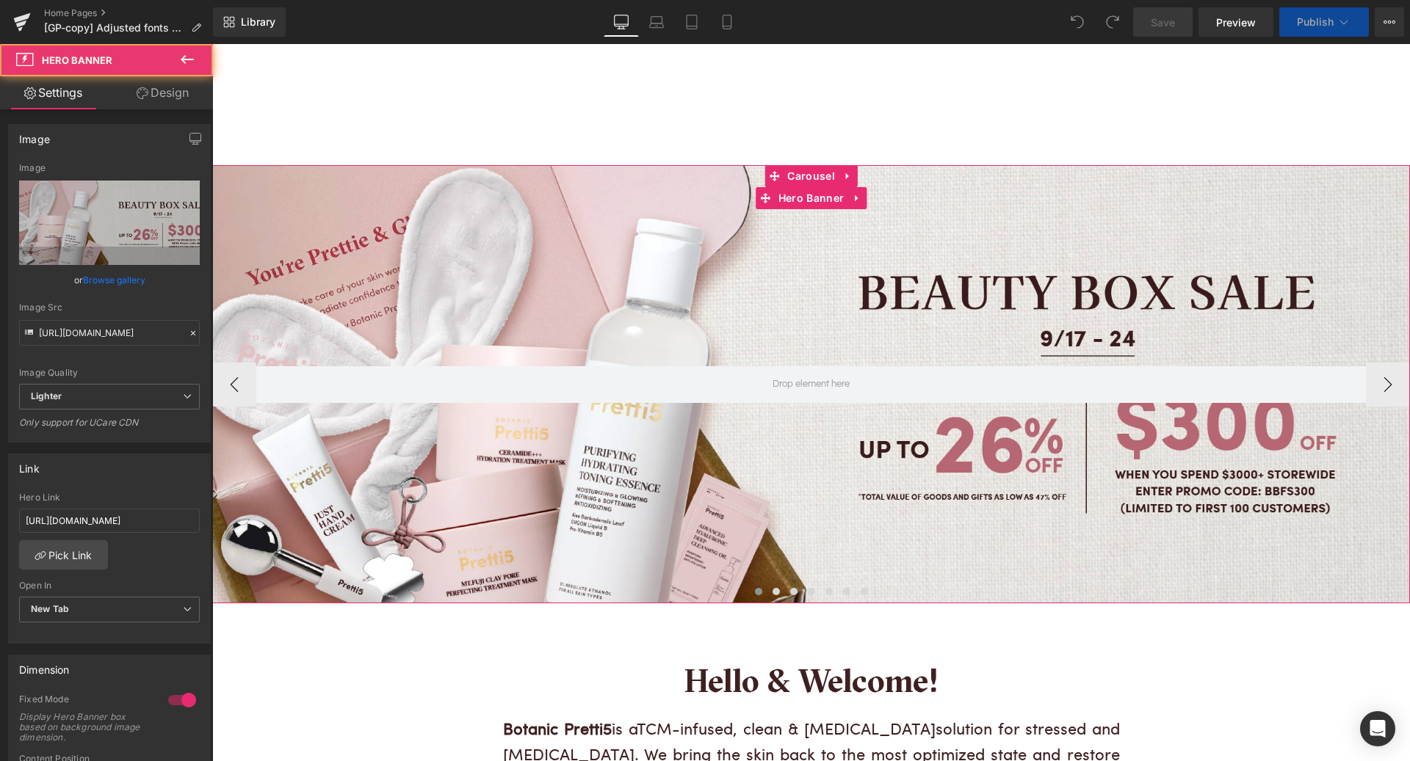
click at [735, 303] on div at bounding box center [811, 384] width 1198 height 438
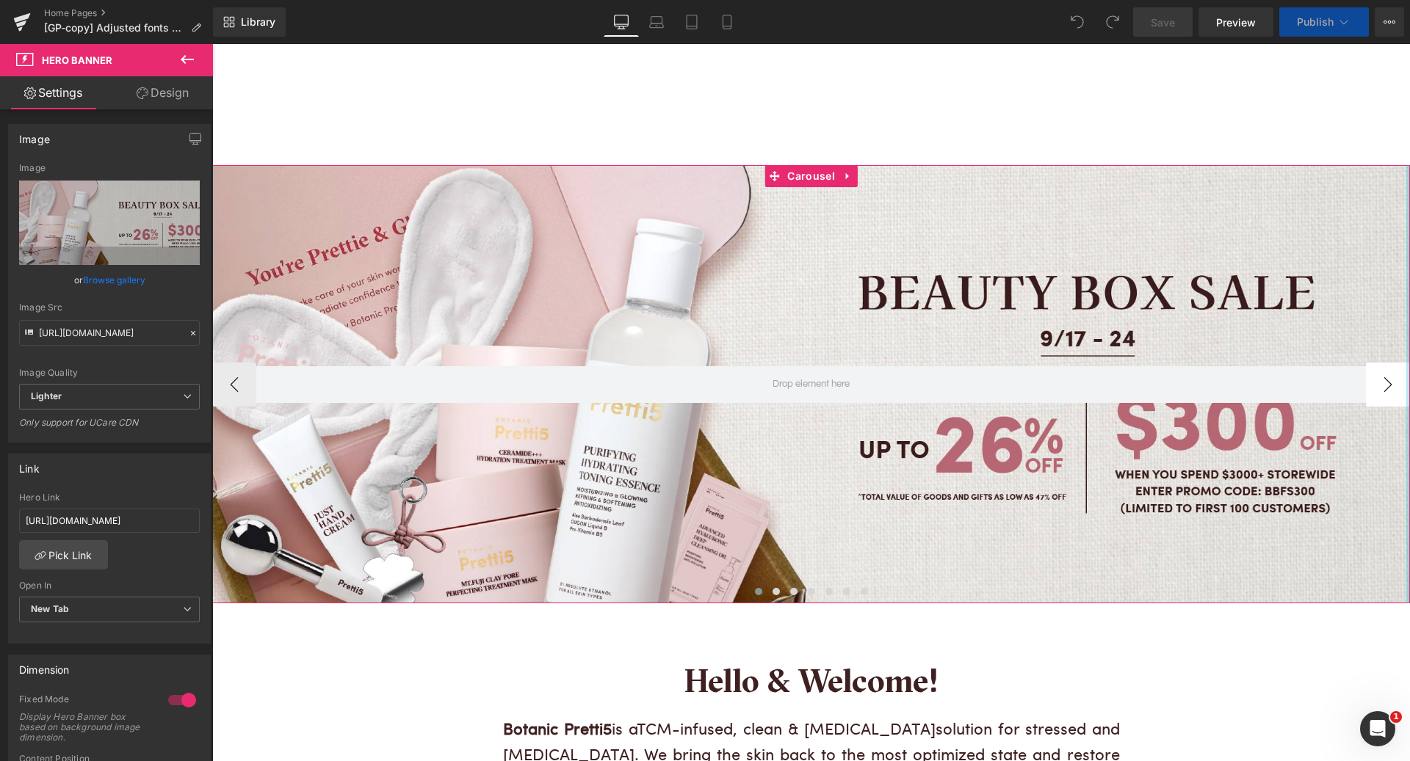
click at [1401, 385] on button "›" at bounding box center [1388, 385] width 44 height 44
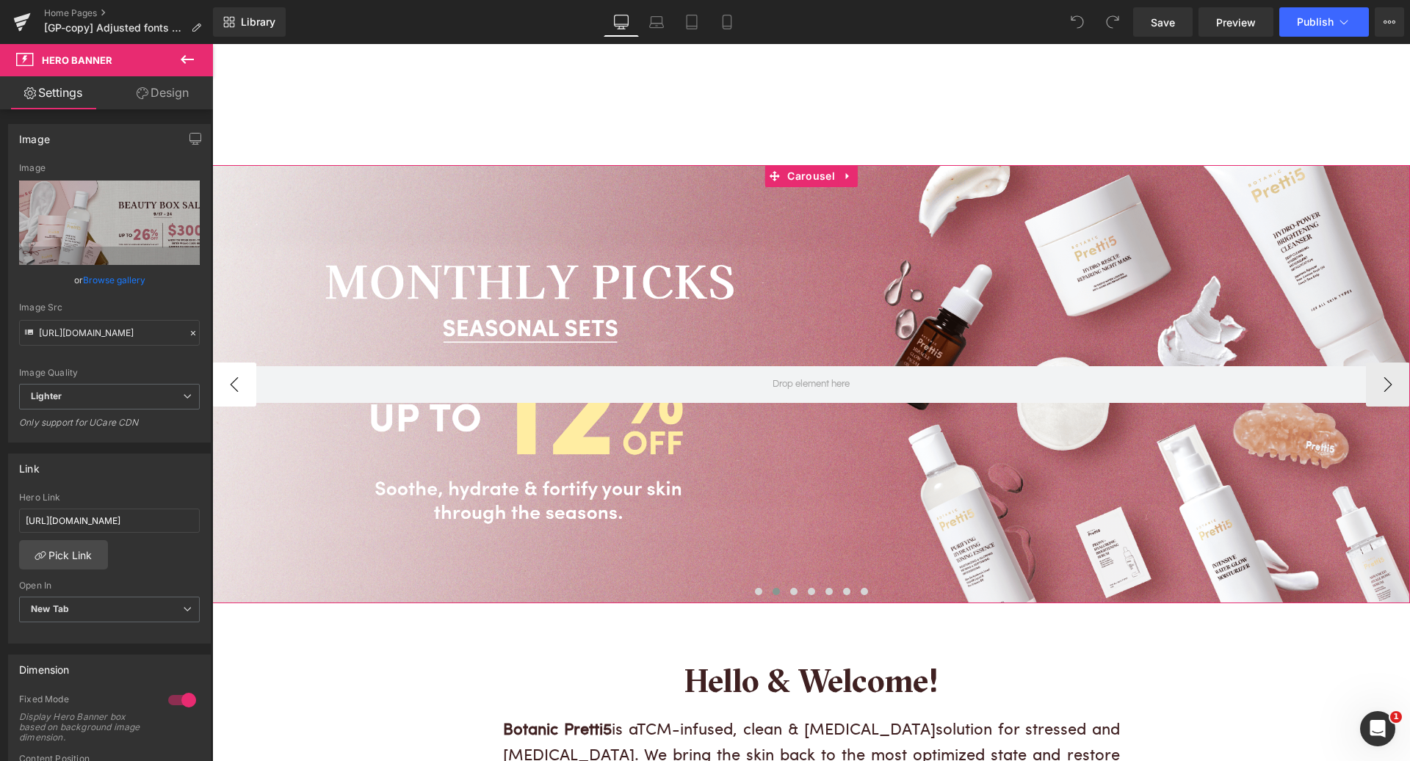
click at [238, 380] on button "‹" at bounding box center [234, 385] width 44 height 44
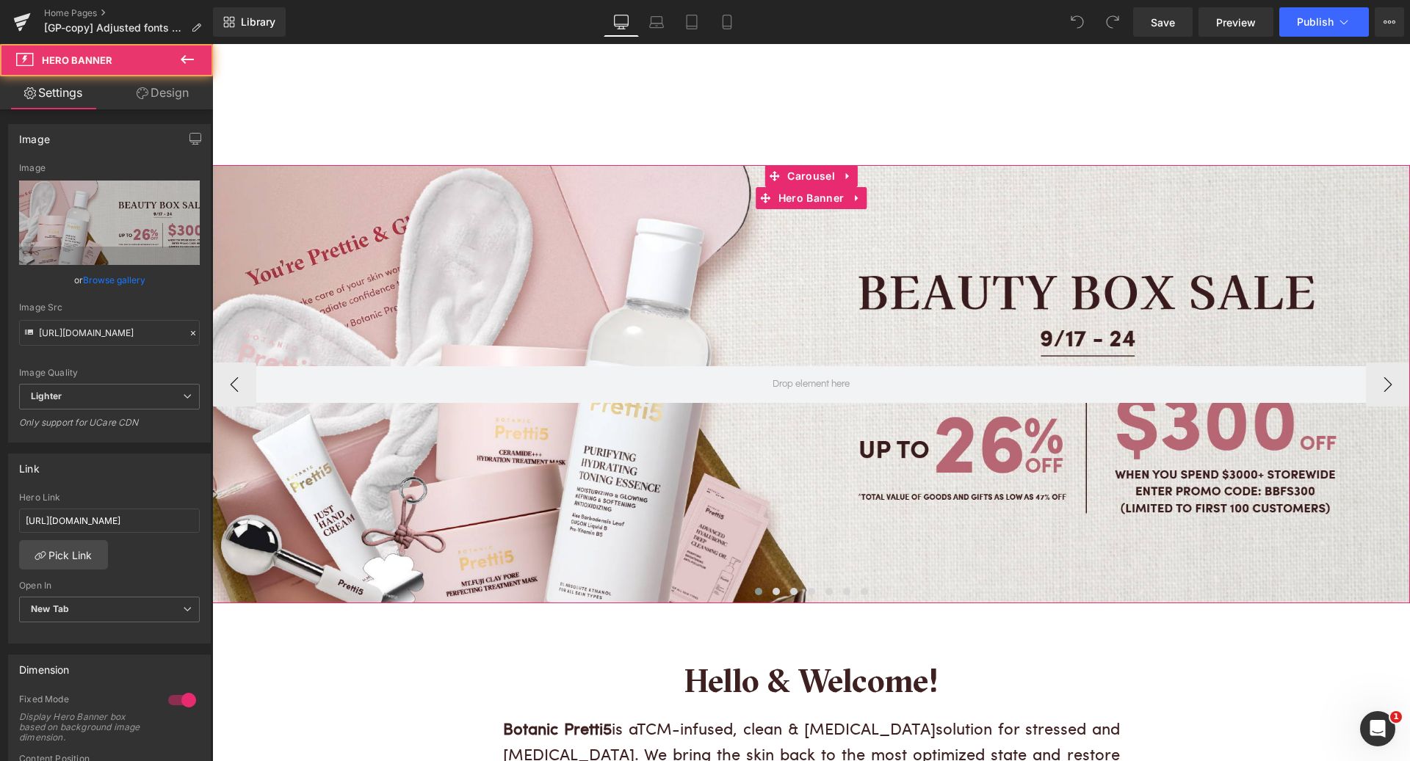
click at [576, 273] on div at bounding box center [811, 384] width 1198 height 438
click at [858, 200] on icon at bounding box center [857, 198] width 10 height 11
click at [870, 203] on icon at bounding box center [866, 198] width 10 height 11
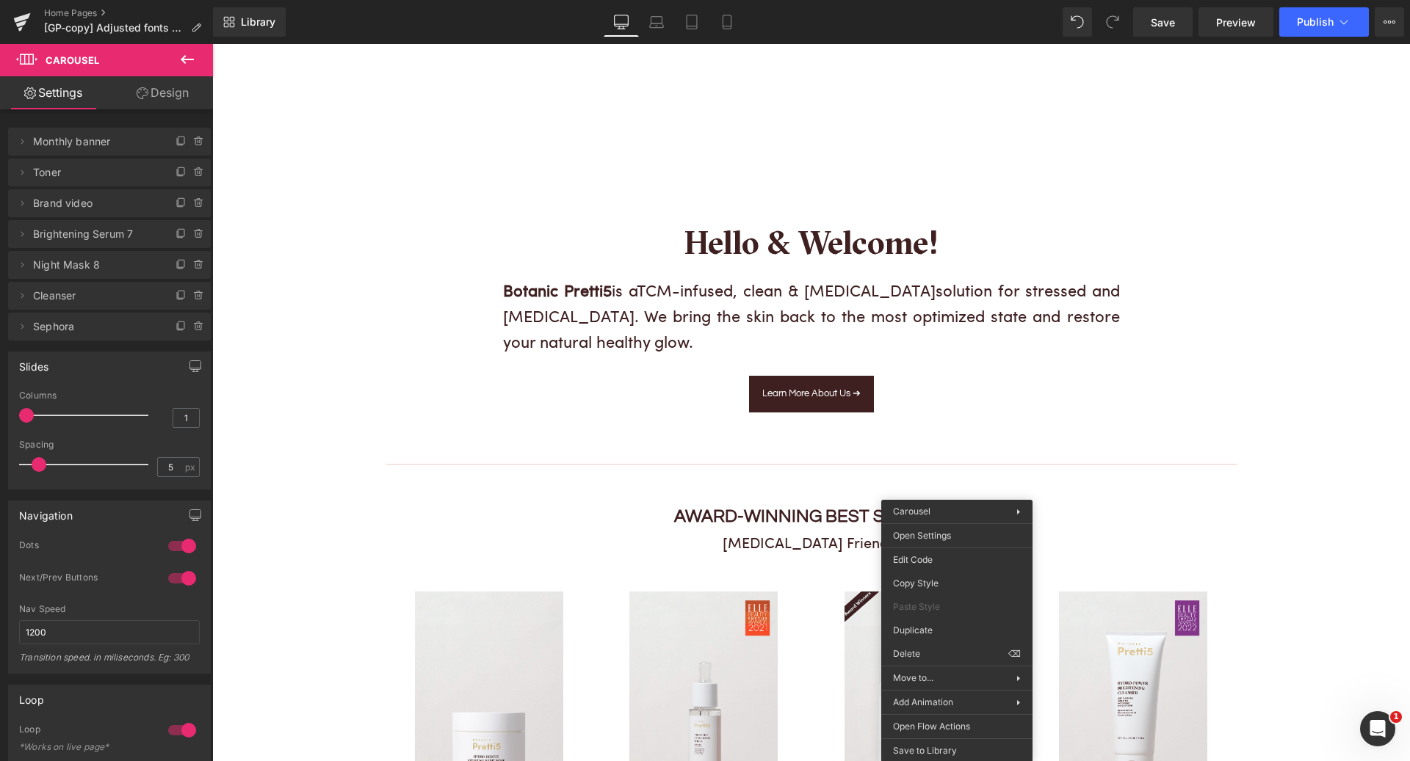
drag, startPoint x: 1131, startPoint y: 696, endPoint x: 919, endPoint y: 653, distance: 216.6
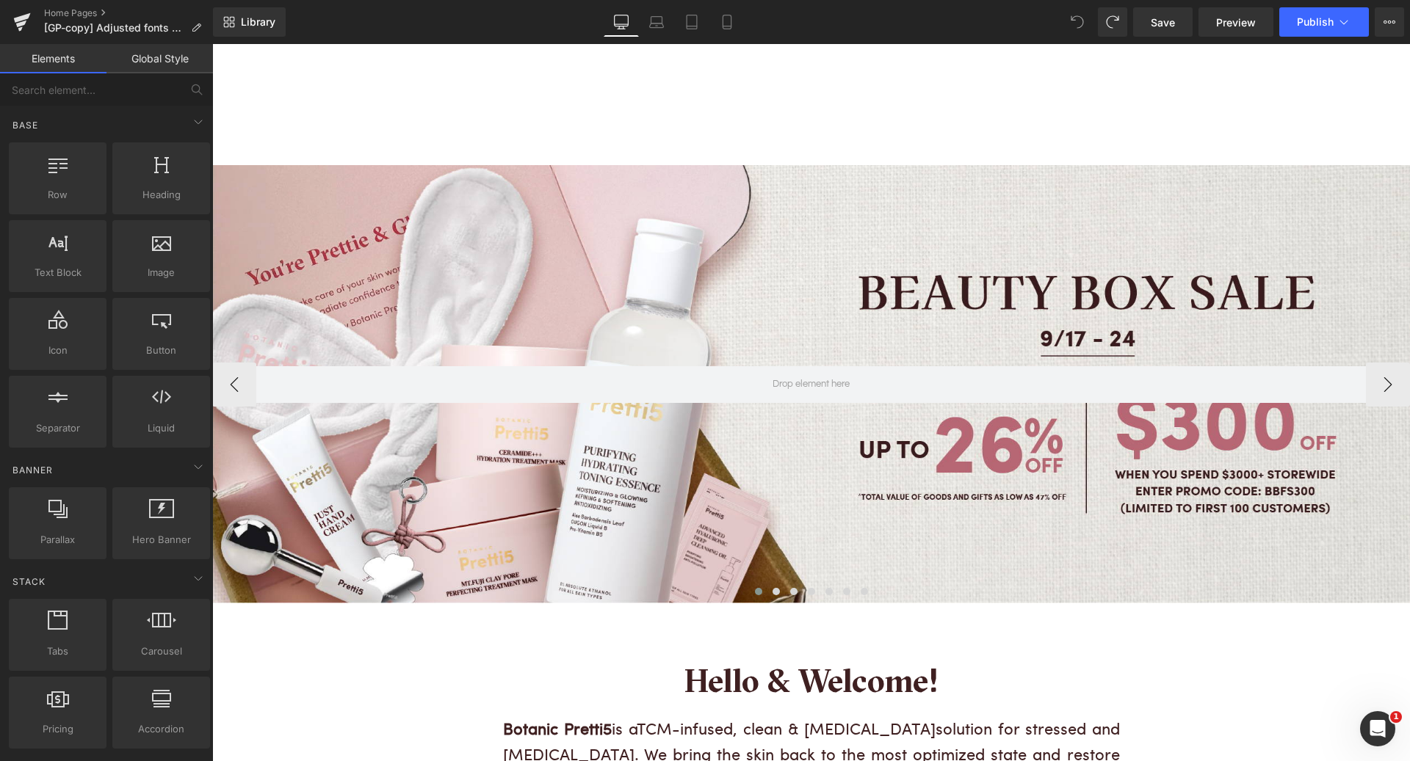
click at [877, 289] on div at bounding box center [811, 384] width 1198 height 438
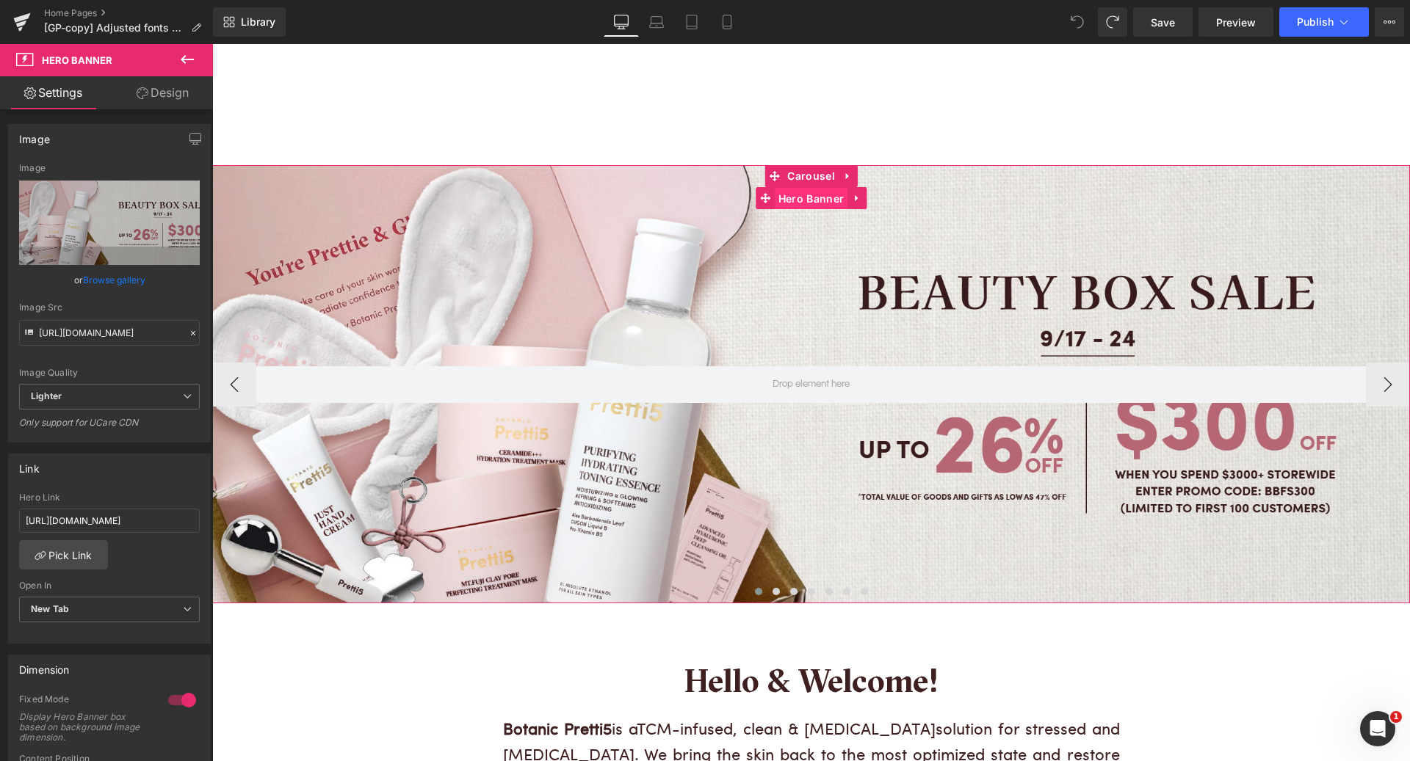
click at [797, 201] on span "Hero Banner" at bounding box center [811, 199] width 73 height 22
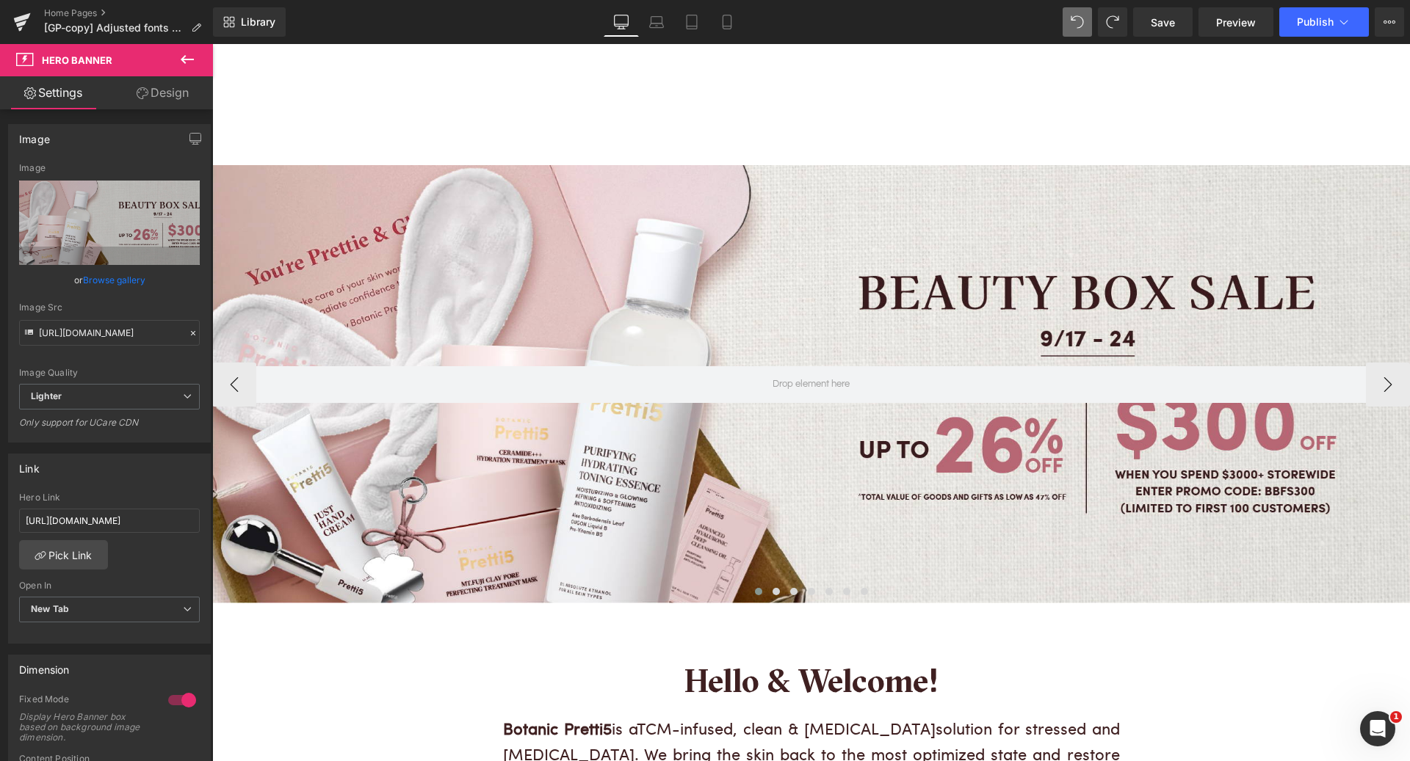
click at [360, 292] on div at bounding box center [811, 384] width 1198 height 438
click at [808, 175] on span "Carousel" at bounding box center [810, 176] width 54 height 22
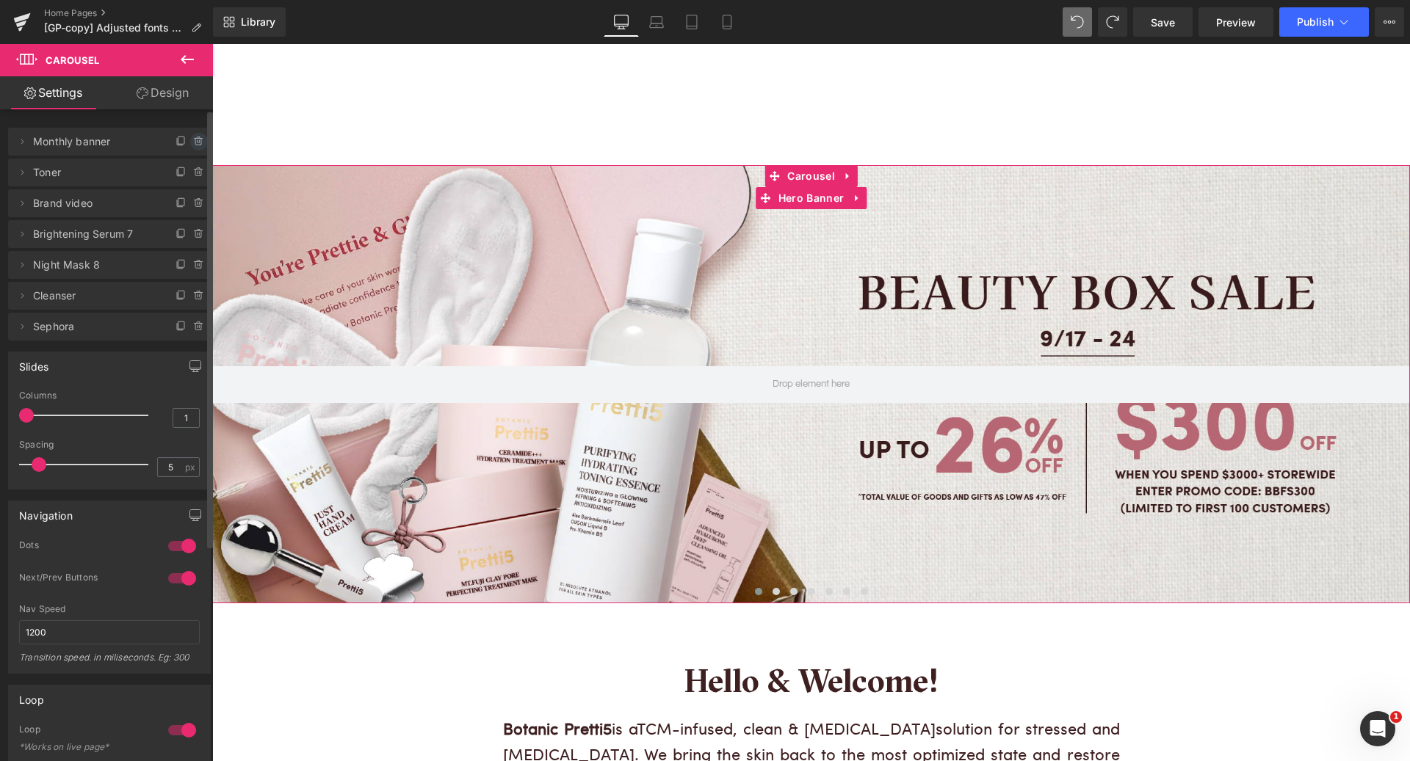
click at [195, 139] on icon at bounding box center [198, 139] width 8 height 0
click at [191, 139] on button "Delete" at bounding box center [183, 142] width 46 height 19
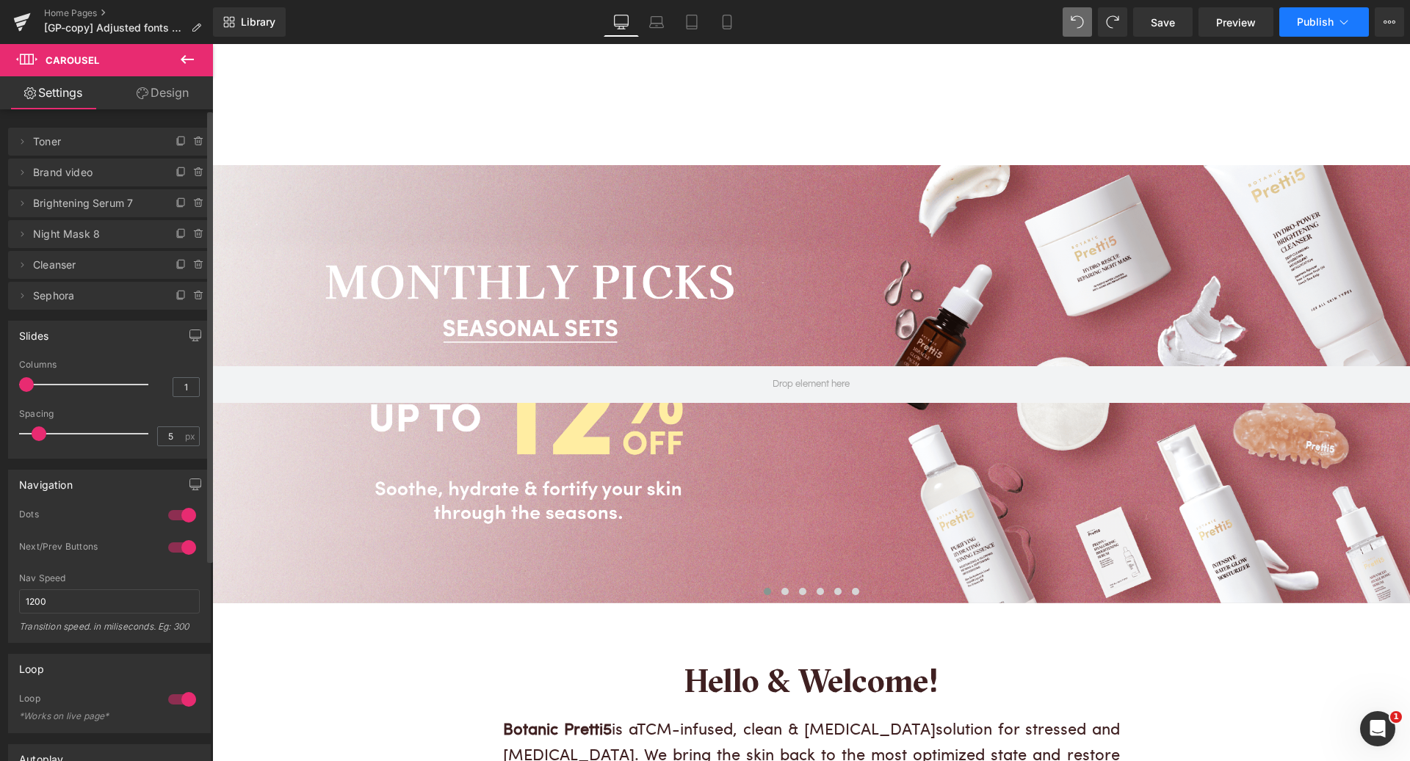
click at [1307, 14] on button "Publish" at bounding box center [1324, 21] width 90 height 29
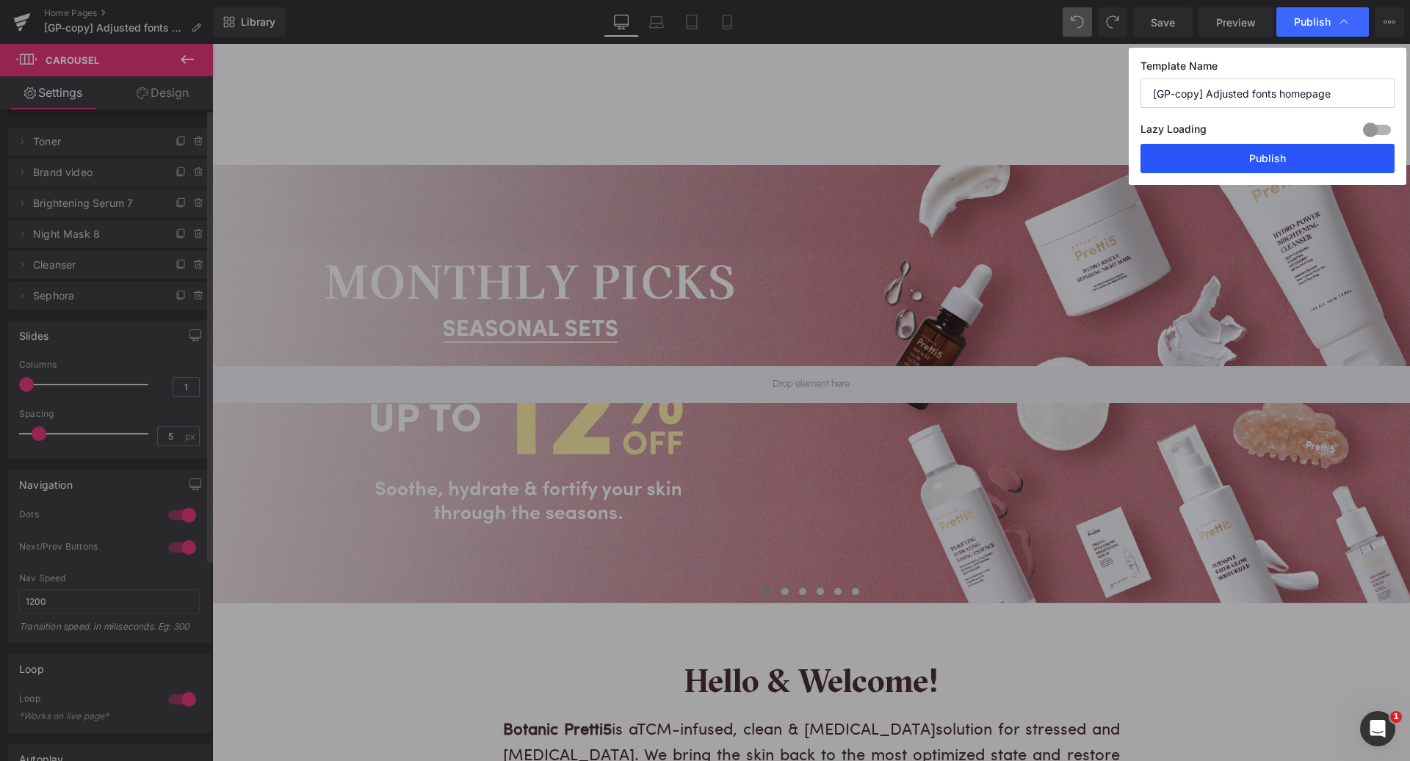
click at [1256, 153] on button "Publish" at bounding box center [1267, 158] width 254 height 29
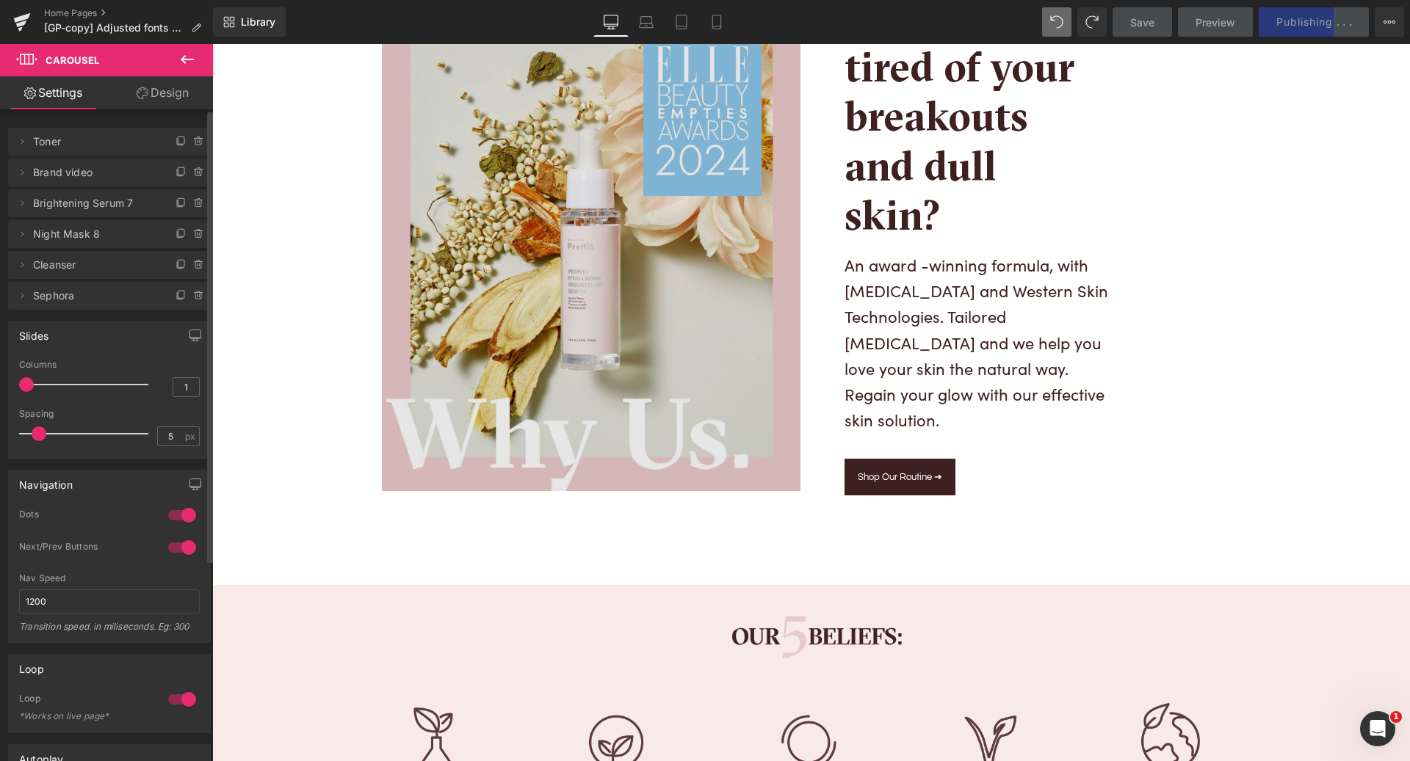
scroll to position [2494, 0]
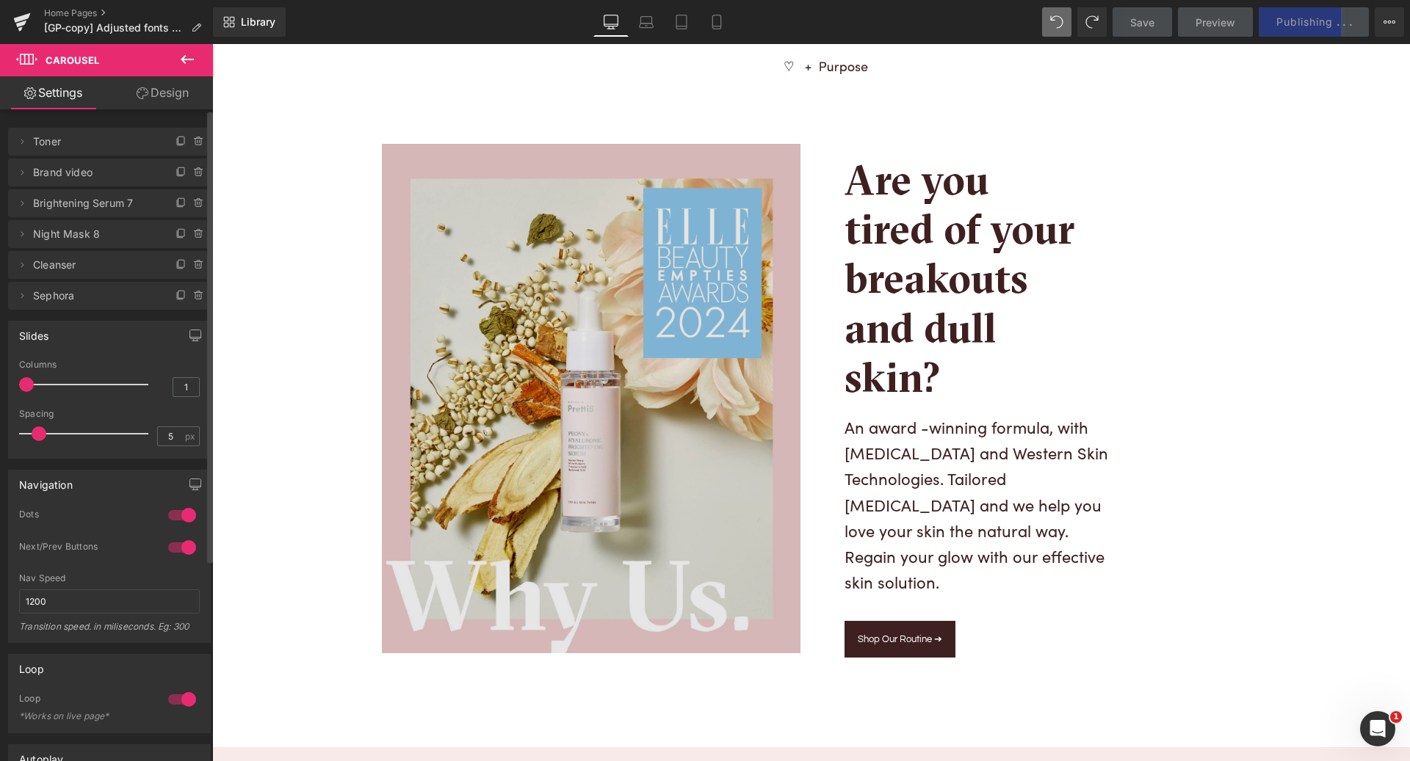
click at [653, 488] on img at bounding box center [591, 399] width 419 height 510
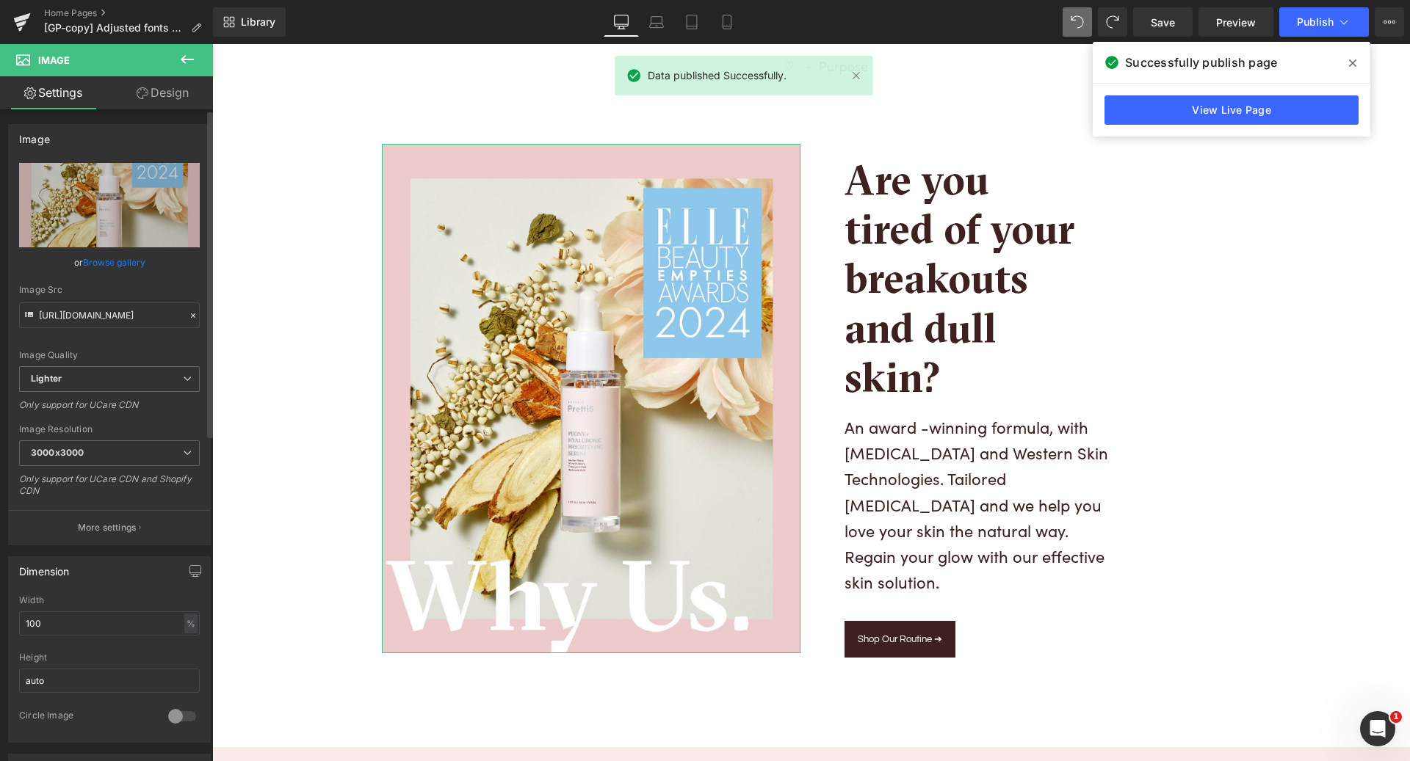
click at [134, 264] on link "Browse gallery" at bounding box center [114, 263] width 62 height 26
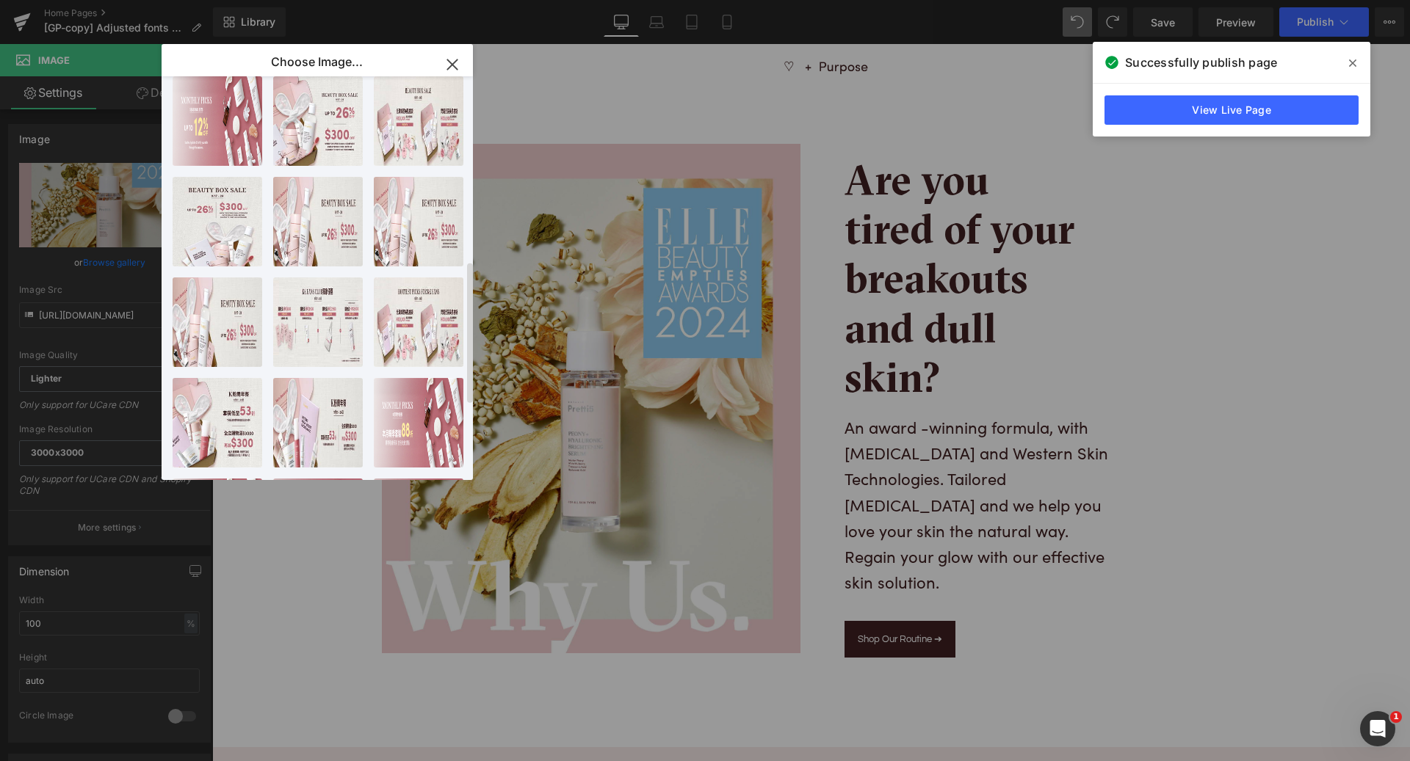
scroll to position [68, 0]
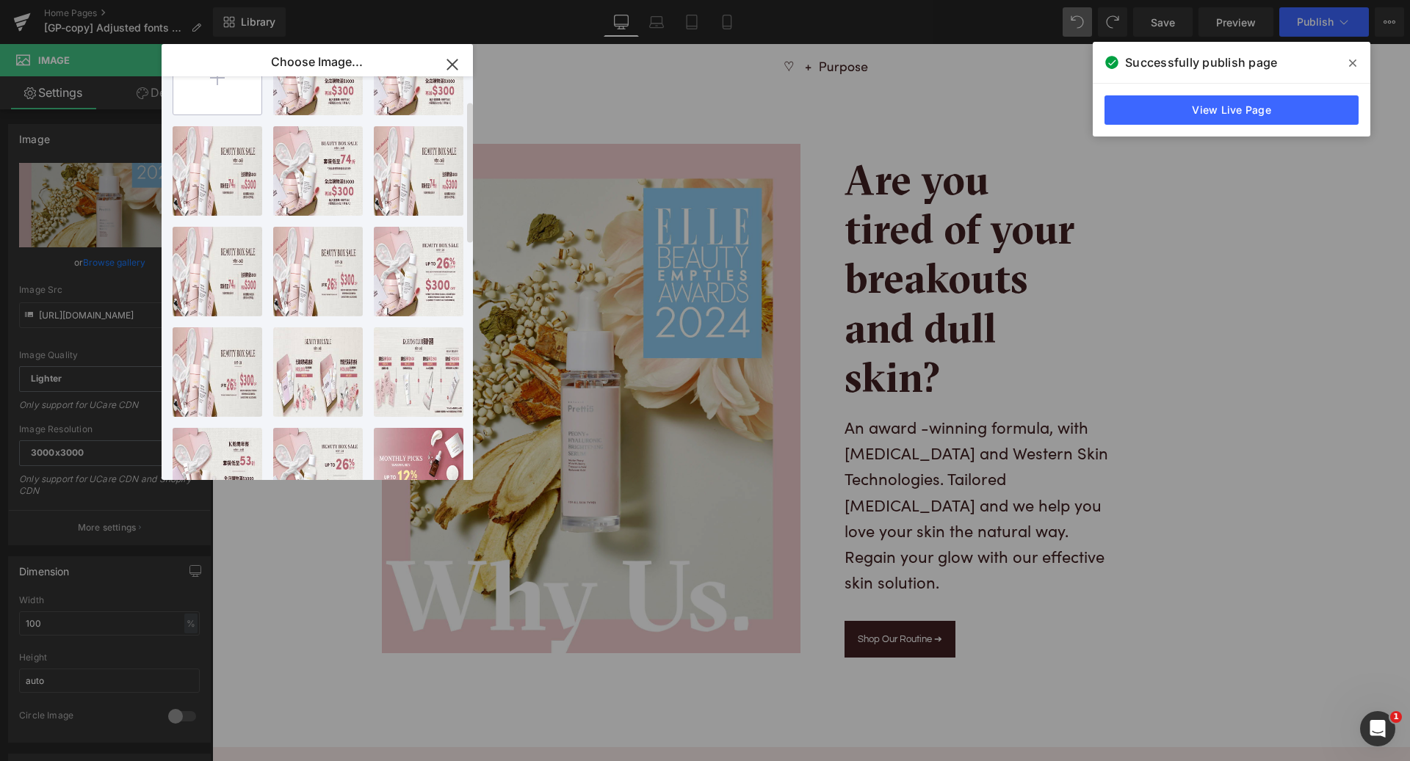
click at [247, 103] on input "file" at bounding box center [217, 70] width 88 height 88
click at [241, 89] on input "file" at bounding box center [217, 70] width 88 height 88
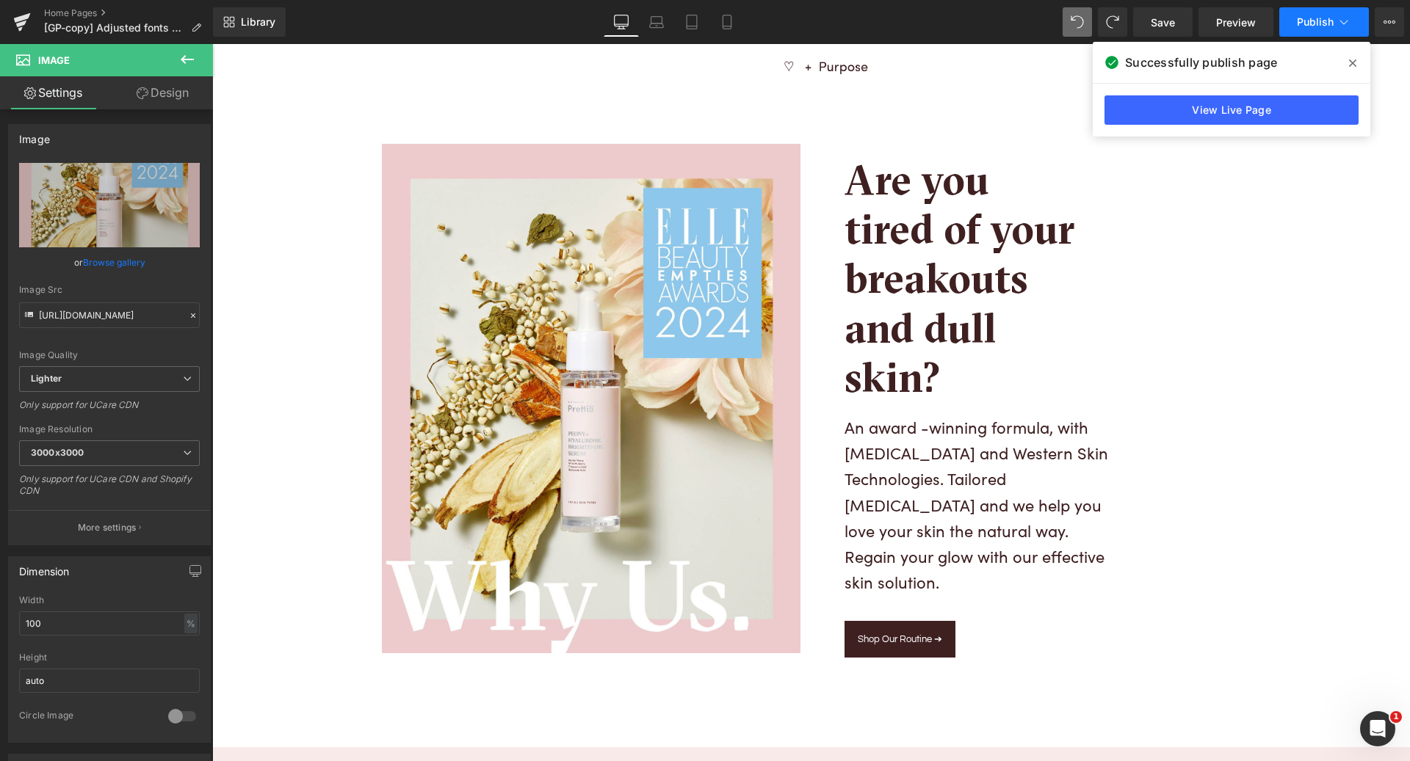
click at [1311, 19] on span "Publish" at bounding box center [1315, 22] width 37 height 12
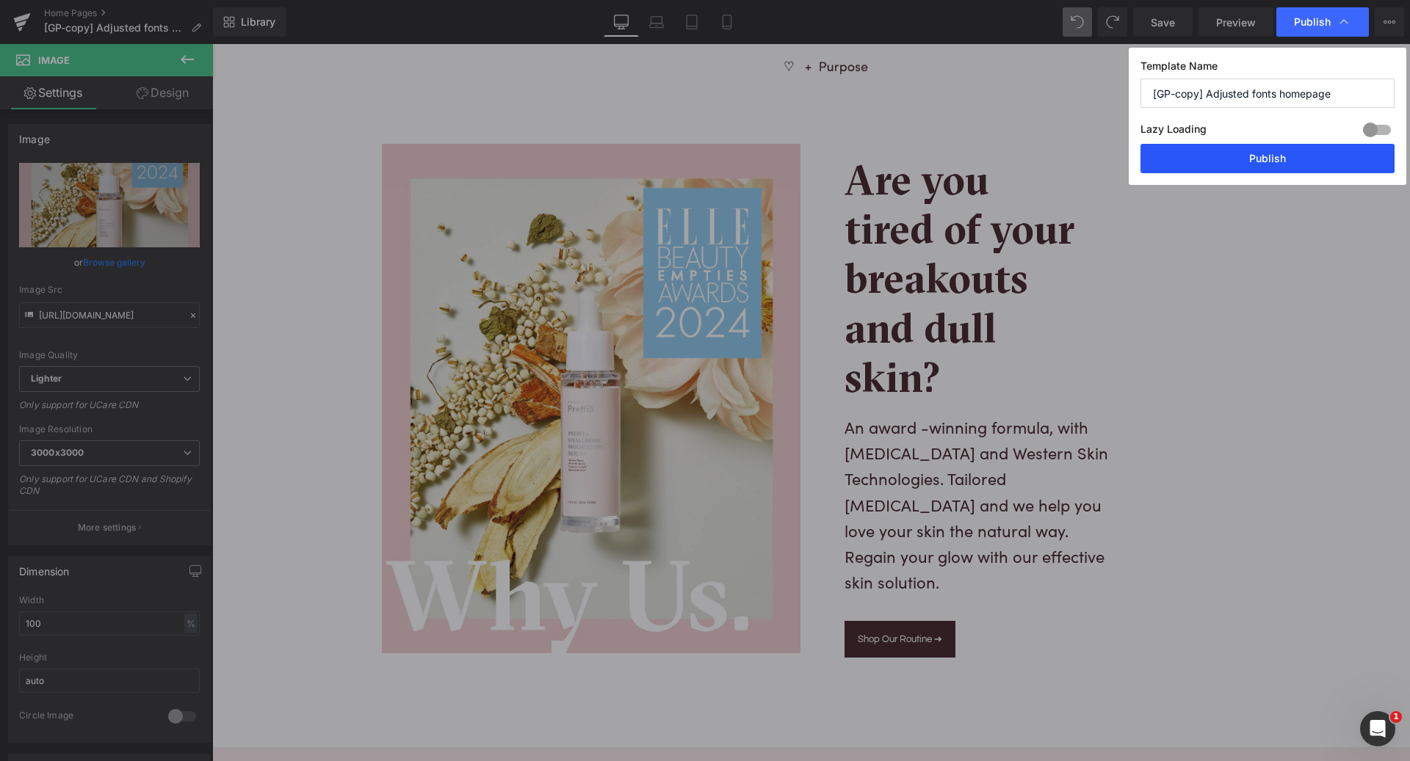
click at [1237, 164] on button "Publish" at bounding box center [1267, 158] width 254 height 29
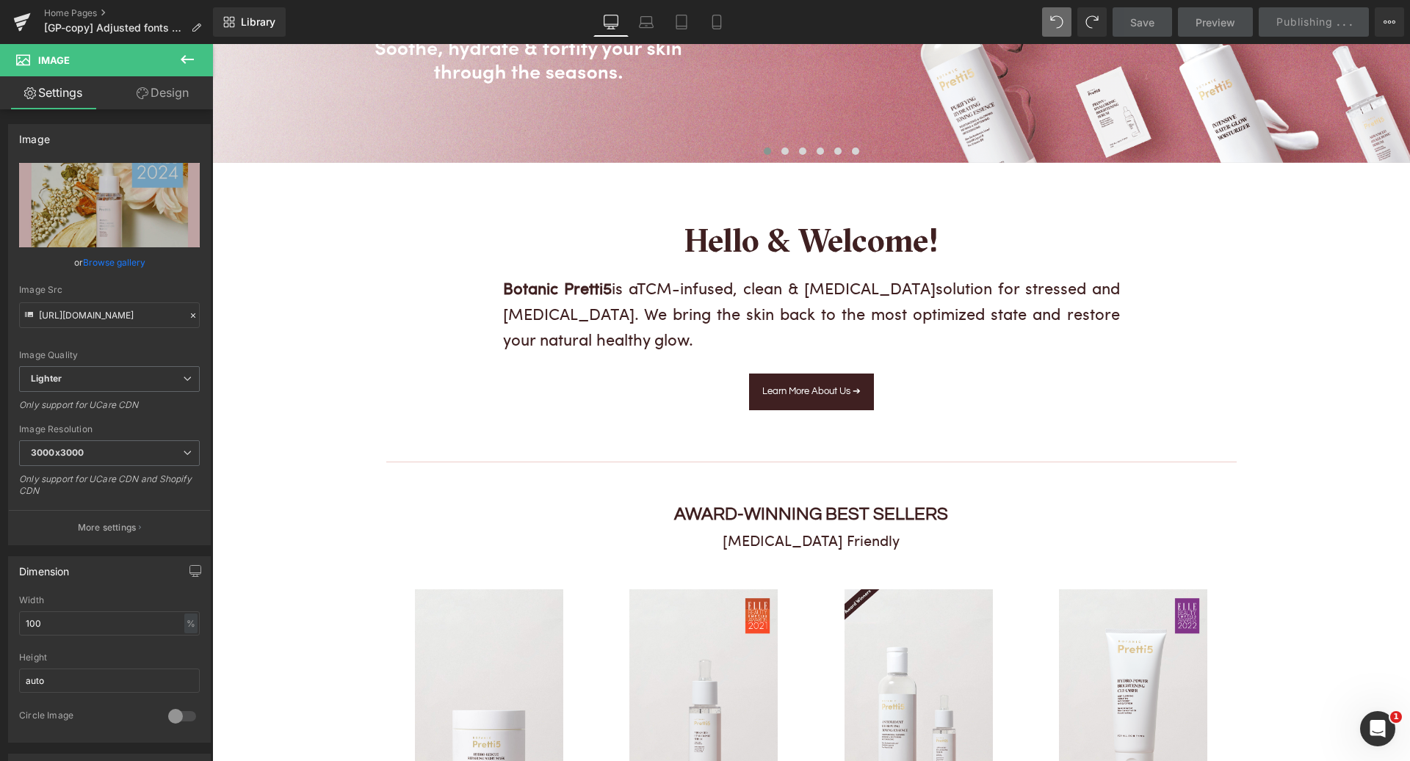
scroll to position [0, 0]
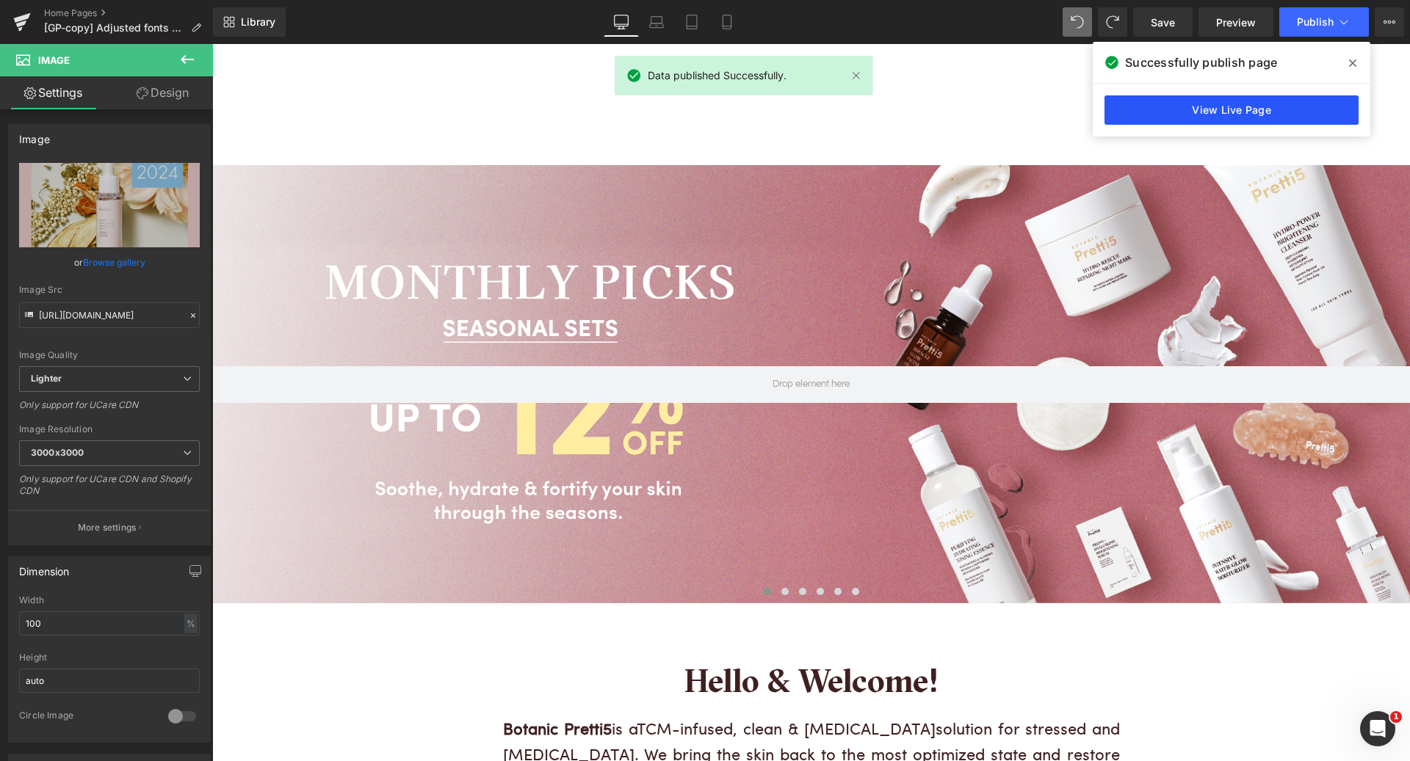
click at [1245, 109] on link "View Live Page" at bounding box center [1231, 109] width 254 height 29
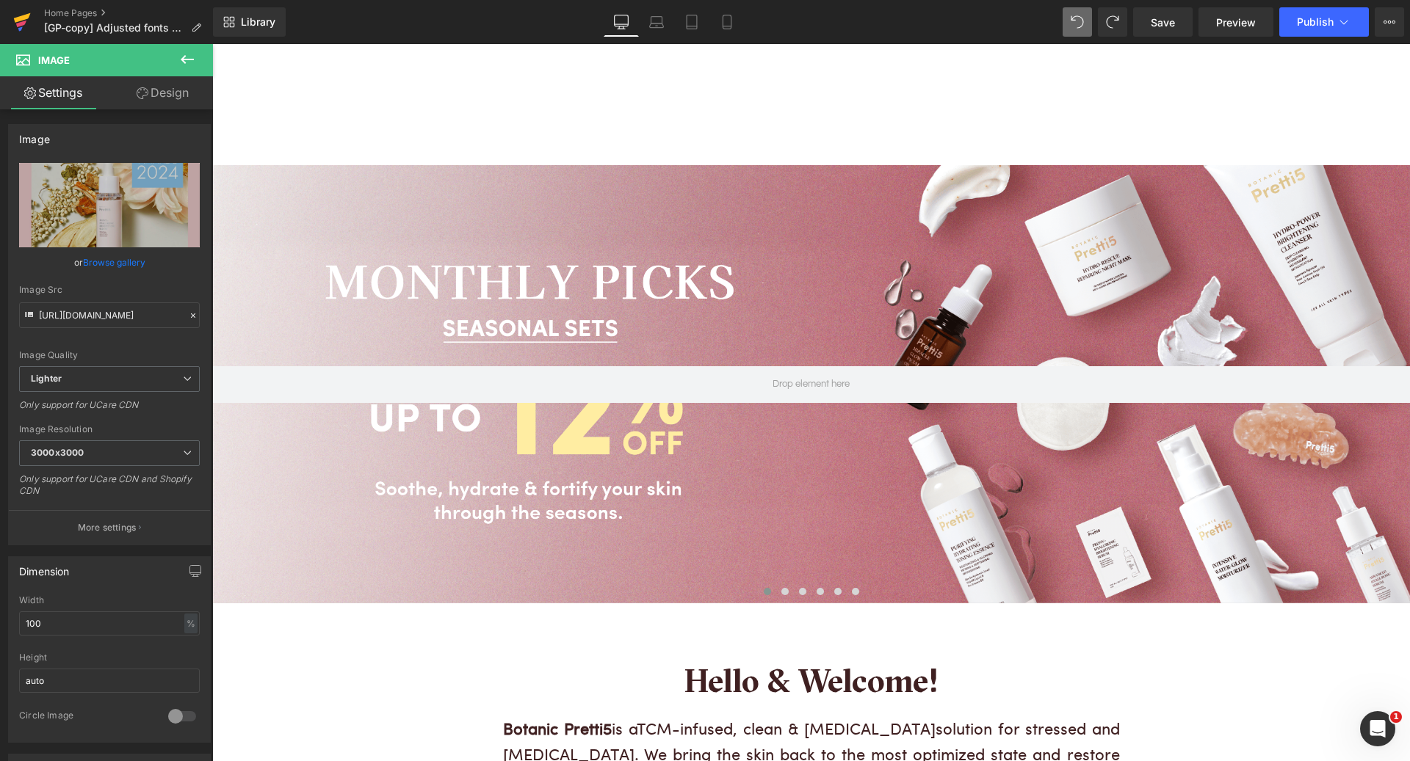
click at [13, 26] on icon at bounding box center [22, 22] width 18 height 37
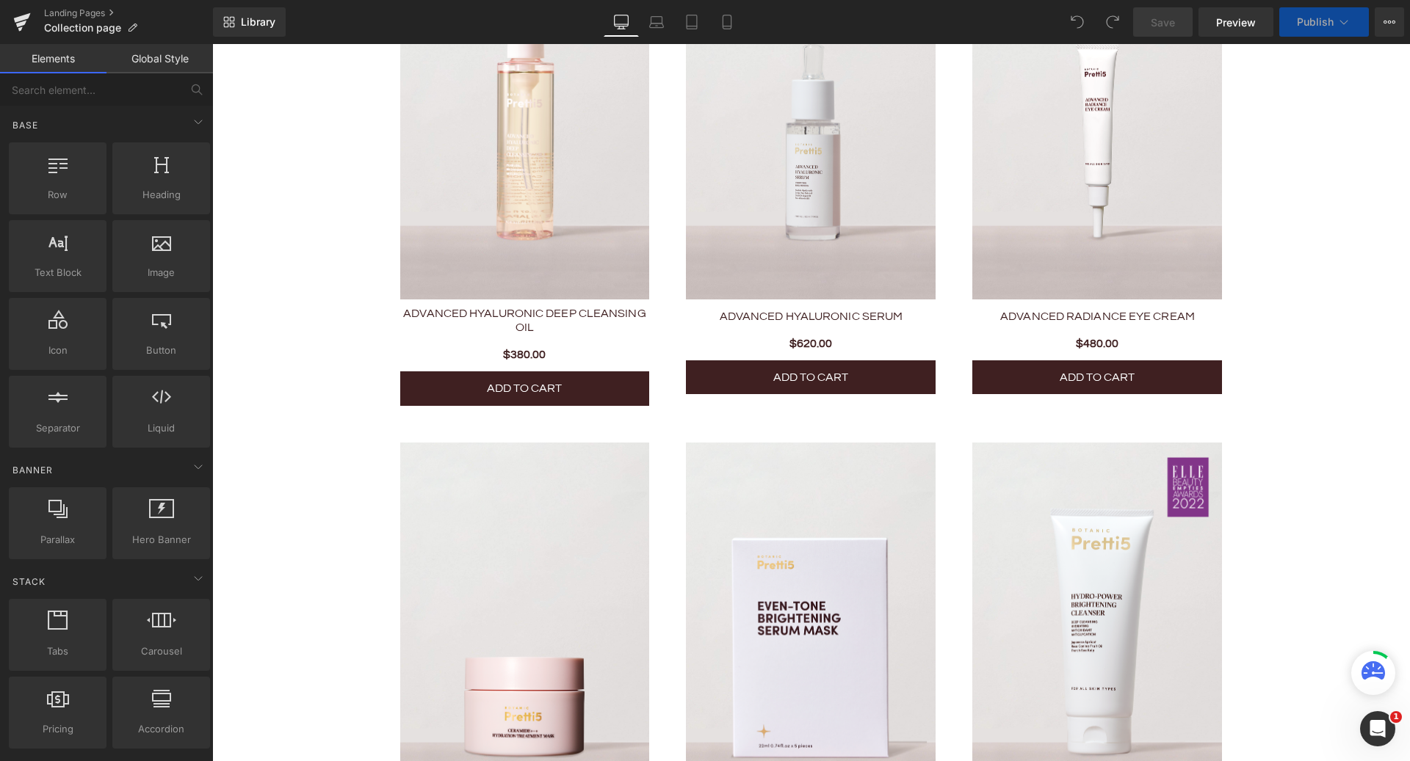
scroll to position [54, 0]
